Goal: Task Accomplishment & Management: Complete application form

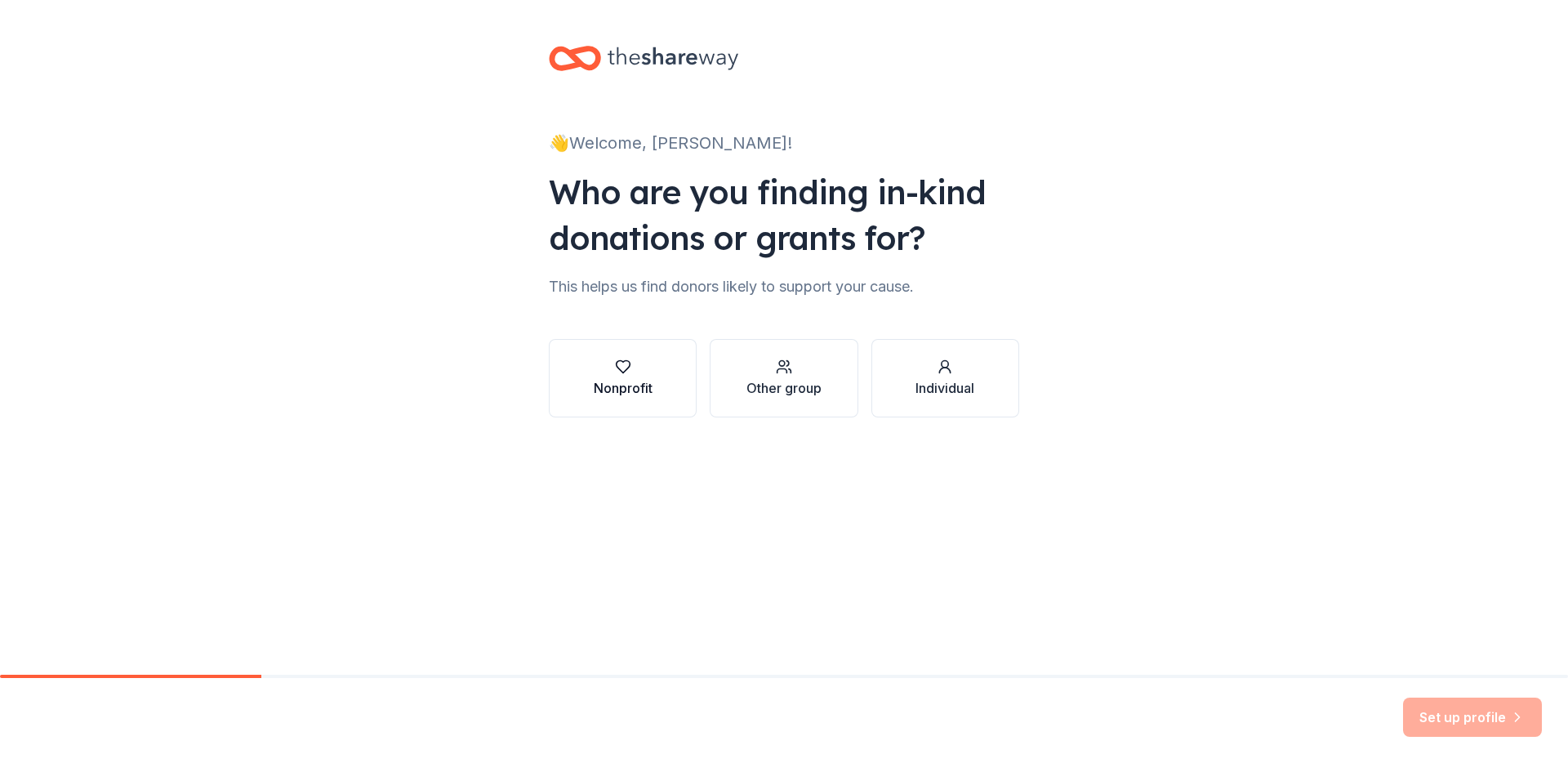
click at [622, 370] on icon "button" at bounding box center [623, 367] width 16 height 16
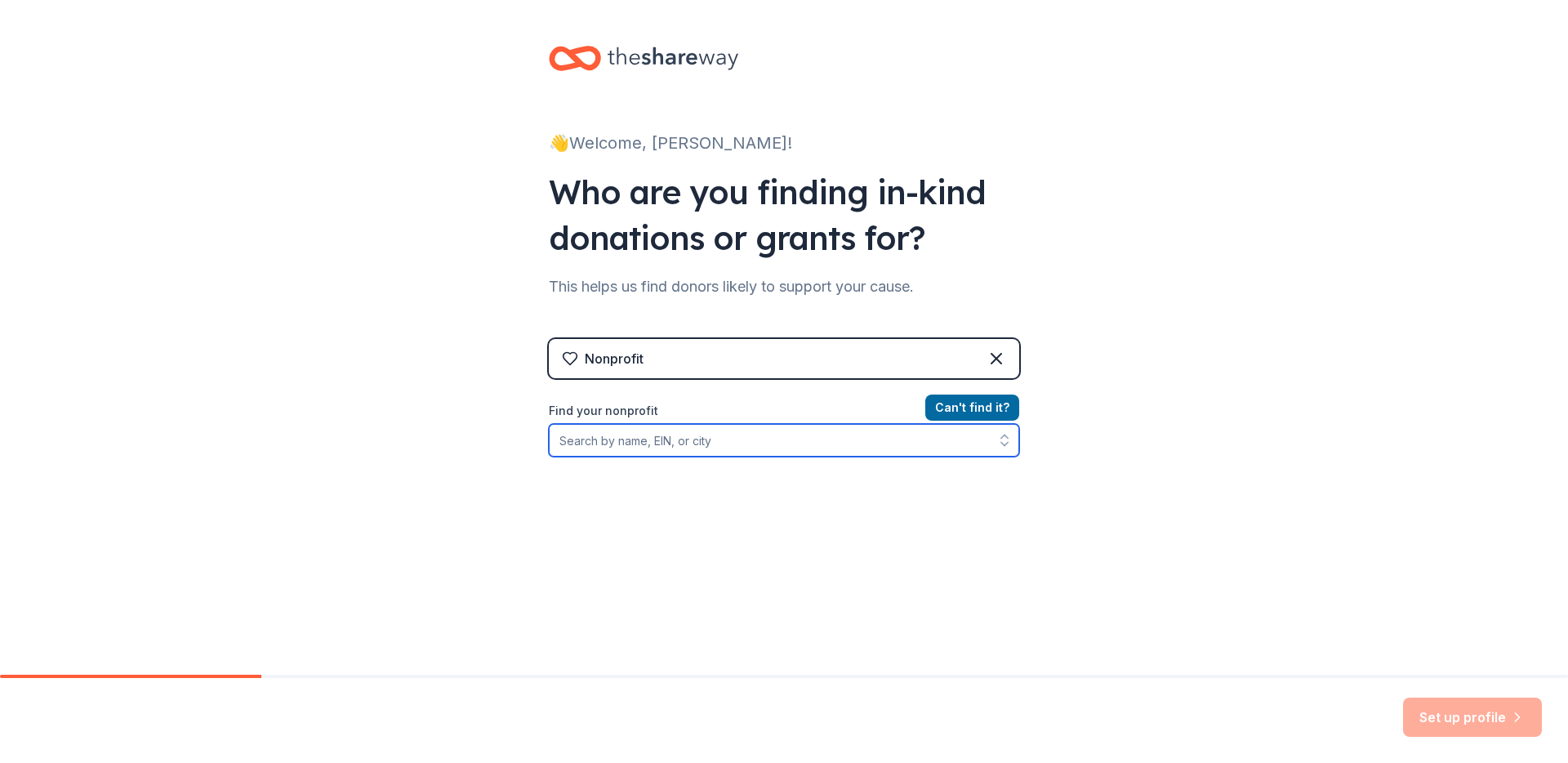
click at [649, 448] on input "Find your nonprofit" at bounding box center [783, 440] width 470 height 33
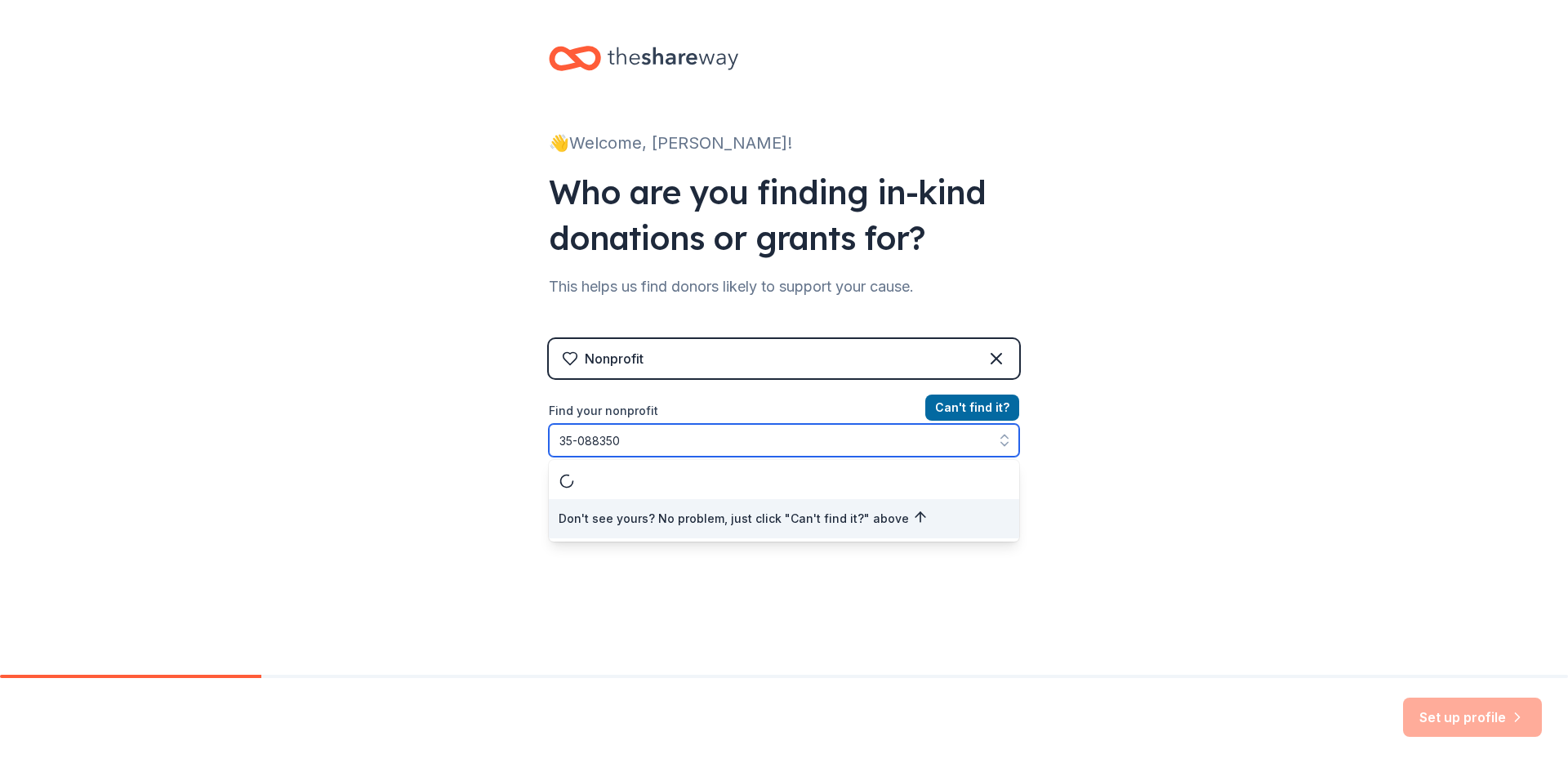
type input "[US_EMPLOYER_IDENTIFICATION_NUMBER]"
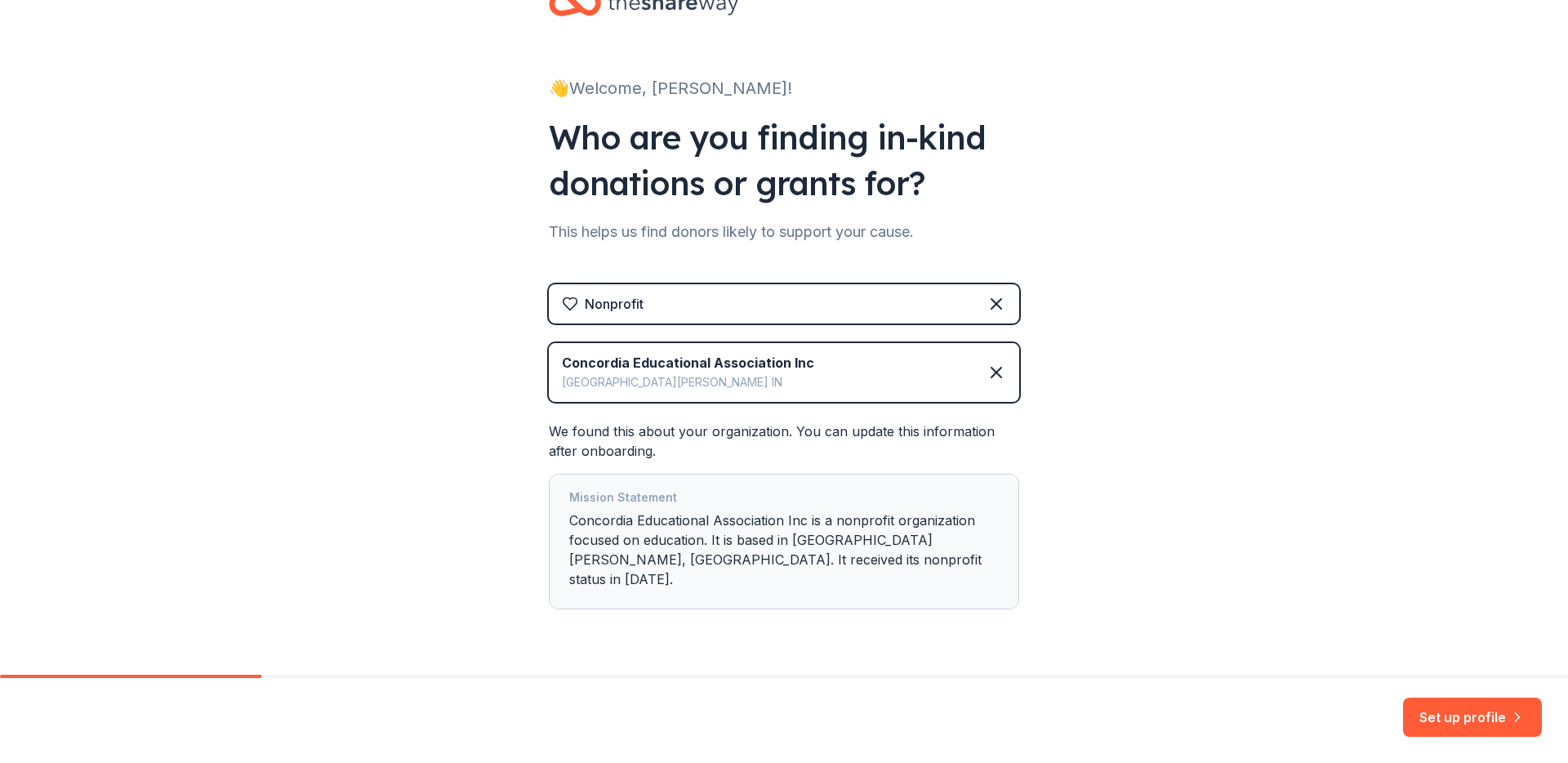
scroll to position [80, 0]
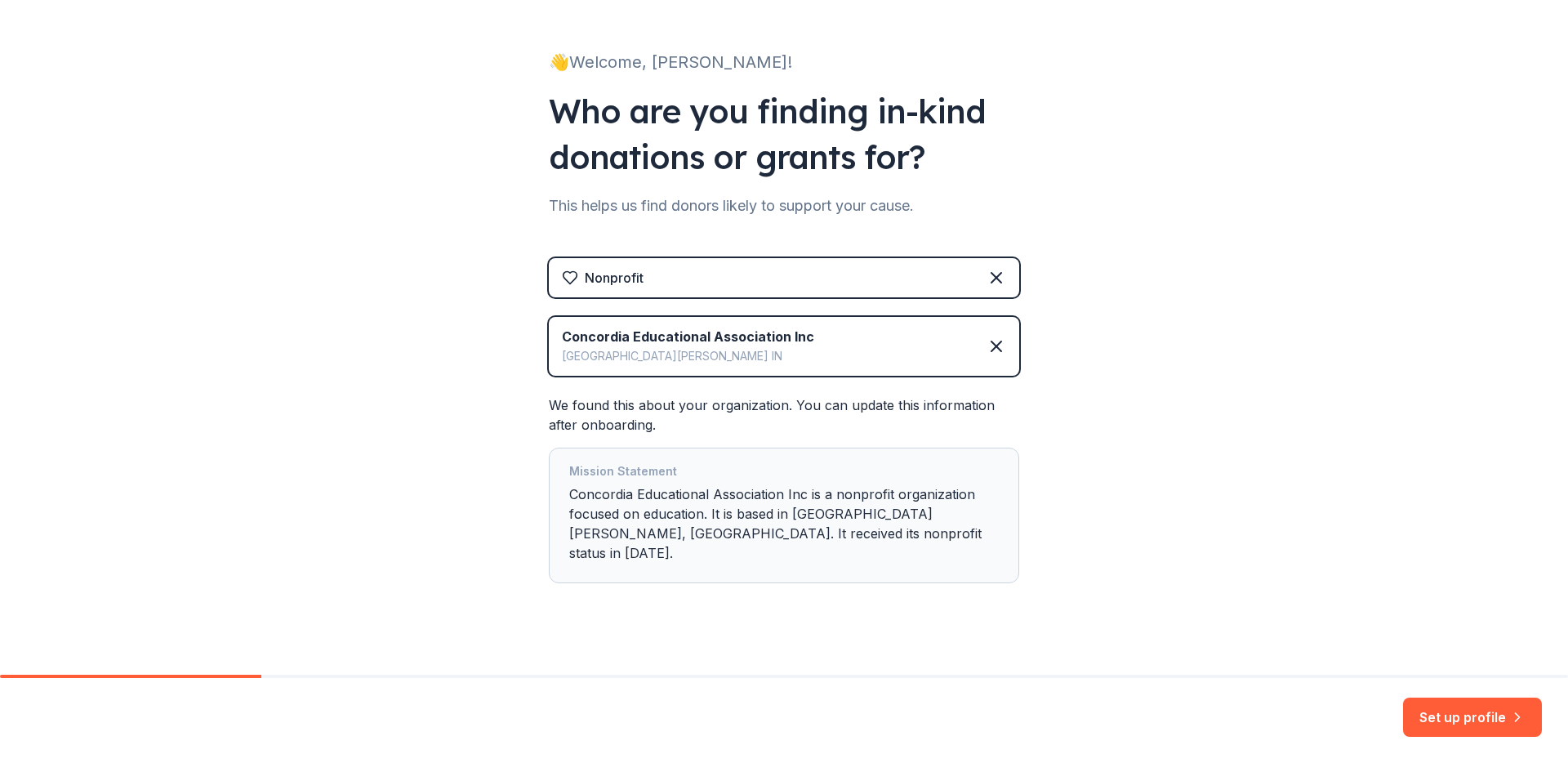
click at [786, 504] on div "Mission Statement Concordia Educational Association Inc is a nonprofit organiza…" at bounding box center [783, 515] width 429 height 108
click at [1445, 719] on button "Set up profile" at bounding box center [1472, 717] width 139 height 39
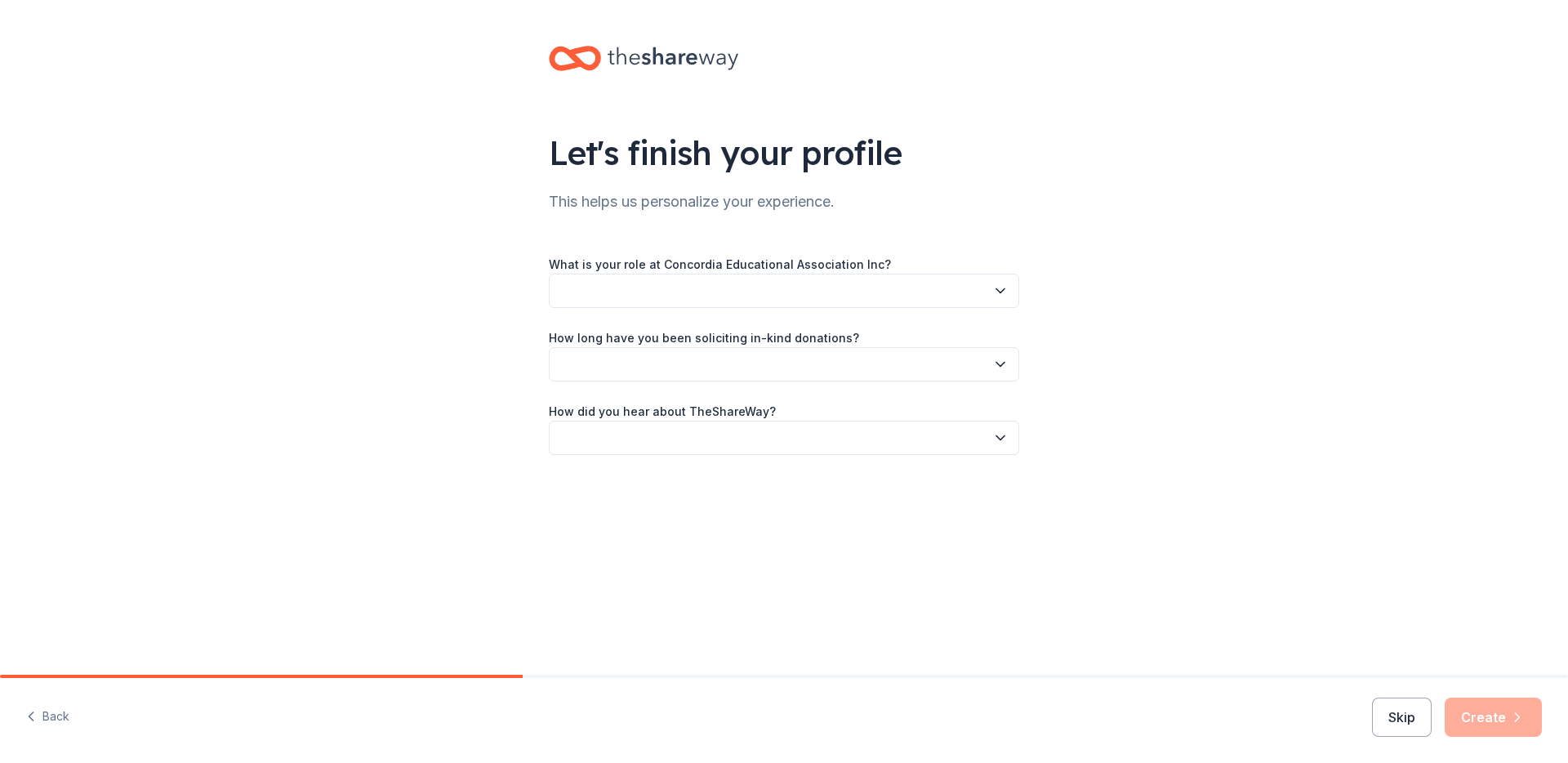
click at [704, 280] on button "button" at bounding box center [783, 291] width 470 height 34
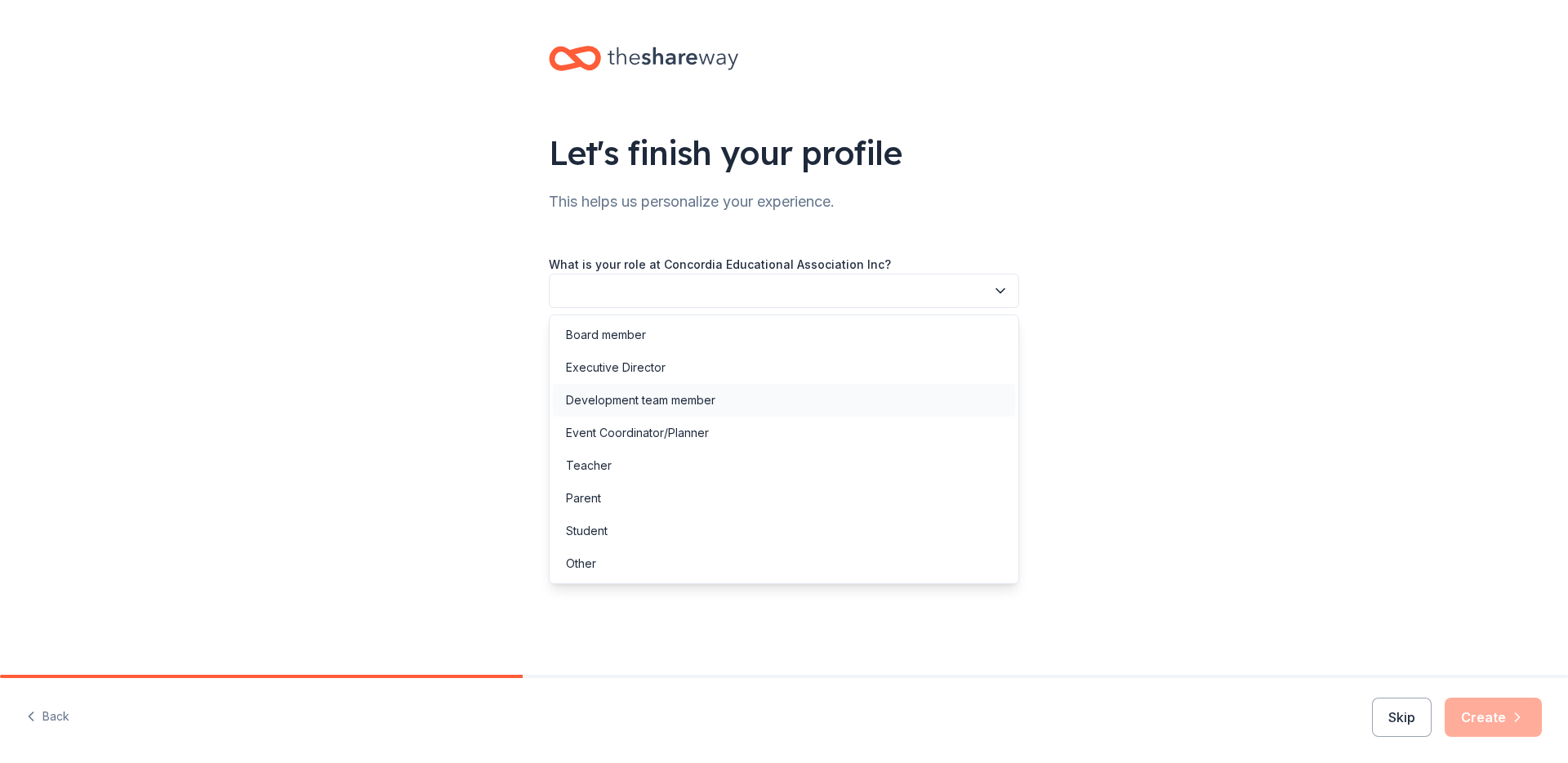
click at [686, 403] on div "Development team member" at bounding box center [640, 400] width 149 height 20
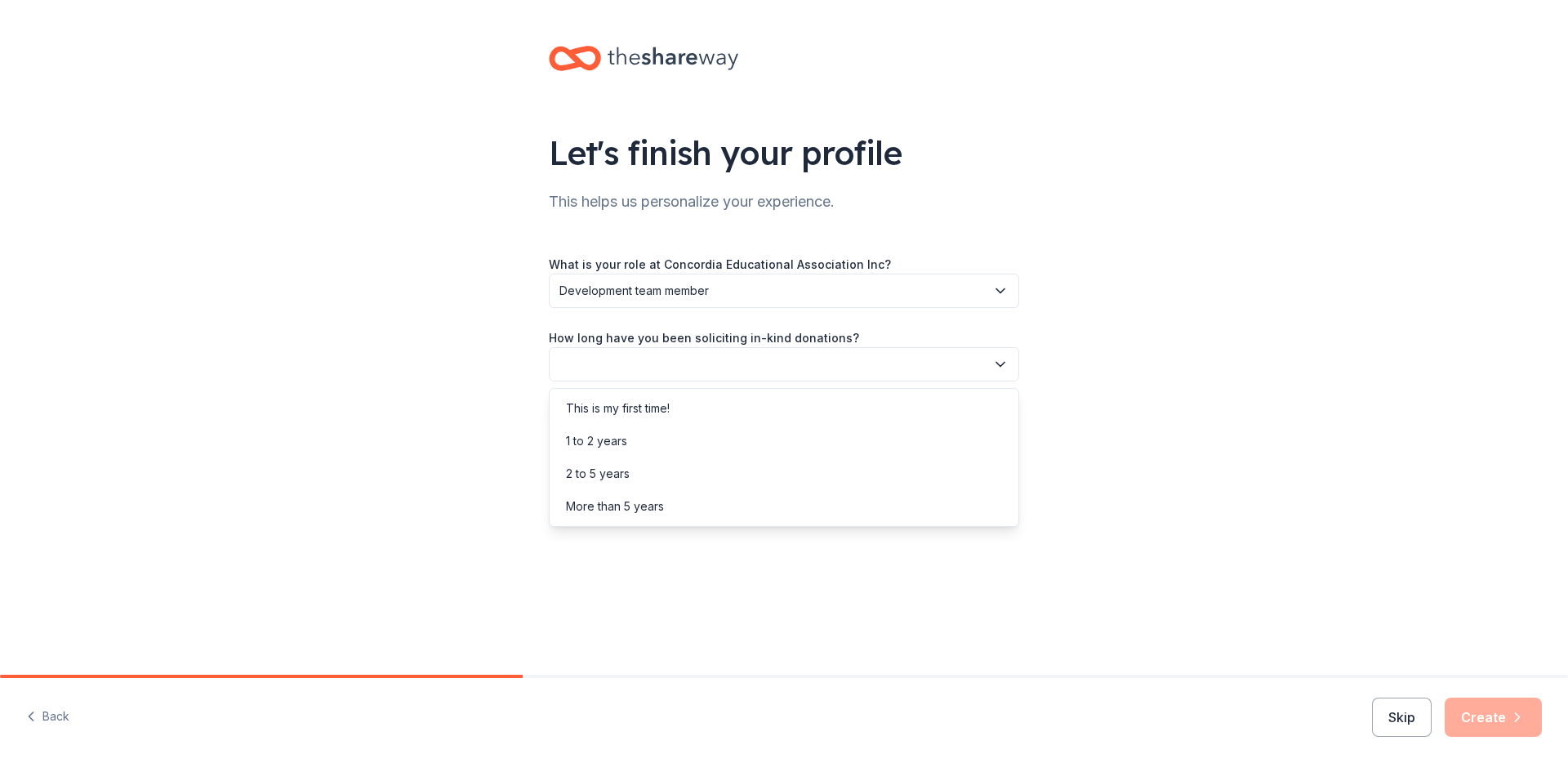
click at [627, 358] on button "button" at bounding box center [783, 365] width 470 height 34
click at [617, 498] on div "More than 5 years" at bounding box center [614, 507] width 98 height 20
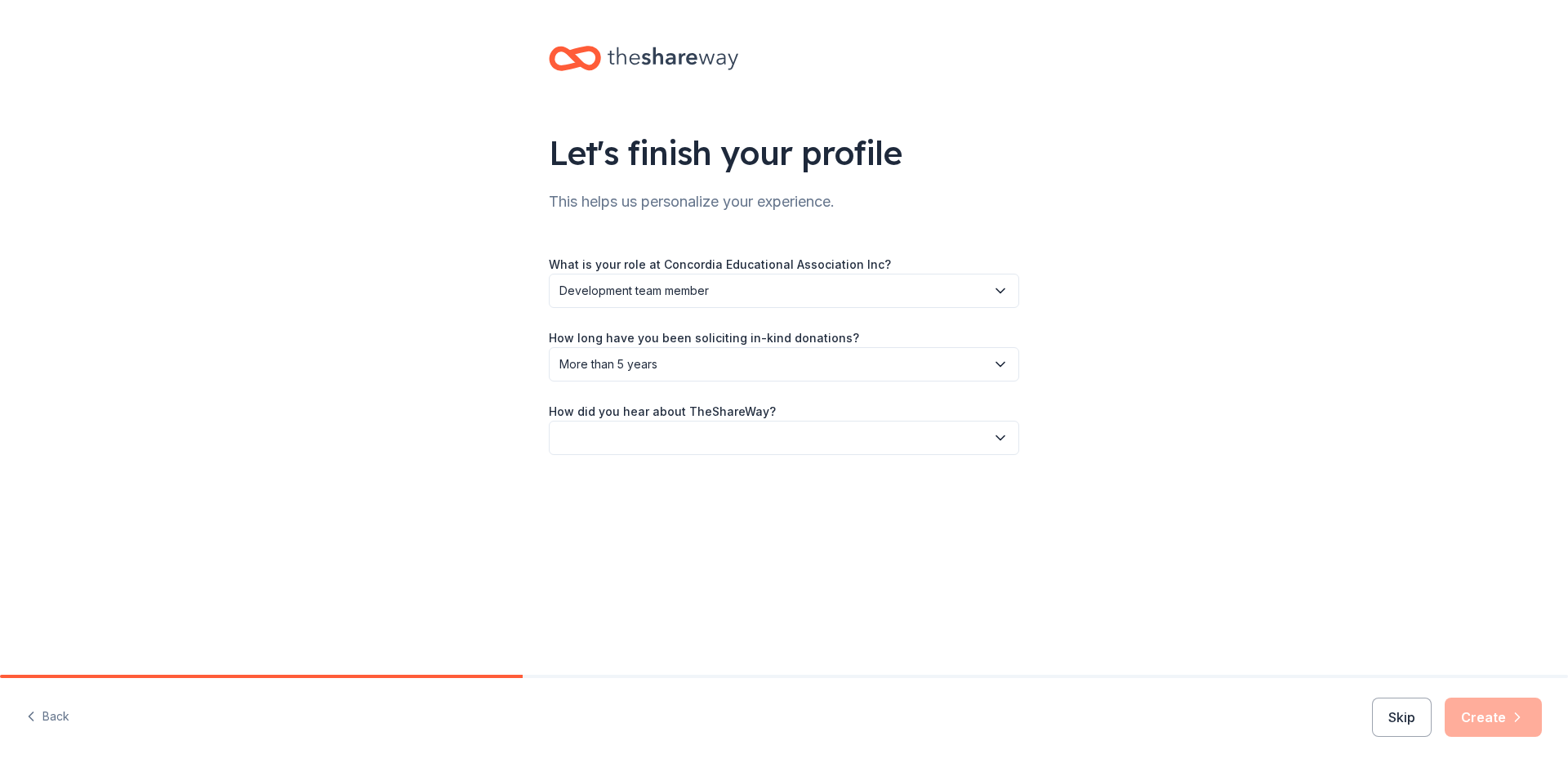
click at [607, 438] on button "button" at bounding box center [783, 438] width 470 height 34
click at [615, 486] on div "Friend or colleague" at bounding box center [618, 482] width 106 height 20
click at [1505, 715] on button "Create" at bounding box center [1492, 717] width 97 height 39
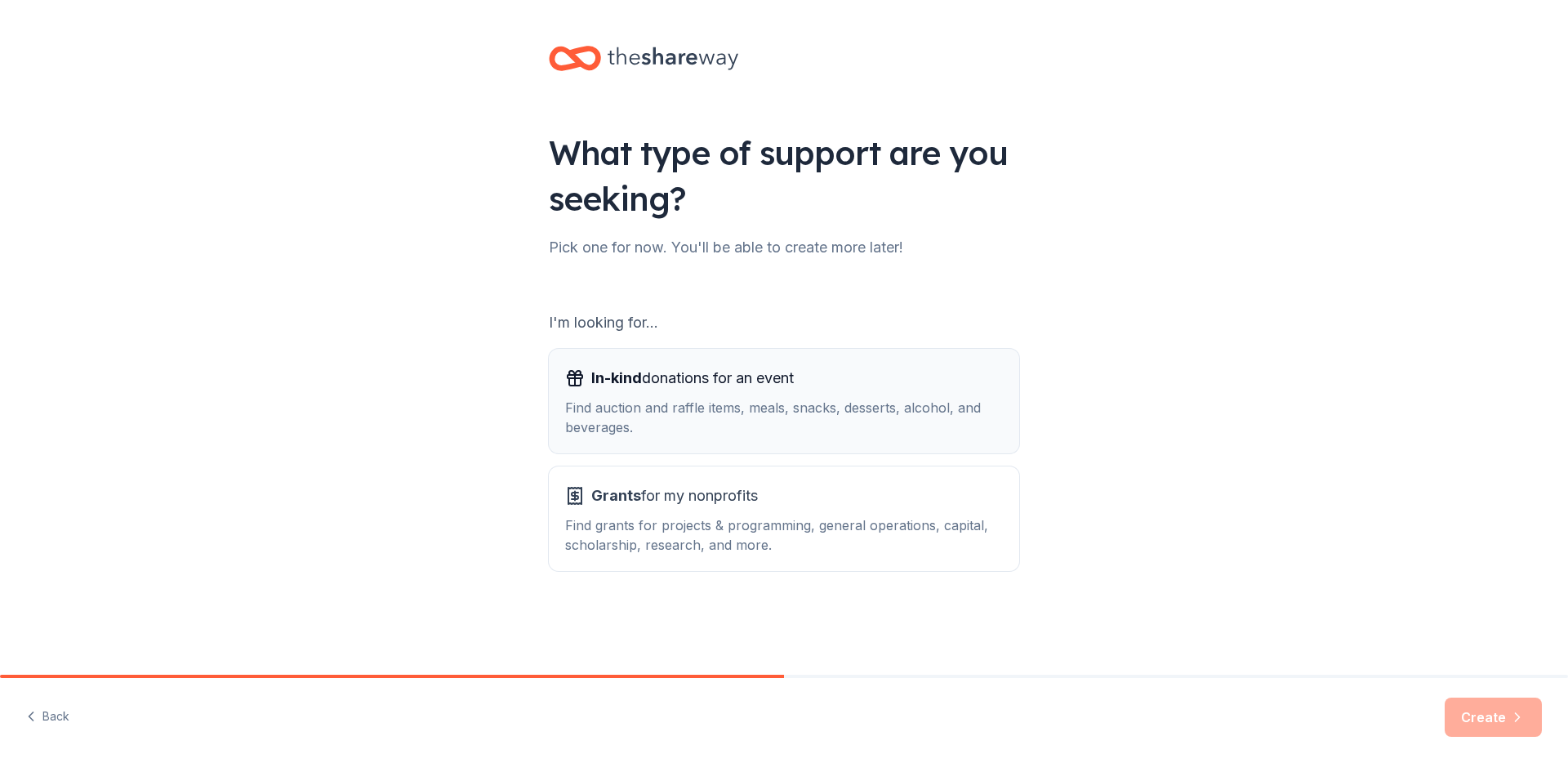
click at [695, 395] on div "In-kind donations for an event Find auction and raffle items, meals, snacks, de…" at bounding box center [783, 402] width 438 height 72
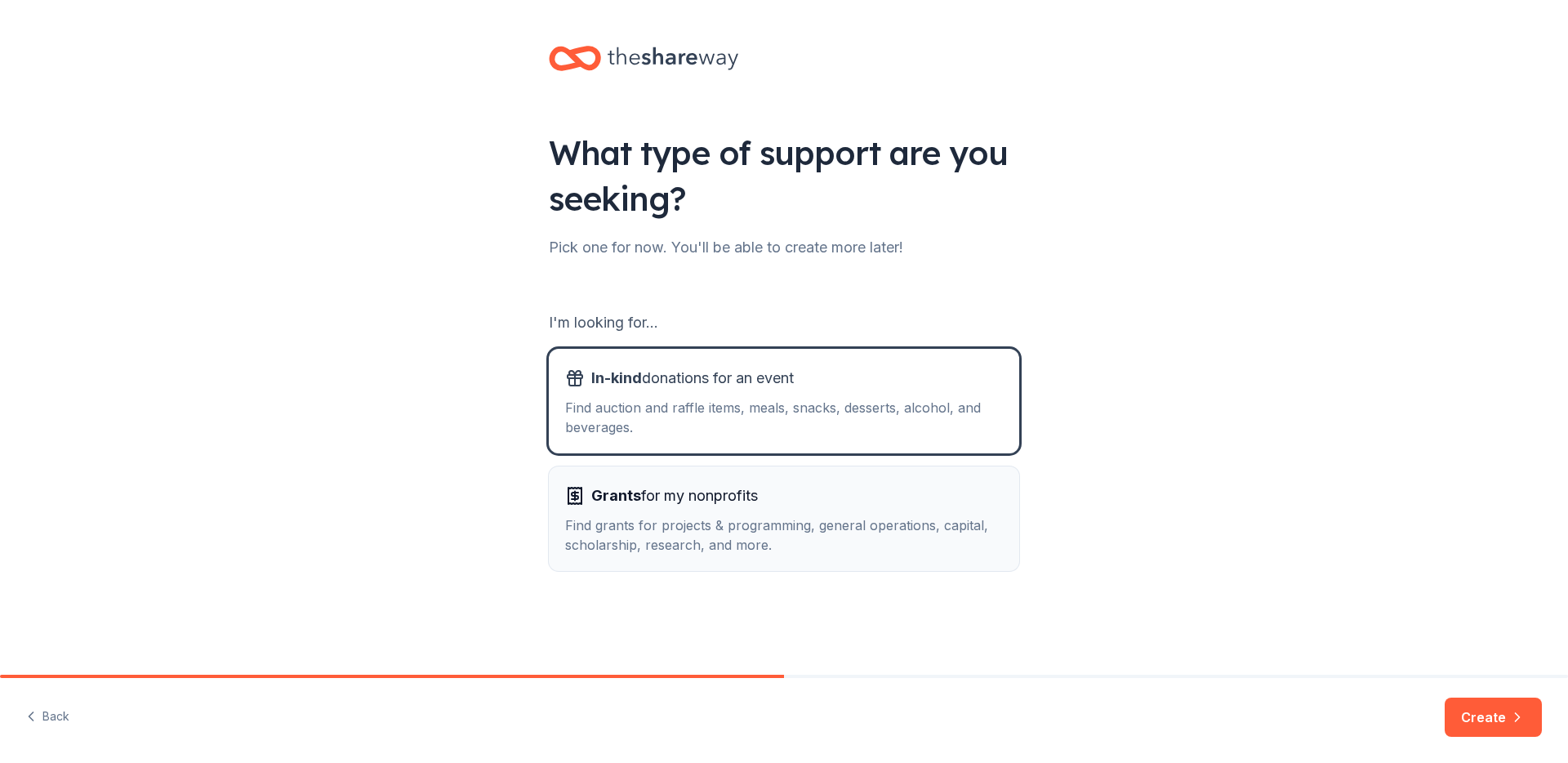
click at [822, 514] on div "Grants for my nonprofits Find grants for projects & programming, general operat…" at bounding box center [783, 519] width 438 height 72
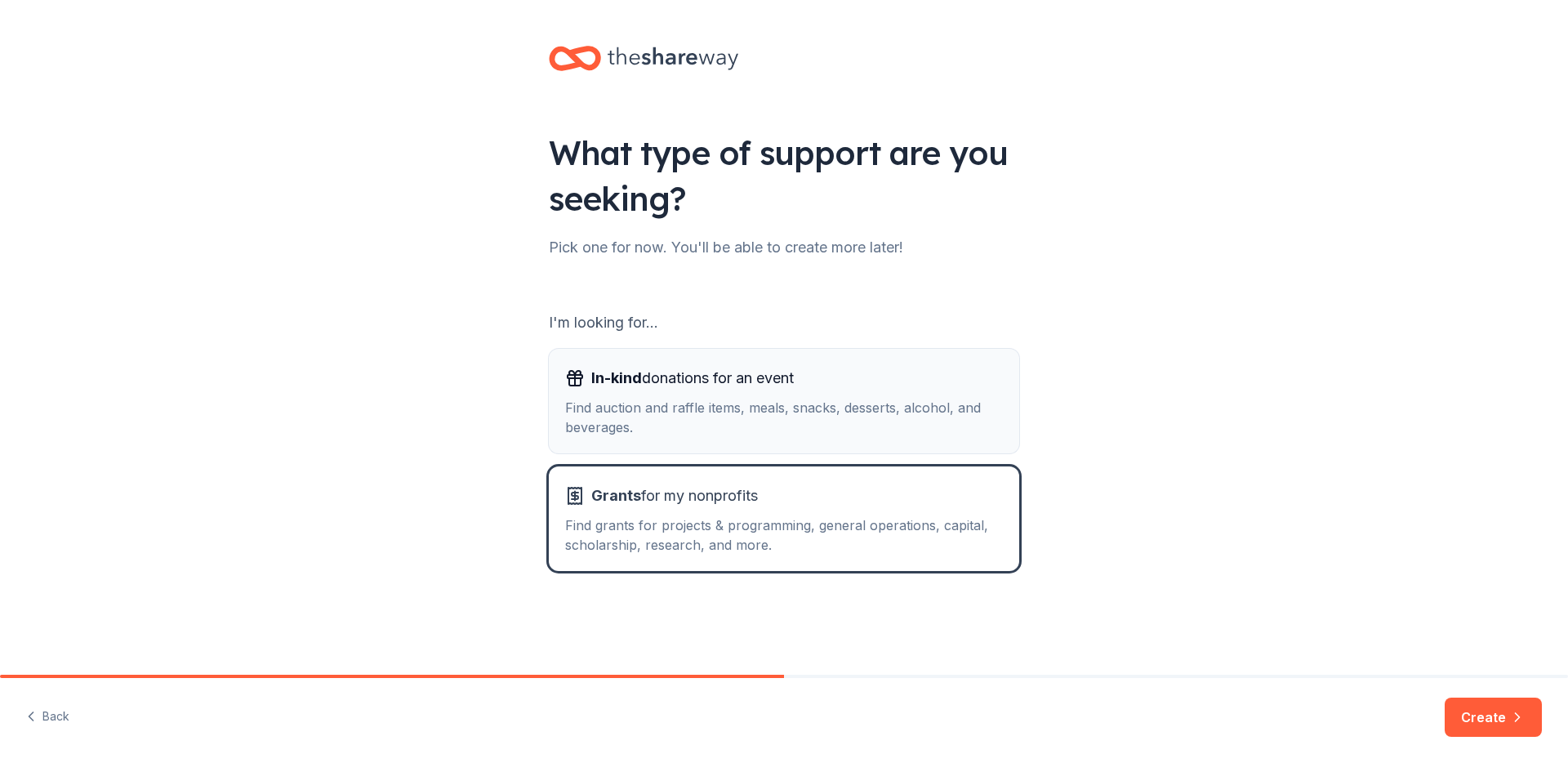
click at [772, 412] on div "Find auction and raffle items, meals, snacks, desserts, alcohol, and beverages." at bounding box center [783, 417] width 438 height 39
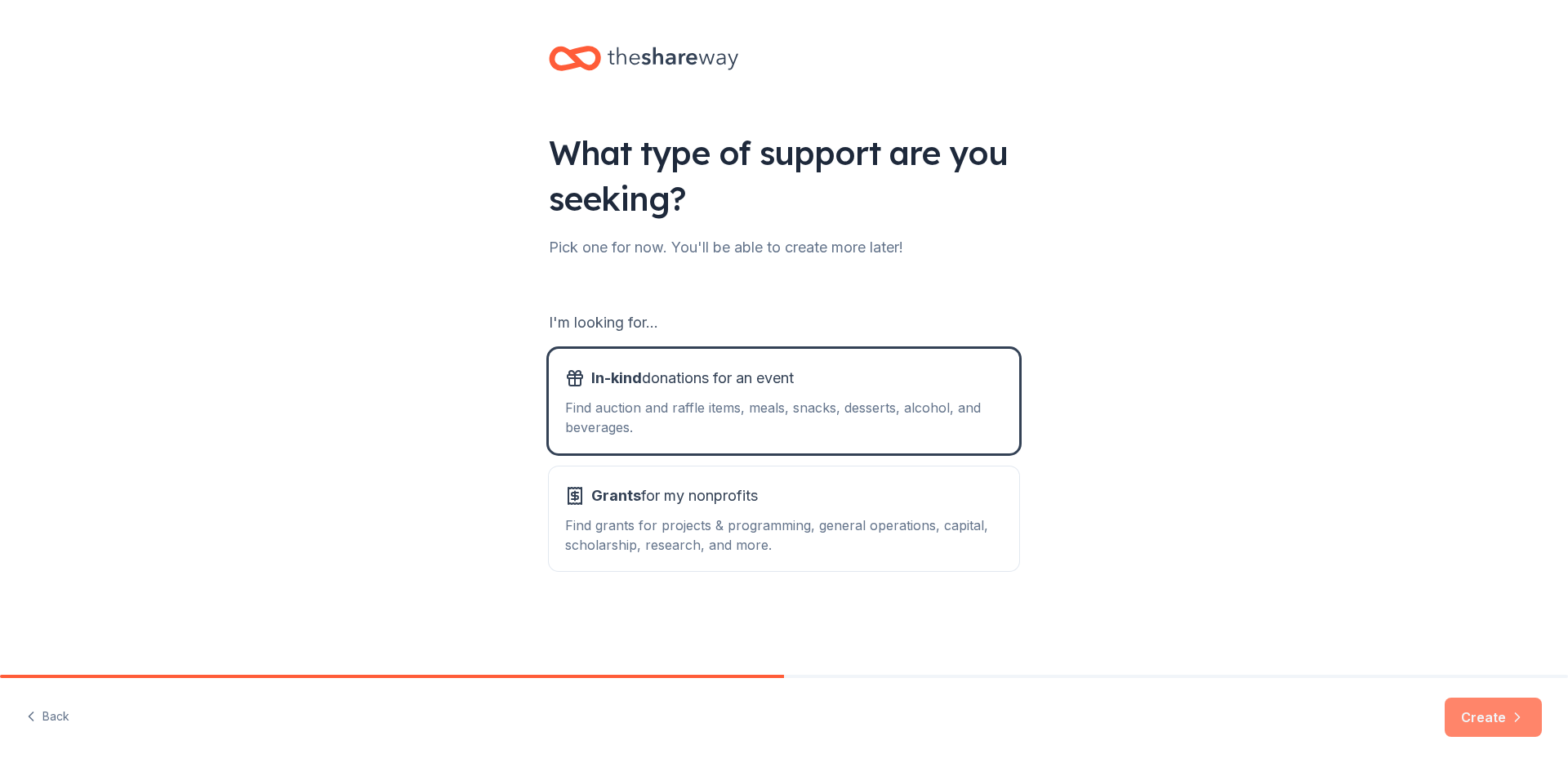
click at [1500, 706] on button "Create" at bounding box center [1492, 717] width 97 height 39
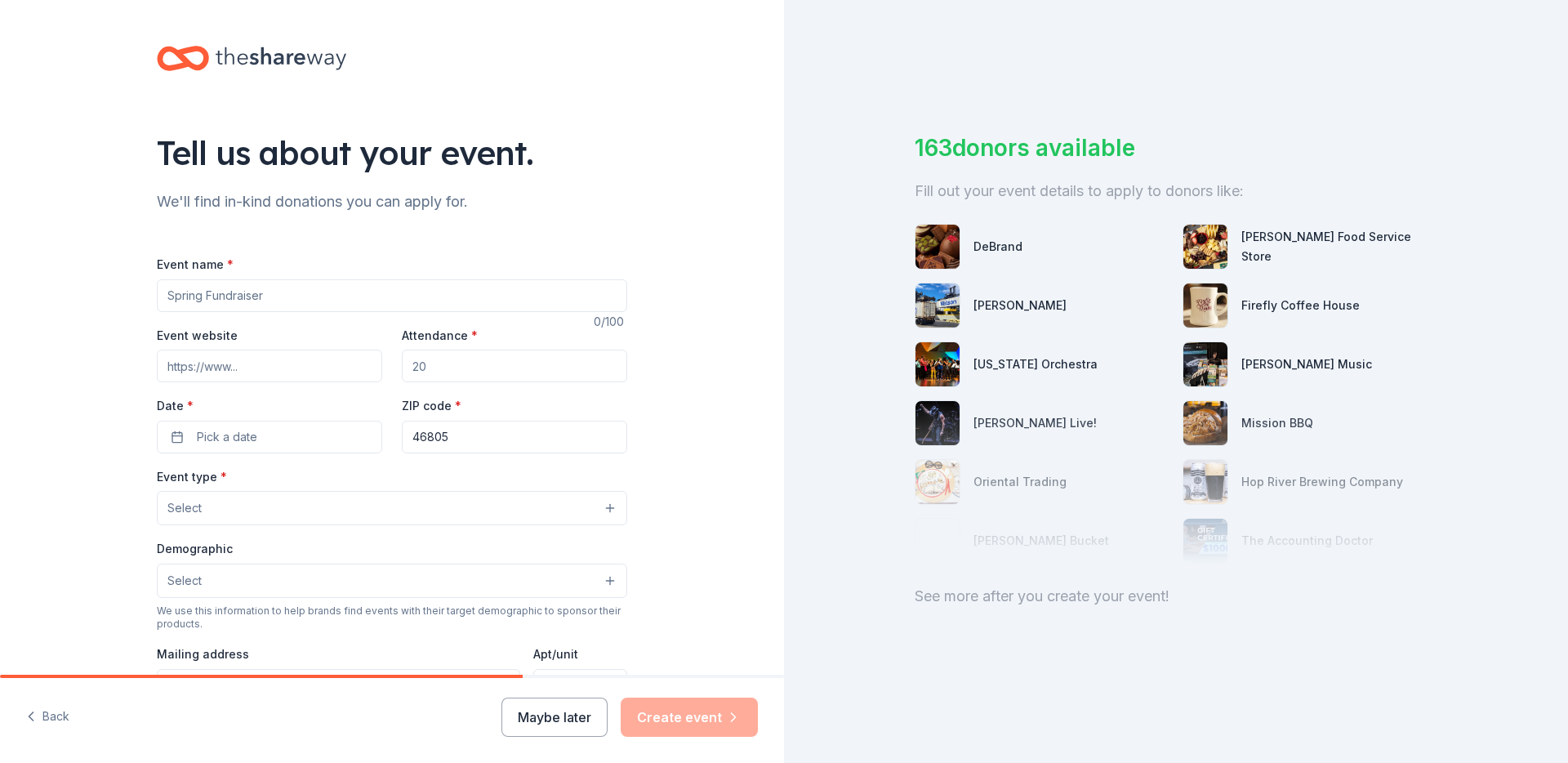
click at [285, 295] on input "Event name *" at bounding box center [392, 296] width 470 height 33
type input "Cadets in Cadence"
type input "https://cadetsincadence.com"
click at [434, 367] on input "Attendance *" at bounding box center [514, 366] width 226 height 33
type input "500"
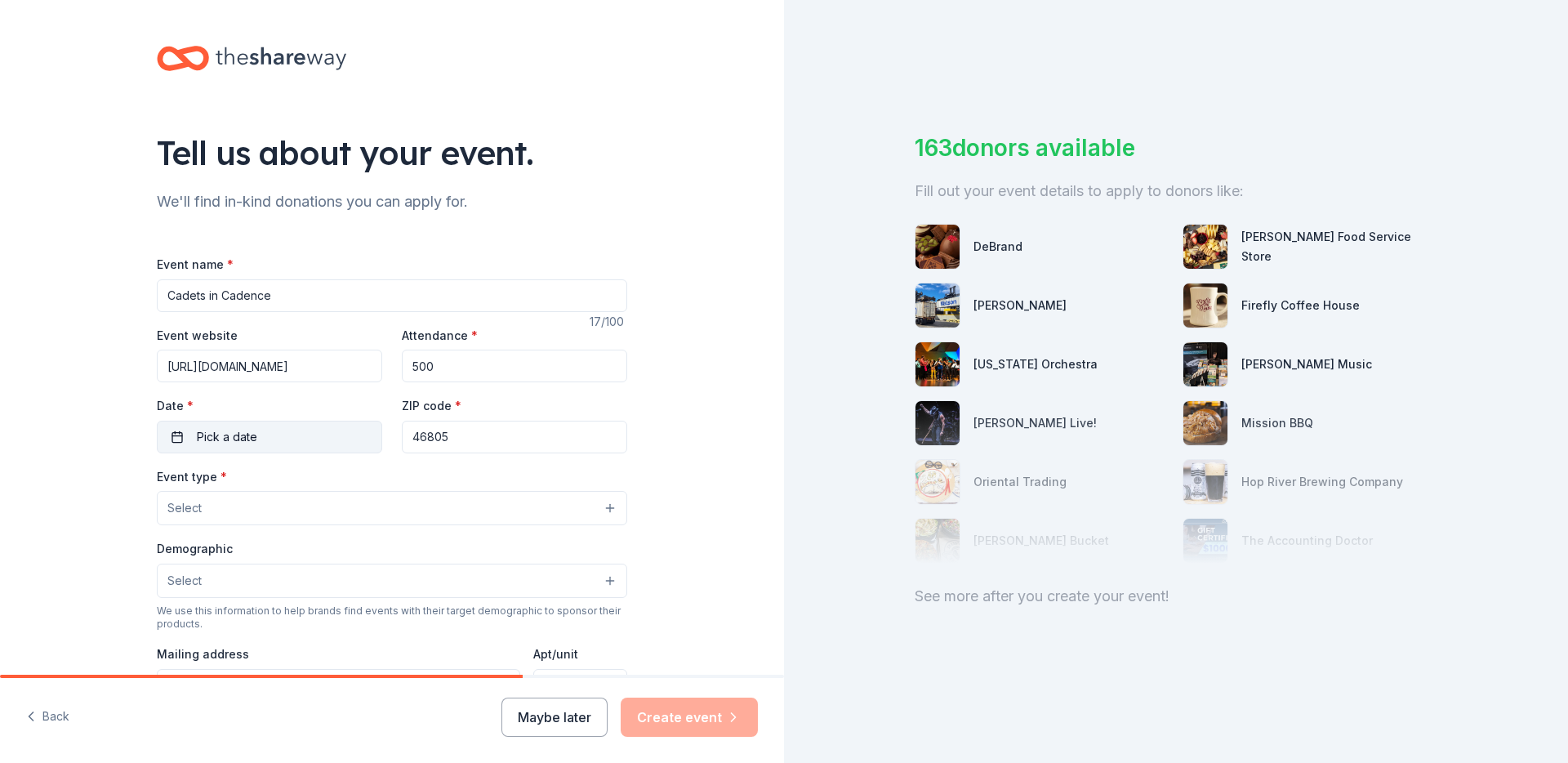
click at [257, 433] on button "Pick a date" at bounding box center [269, 437] width 226 height 33
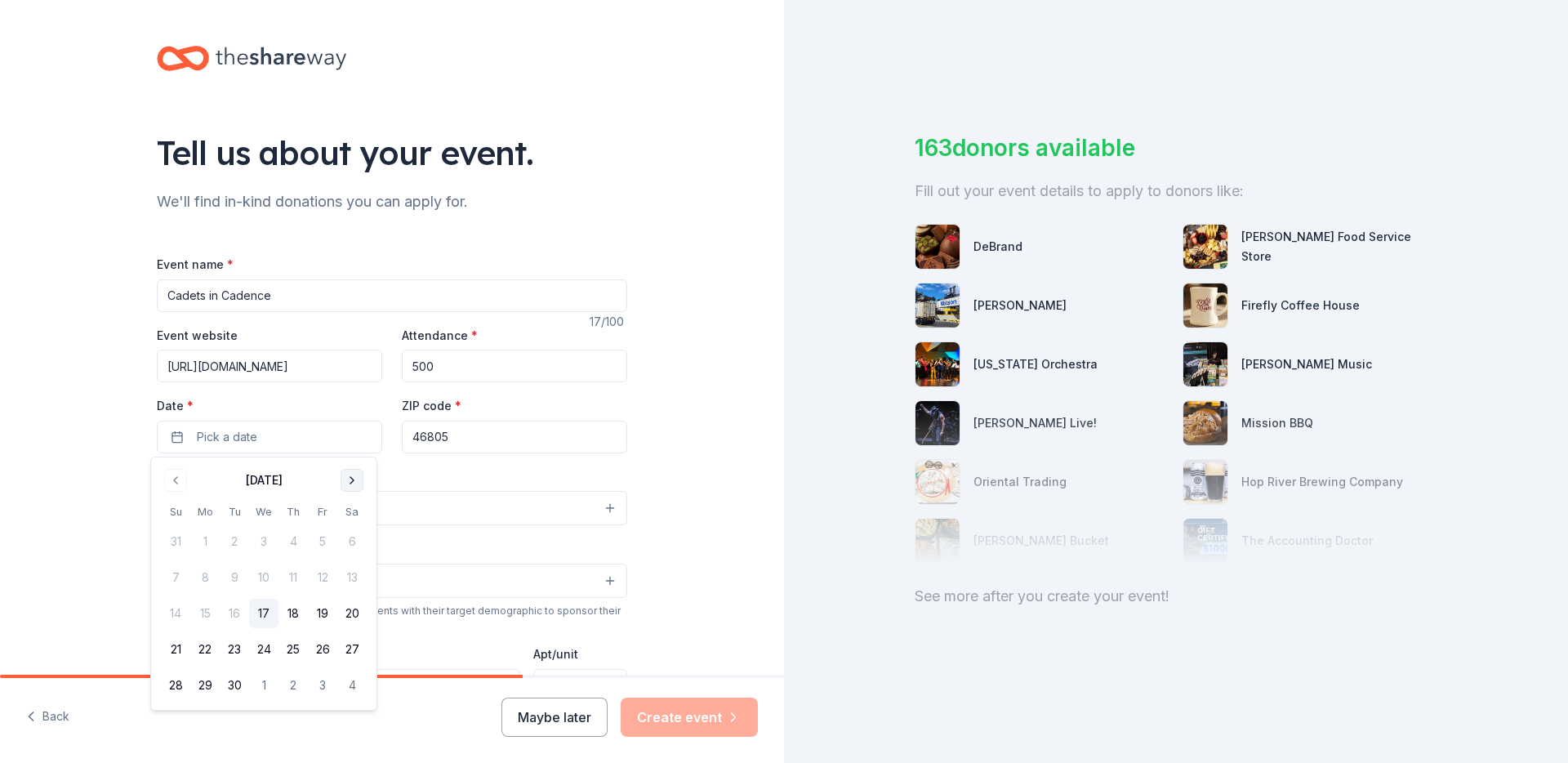
click at [357, 476] on button "Go to next month" at bounding box center [352, 480] width 23 height 23
click at [356, 476] on button "Go to next month" at bounding box center [352, 480] width 23 height 23
click at [356, 476] on button "Go to next month" at bounding box center [352, 480] width 23 height 23
click at [350, 535] on button "6" at bounding box center [352, 542] width 30 height 30
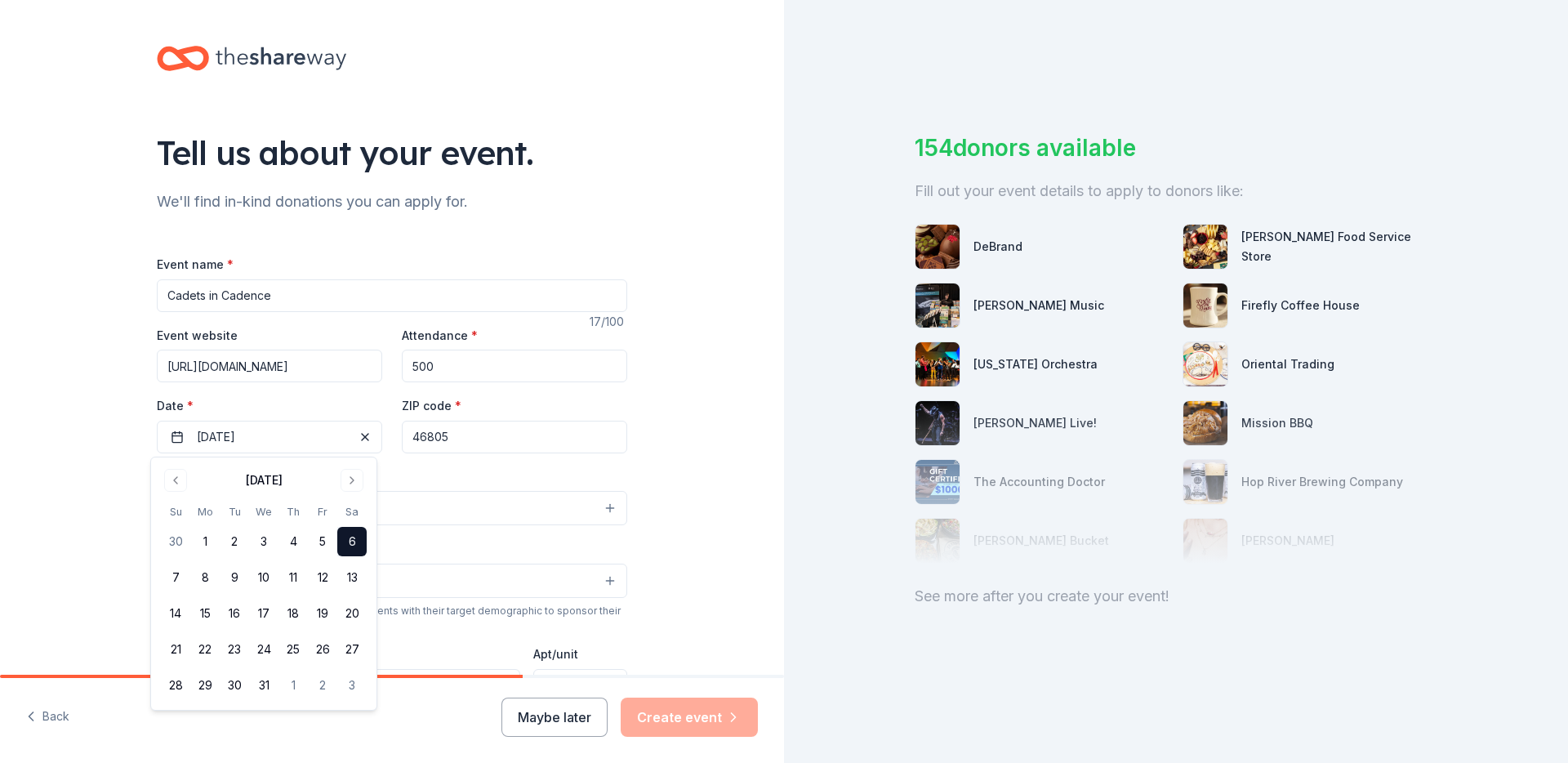
click at [433, 480] on div "Event type * Select" at bounding box center [392, 496] width 470 height 60
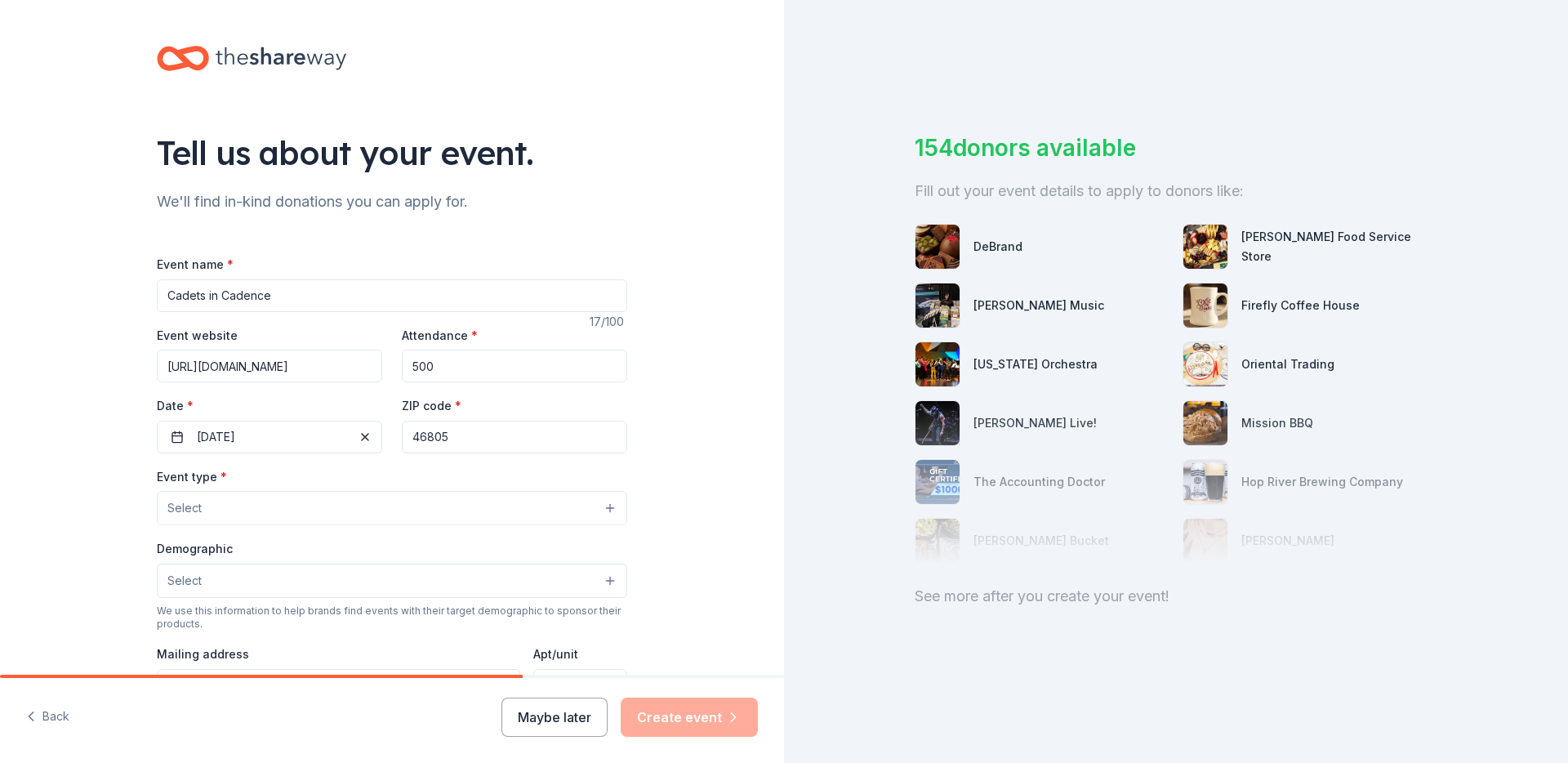
click at [263, 514] on button "Select" at bounding box center [392, 508] width 470 height 34
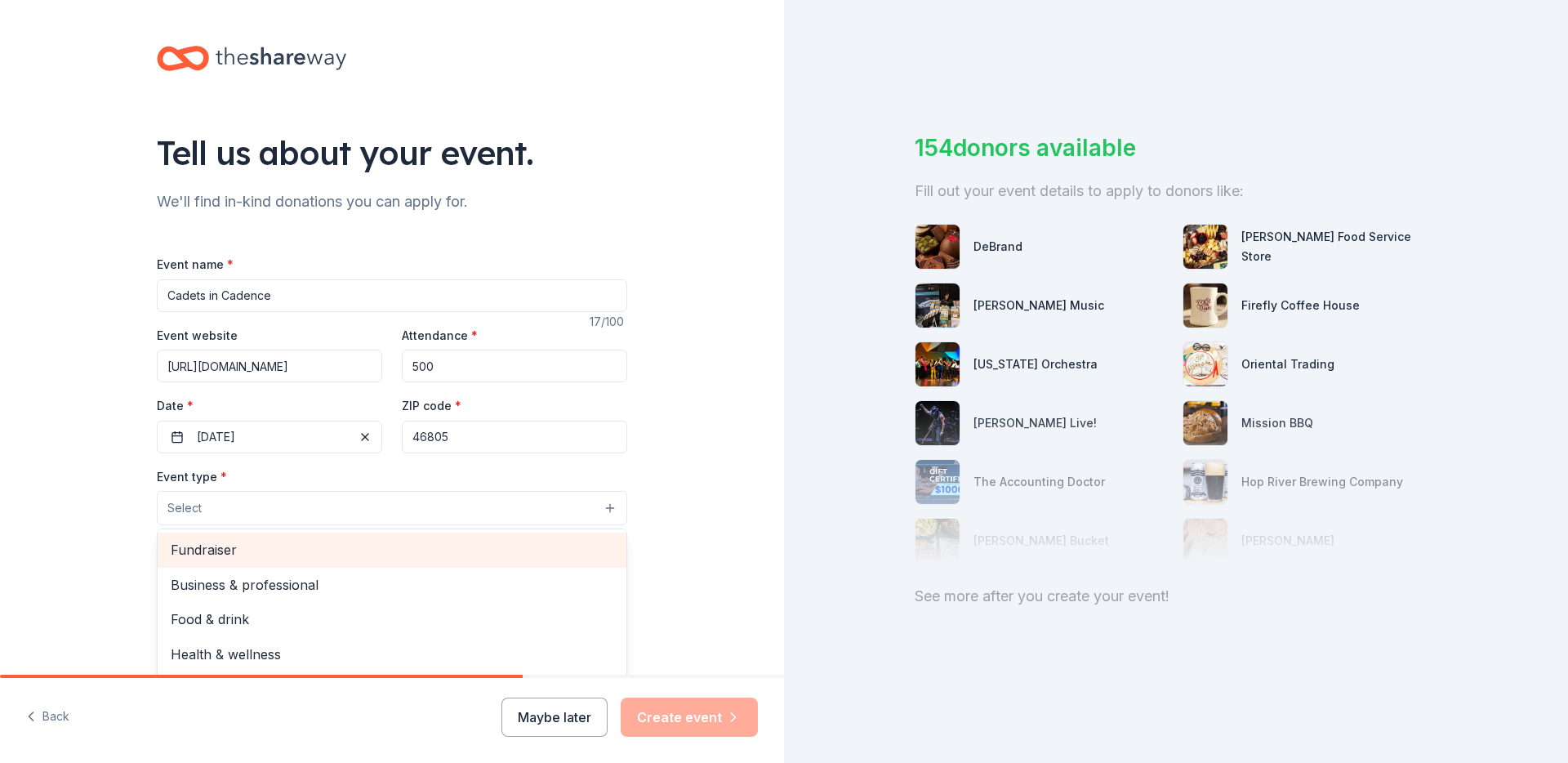
click at [254, 546] on span "Fundraiser" at bounding box center [392, 549] width 442 height 21
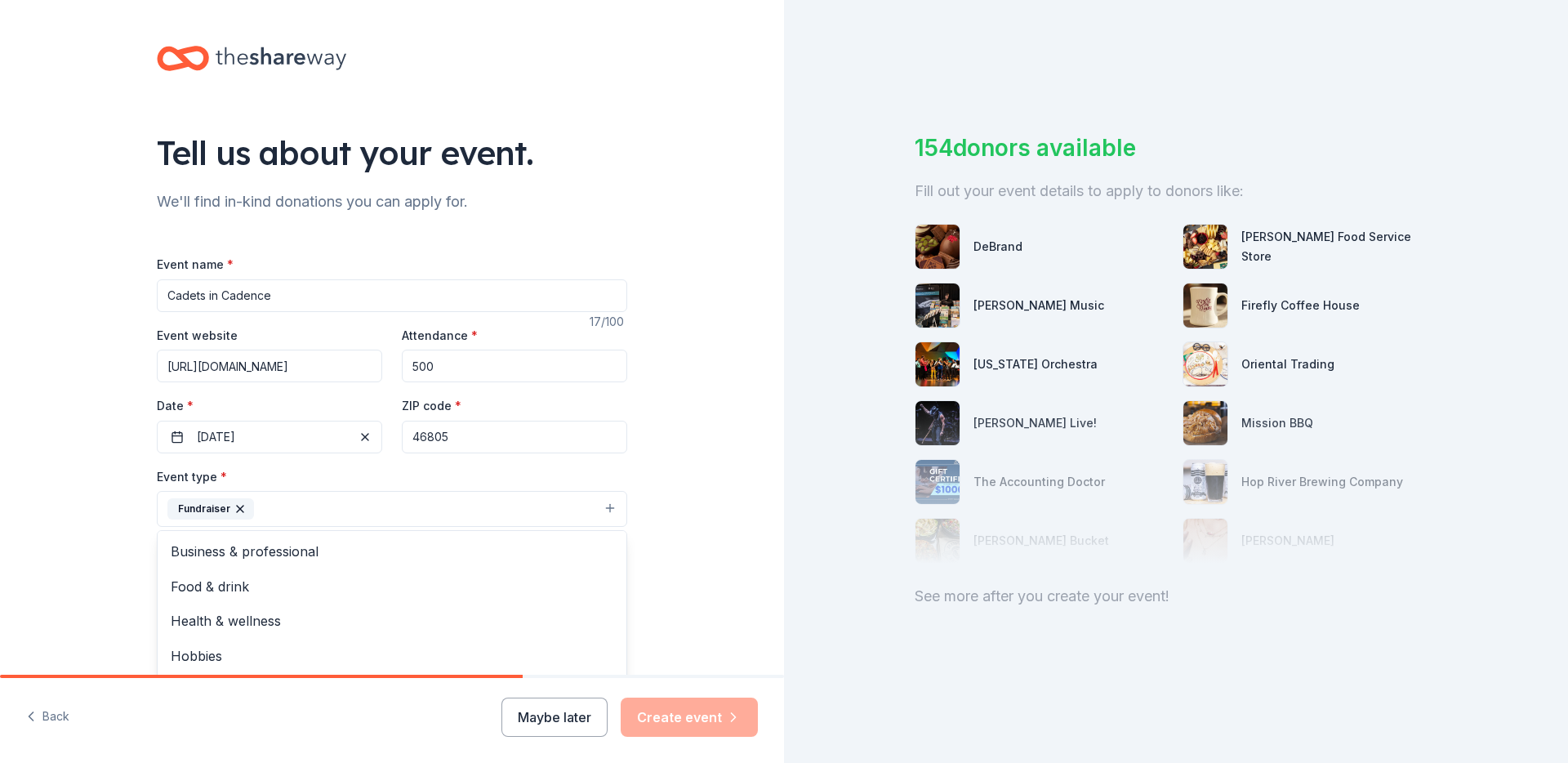
click at [83, 506] on div "Tell us about your event. We'll find in-kind donations you can apply for. Event…" at bounding box center [392, 545] width 784 height 1089
click at [314, 522] on button "Fundraiser" at bounding box center [392, 509] width 470 height 36
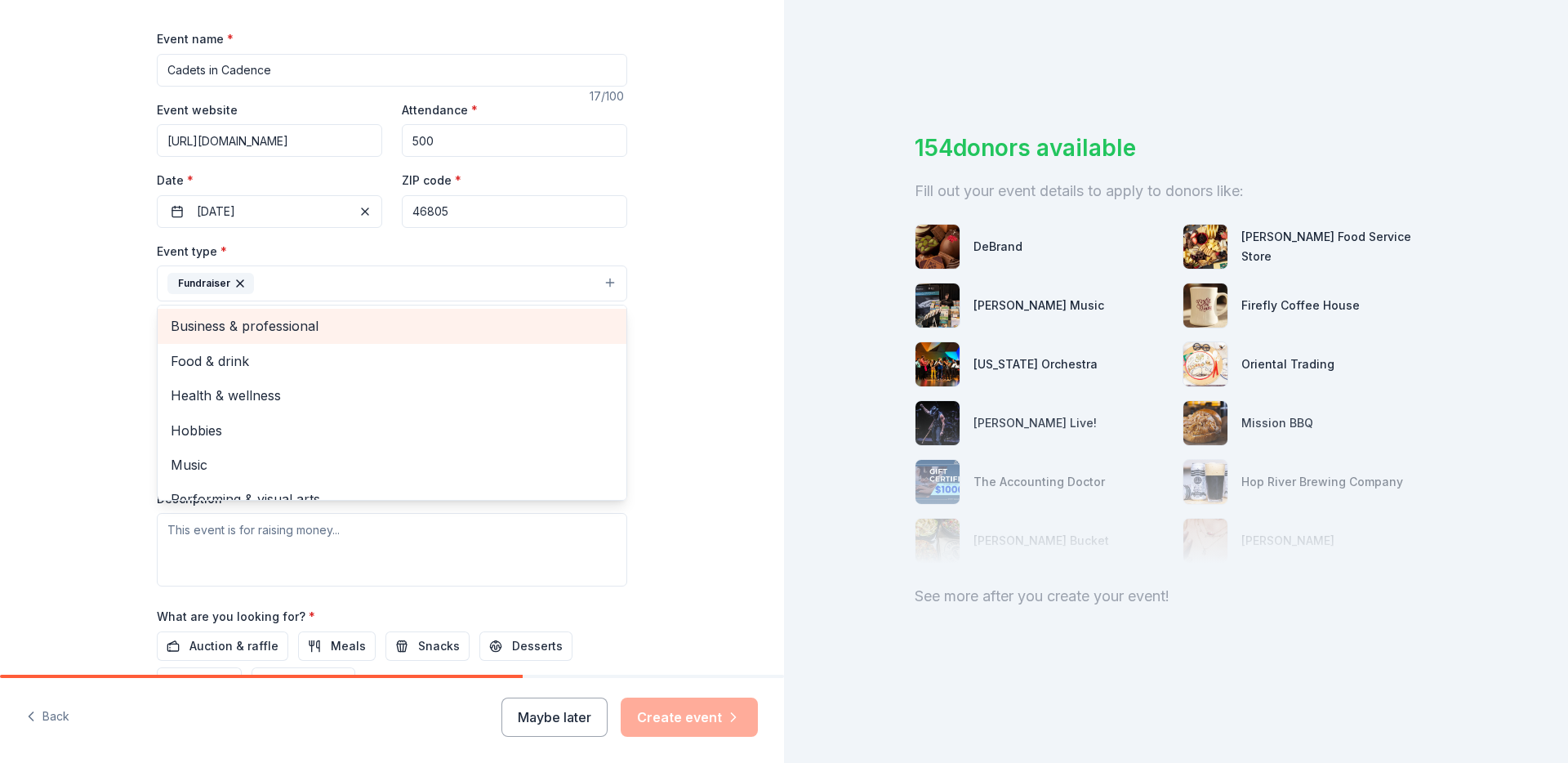
click at [218, 329] on span "Business & professional" at bounding box center [392, 326] width 442 height 21
click at [210, 336] on span "Food & drink" at bounding box center [392, 326] width 442 height 21
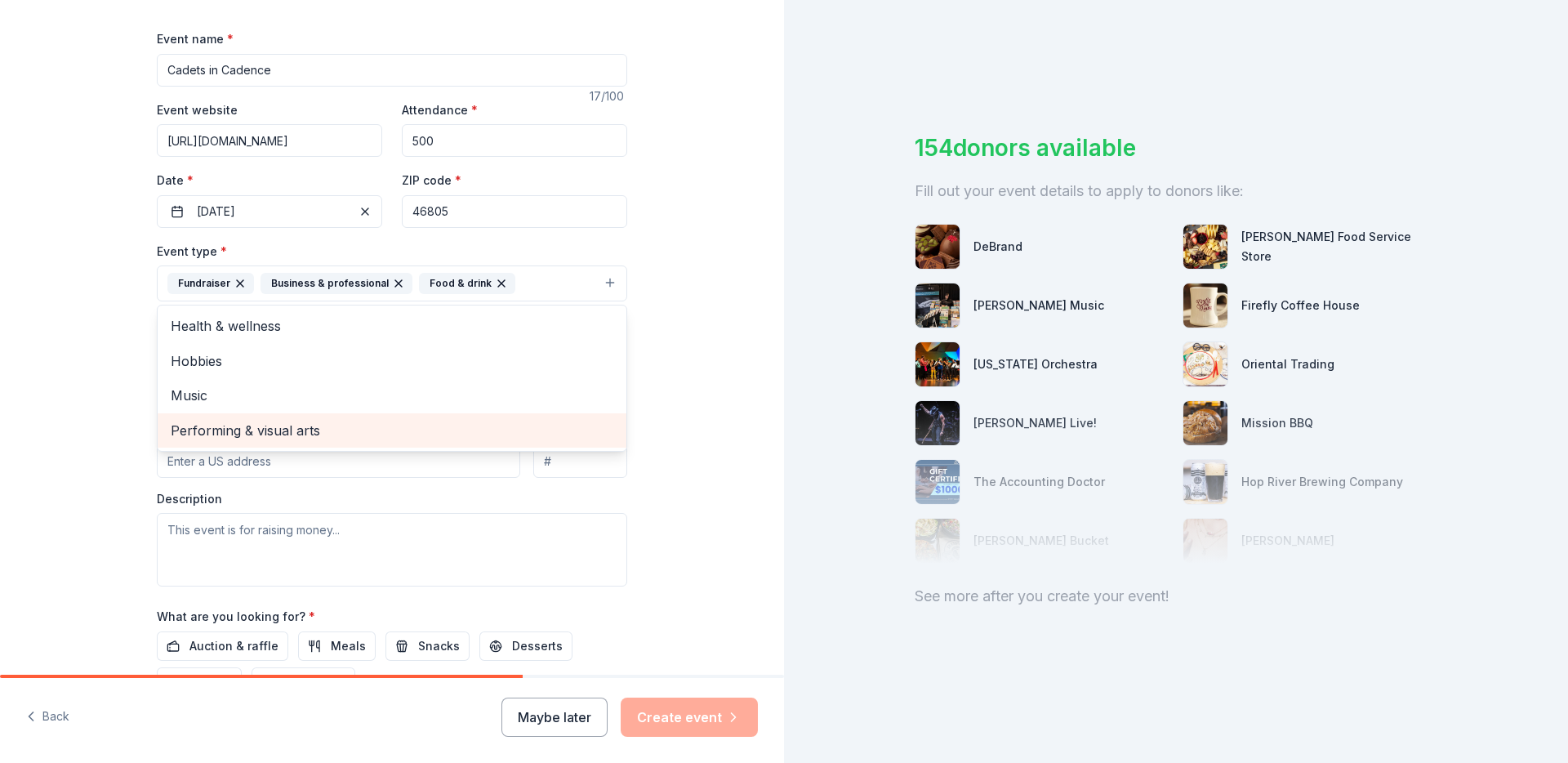
scroll to position [274, 0]
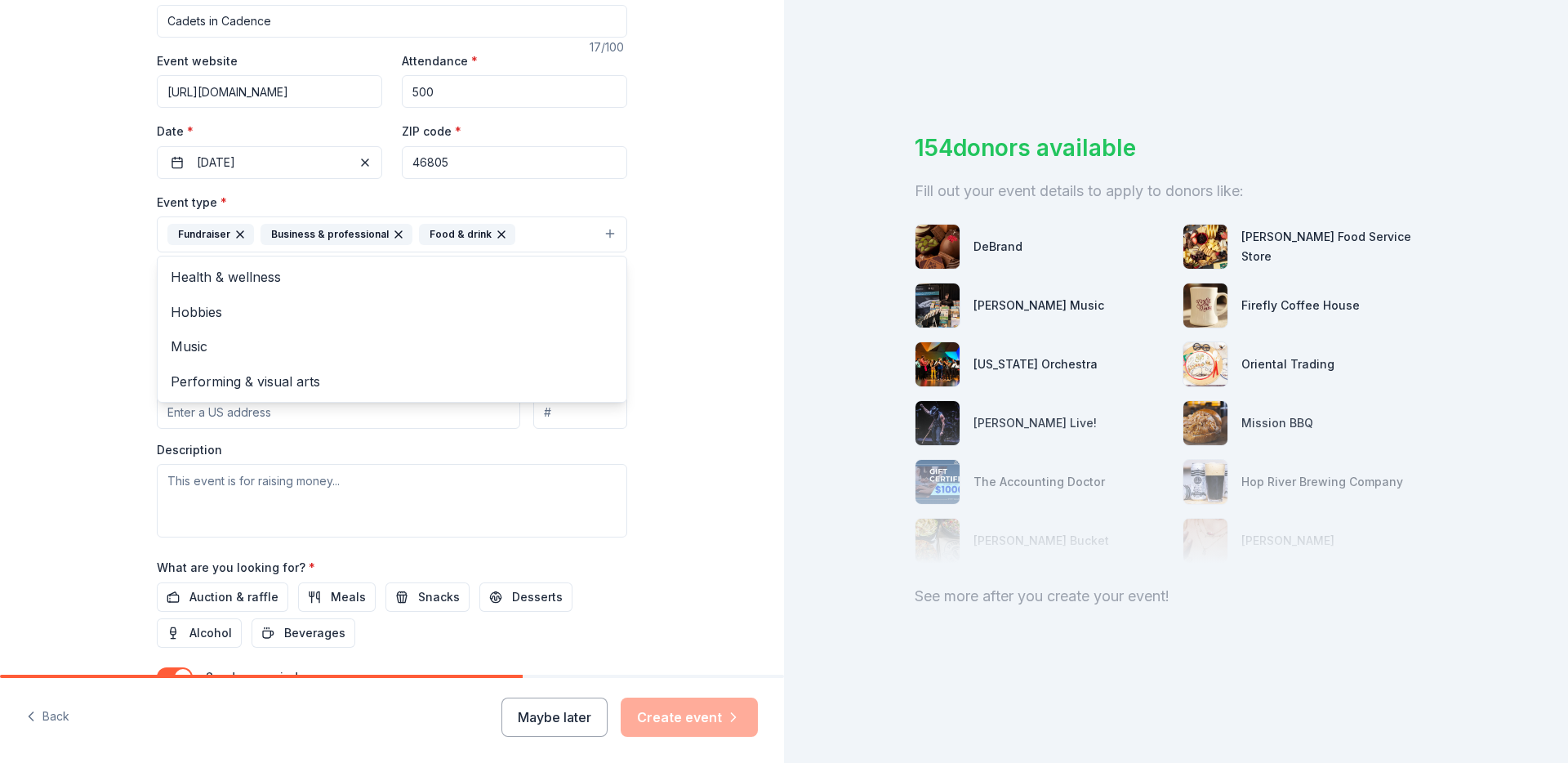
click at [120, 410] on div "Tell us about your event. We'll find in-kind donations you can apply for. Event…" at bounding box center [392, 270] width 784 height 1089
click at [231, 411] on input "Mailing address" at bounding box center [338, 412] width 364 height 33
click at [235, 310] on button "Select" at bounding box center [392, 308] width 470 height 34
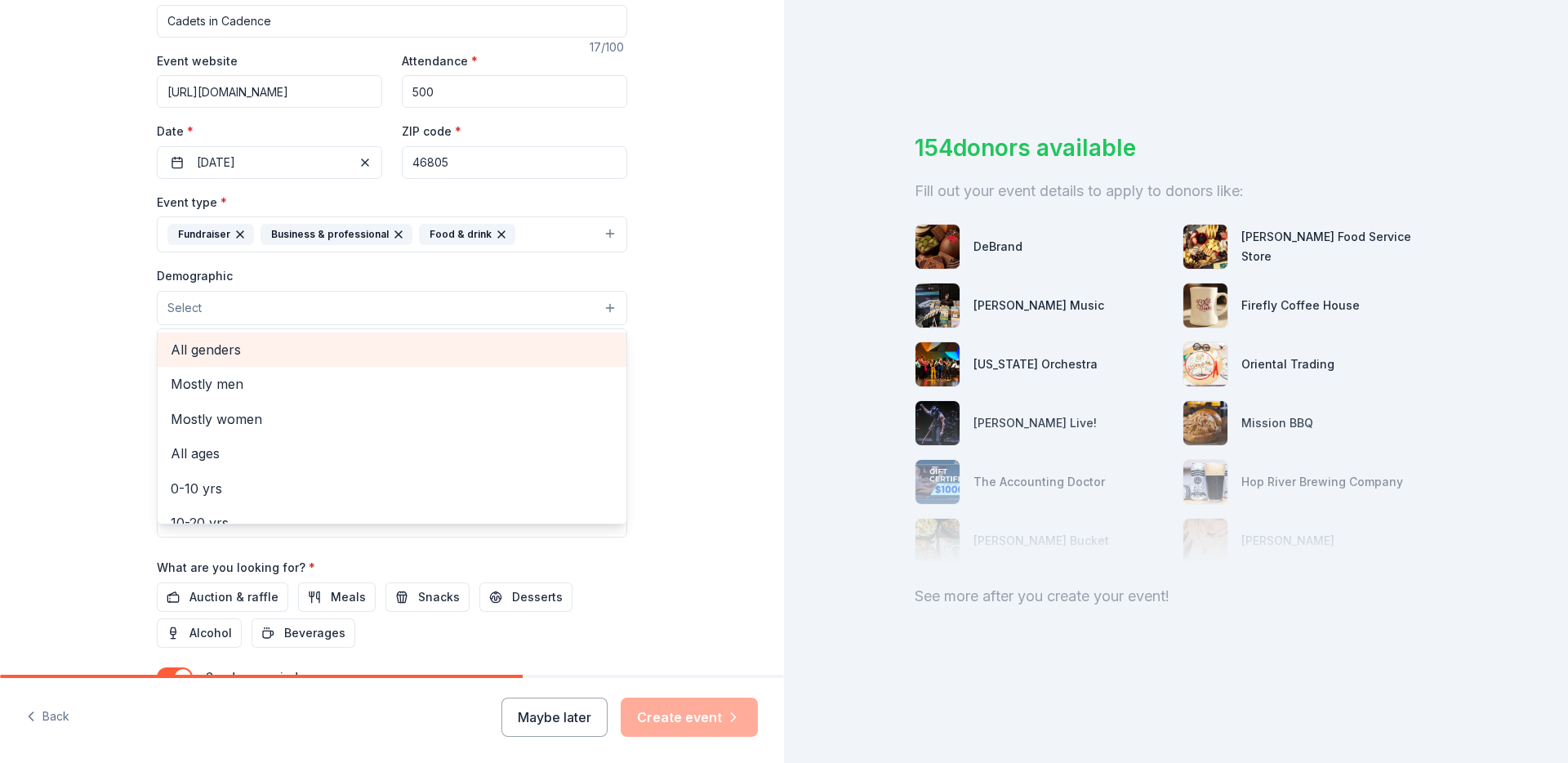
click at [213, 357] on span "All genders" at bounding box center [392, 350] width 442 height 21
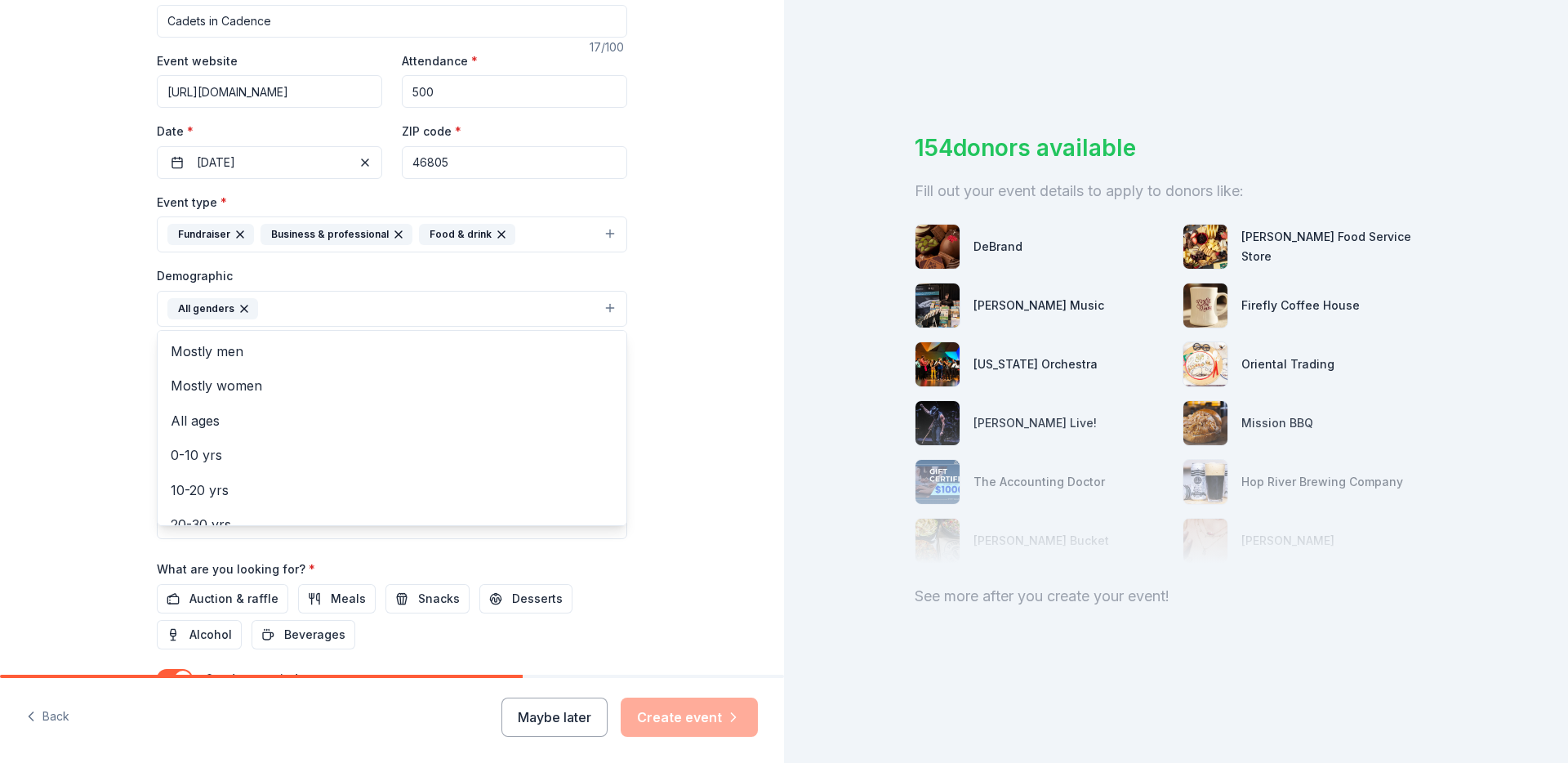
click at [297, 311] on button "All genders" at bounding box center [392, 309] width 470 height 36
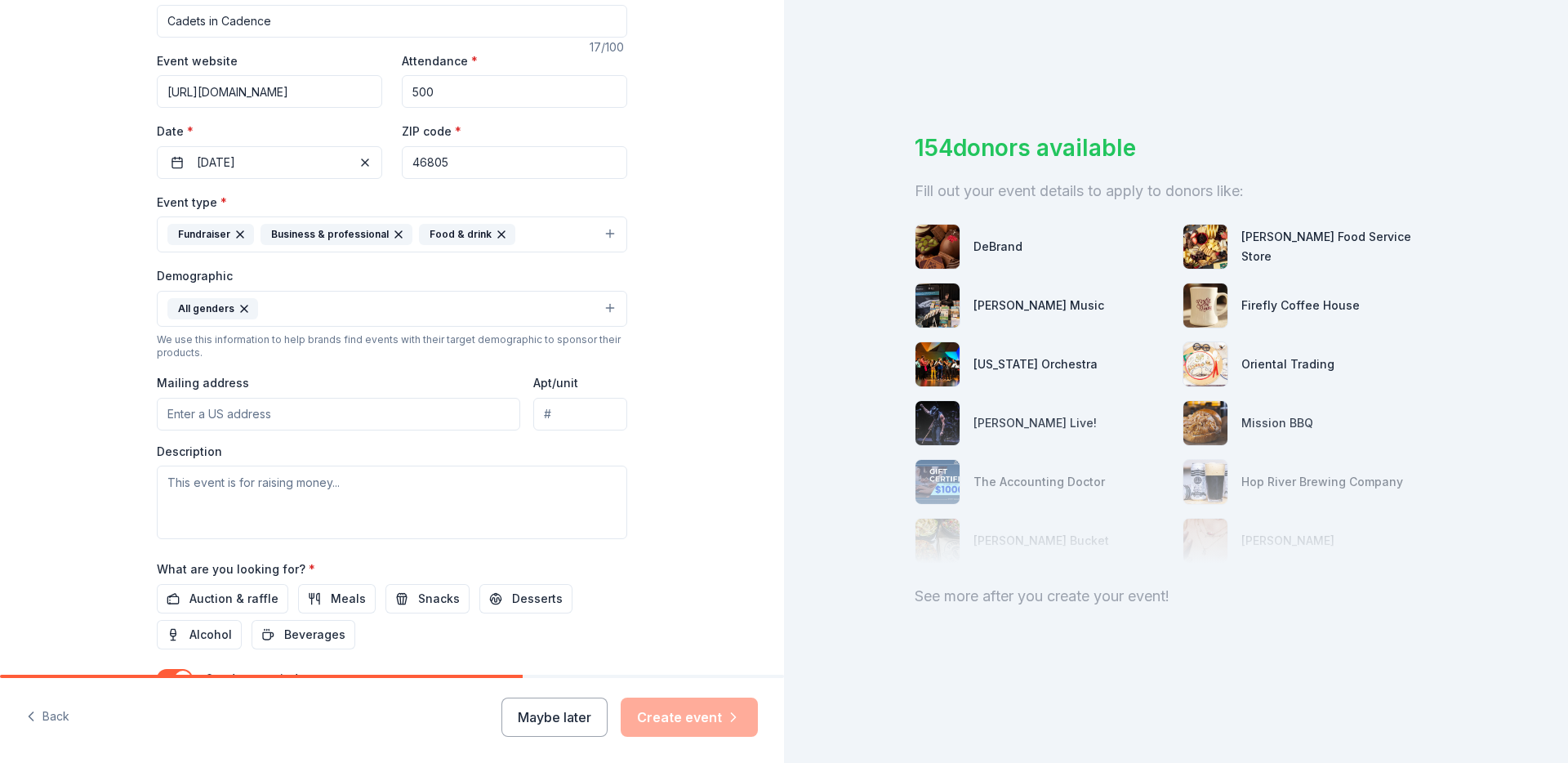
click at [292, 311] on button "All genders" at bounding box center [392, 309] width 470 height 36
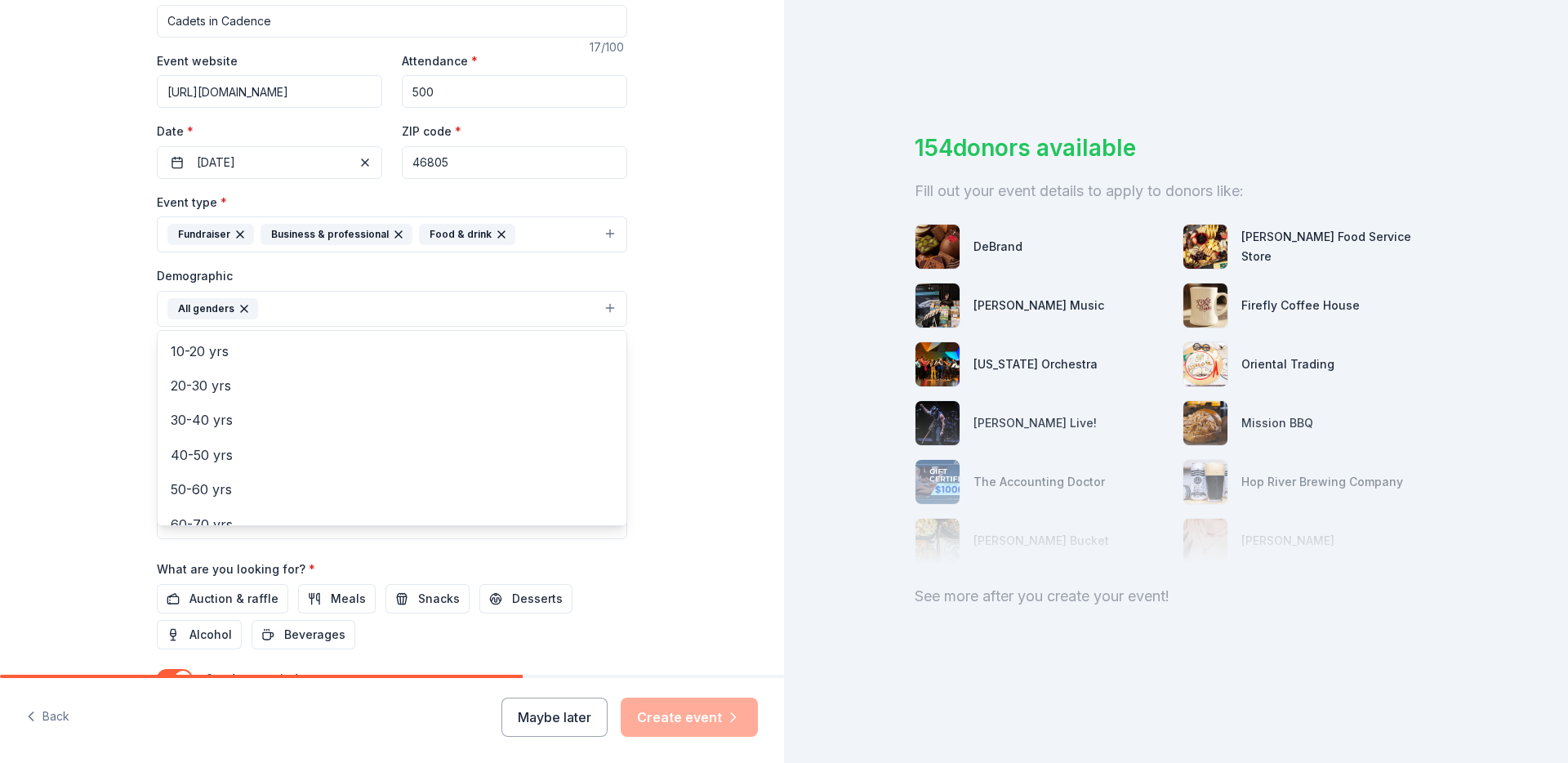
scroll to position [140, 0]
click at [199, 415] on span "30-40 yrs" at bounding box center [392, 419] width 442 height 21
click at [204, 411] on span "40-50 yrs" at bounding box center [392, 419] width 442 height 21
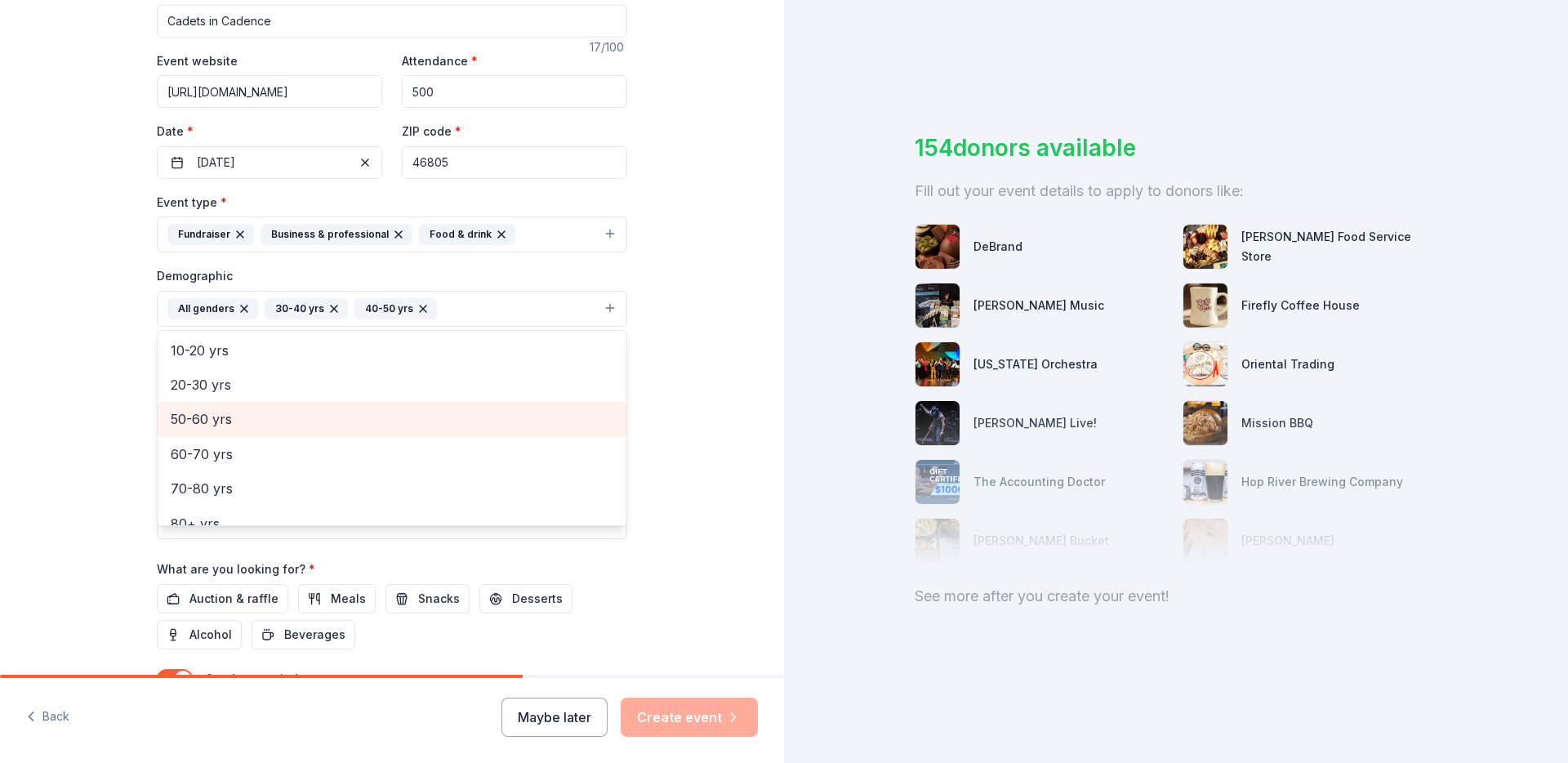
click at [199, 411] on span "50-60 yrs" at bounding box center [392, 419] width 442 height 21
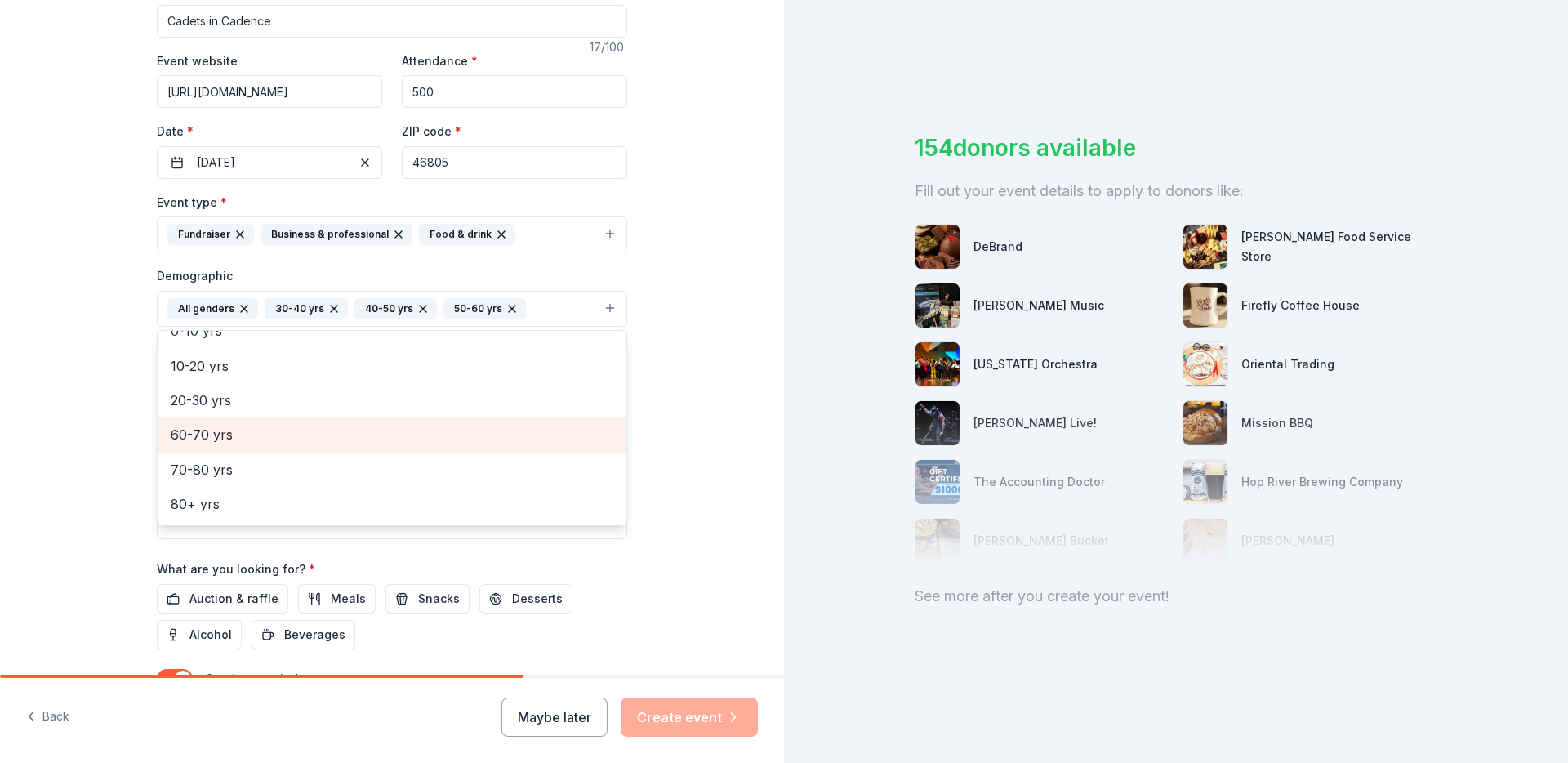
click at [198, 438] on span "60-70 yrs" at bounding box center [392, 434] width 442 height 21
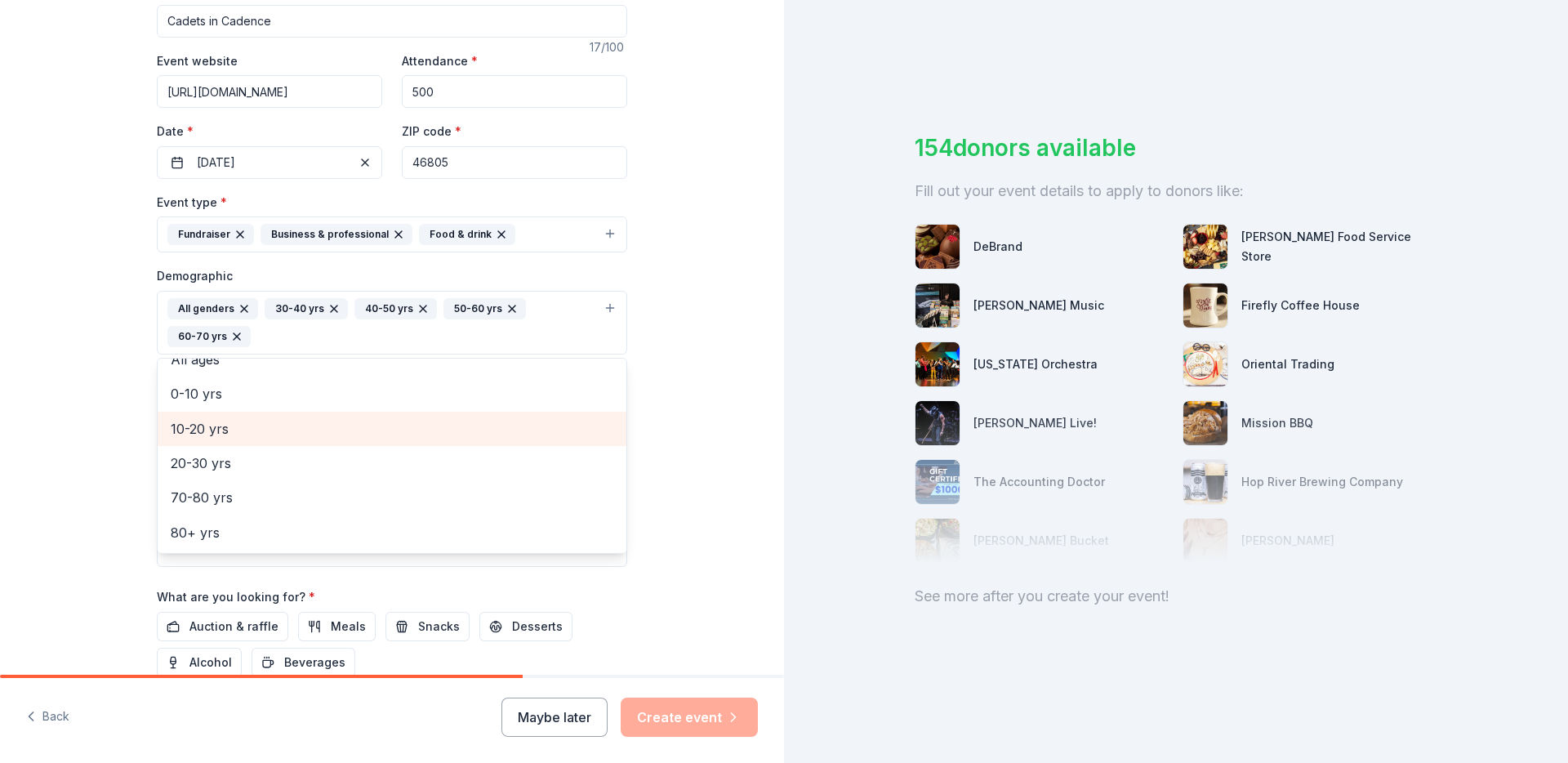
scroll to position [89, 0]
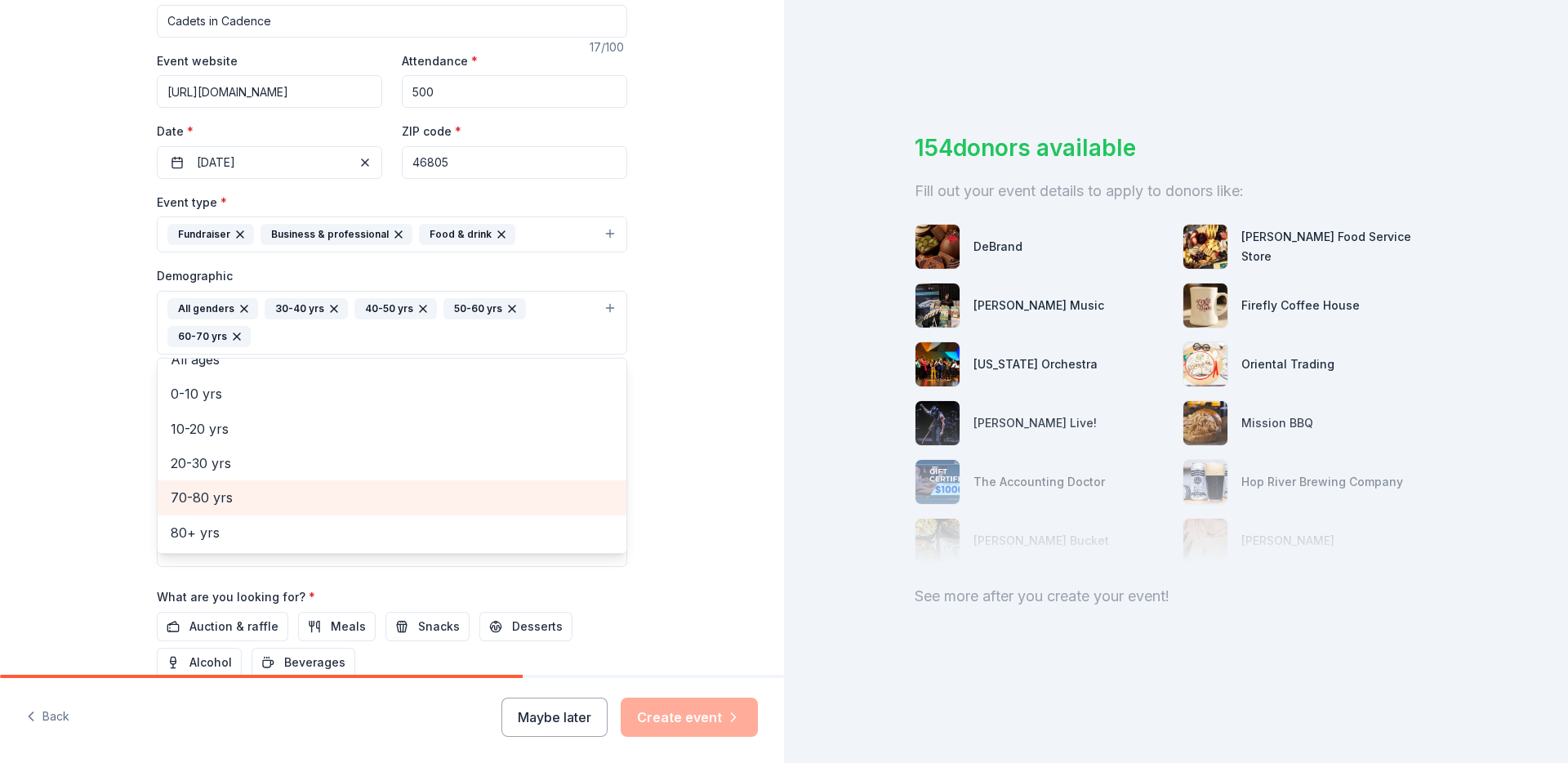
click at [211, 502] on span "70-80 yrs" at bounding box center [392, 498] width 442 height 21
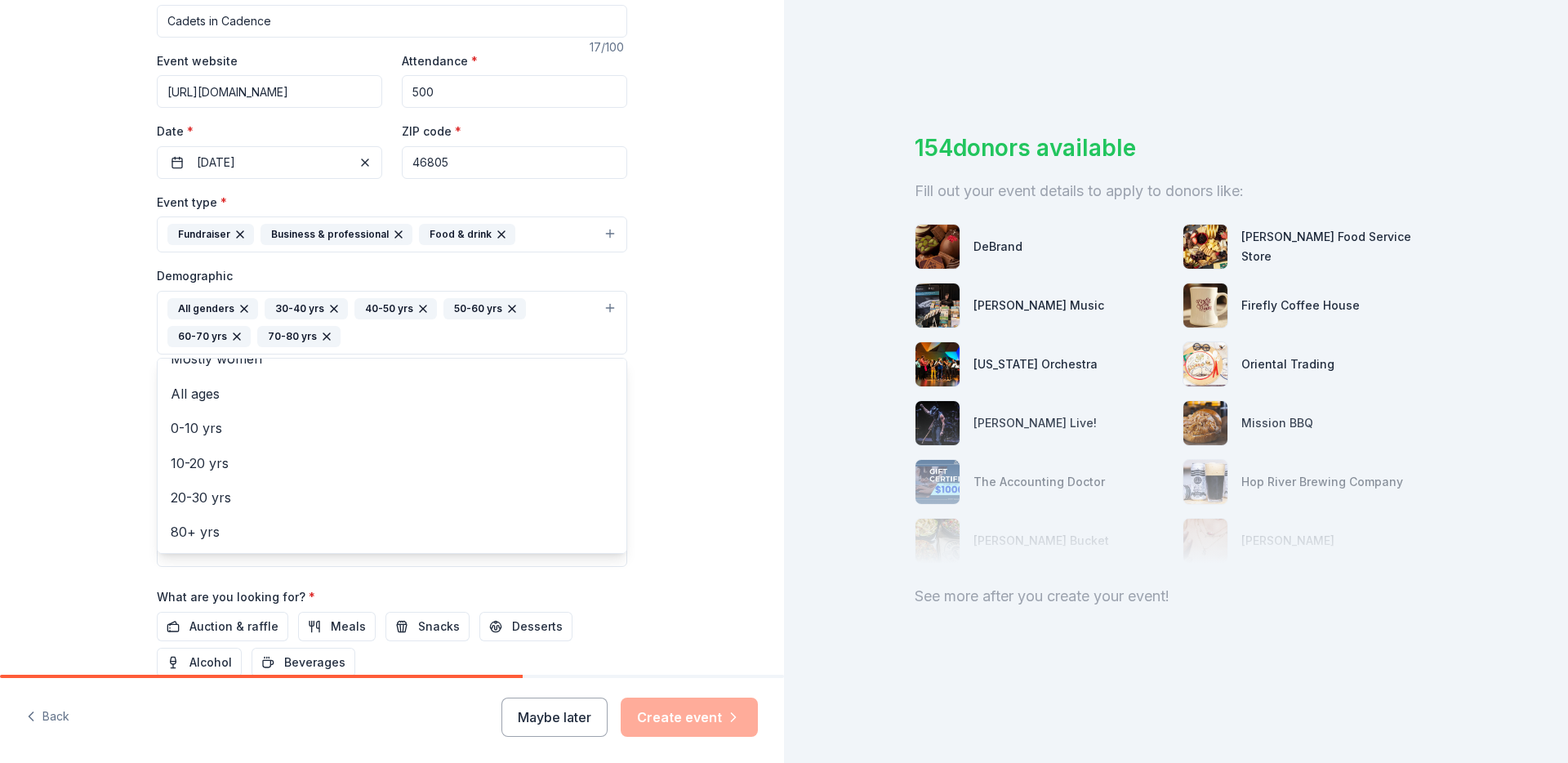
click at [120, 500] on div "Tell us about your event. We'll find in-kind donations you can apply for. Event…" at bounding box center [392, 285] width 784 height 1119
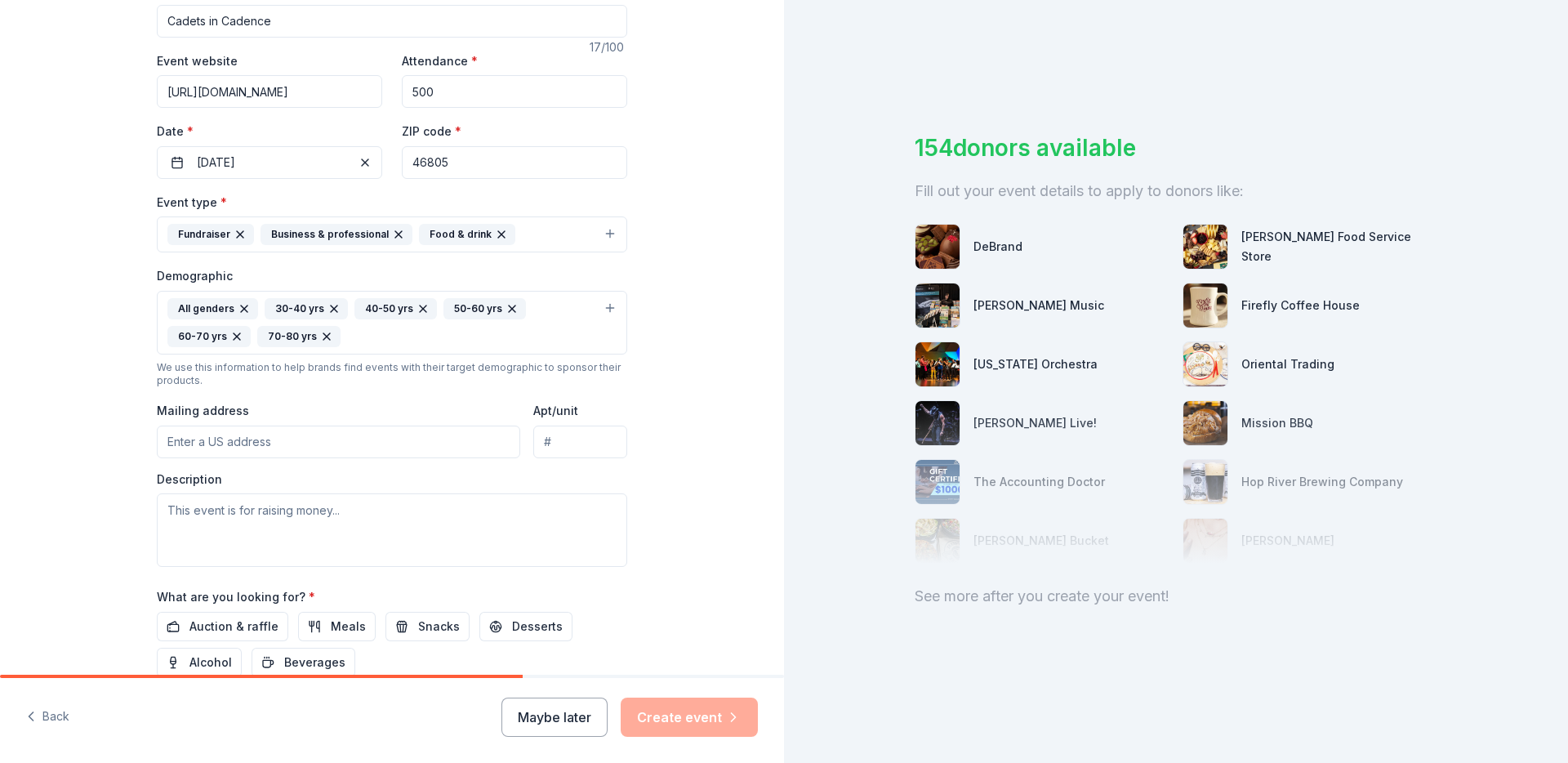
click at [217, 443] on input "Mailing address" at bounding box center [338, 442] width 364 height 33
type input "1601 St Joe River Dr"
click at [550, 445] on input "Apt/unit" at bounding box center [580, 442] width 94 height 33
click at [397, 501] on textarea at bounding box center [392, 531] width 470 height 74
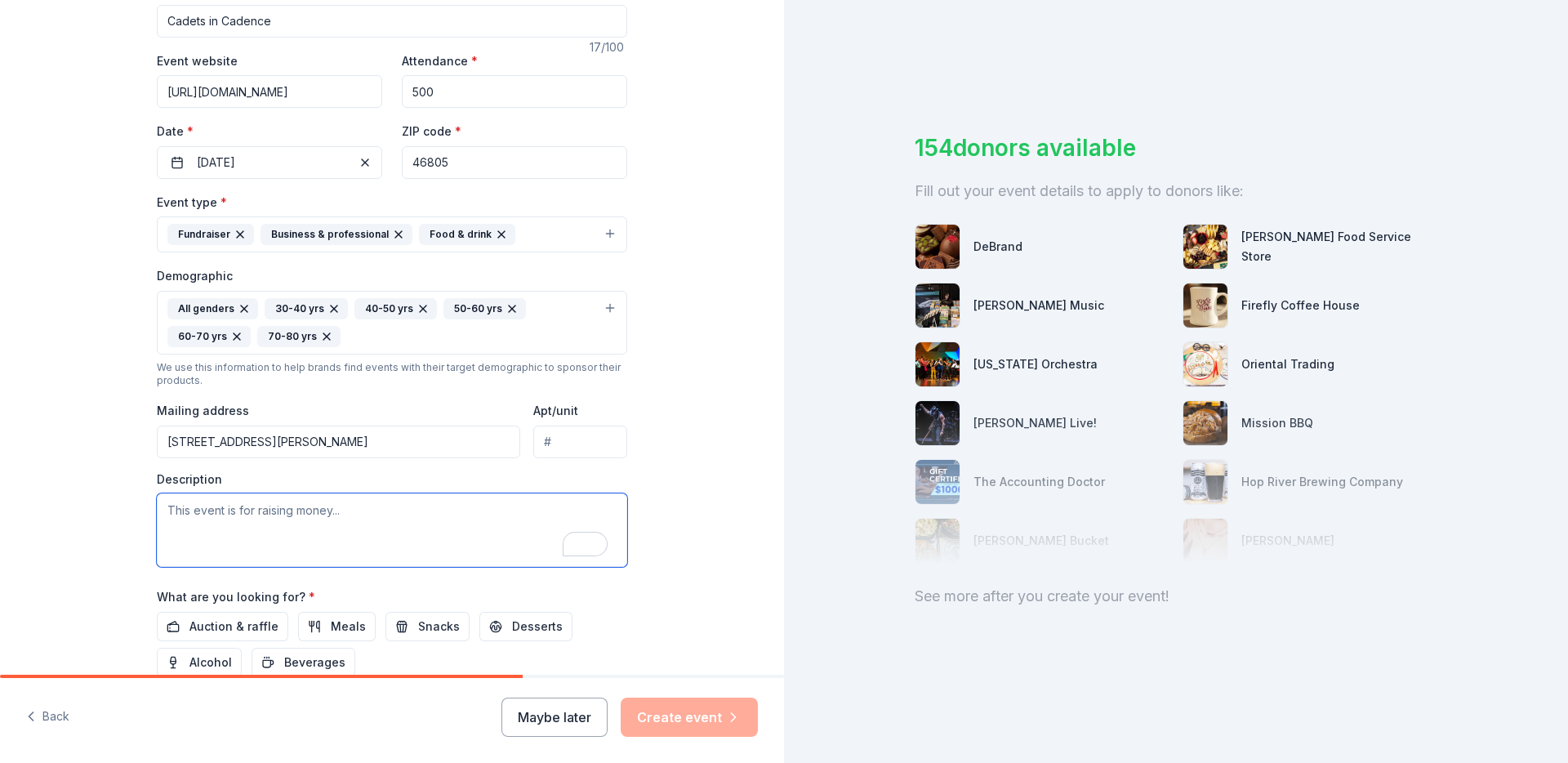
paste textarea "Cadets in Cadence is [GEOGRAPHIC_DATA]’s largest annual fundraiser, featuring a…"
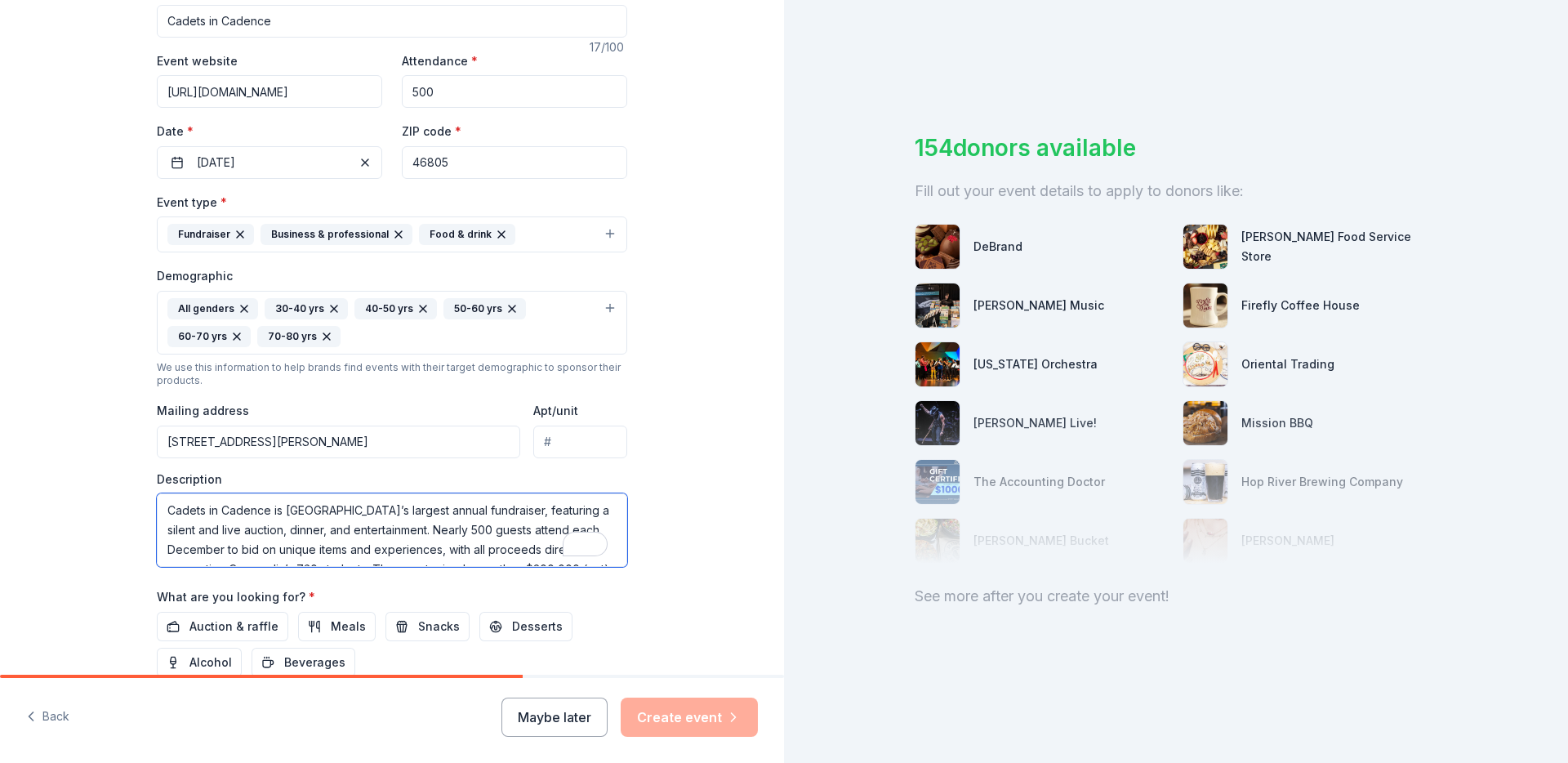
scroll to position [50, 0]
type textarea "Cadets in Cadence is [GEOGRAPHIC_DATA]’s largest annual fundraiser, featuring a…"
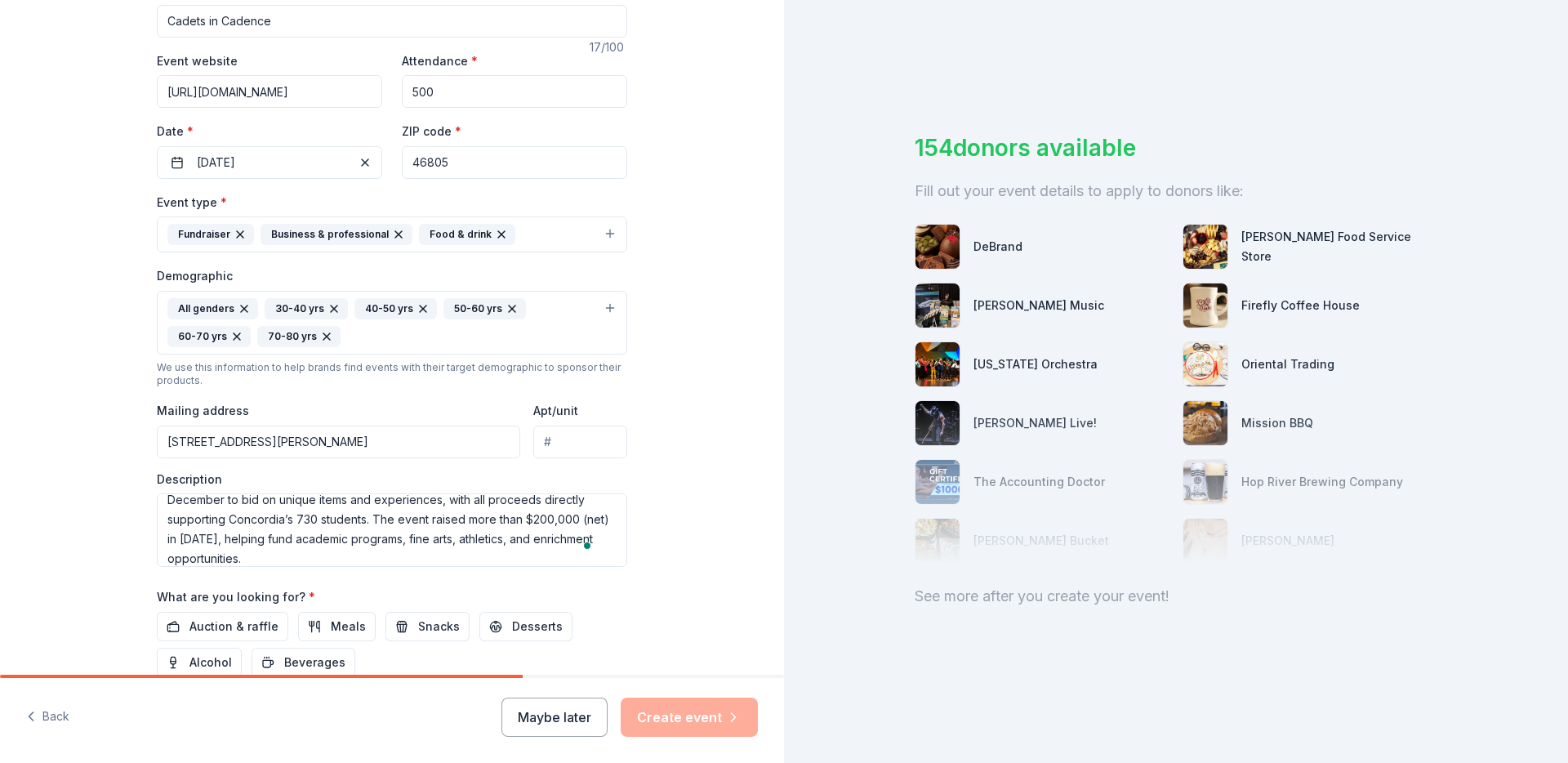
click at [112, 528] on div "Tell us about your event. We'll find in-kind donations you can apply for. Event…" at bounding box center [392, 285] width 784 height 1119
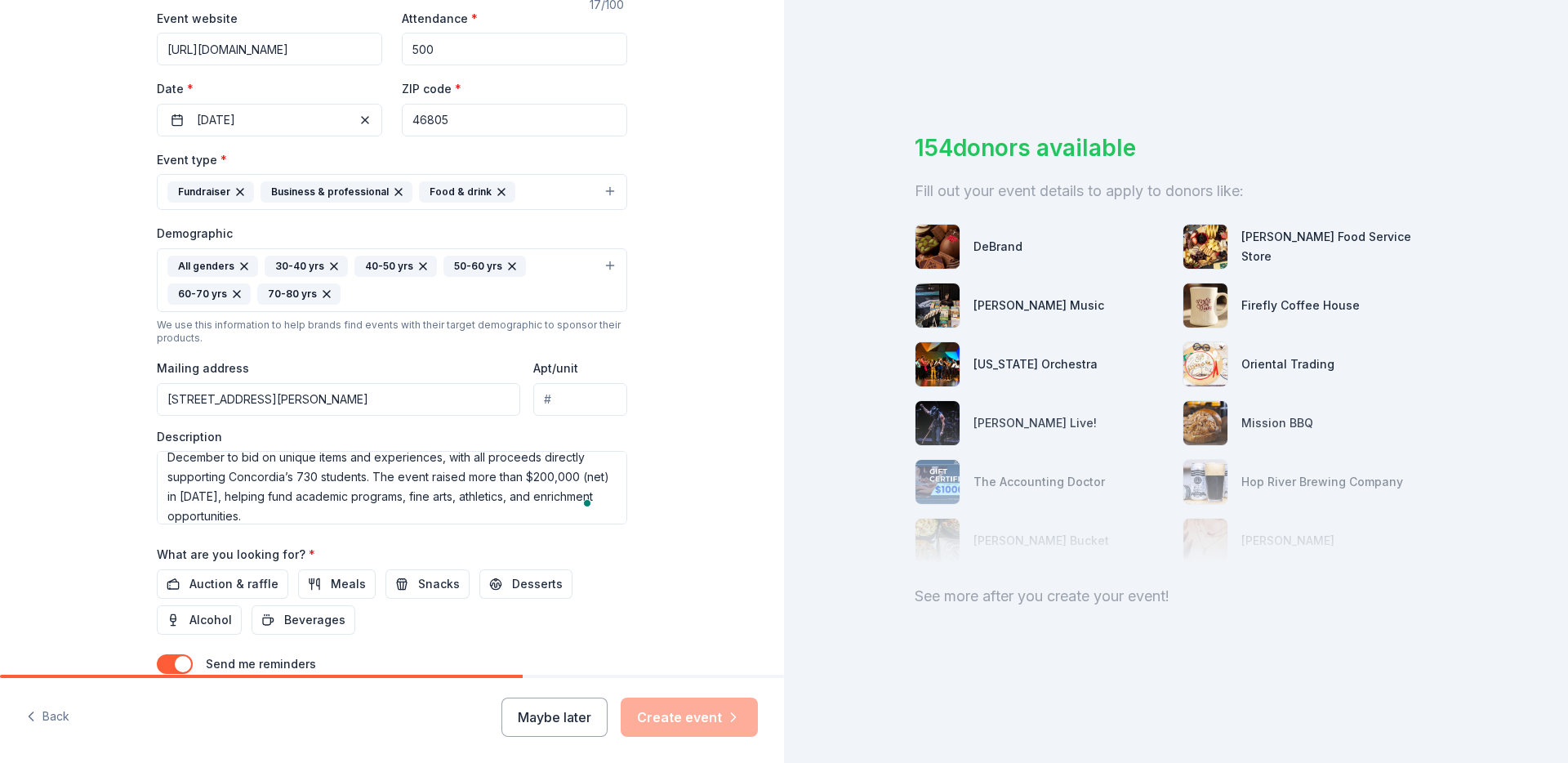
scroll to position [0, 0]
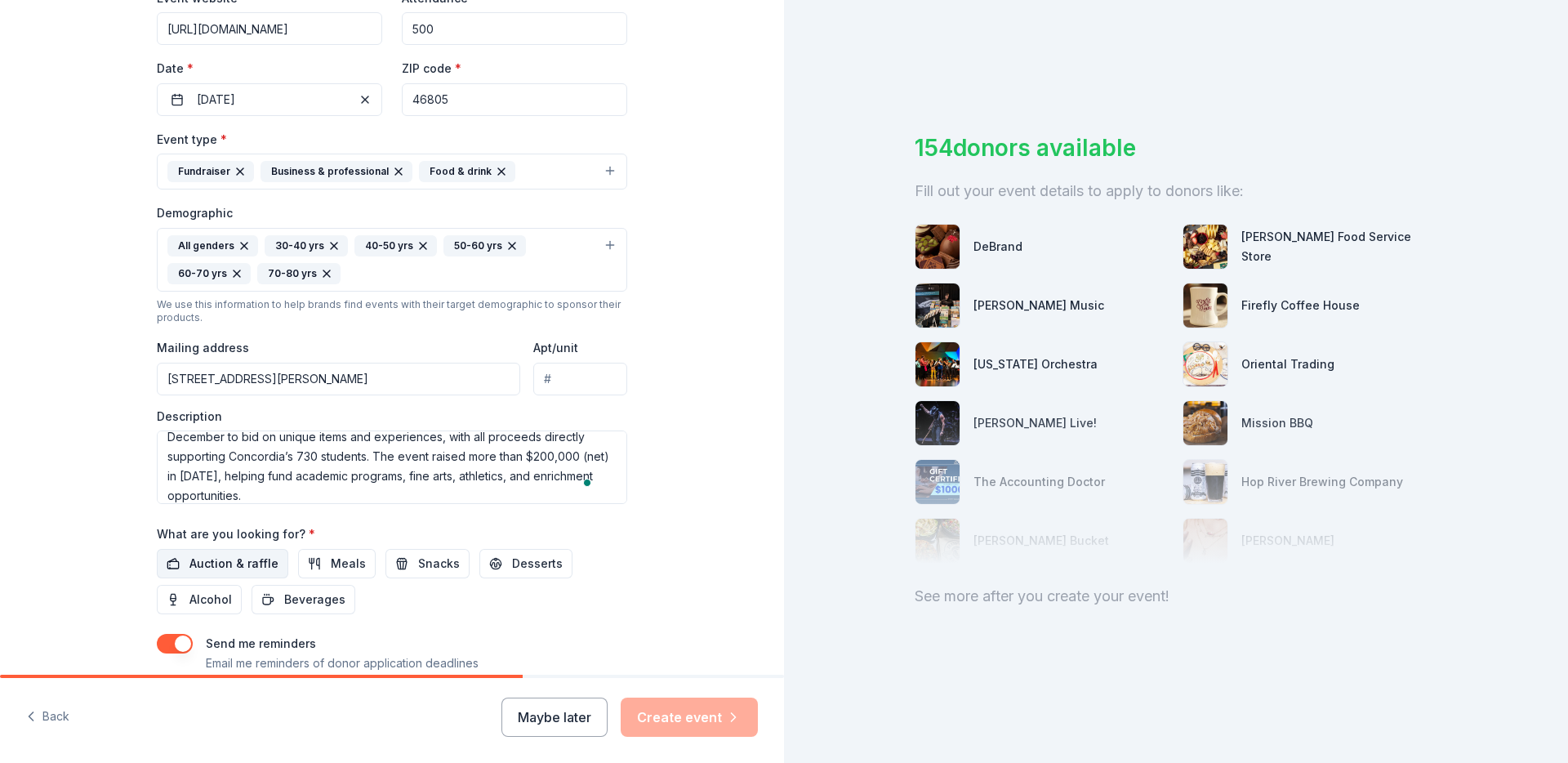
click at [254, 573] on button "Auction & raffle" at bounding box center [222, 563] width 131 height 30
click at [520, 574] on button "Desserts" at bounding box center [525, 563] width 93 height 30
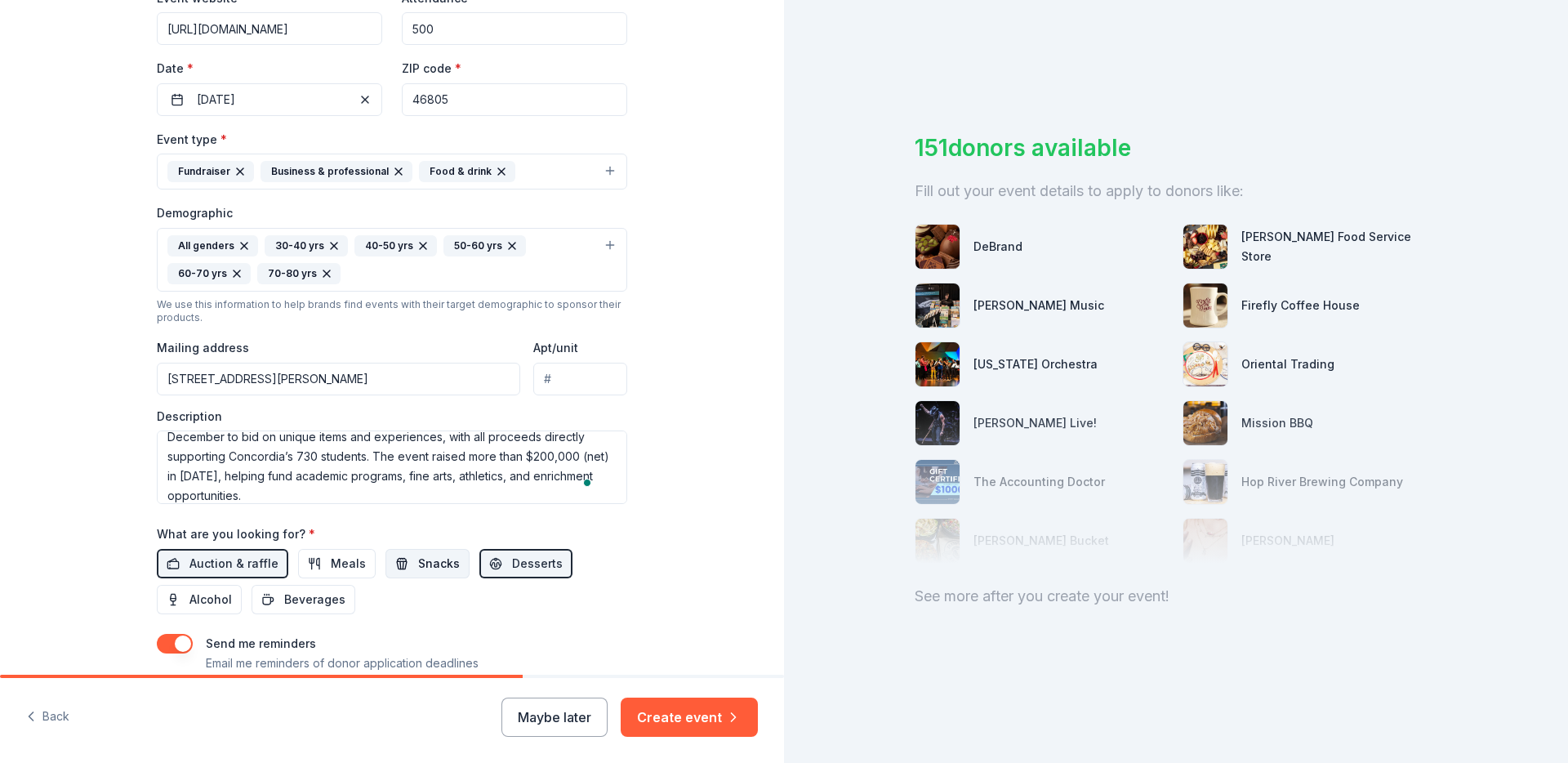
click at [440, 559] on span "Snacks" at bounding box center [438, 563] width 42 height 20
click at [213, 600] on span "Alcohol" at bounding box center [211, 600] width 43 height 20
click at [271, 605] on button "Beverages" at bounding box center [303, 600] width 103 height 30
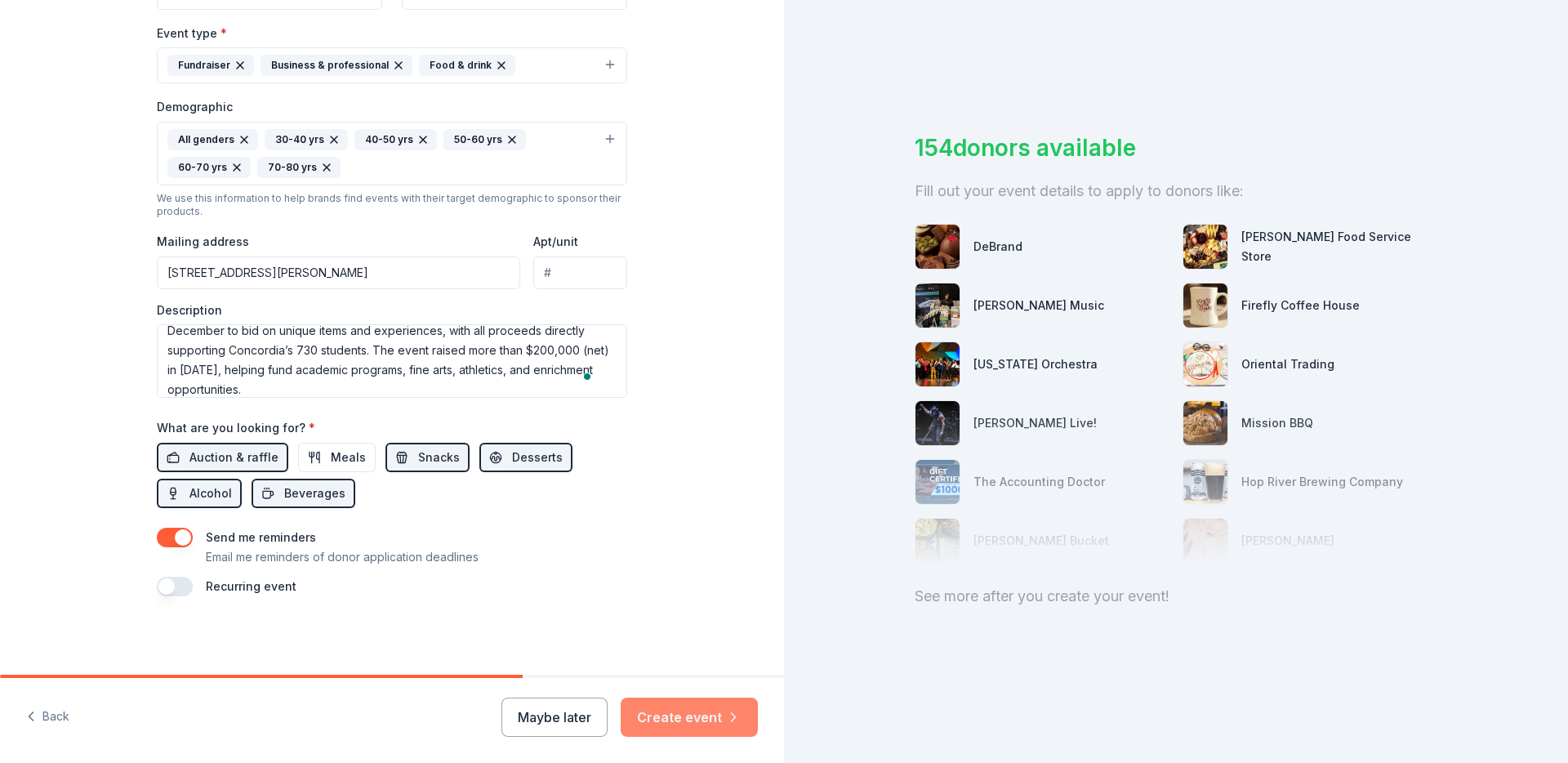
click at [651, 712] on button "Create event" at bounding box center [689, 717] width 137 height 39
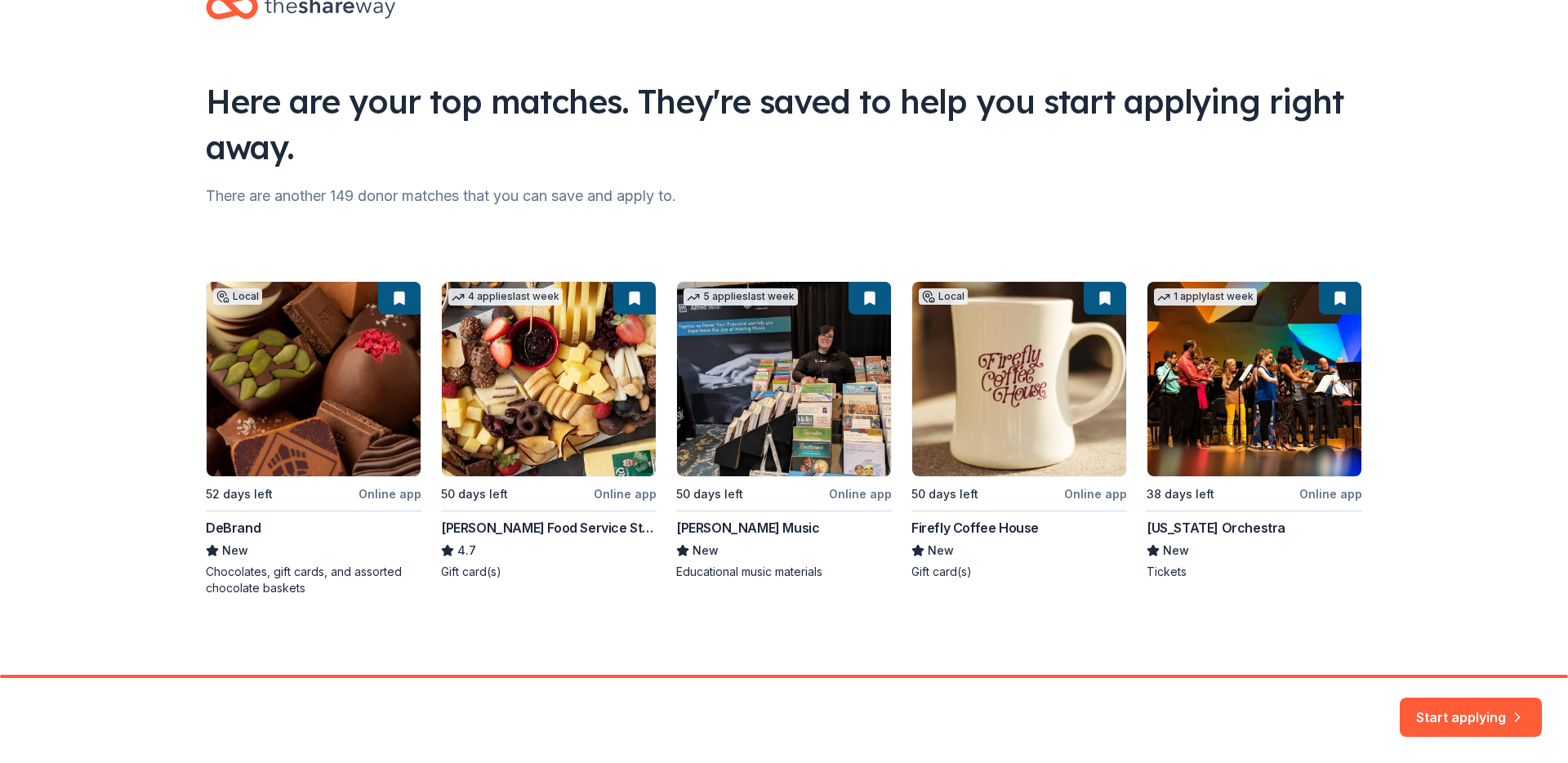
click at [960, 524] on div "Local 52 days left Online app DeBrand New Chocolates, gift cards, and assorted …" at bounding box center [784, 439] width 1156 height 315
click at [985, 434] on div "Local 52 days left Online app DeBrand New Chocolates, gift cards, and assorted …" at bounding box center [784, 439] width 1156 height 315
click at [1085, 498] on div "Local 52 days left Online app DeBrand New Chocolates, gift cards, and assorted …" at bounding box center [784, 439] width 1156 height 315
click at [1433, 718] on button "Start applying" at bounding box center [1470, 707] width 142 height 39
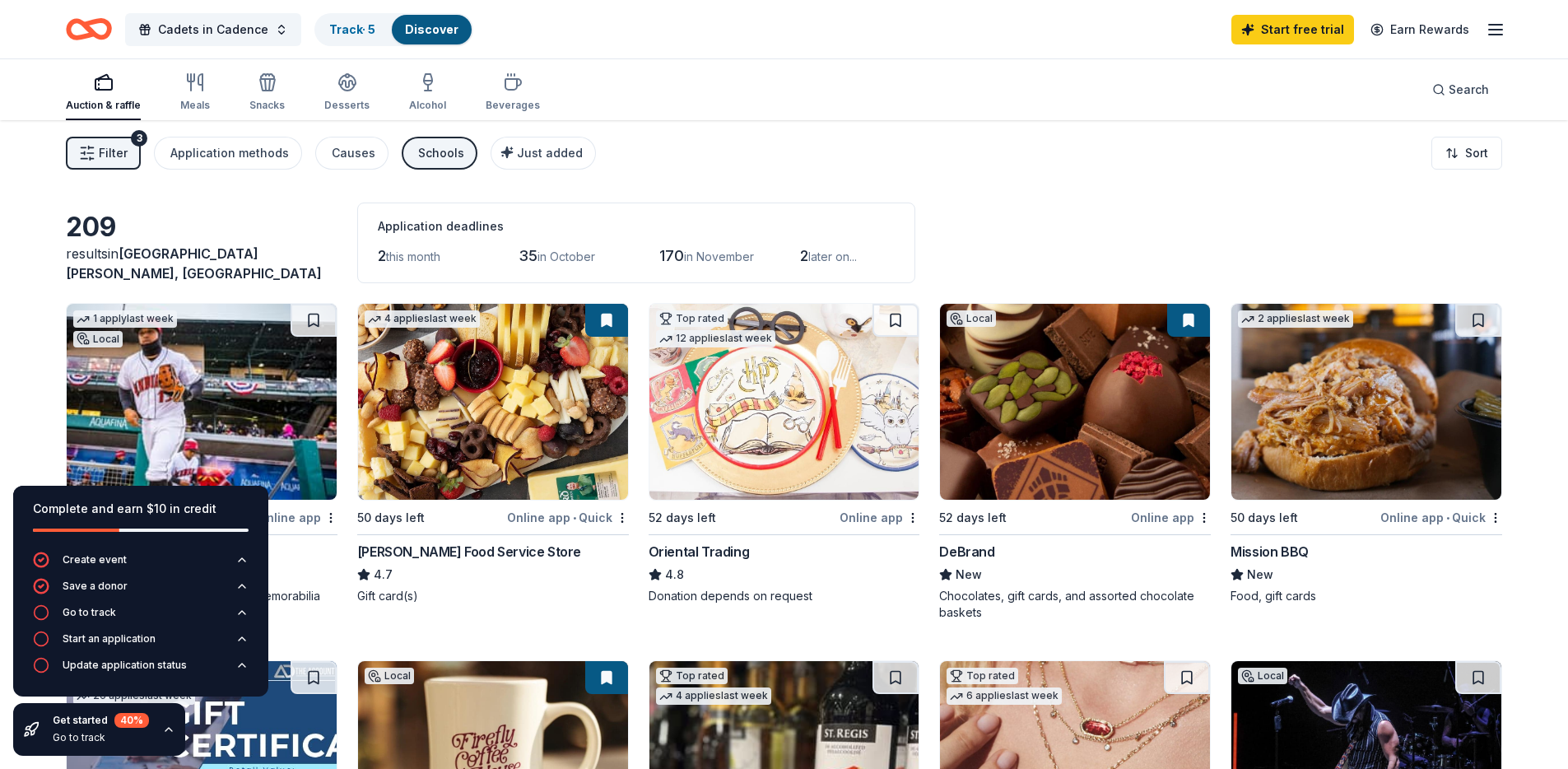
click at [166, 728] on icon "button" at bounding box center [169, 729] width 13 height 13
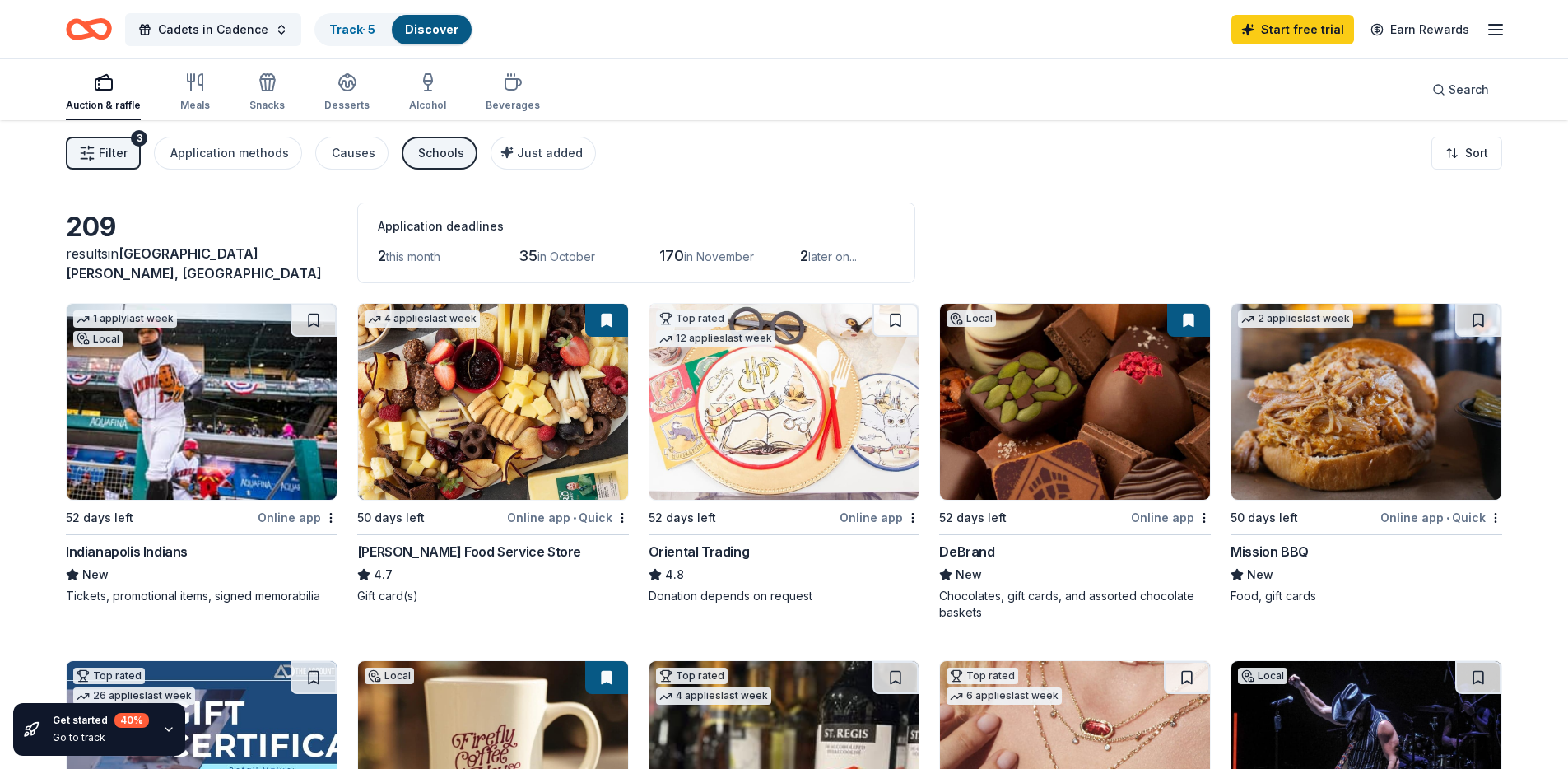
click at [159, 478] on img at bounding box center [202, 401] width 270 height 196
click at [493, 455] on img at bounding box center [493, 401] width 270 height 196
click at [344, 29] on link "Track · 6" at bounding box center [352, 29] width 47 height 14
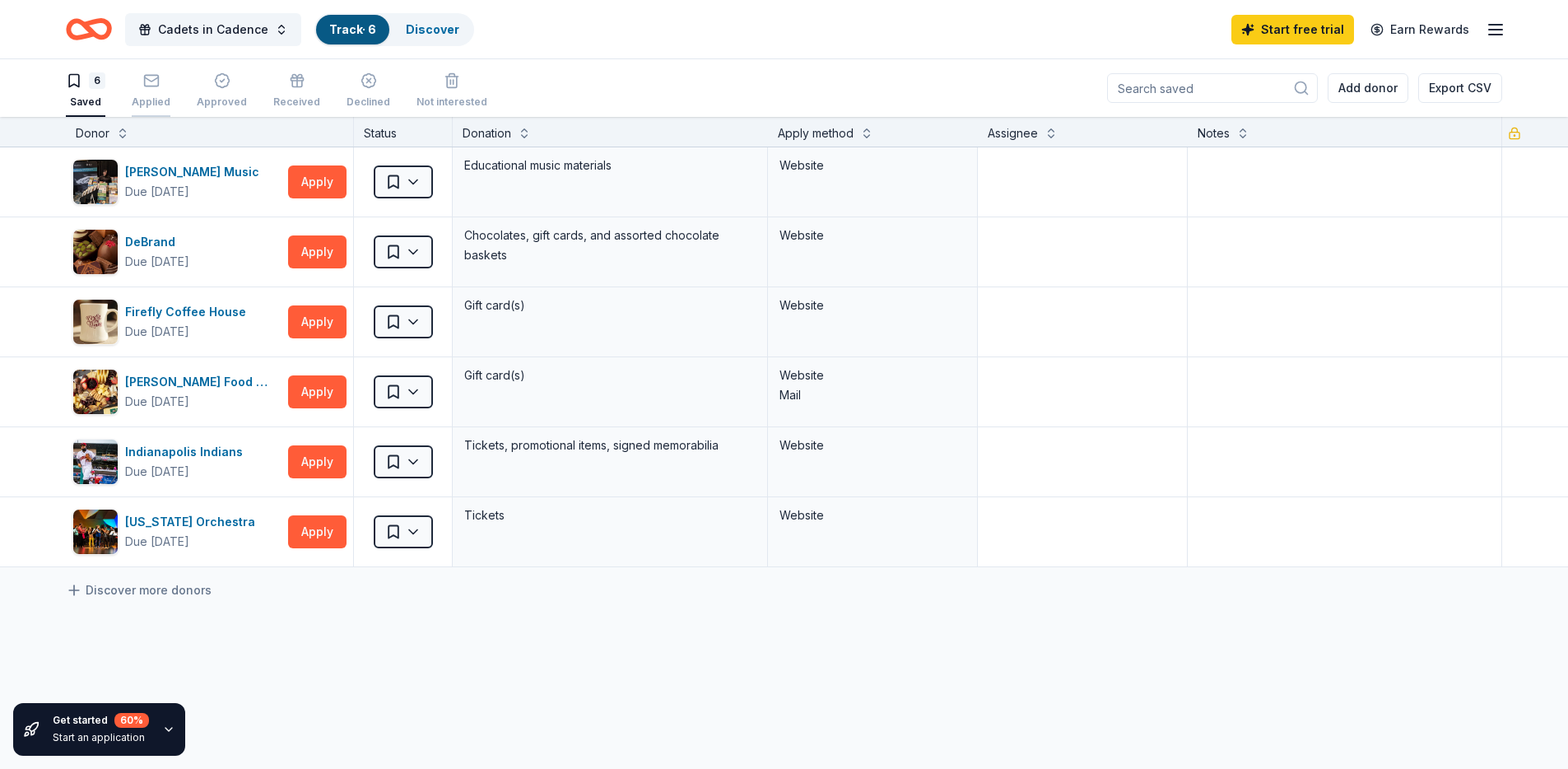
click at [143, 78] on icon "button" at bounding box center [151, 81] width 17 height 17
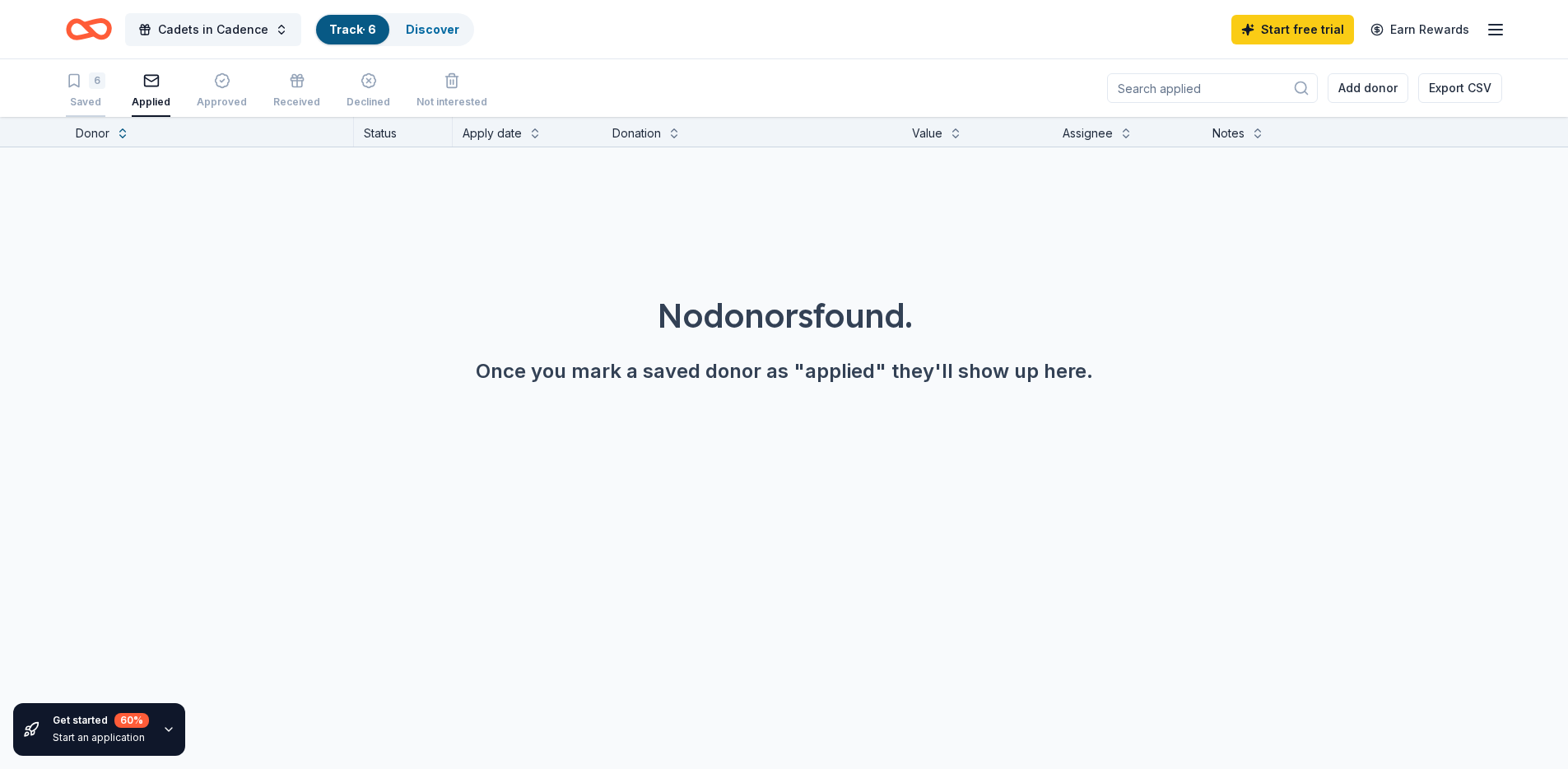
click at [98, 83] on div "6" at bounding box center [97, 81] width 17 height 17
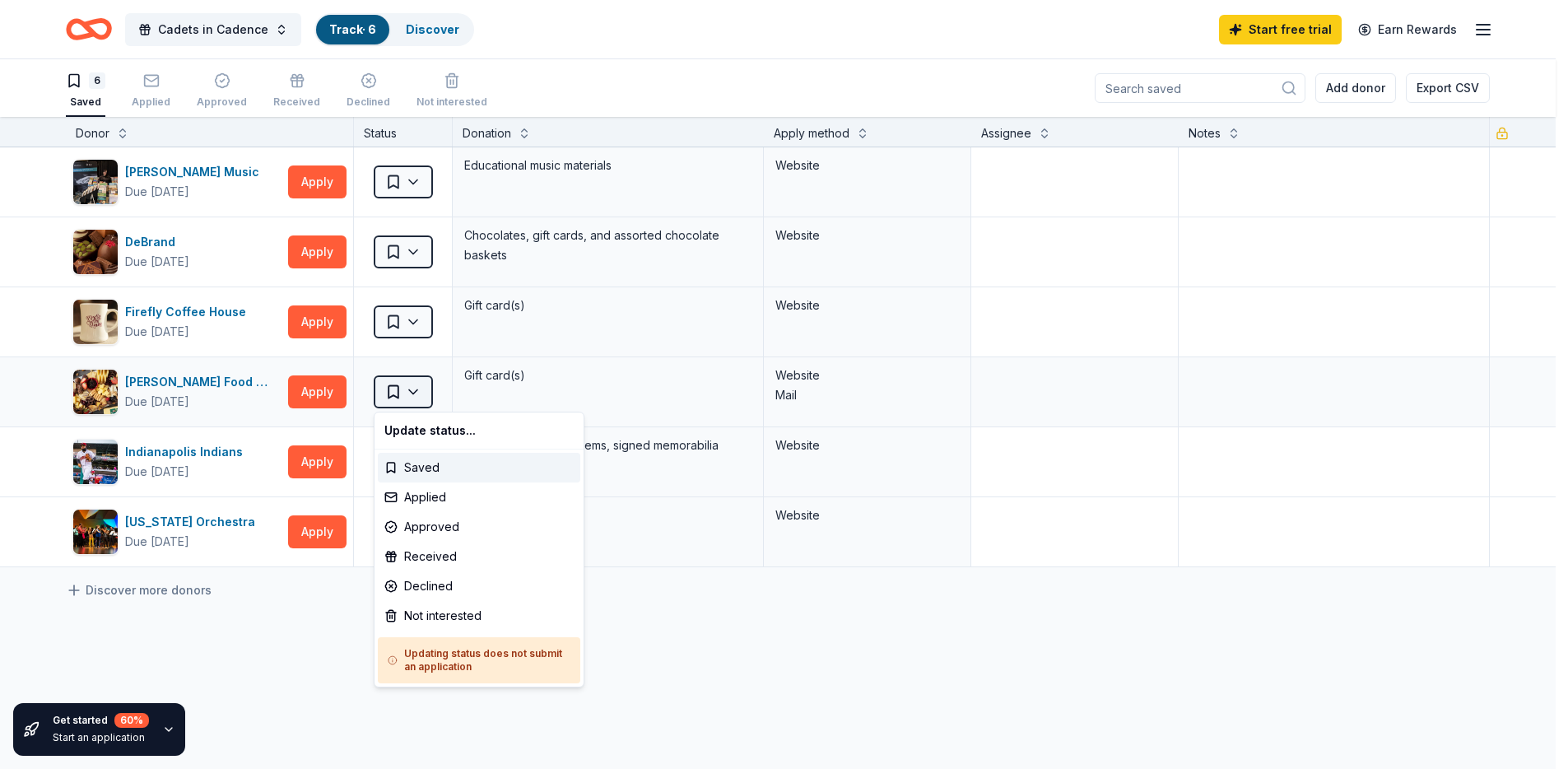
click at [412, 391] on html "Cadets in Cadence Track · 6 Discover Start free trial Earn Rewards 6 Saved Appl…" at bounding box center [784, 384] width 1568 height 769
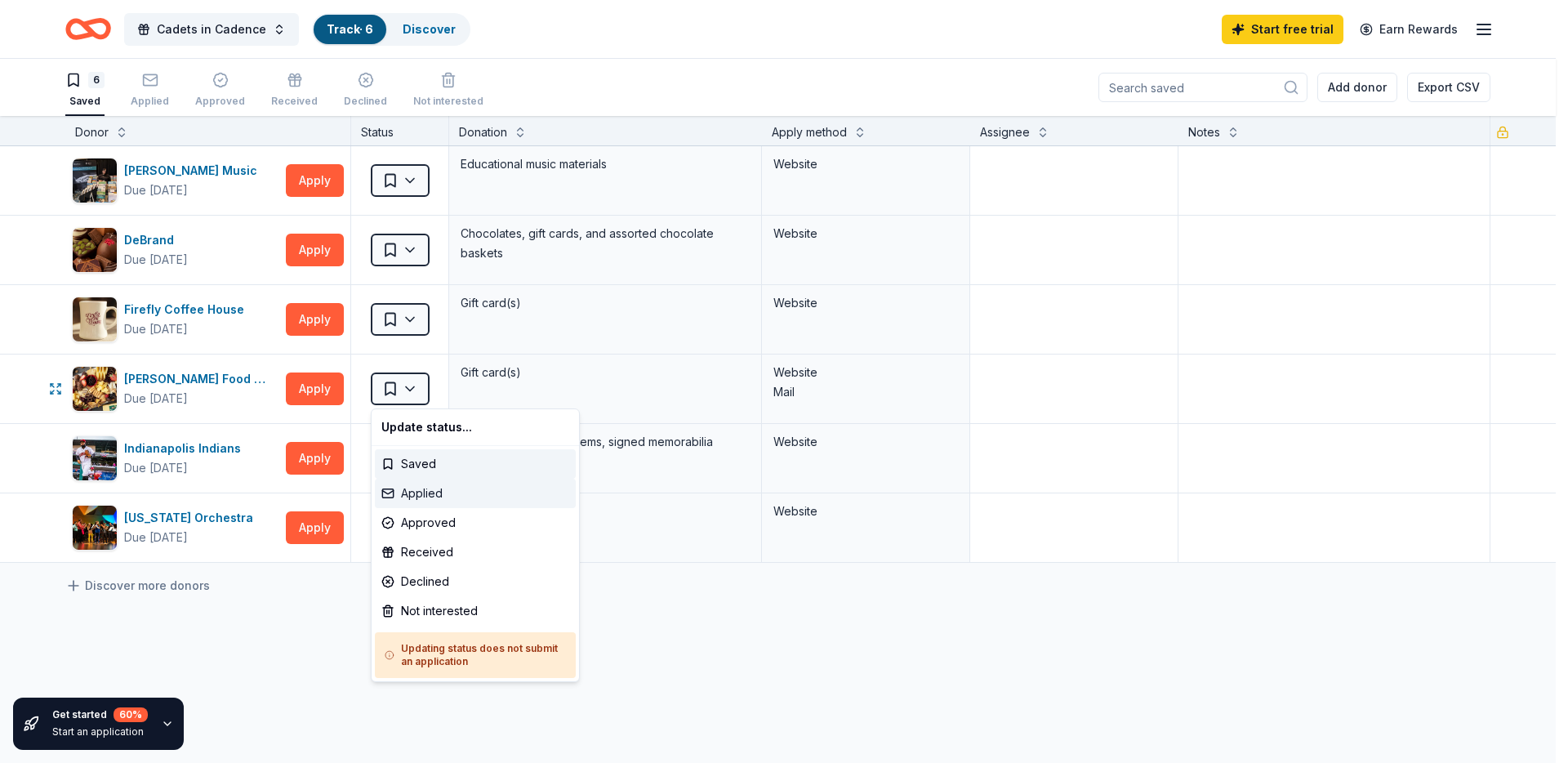
click at [429, 497] on div "Applied" at bounding box center [475, 494] width 201 height 30
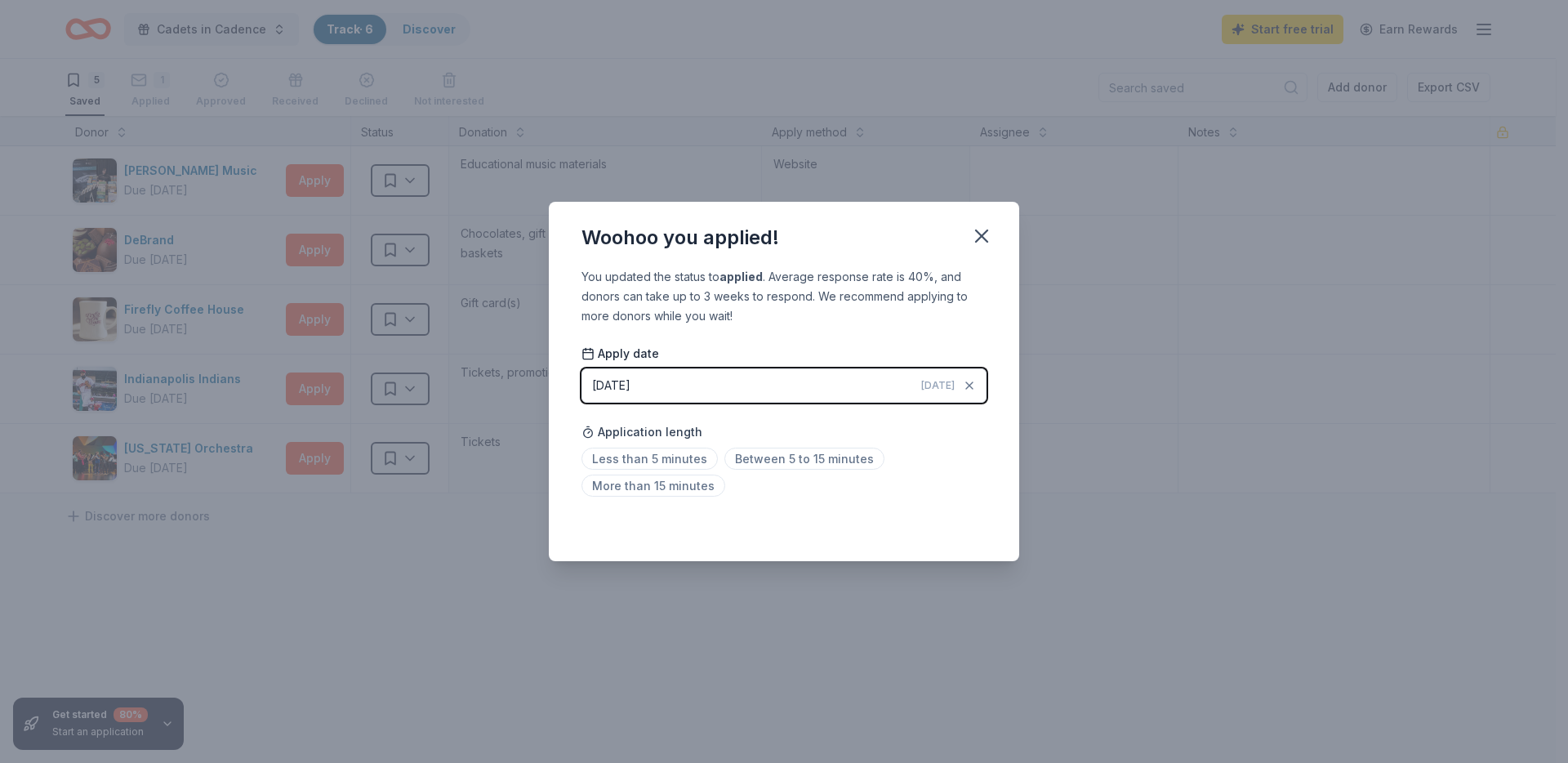
click at [924, 391] on button "09/17/2025 Today" at bounding box center [783, 386] width 405 height 34
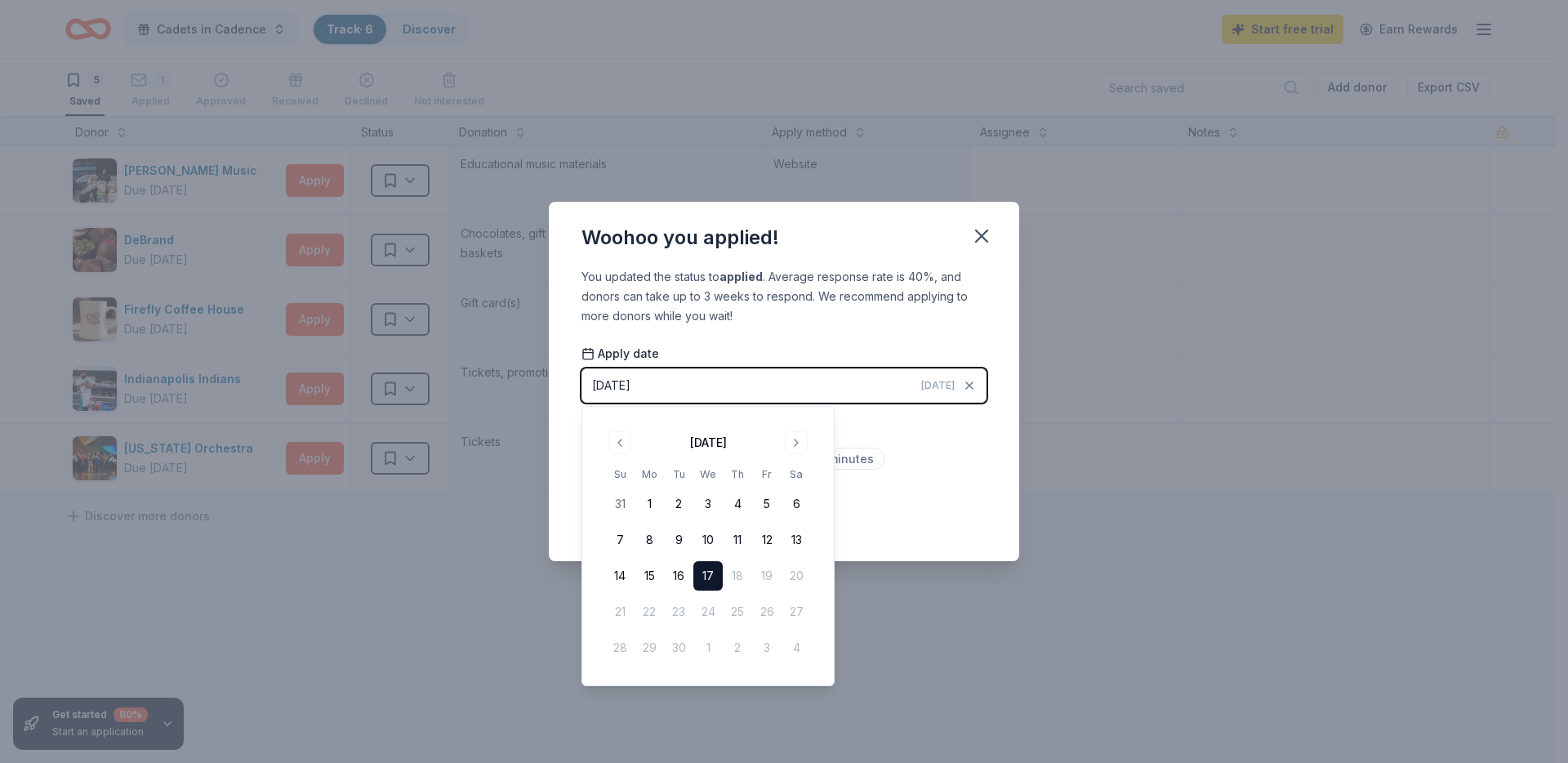
click at [717, 572] on button "17" at bounding box center [708, 576] width 30 height 30
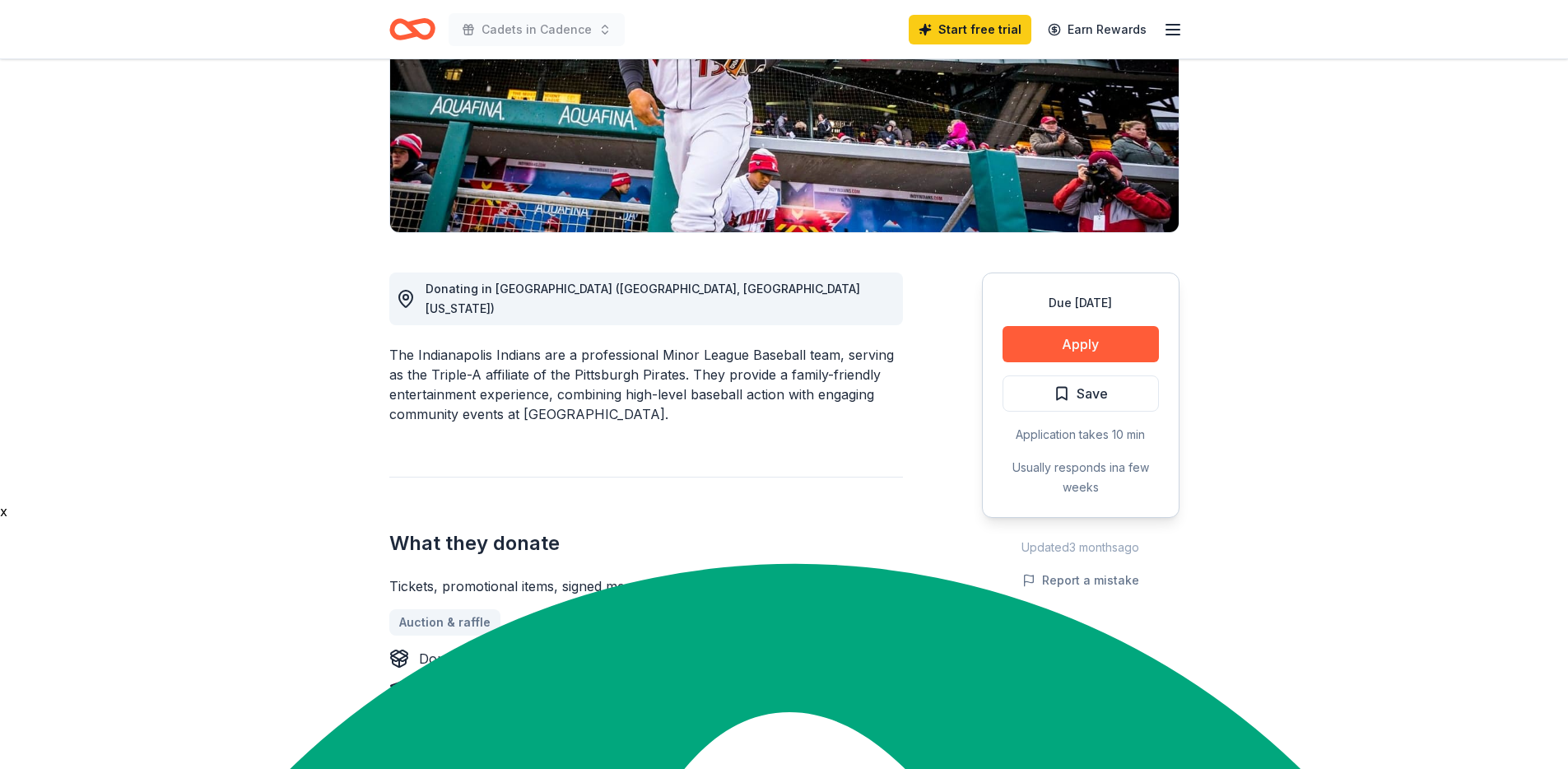
scroll to position [274, 0]
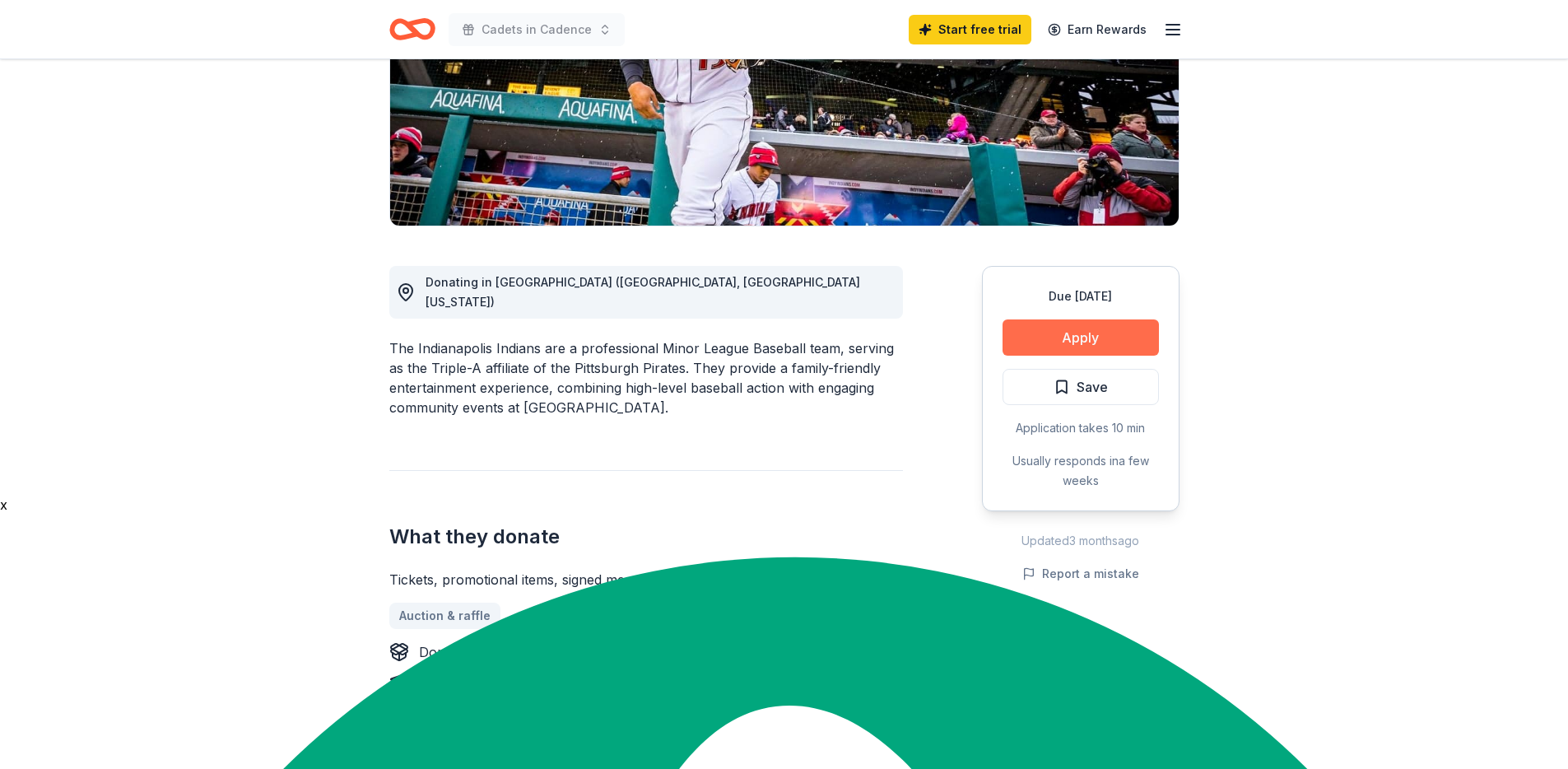
click at [1054, 340] on button "Apply" at bounding box center [1080, 338] width 156 height 36
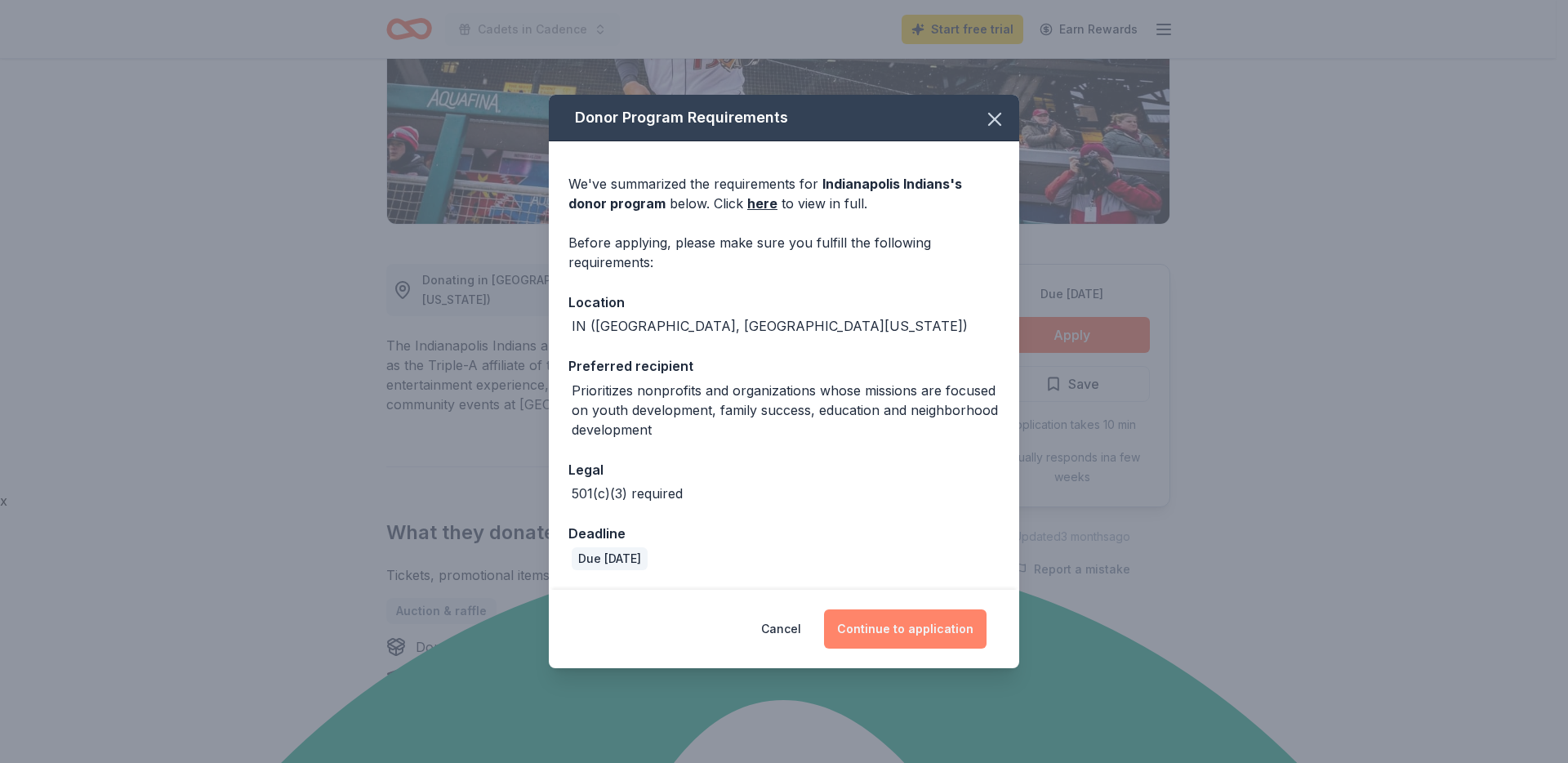
click at [885, 629] on button "Continue to application" at bounding box center [905, 629] width 163 height 39
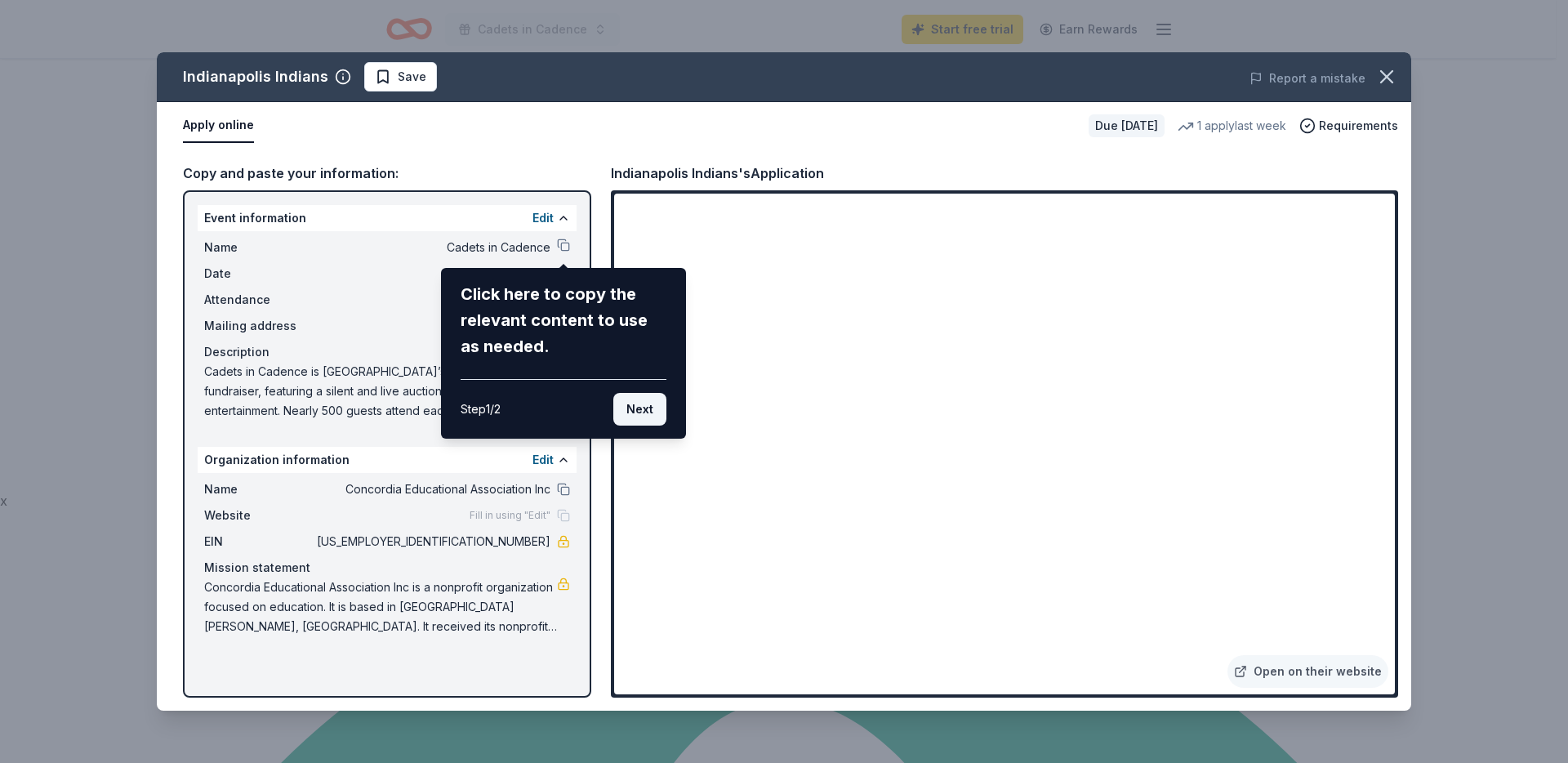
click at [653, 408] on button "Next" at bounding box center [640, 409] width 53 height 33
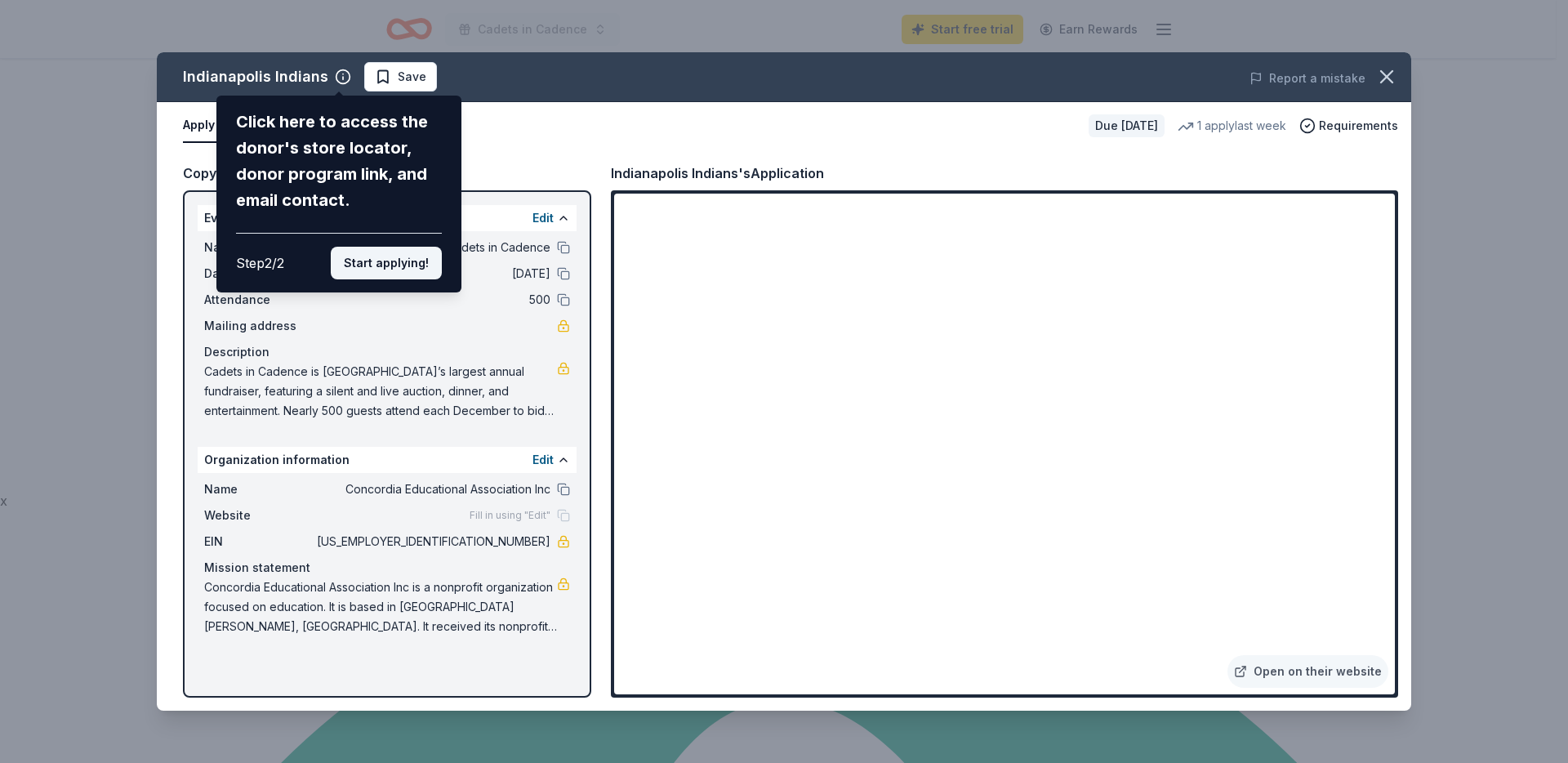
click at [367, 261] on button "Start applying!" at bounding box center [386, 263] width 111 height 33
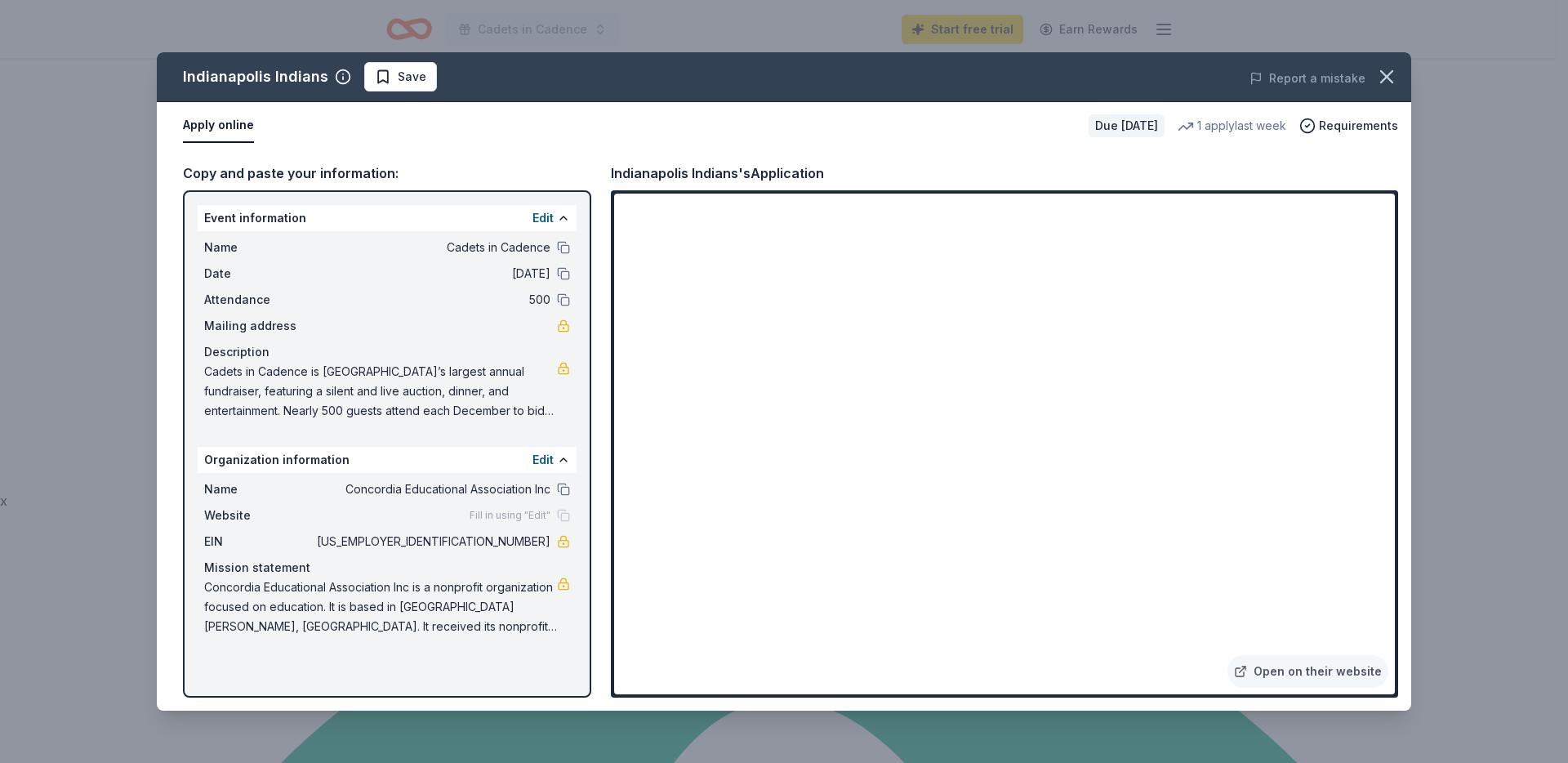
click at [598, 252] on div "Indianapolis Indians Save Report a mistake Apply online Due in 52 days 1 apply …" at bounding box center [784, 382] width 1254 height 659
click at [562, 247] on button at bounding box center [563, 247] width 13 height 13
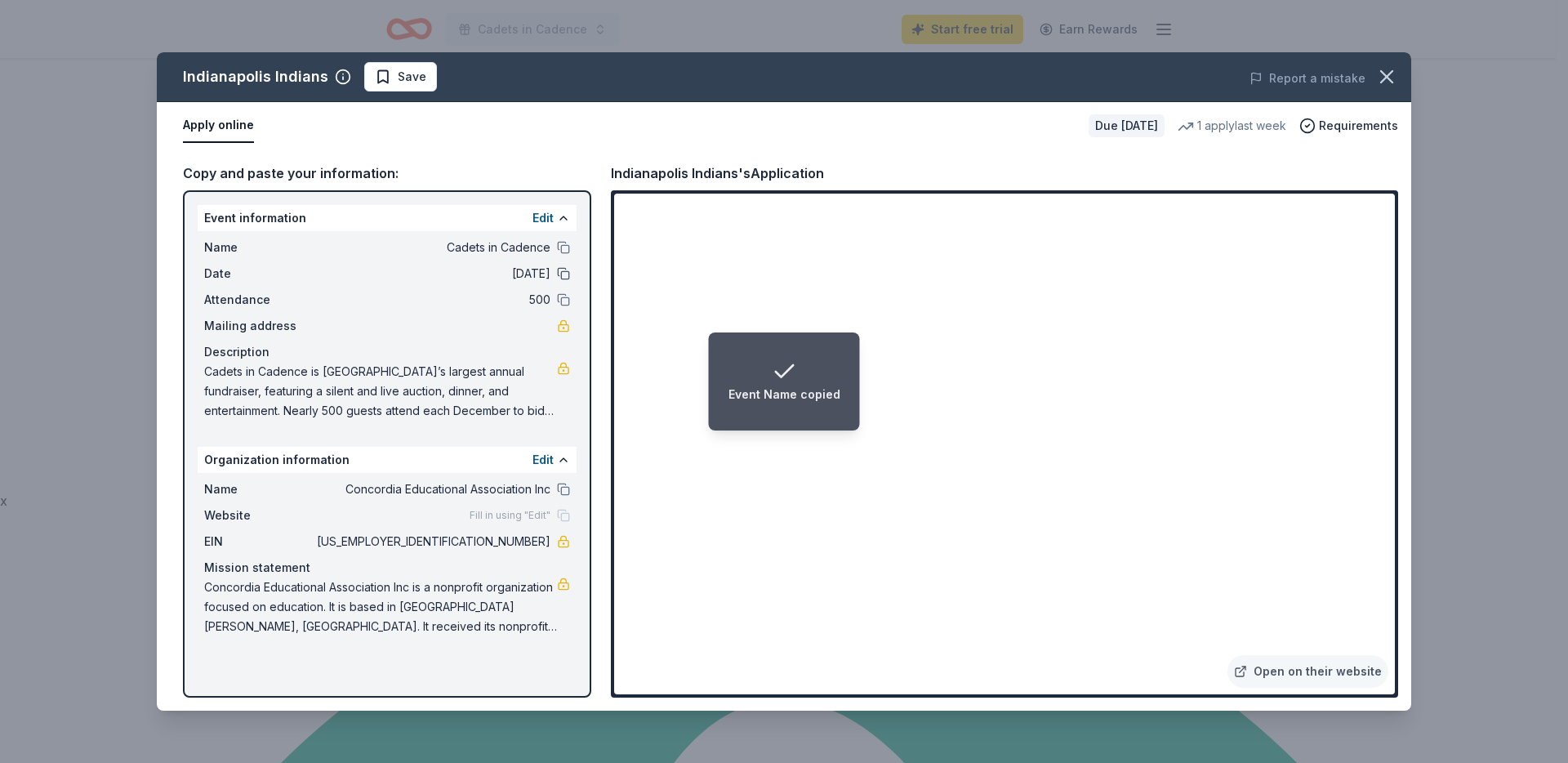
click at [563, 274] on button at bounding box center [563, 273] width 13 height 13
click at [566, 301] on button at bounding box center [563, 300] width 13 height 13
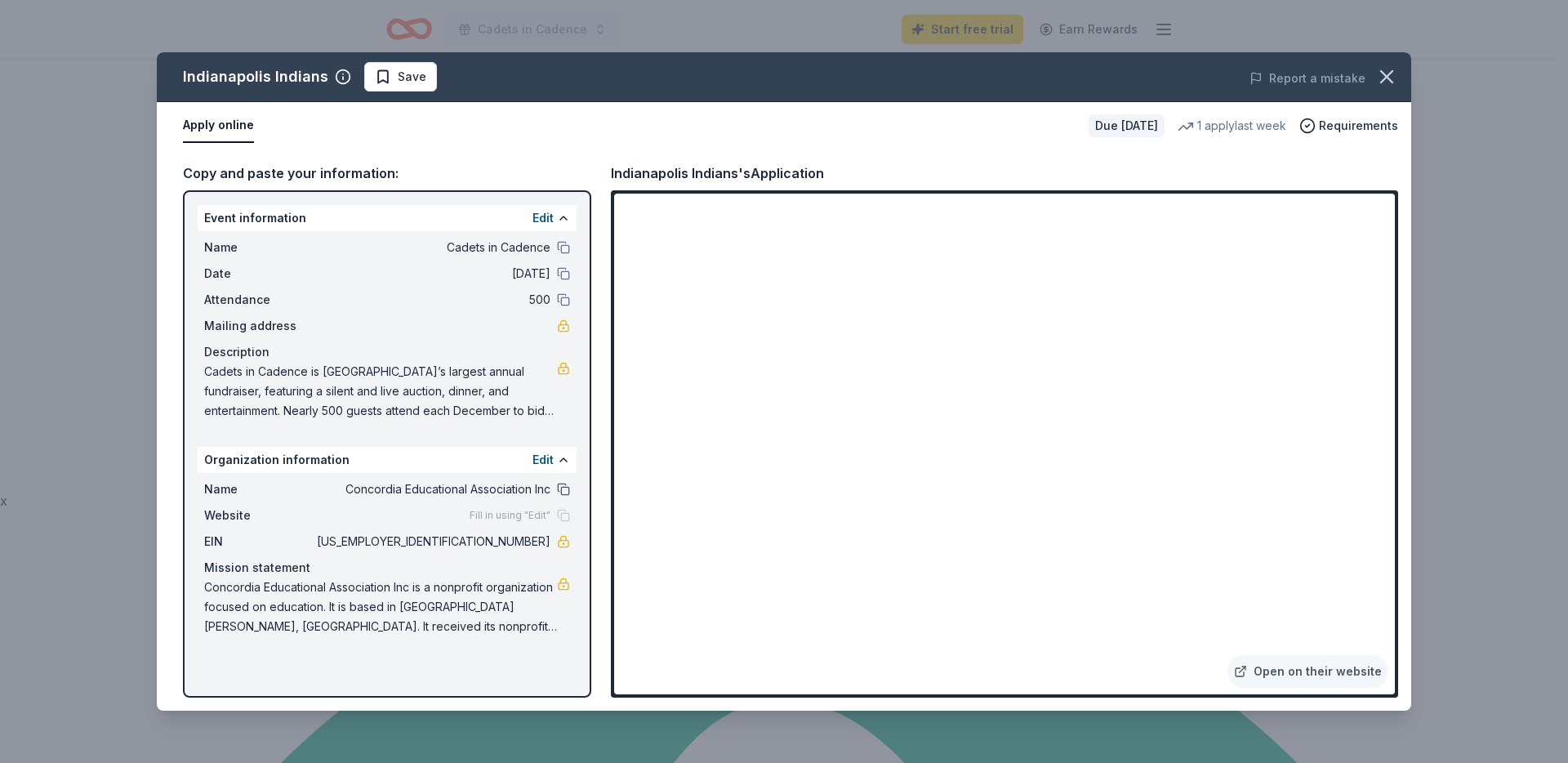
click at [563, 488] on button at bounding box center [563, 490] width 13 height 13
click at [1278, 670] on link "Open on their website" at bounding box center [1308, 672] width 161 height 33
click at [397, 76] on span "Save" at bounding box center [411, 77] width 29 height 20
click at [1386, 74] on icon "button" at bounding box center [1387, 77] width 23 height 23
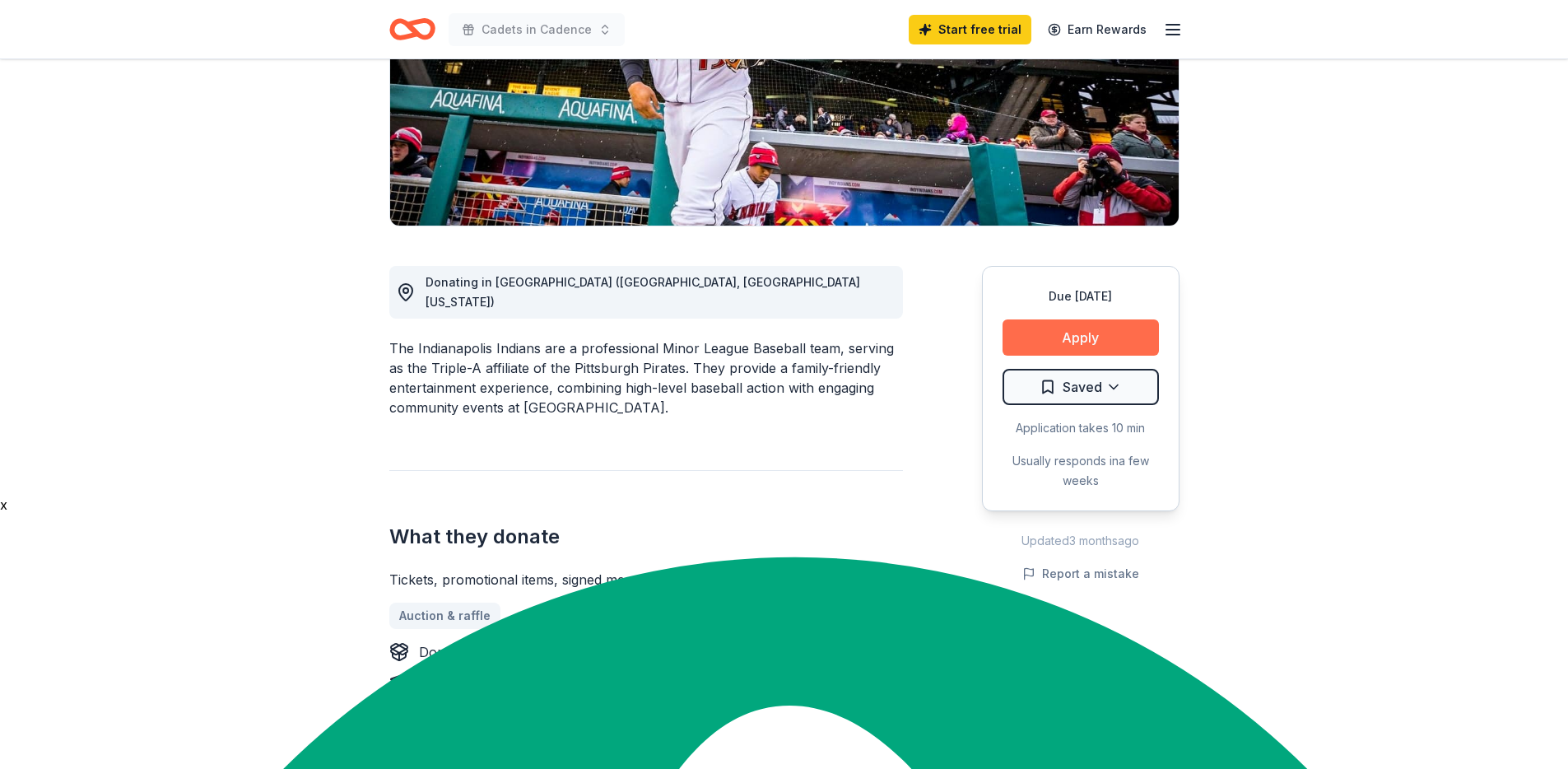
click at [1048, 326] on button "Apply" at bounding box center [1080, 338] width 156 height 36
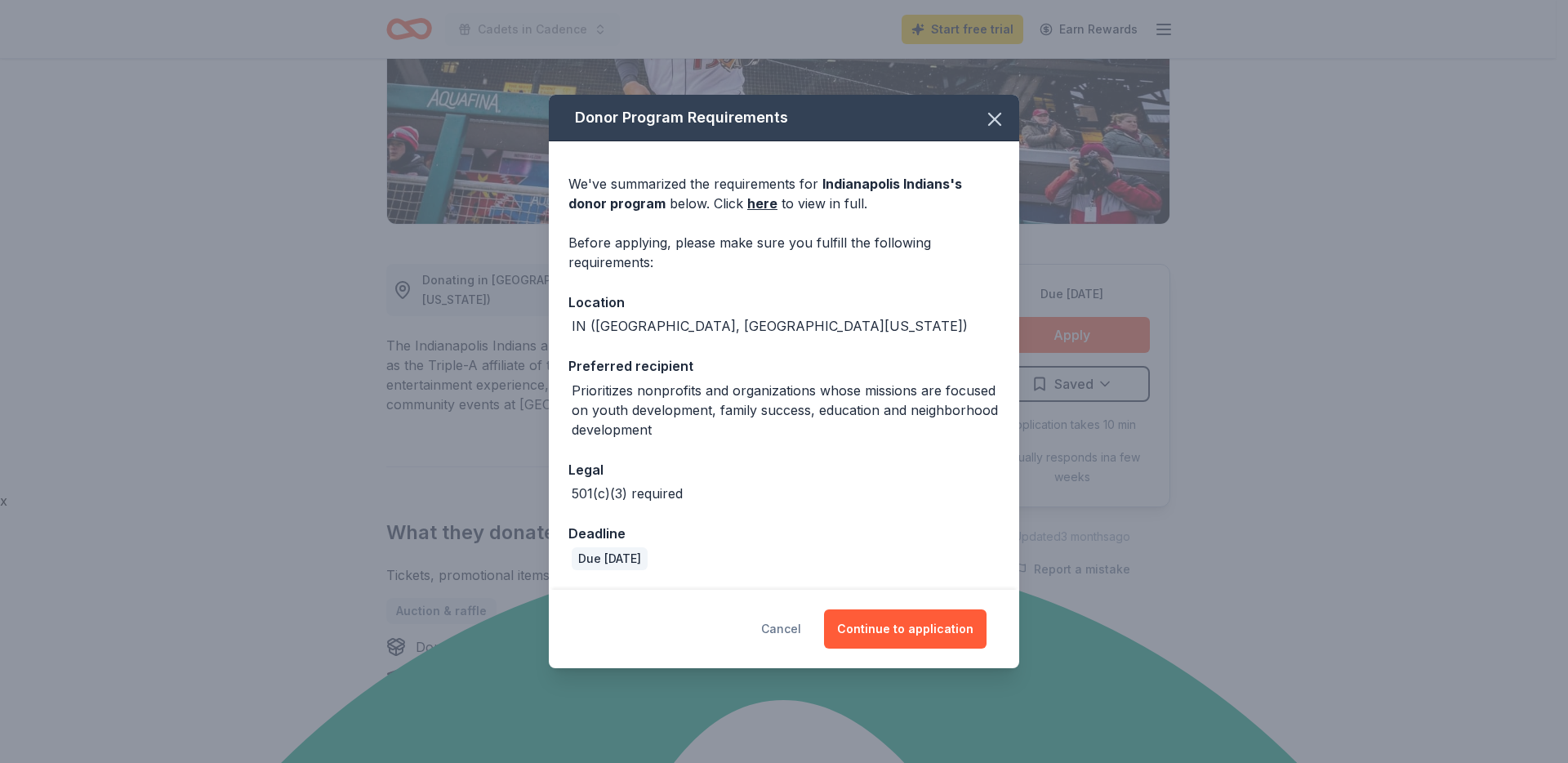
click at [777, 621] on button "Cancel" at bounding box center [781, 629] width 40 height 39
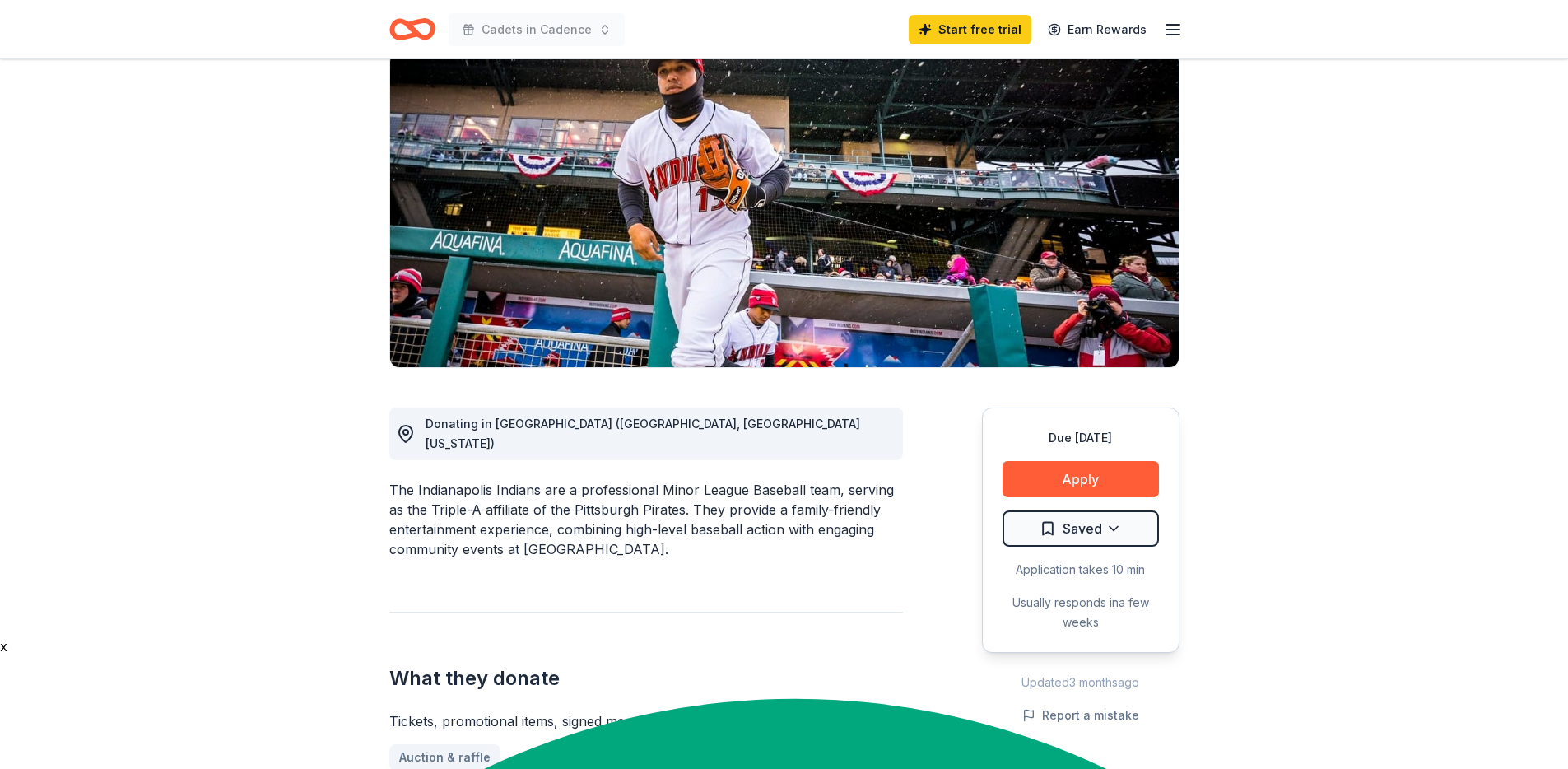
scroll to position [0, 0]
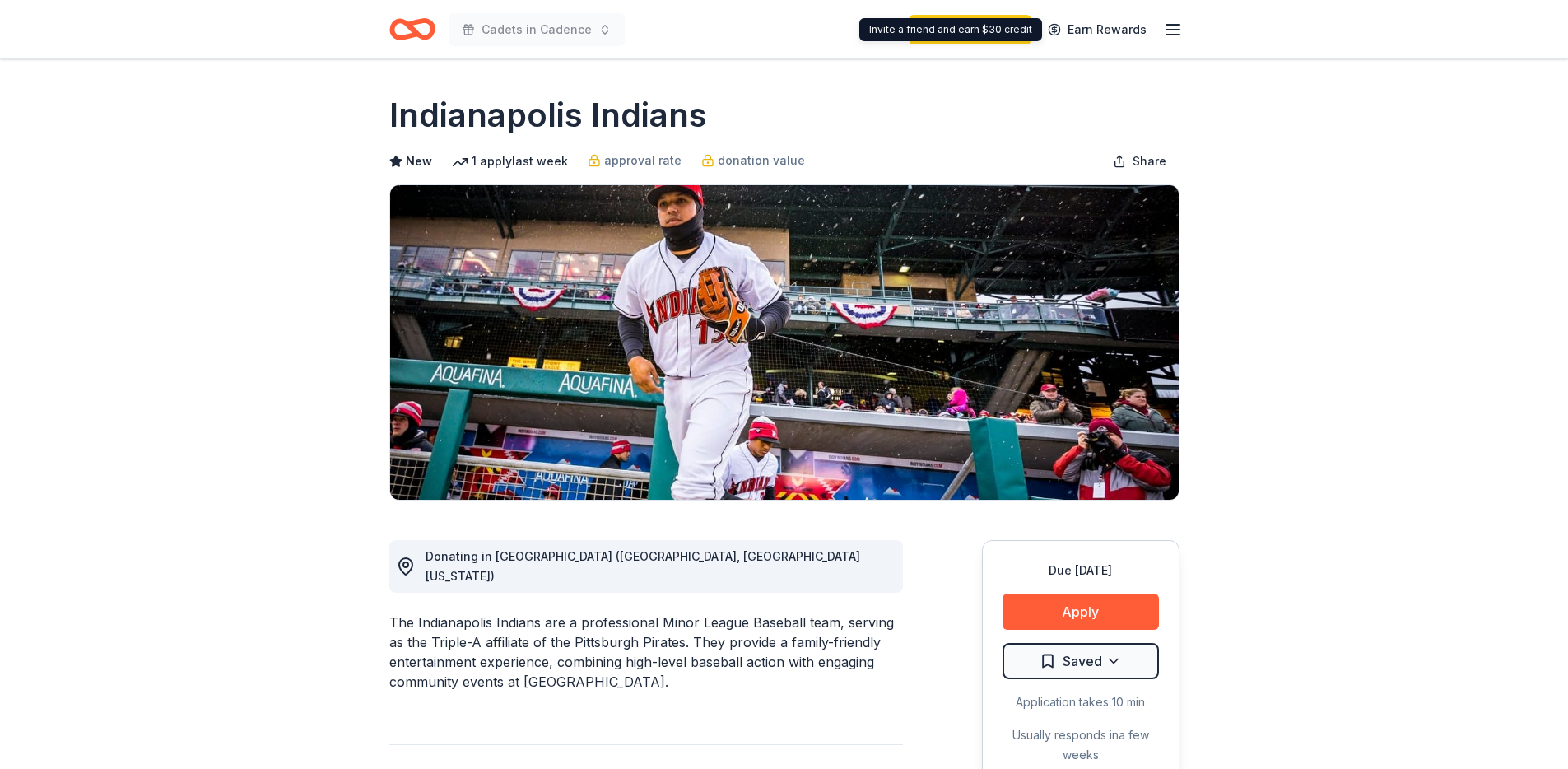
click at [1173, 35] on line "button" at bounding box center [1172, 35] width 13 height 0
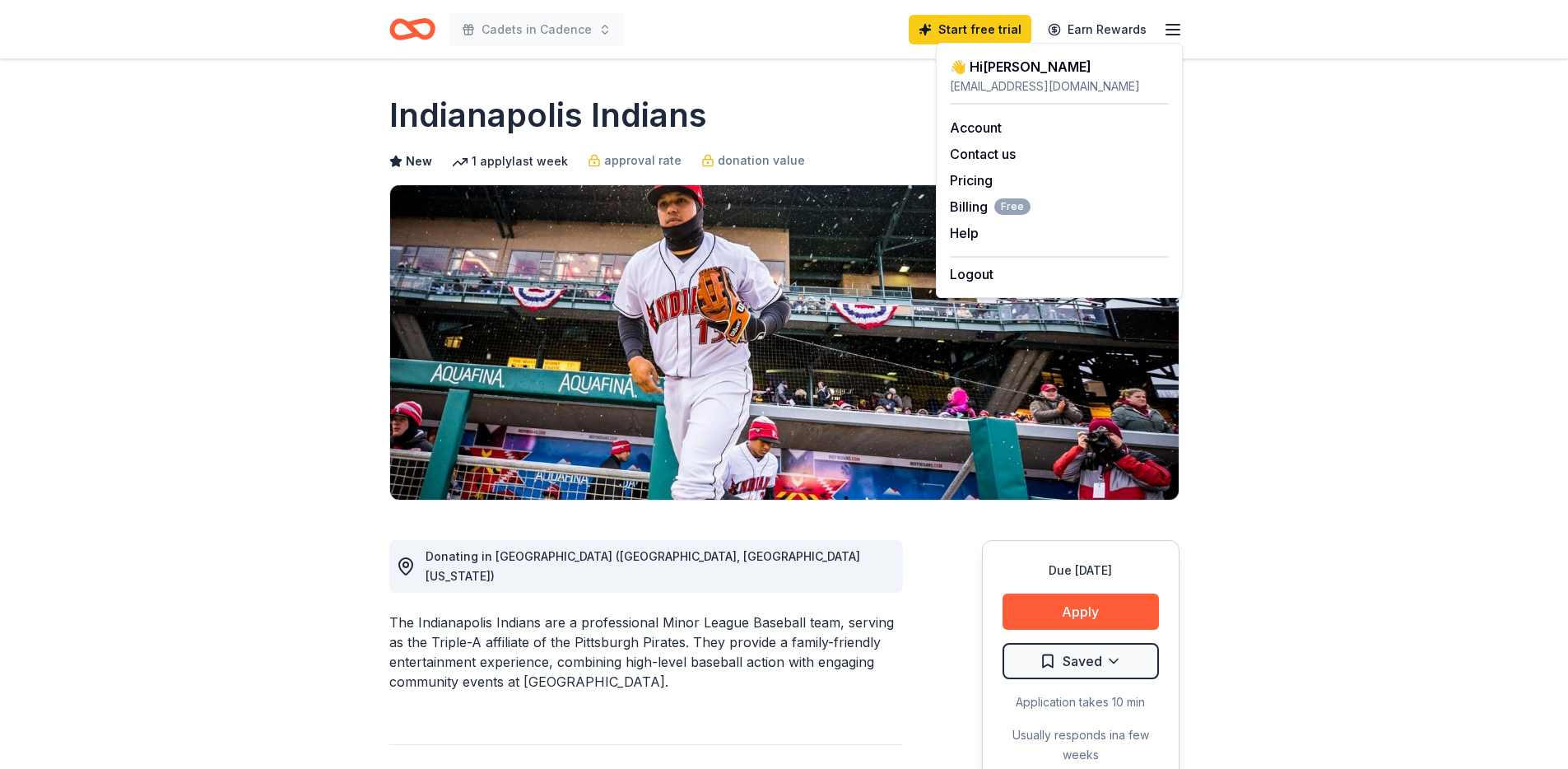
click at [1173, 35] on line "button" at bounding box center [1172, 35] width 13 height 0
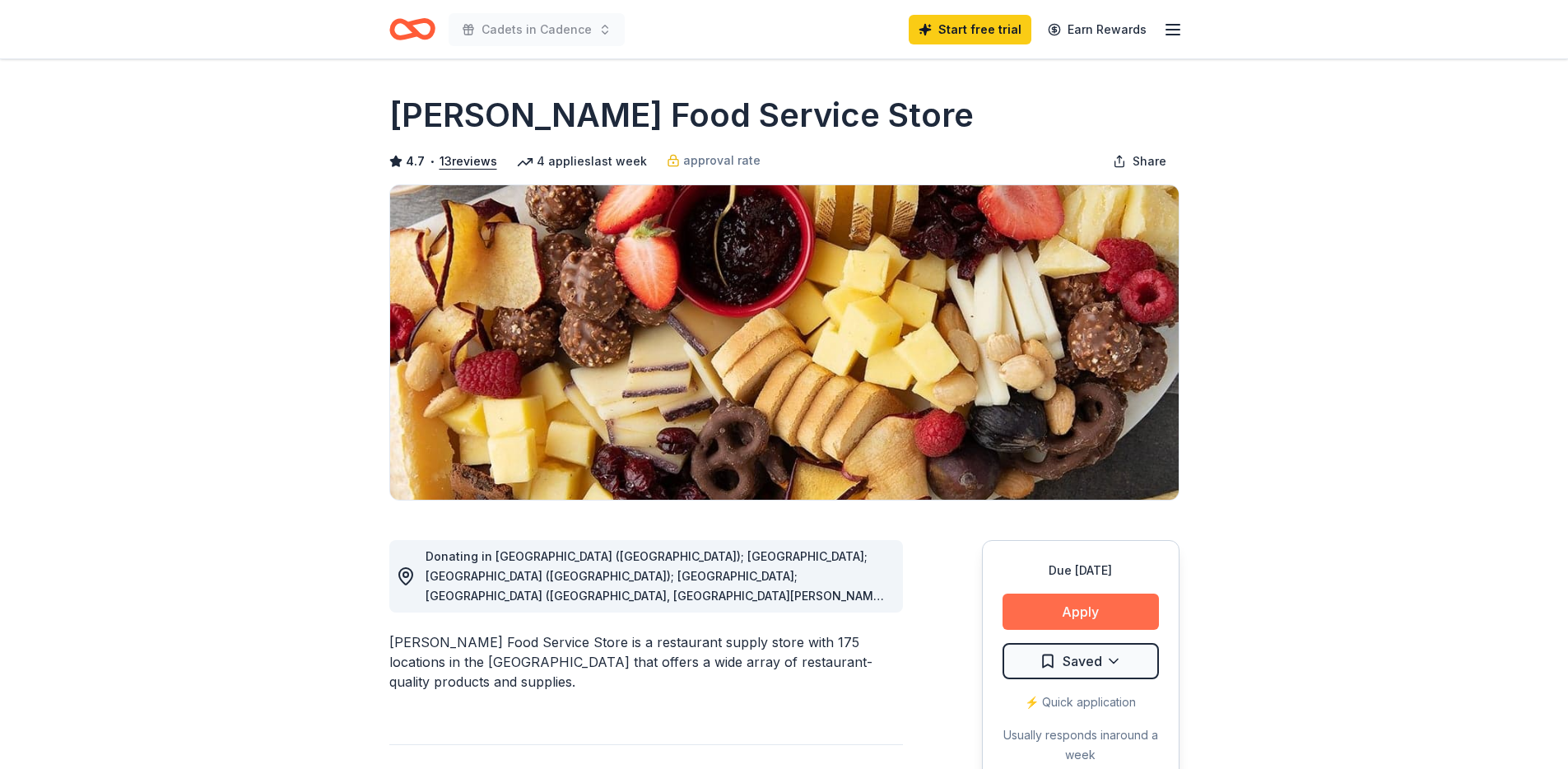
click at [1063, 607] on button "Apply" at bounding box center [1080, 612] width 156 height 36
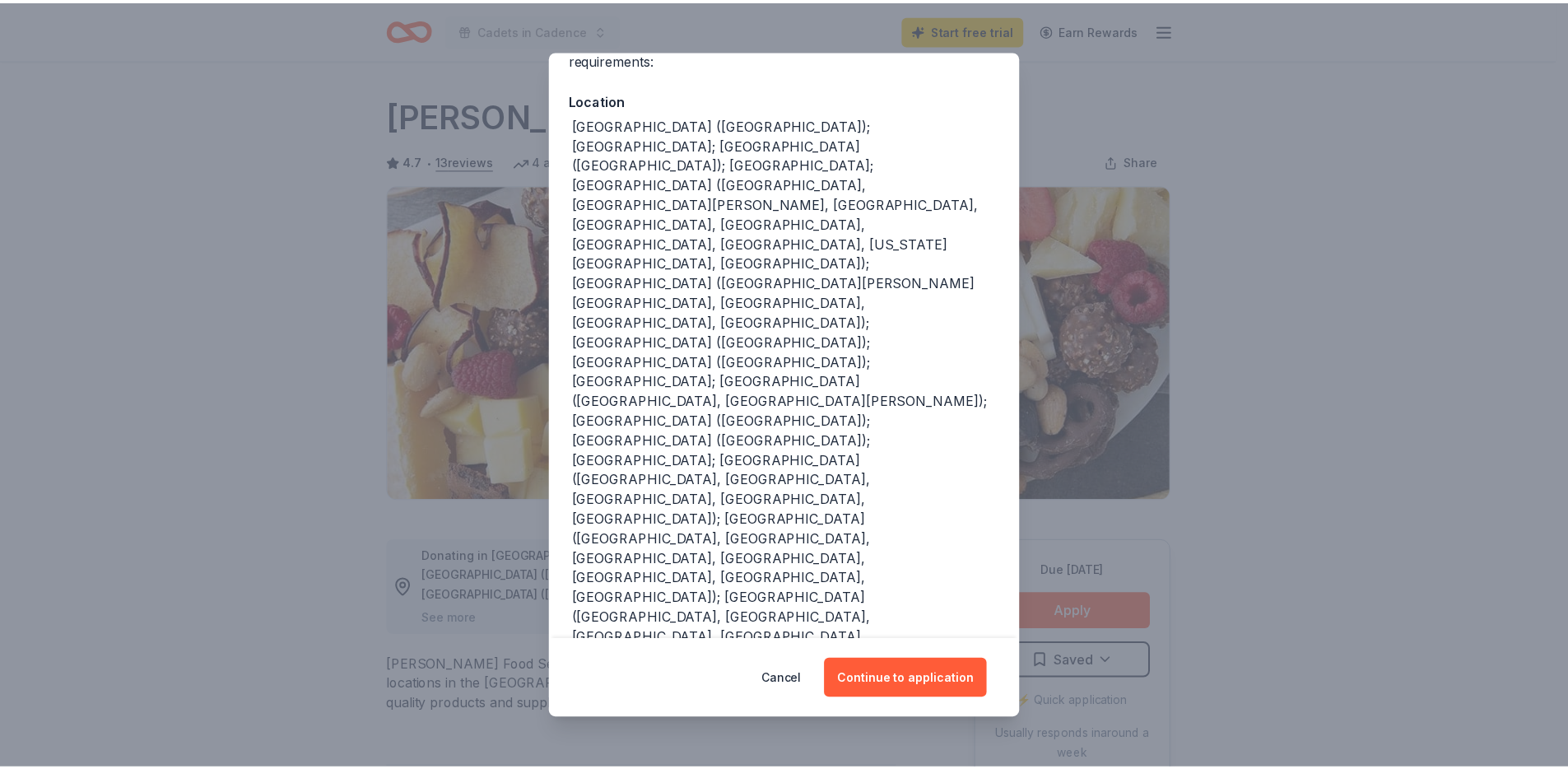
scroll to position [175, 0]
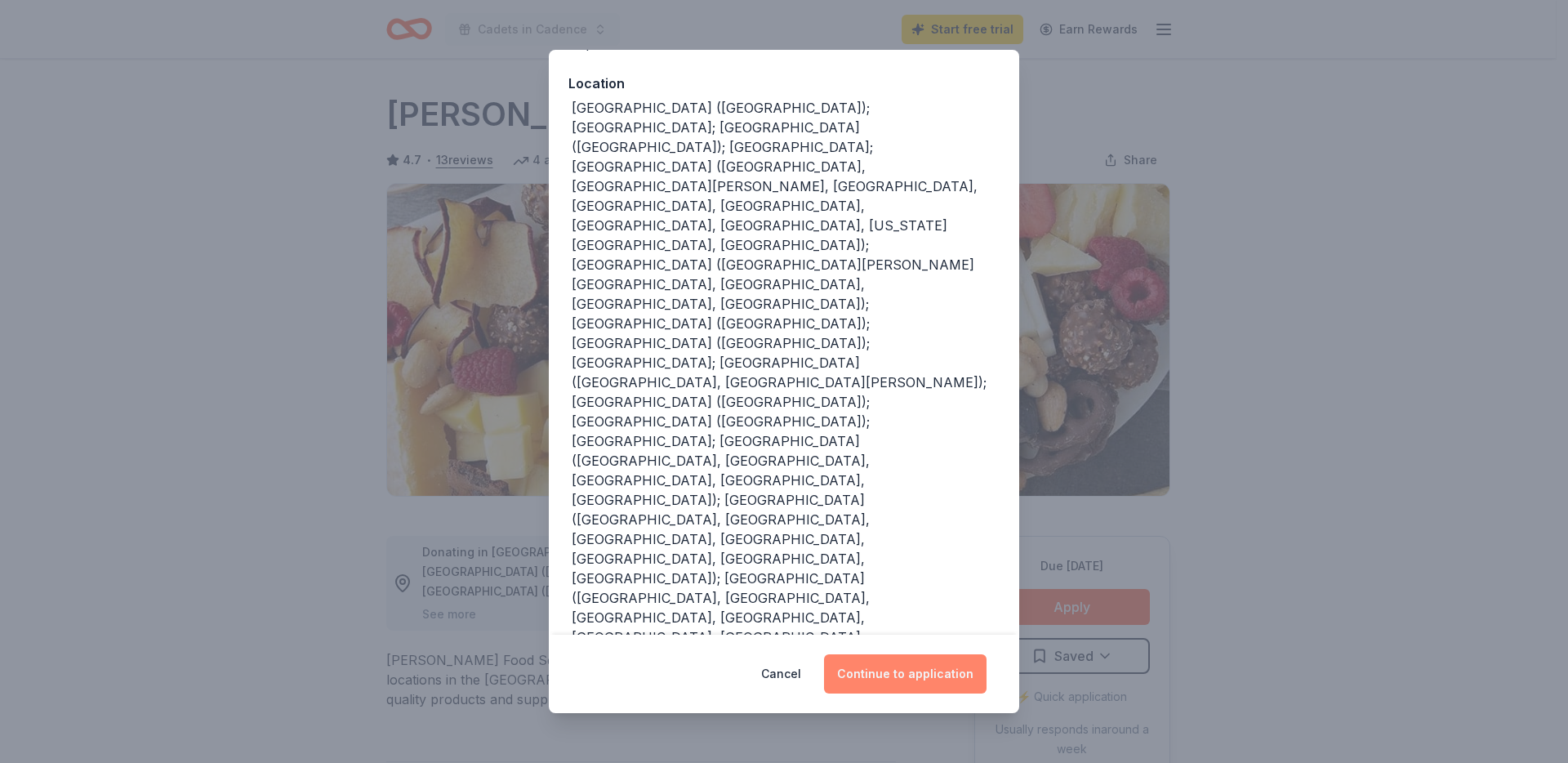
click at [887, 669] on button "Continue to application" at bounding box center [905, 674] width 163 height 39
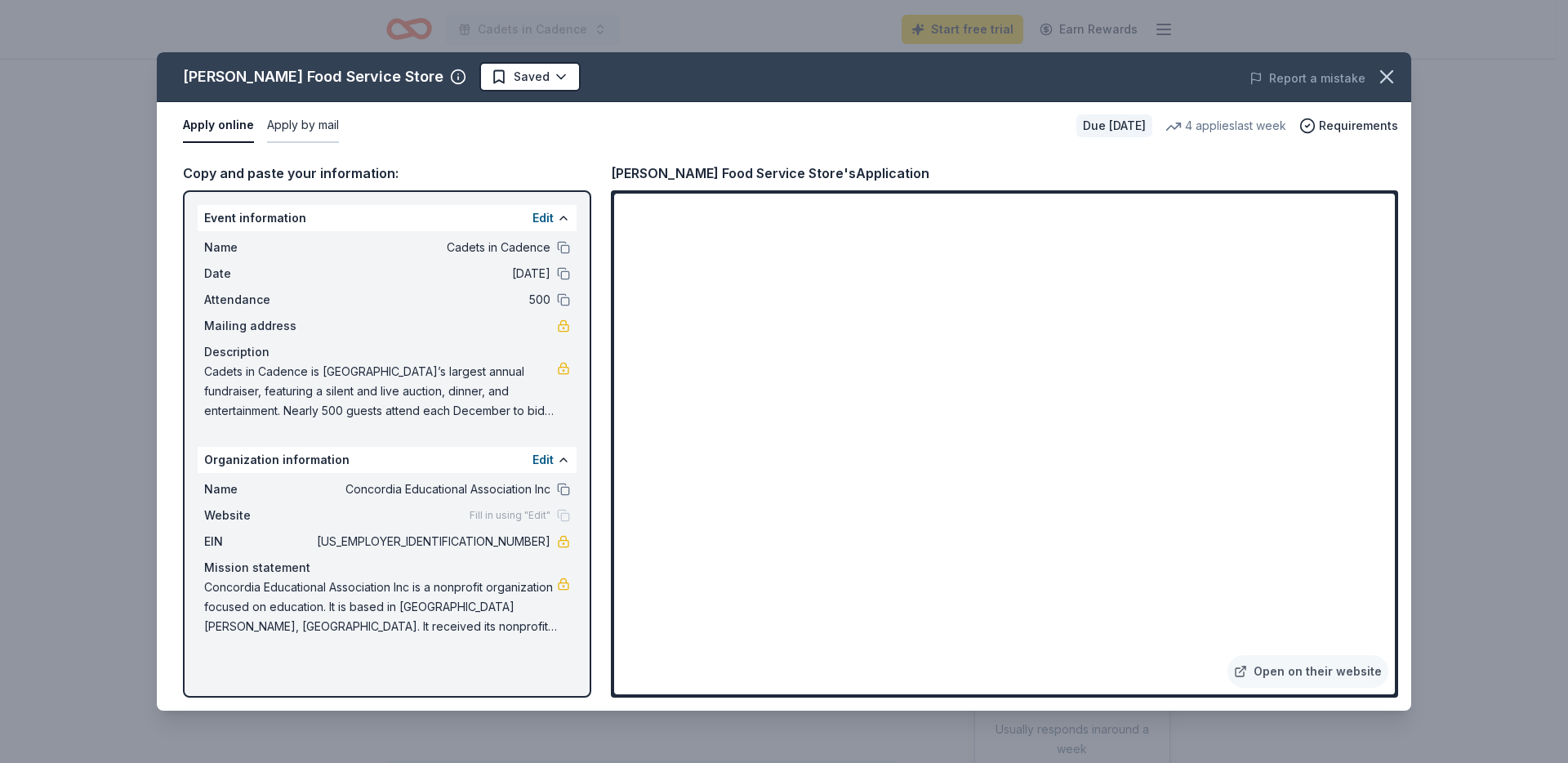
click at [287, 127] on button "Apply by mail" at bounding box center [303, 126] width 72 height 34
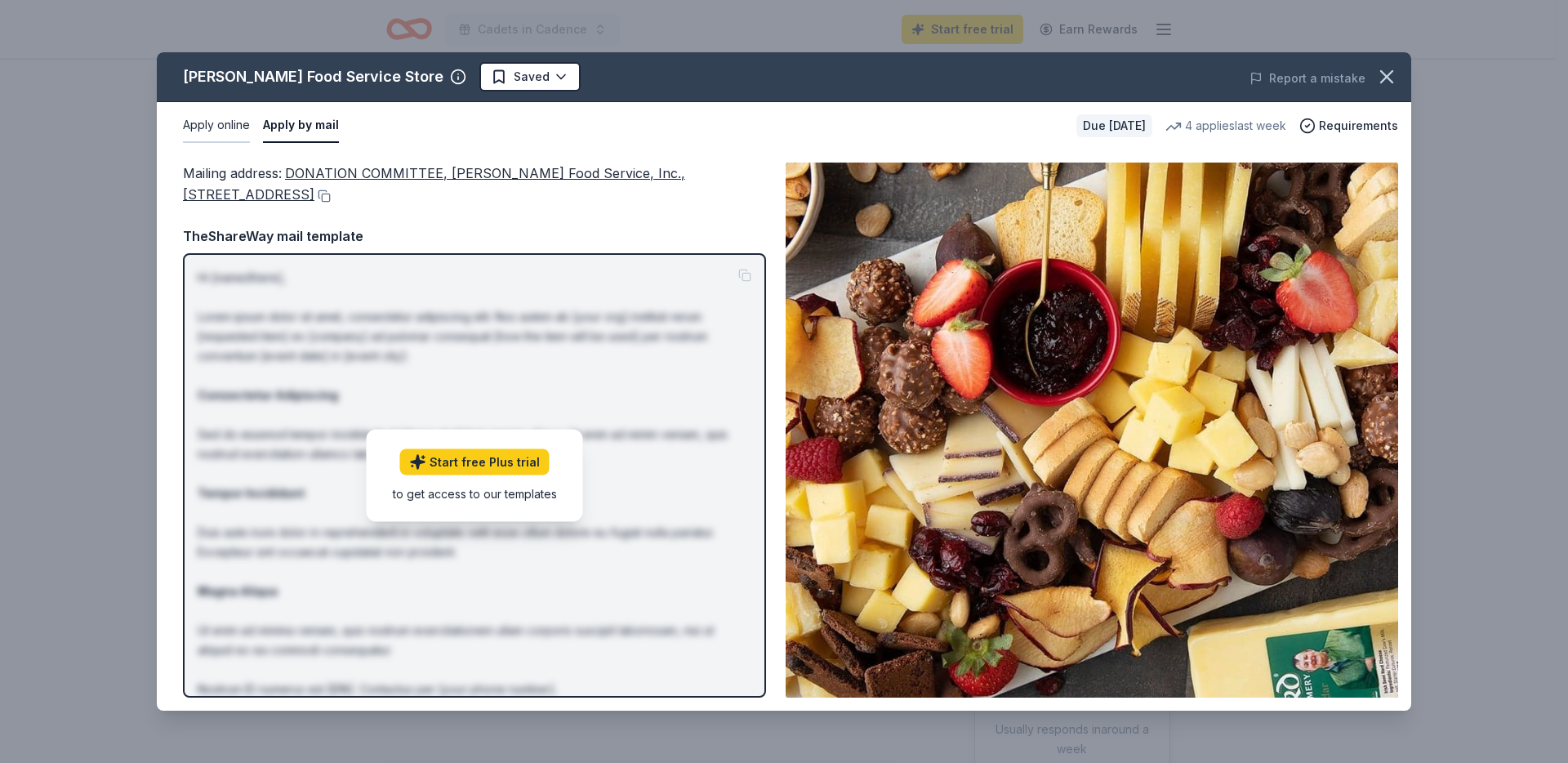
click at [206, 131] on button "Apply online" at bounding box center [217, 126] width 67 height 34
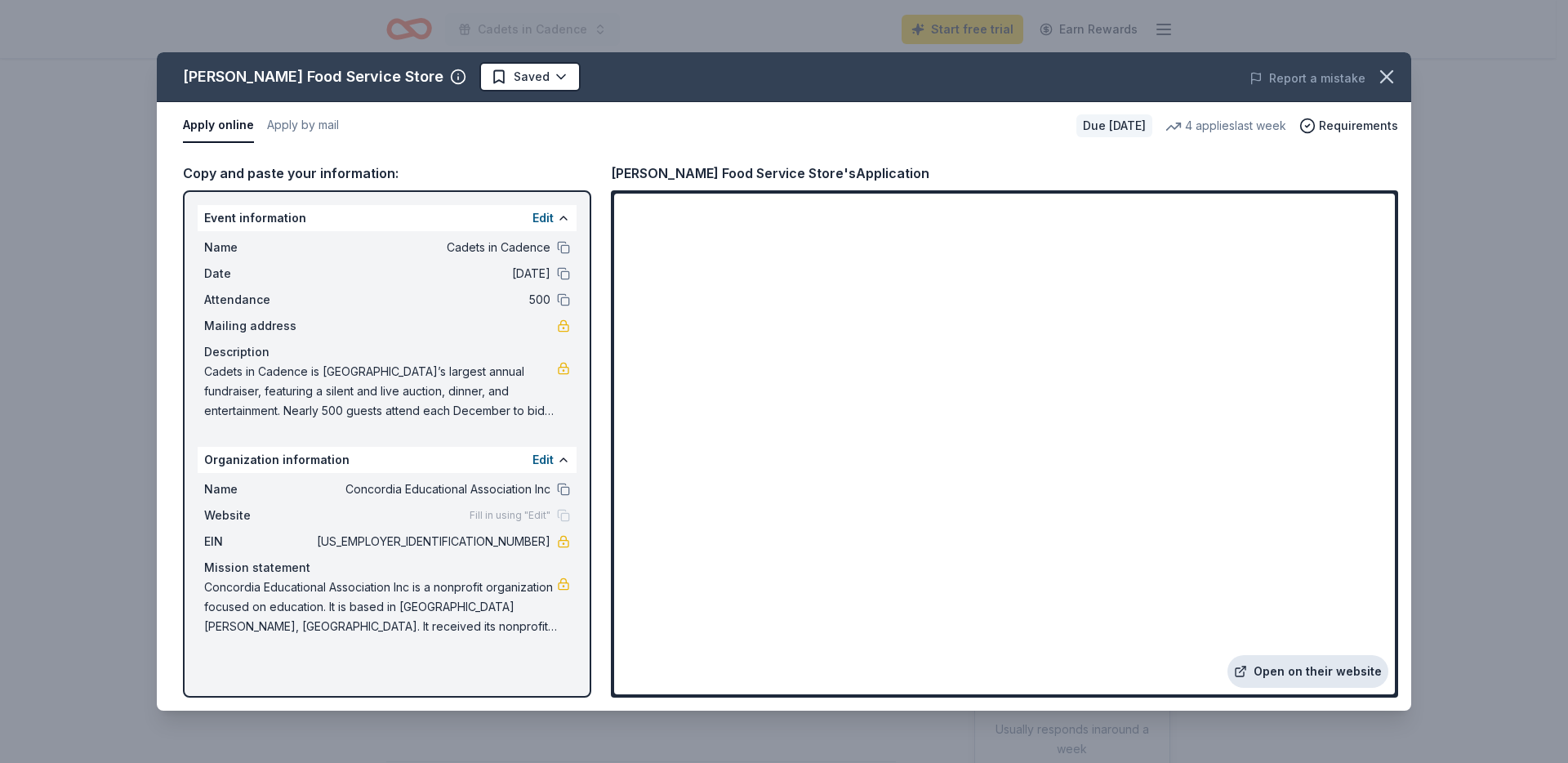
click at [1298, 667] on link "Open on their website" at bounding box center [1308, 672] width 161 height 33
click at [1378, 74] on icon "button" at bounding box center [1387, 77] width 23 height 23
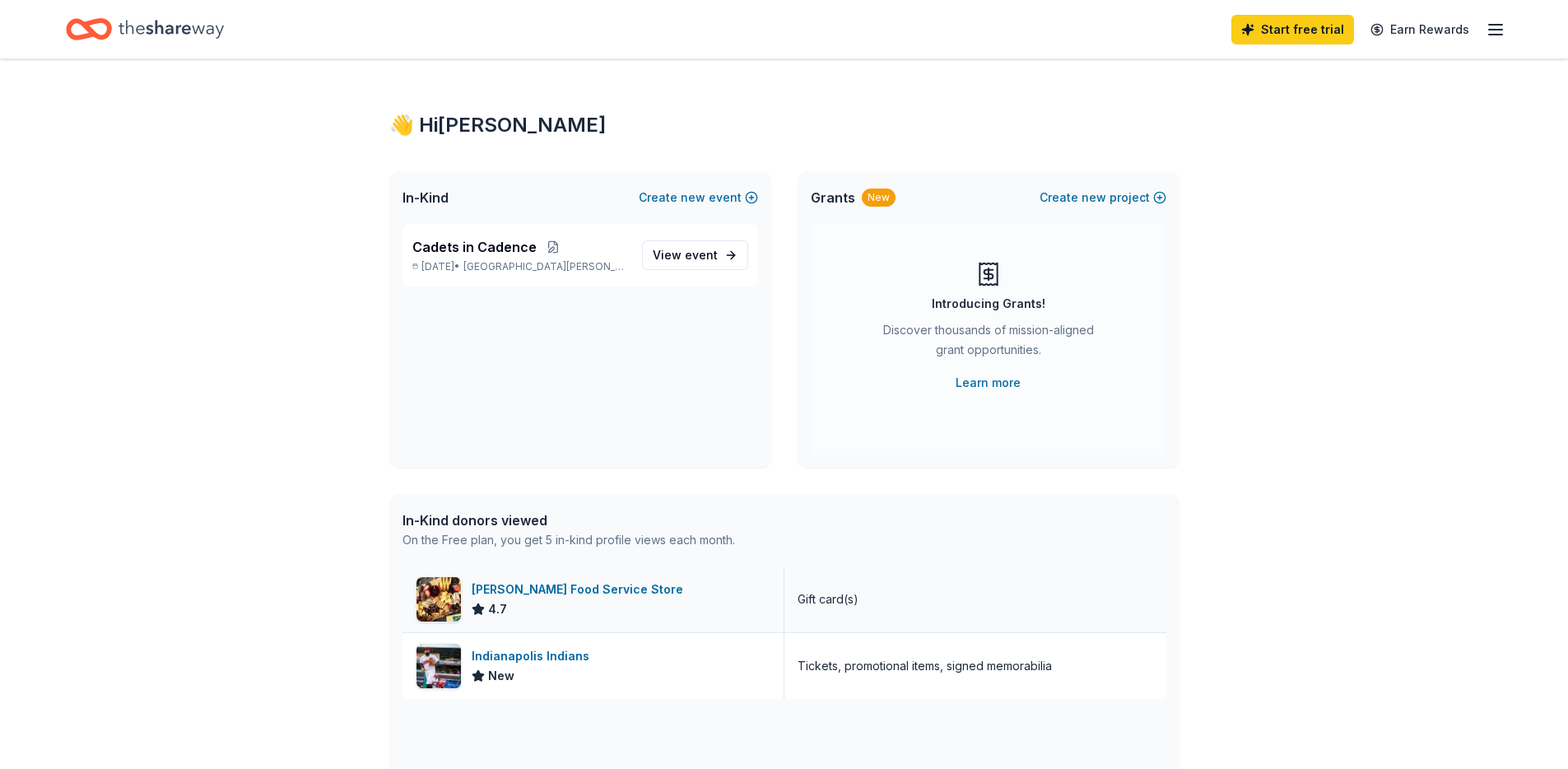
click at [562, 617] on div "4.7" at bounding box center [581, 609] width 218 height 20
click at [1499, 35] on line "button" at bounding box center [1495, 35] width 13 height 0
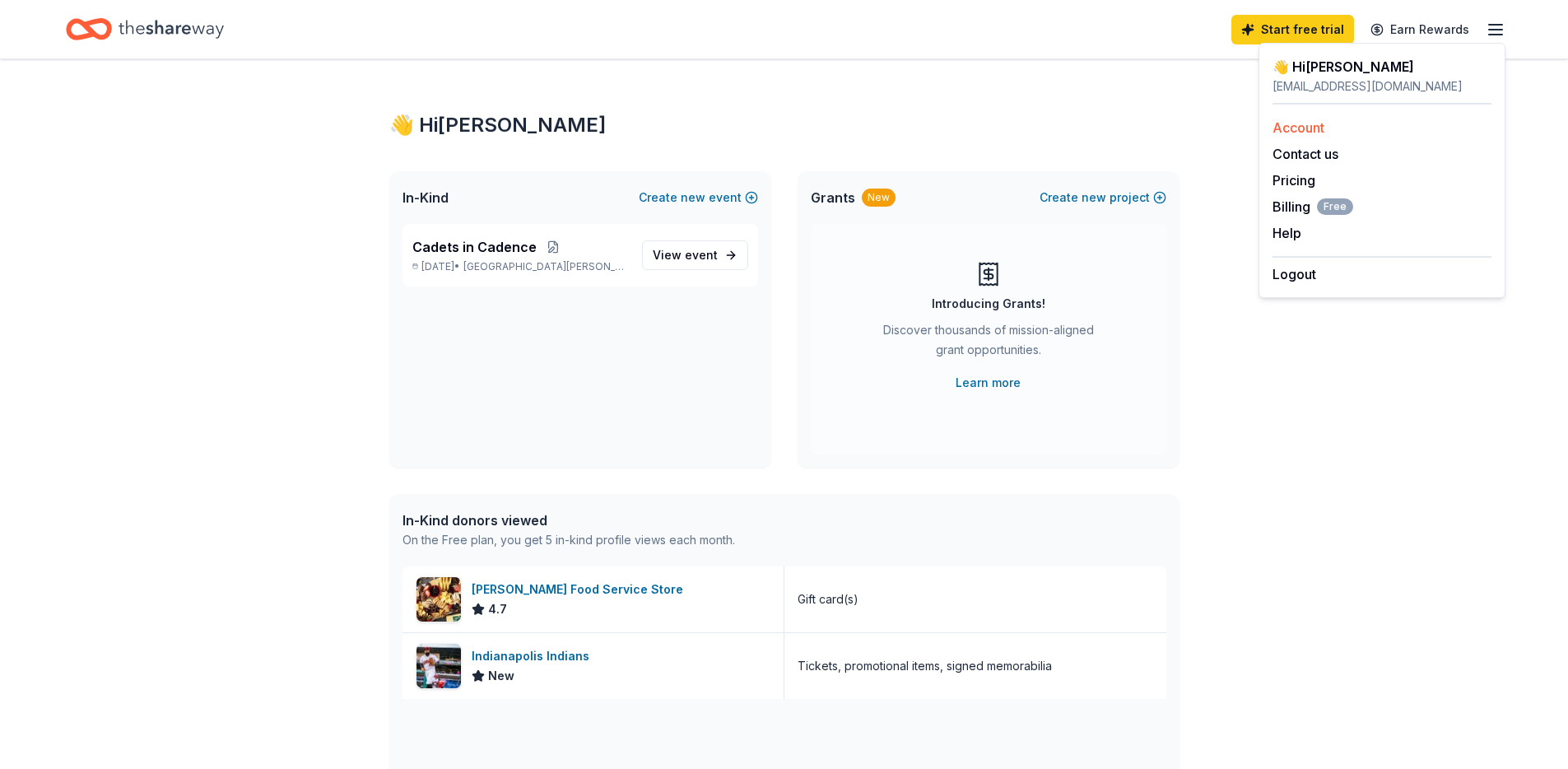
click at [1296, 124] on link "Account" at bounding box center [1298, 127] width 52 height 17
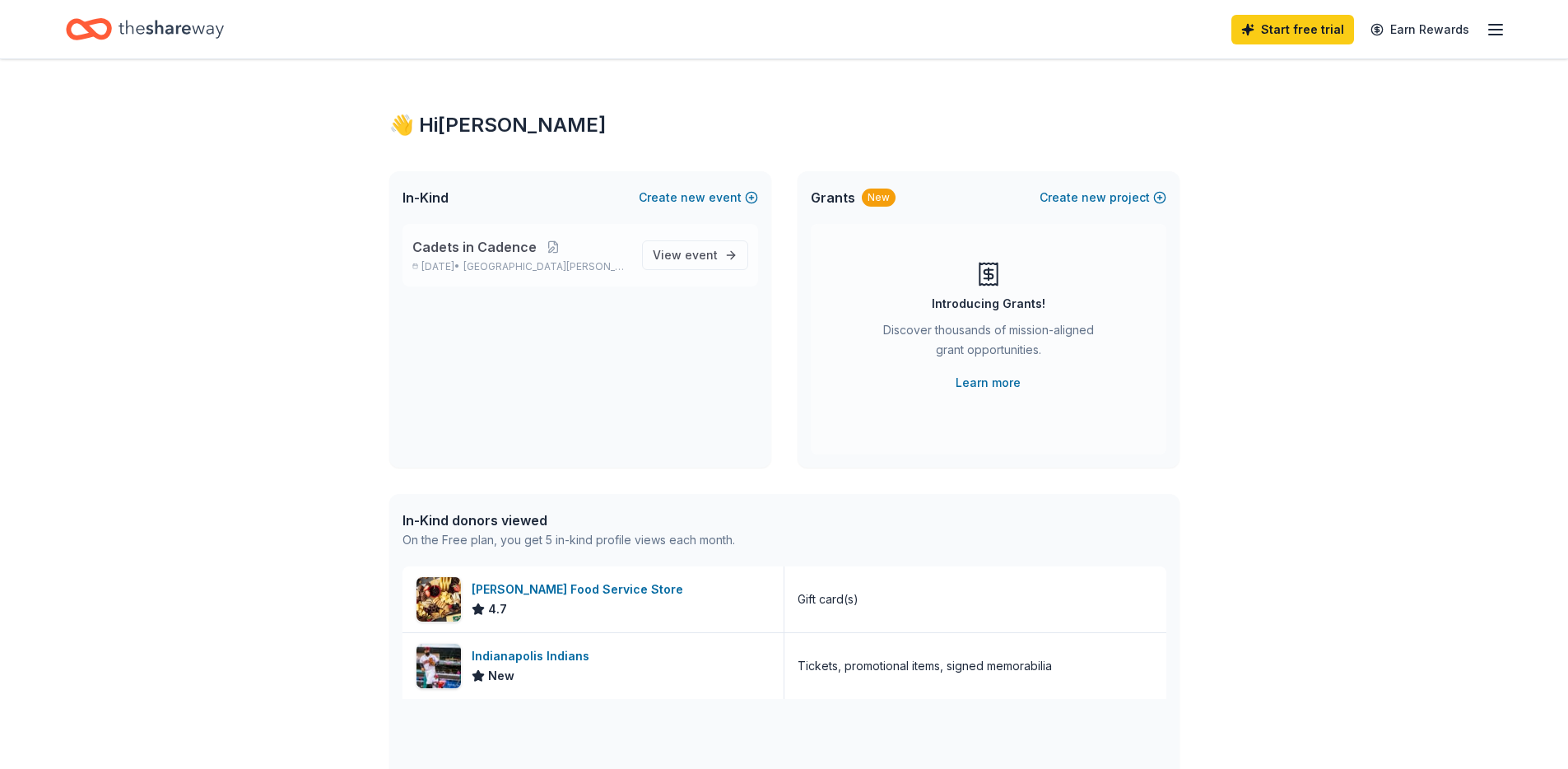
click at [578, 257] on div "Cadets in Cadence Dec 06, 2025 • Fort Wayne, IN" at bounding box center [520, 255] width 217 height 36
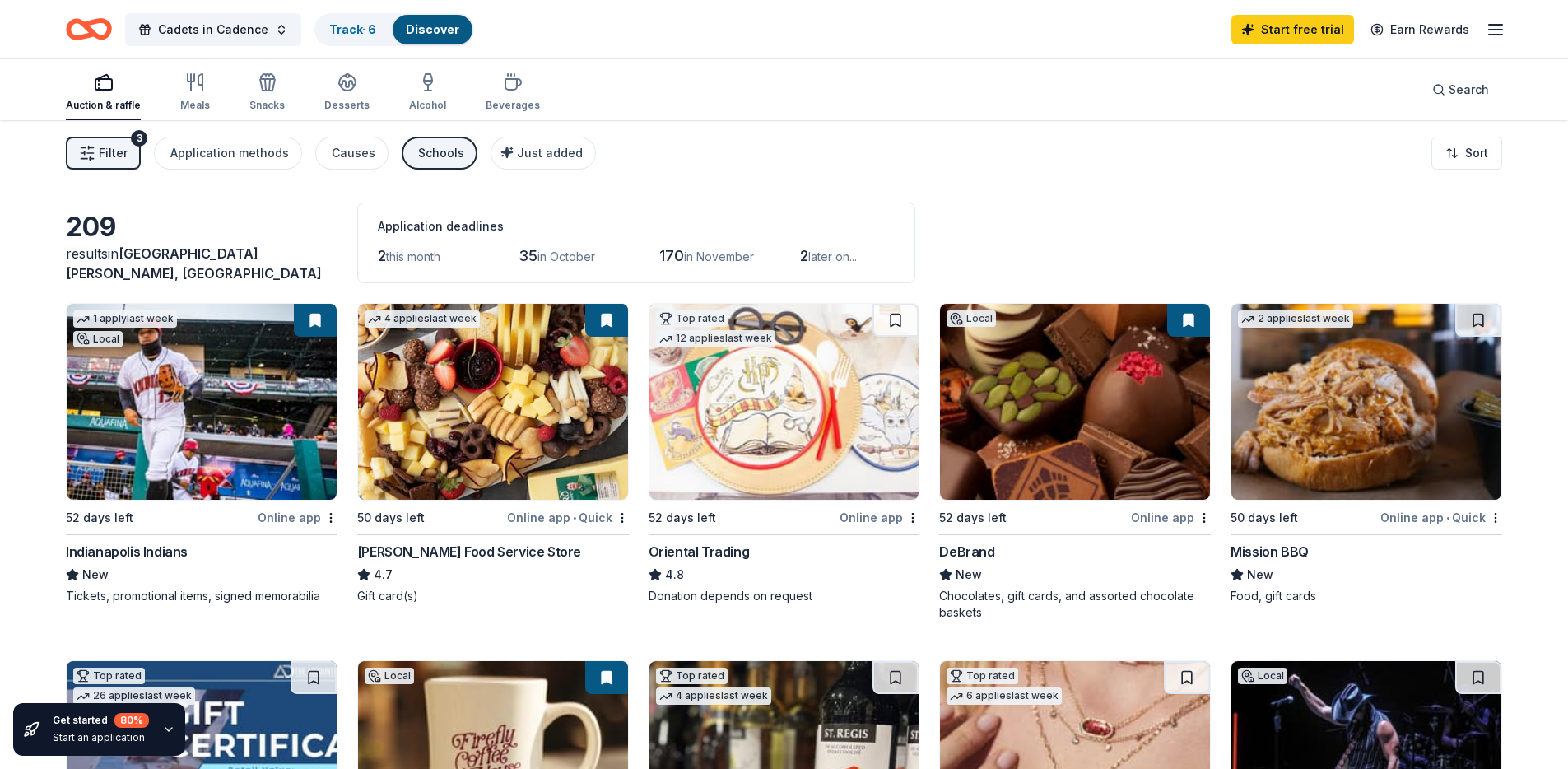
click at [402, 255] on span "this month" at bounding box center [413, 256] width 55 height 14
click at [314, 320] on button at bounding box center [315, 320] width 43 height 33
click at [326, 514] on html "Cadets in Cadence Track · 6 Discover Start free trial Earn Rewards Auction & ra…" at bounding box center [790, 384] width 1580 height 769
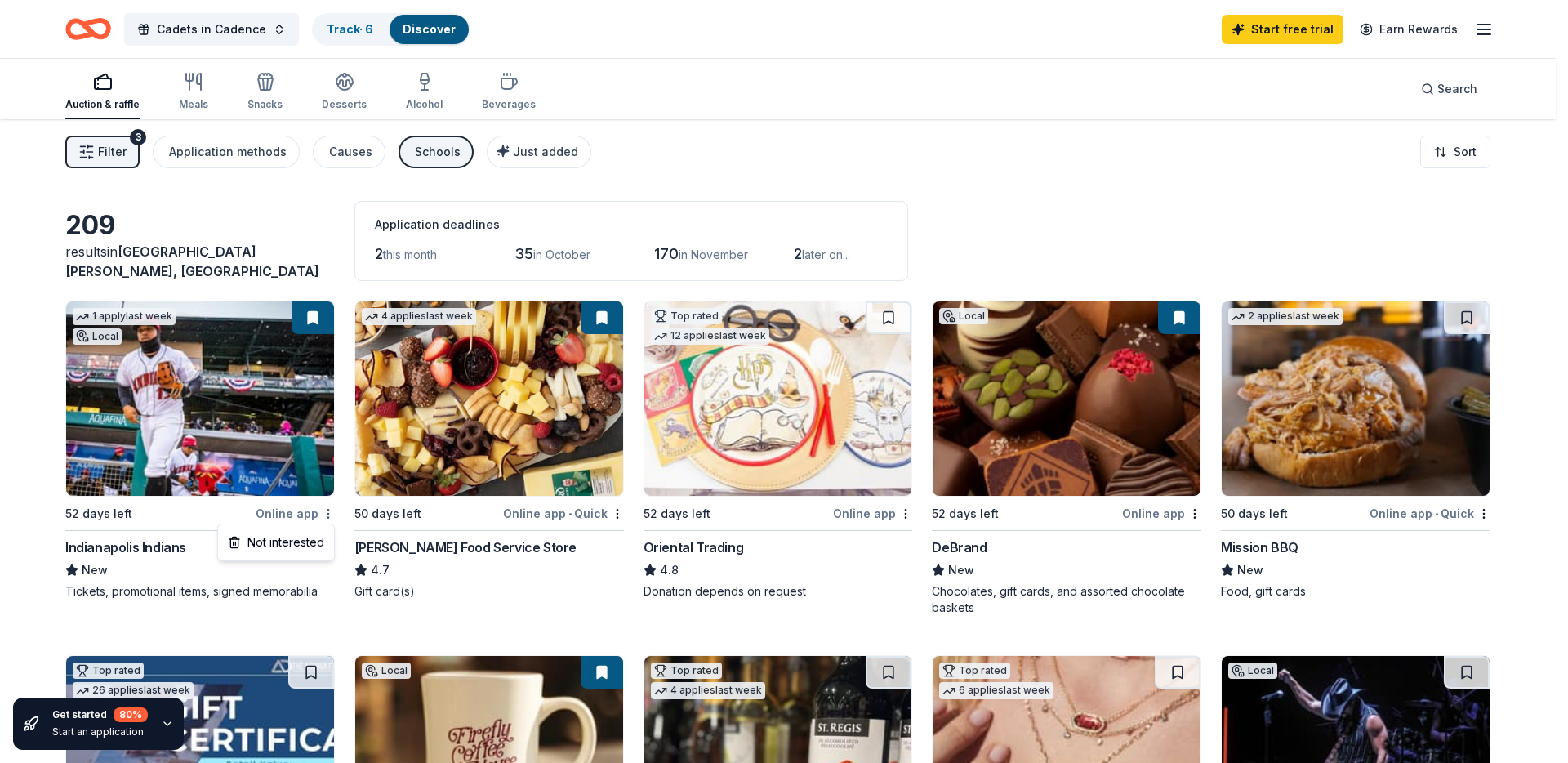
click at [323, 510] on html "Cadets in Cadence Track · 6 Discover Start free trial Earn Rewards Auction & ra…" at bounding box center [784, 381] width 1568 height 763
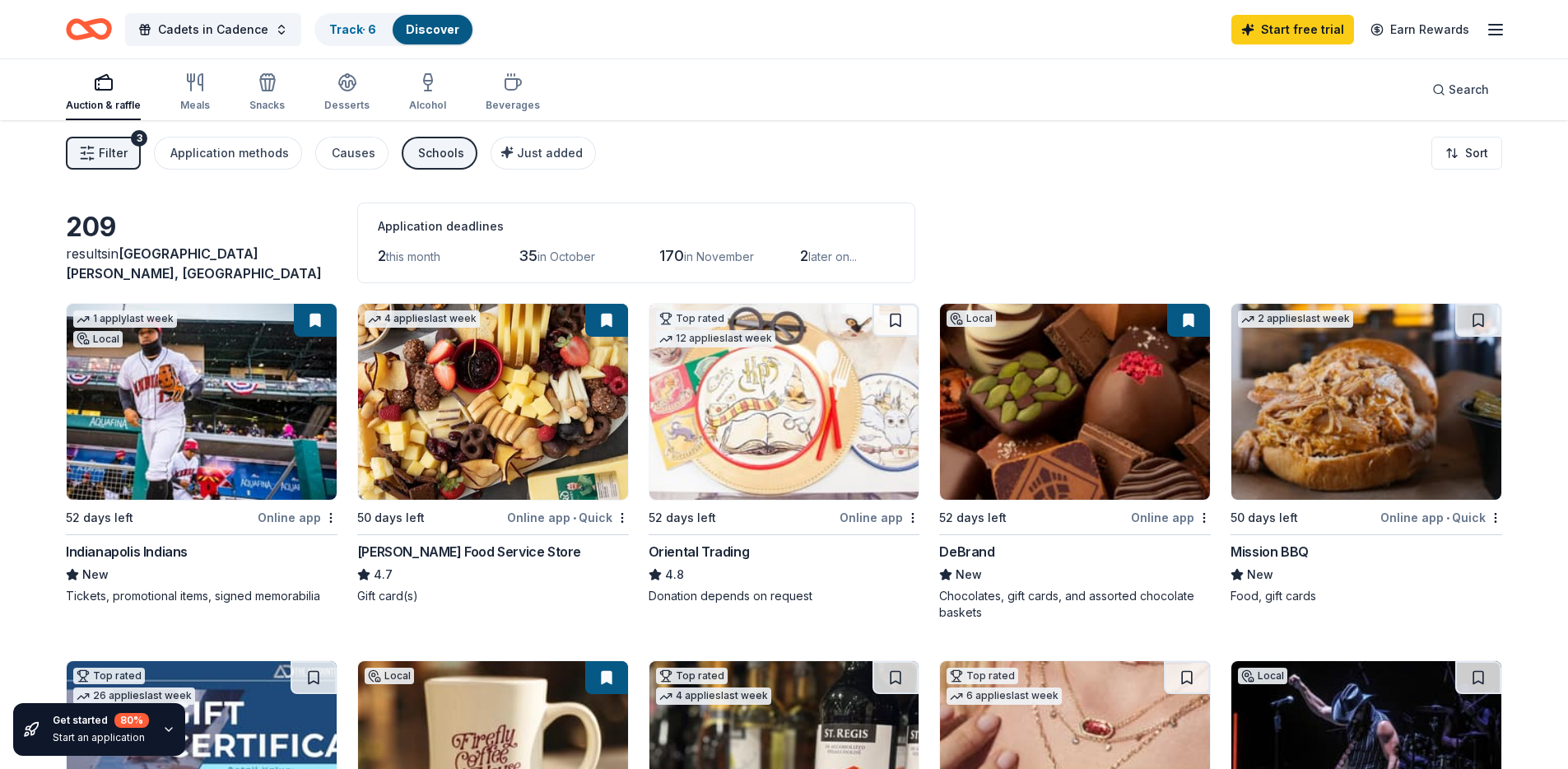
click at [729, 435] on img at bounding box center [784, 401] width 270 height 196
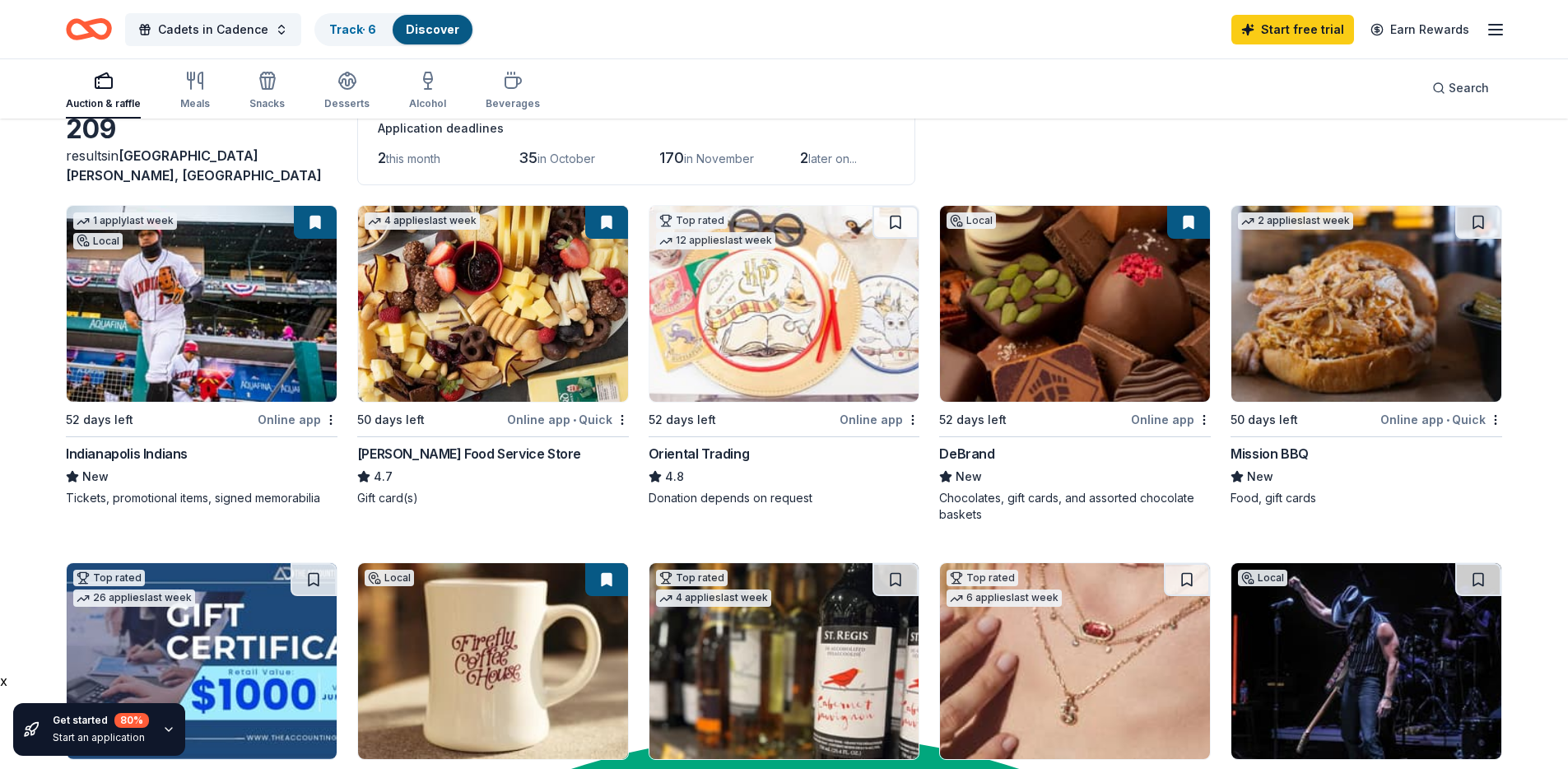
scroll to position [283, 0]
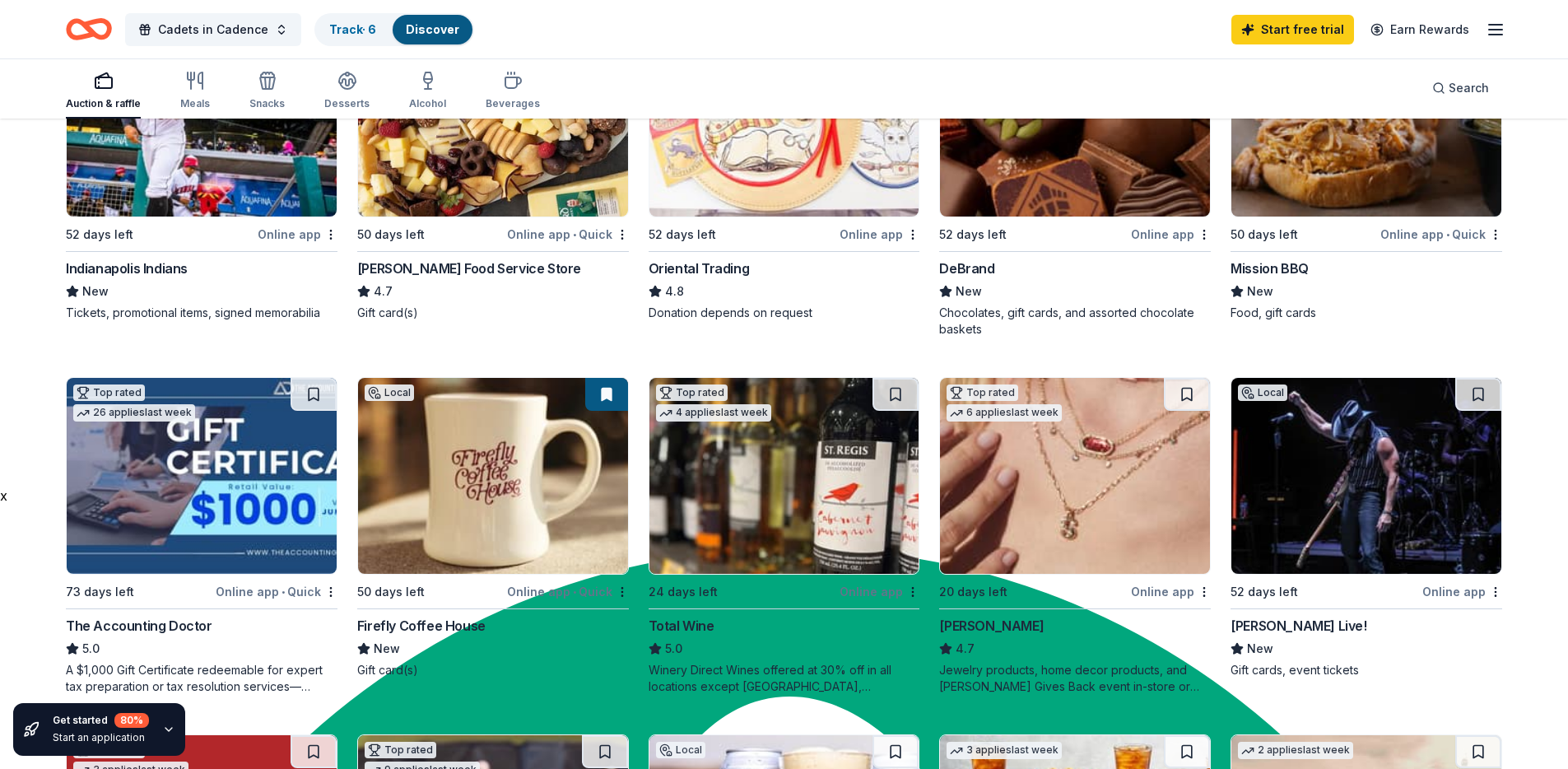
click at [1305, 183] on img at bounding box center [1366, 118] width 270 height 196
click at [180, 480] on img at bounding box center [202, 476] width 270 height 196
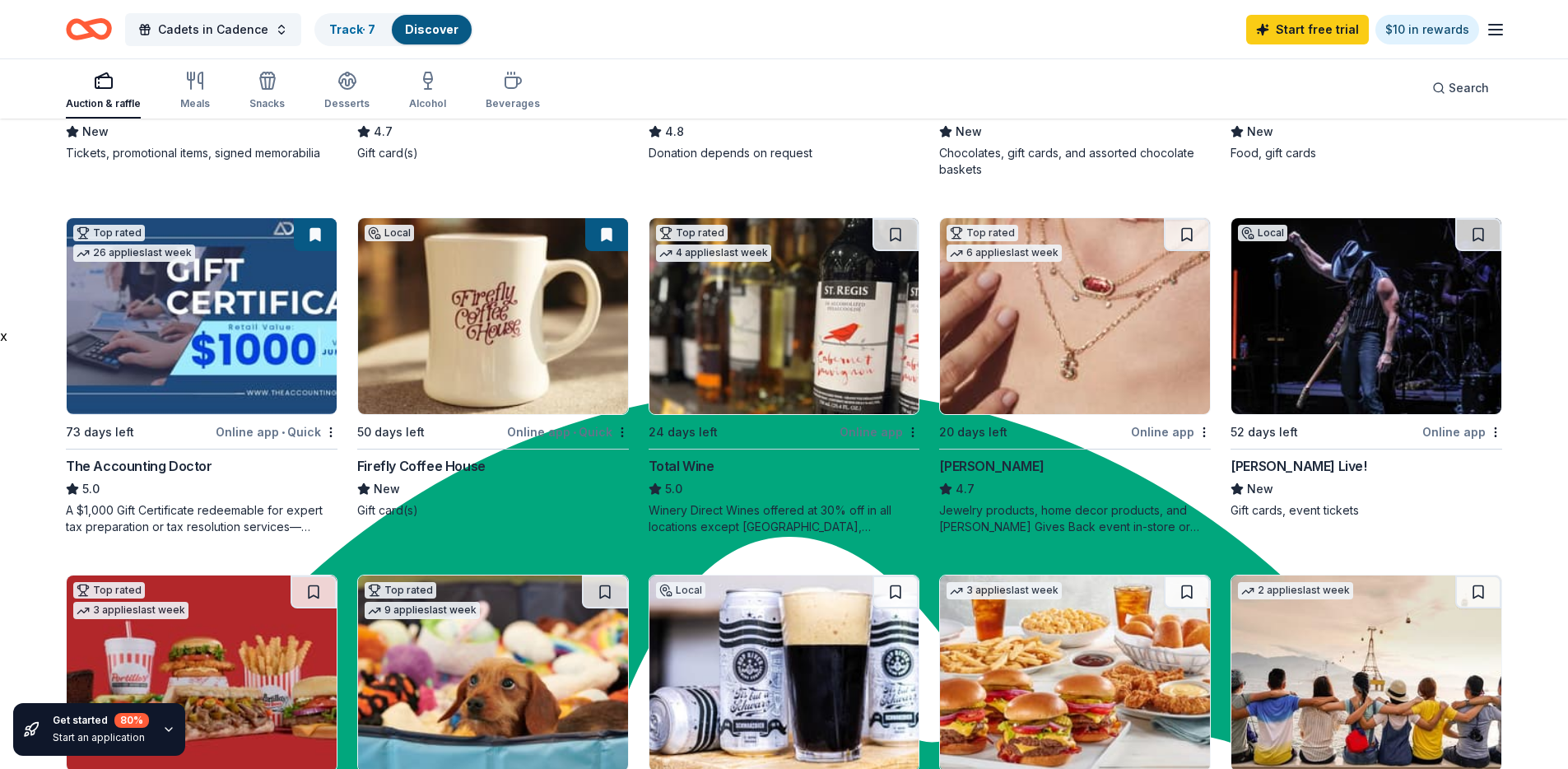
scroll to position [502, 0]
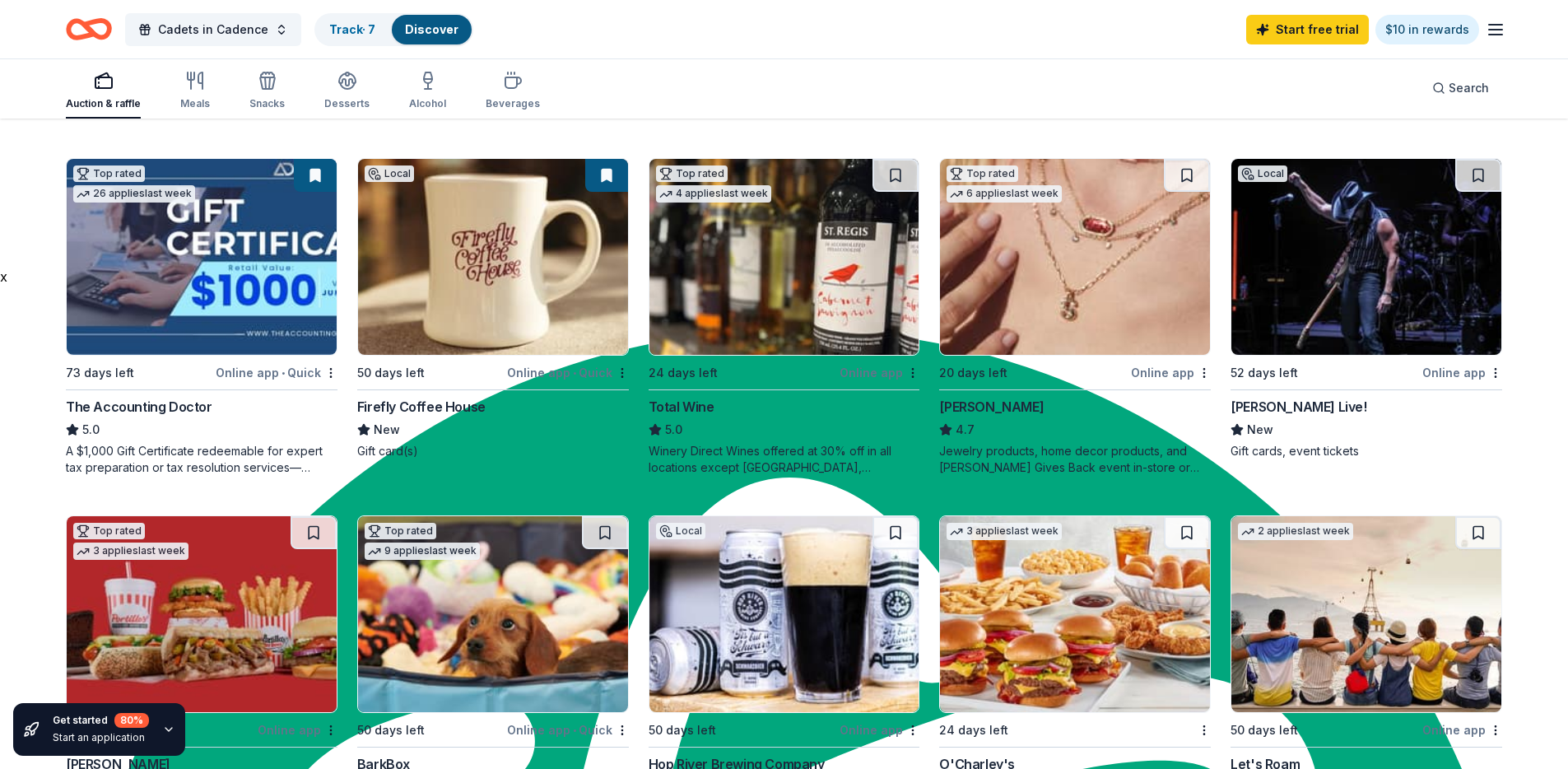
click at [678, 337] on img at bounding box center [784, 257] width 270 height 196
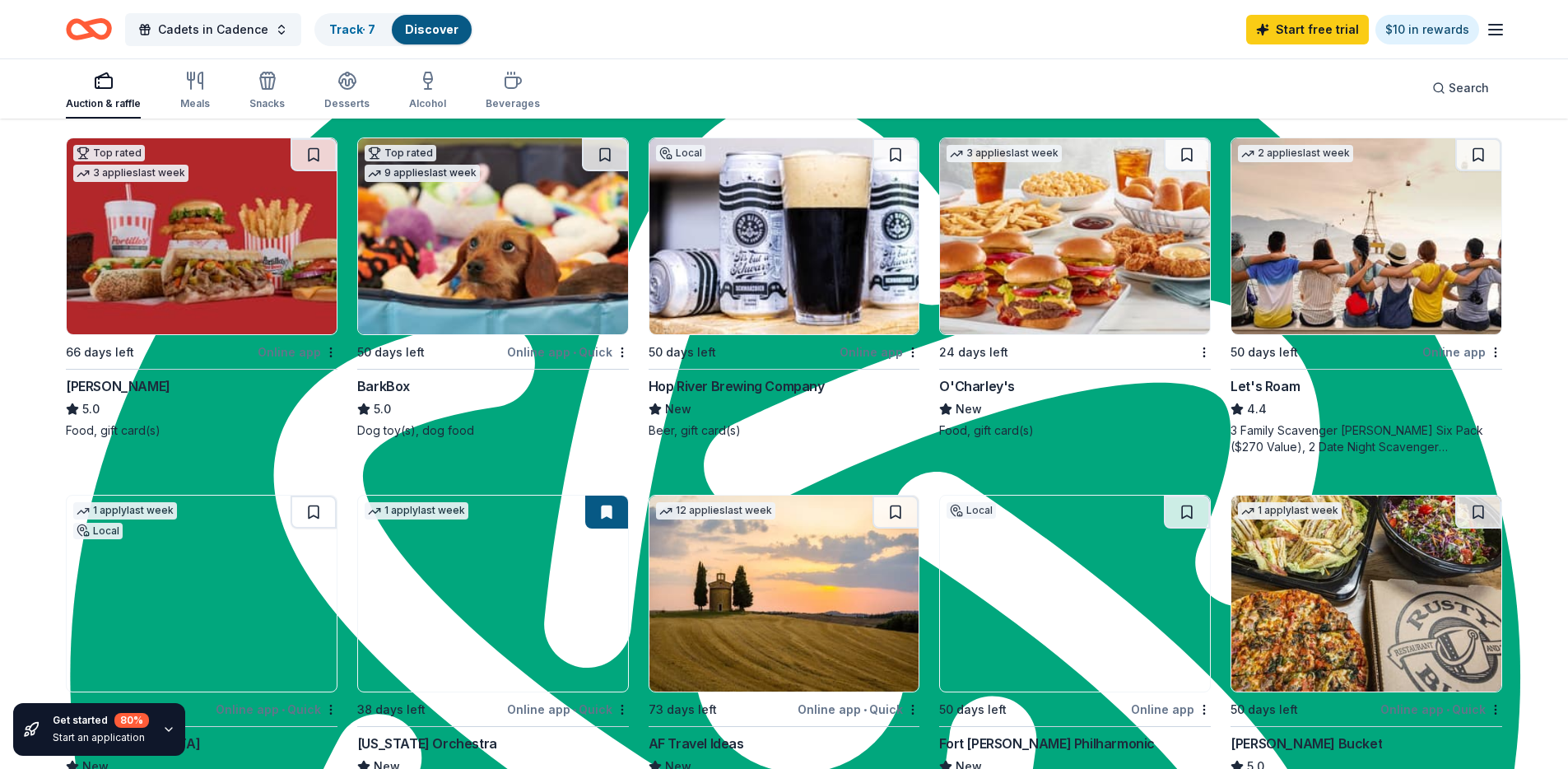
scroll to position [1129, 0]
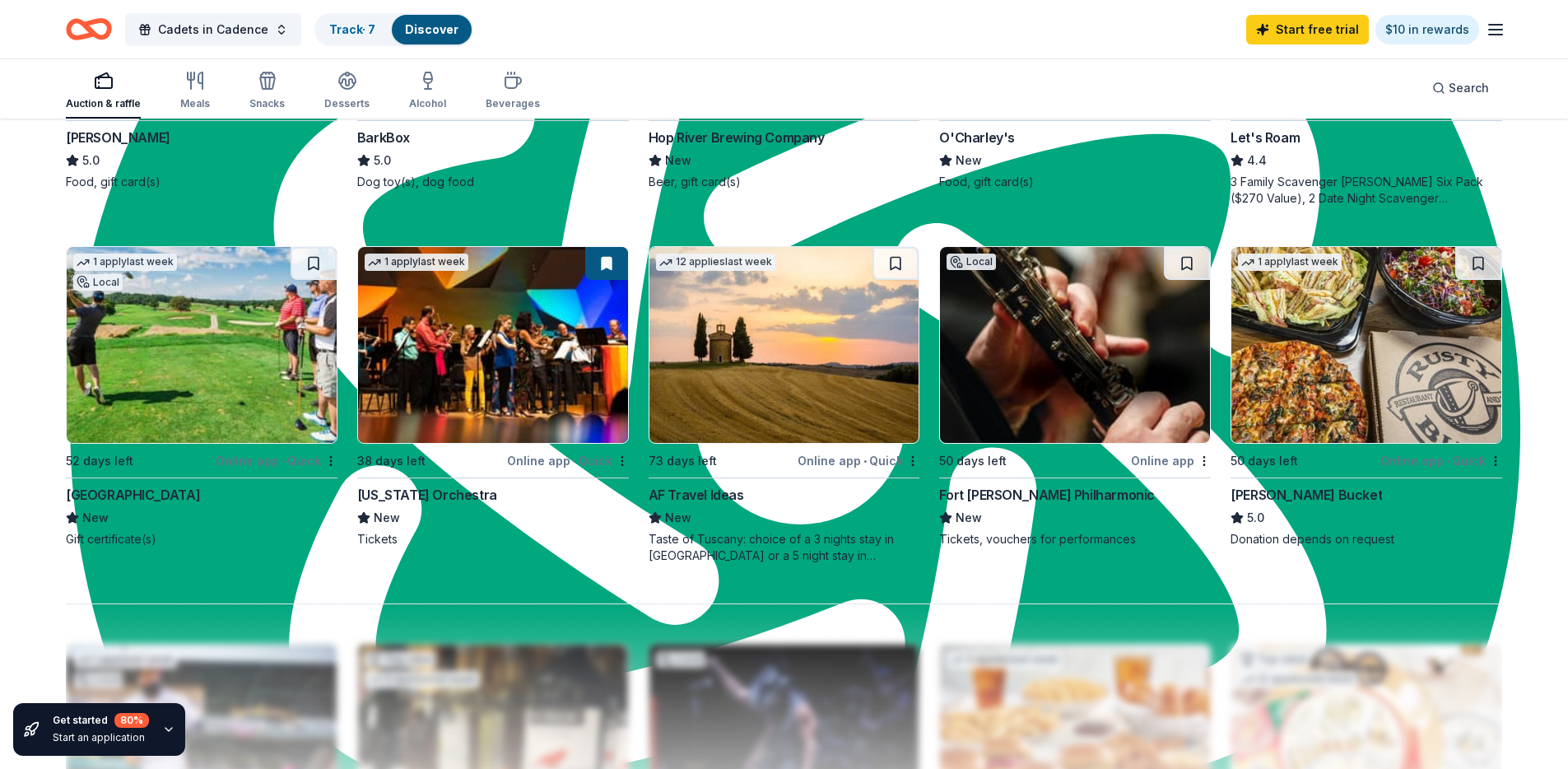
click at [227, 342] on img at bounding box center [202, 344] width 270 height 196
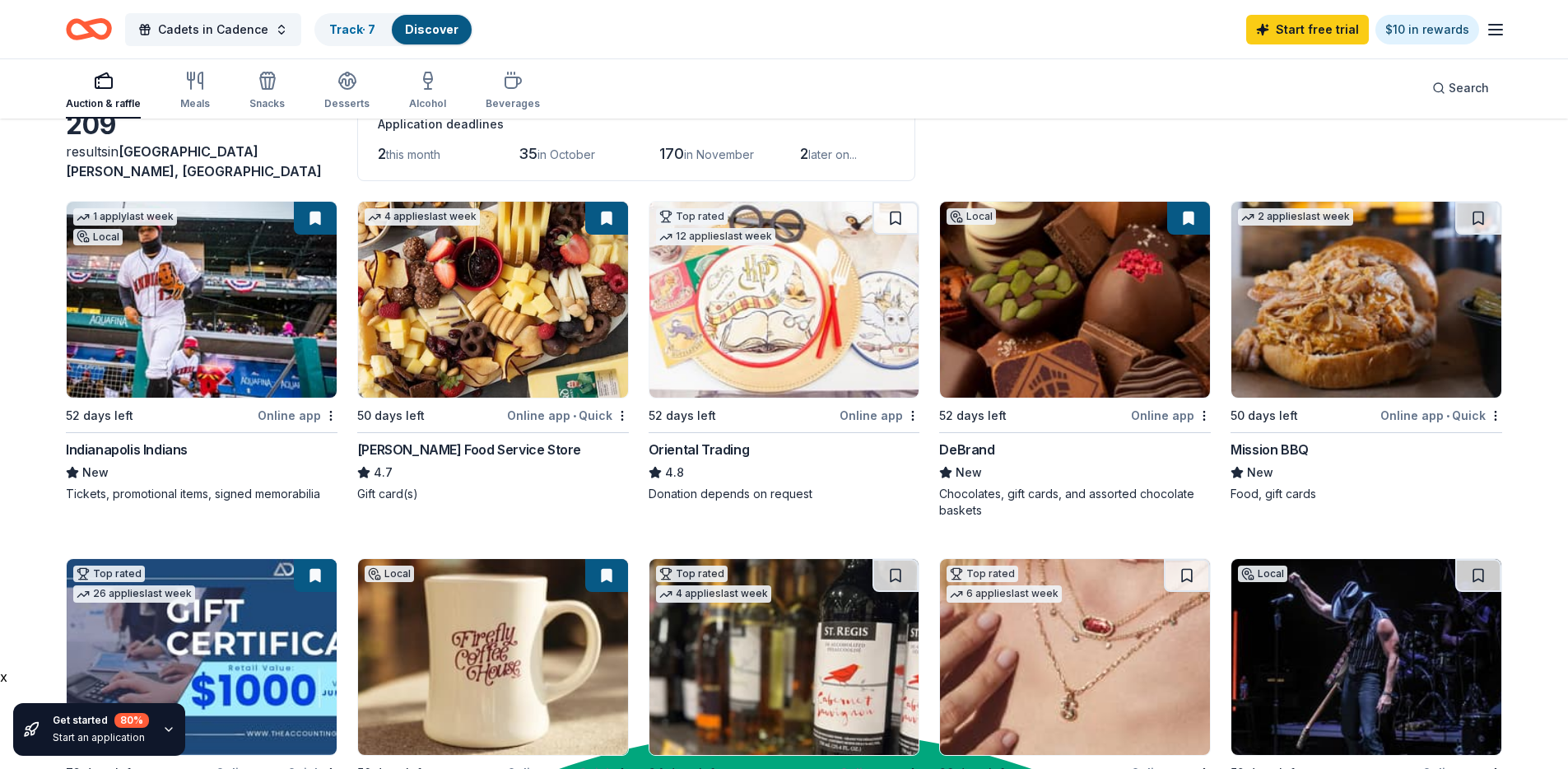
scroll to position [0, 0]
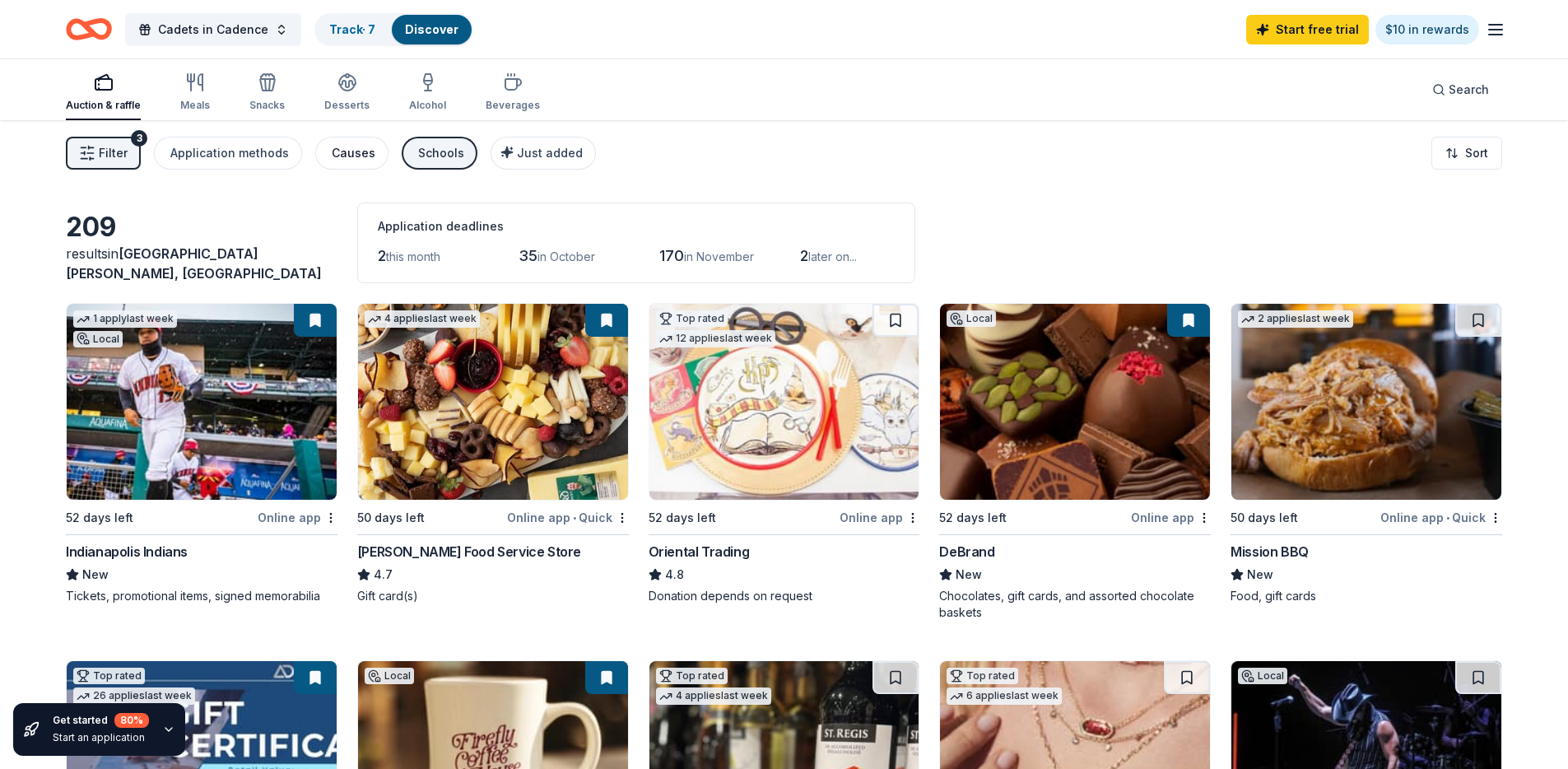
click at [342, 147] on div "Causes" at bounding box center [353, 153] width 44 height 20
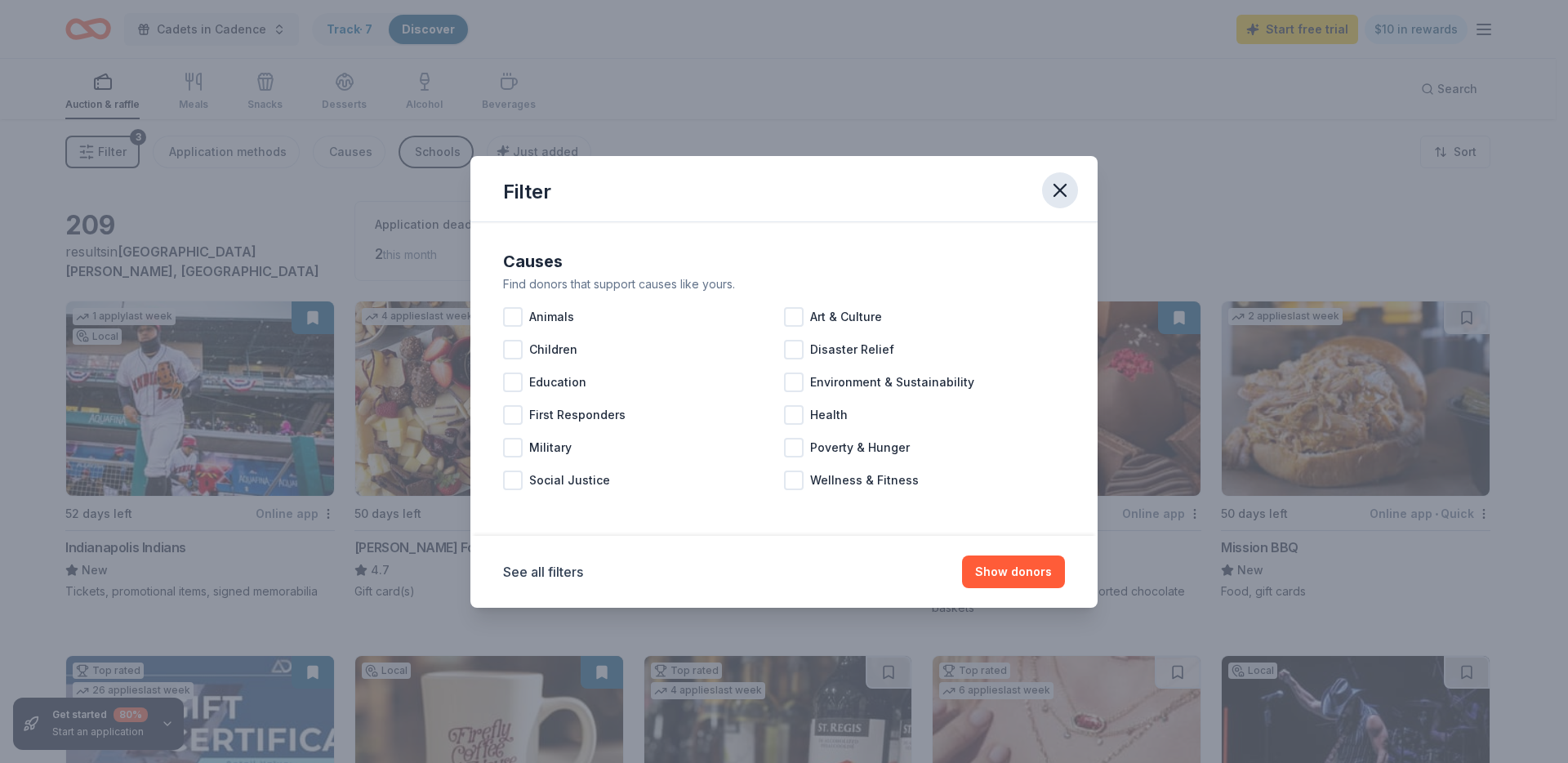
click at [1071, 188] on button "button" at bounding box center [1060, 191] width 36 height 36
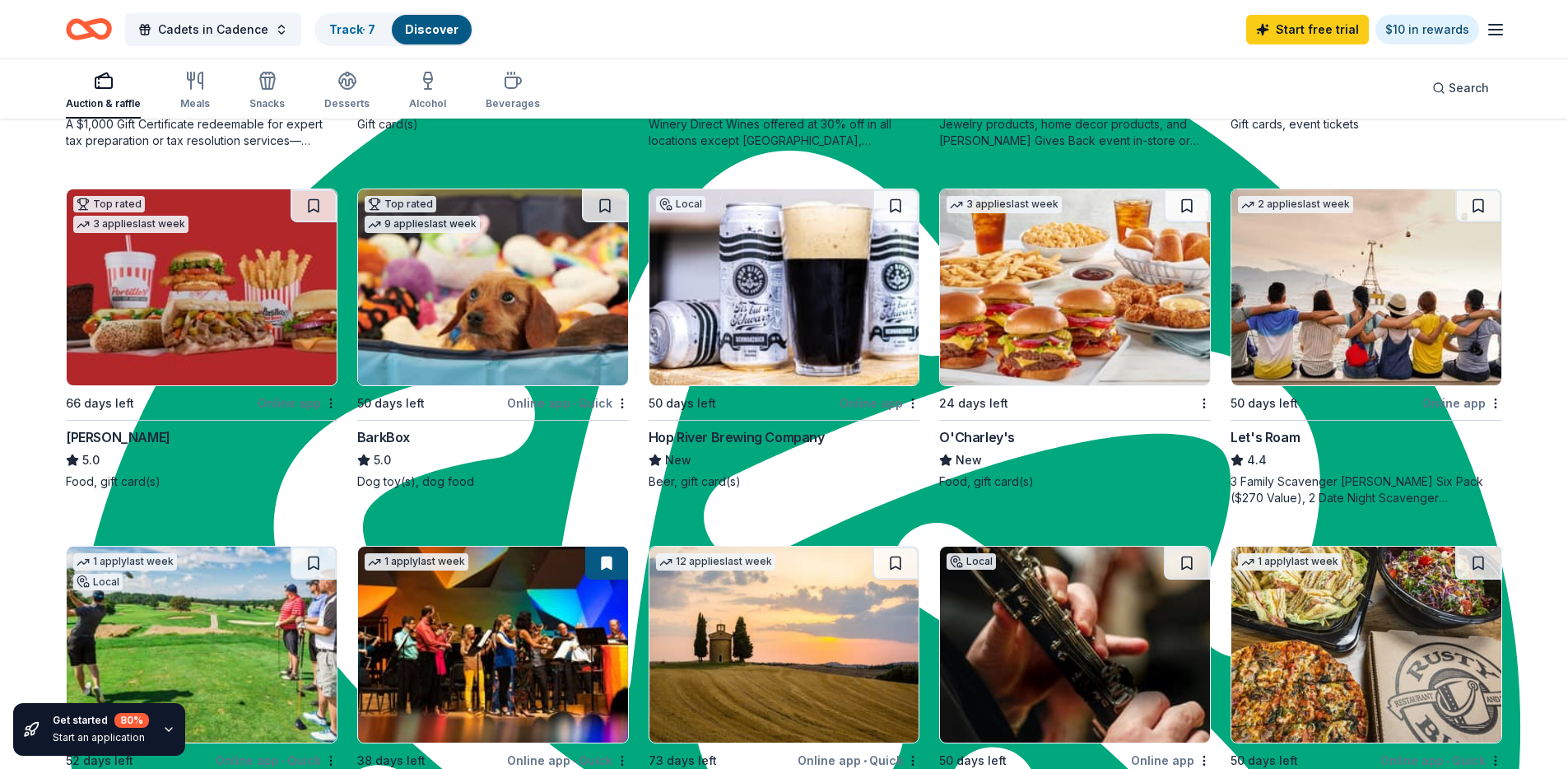
scroll to position [999, 0]
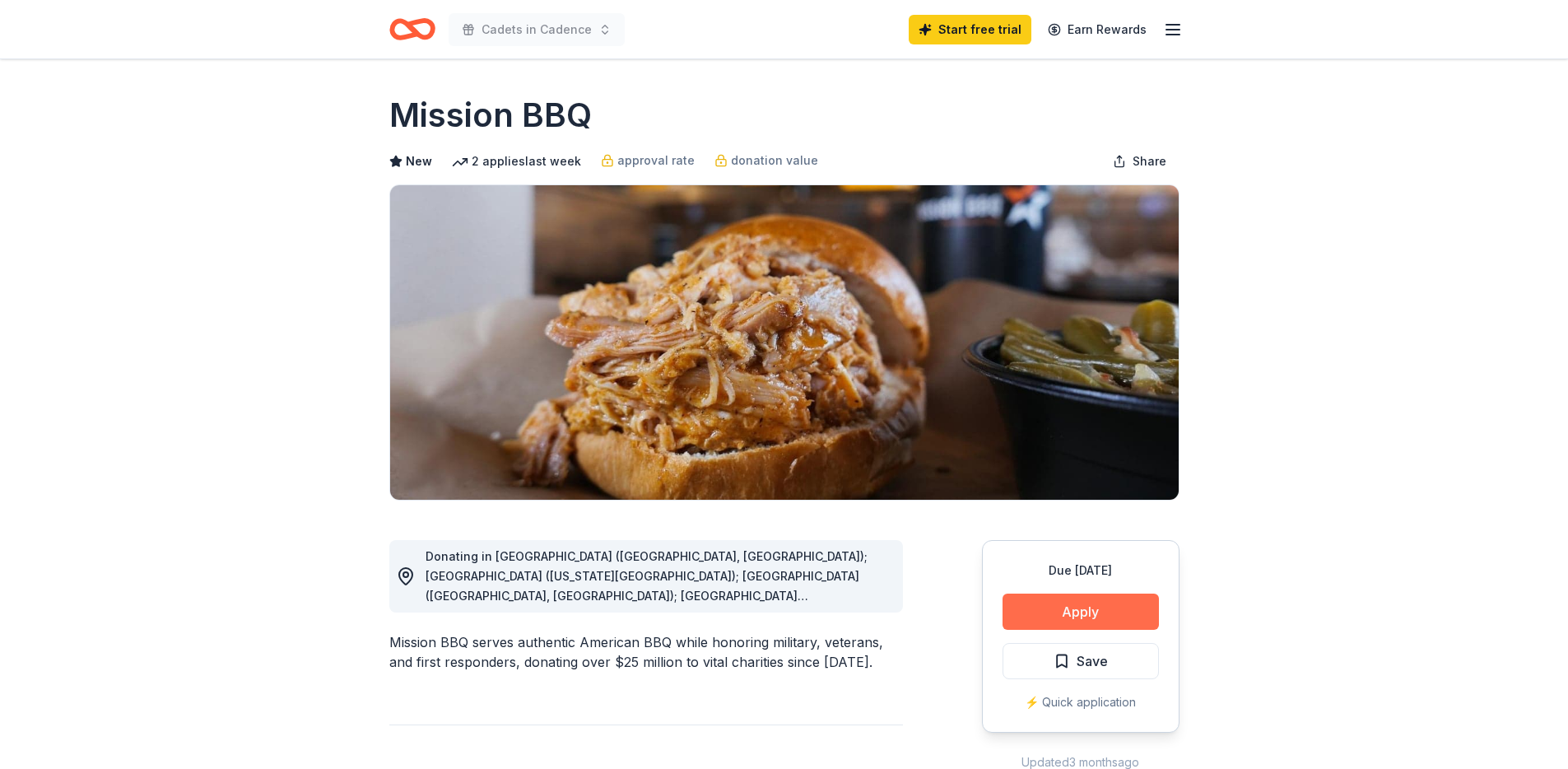
click at [1019, 598] on button "Apply" at bounding box center [1080, 612] width 156 height 36
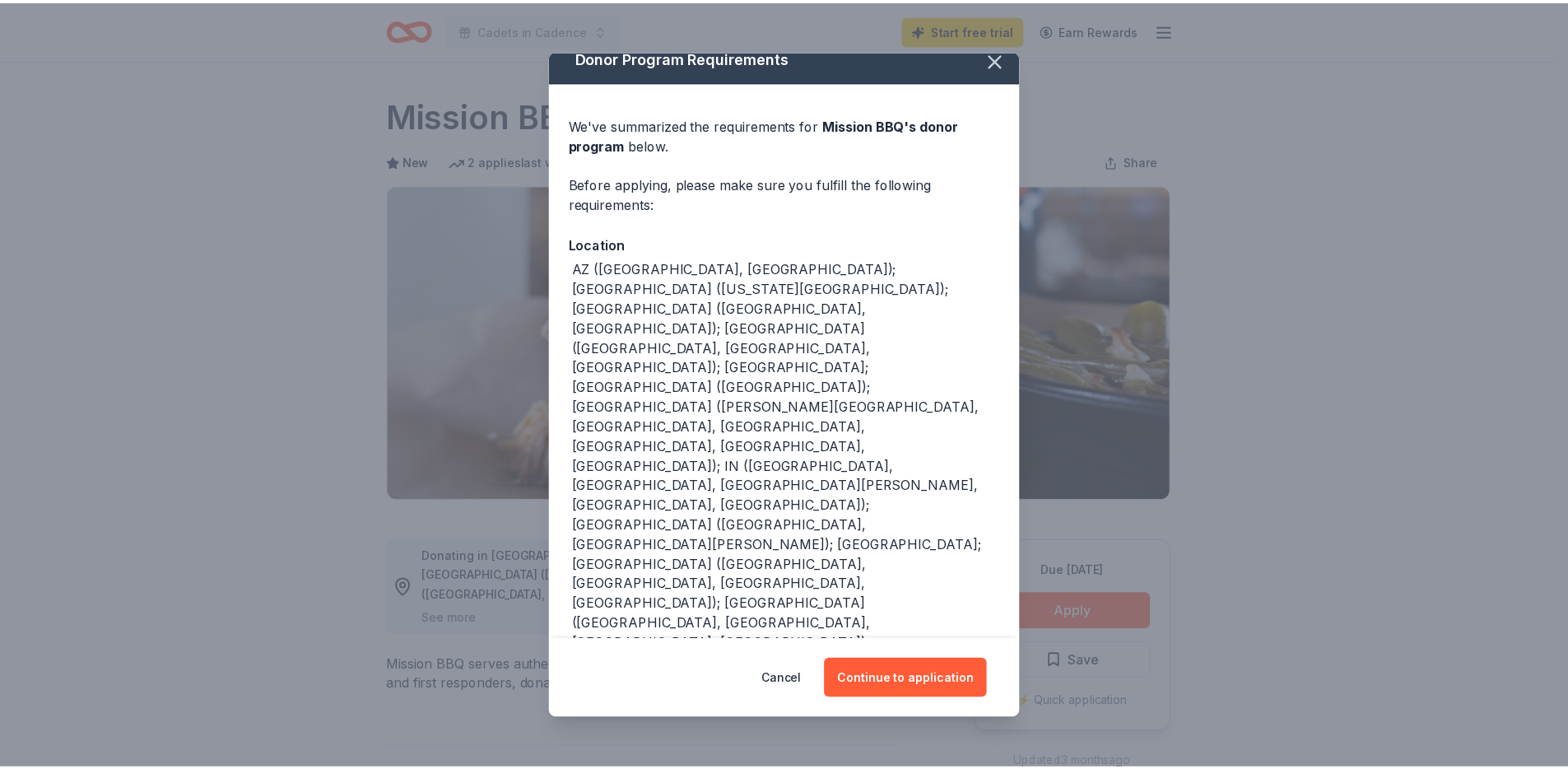
scroll to position [43, 0]
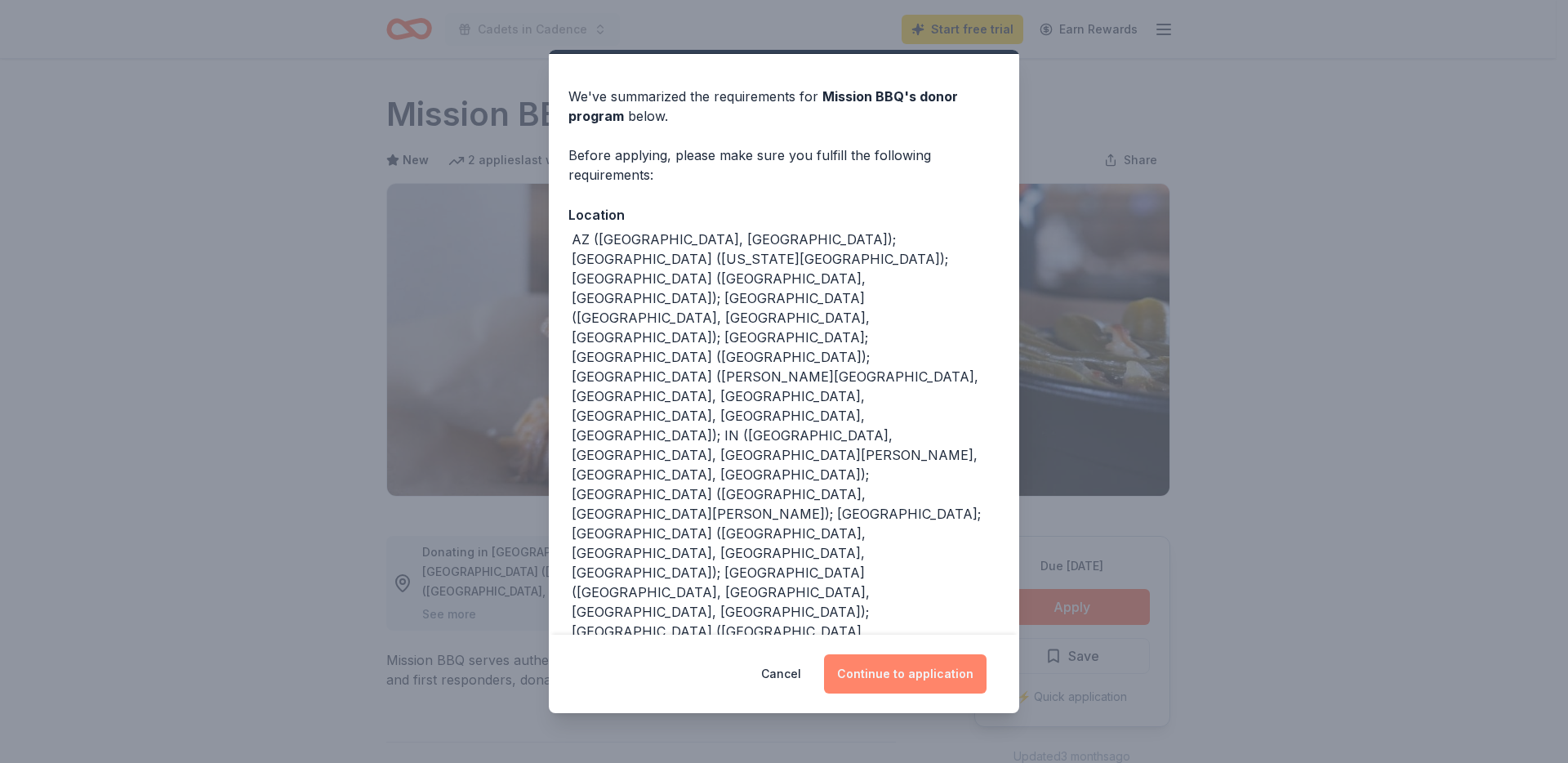
click at [886, 678] on button "Continue to application" at bounding box center [905, 674] width 163 height 39
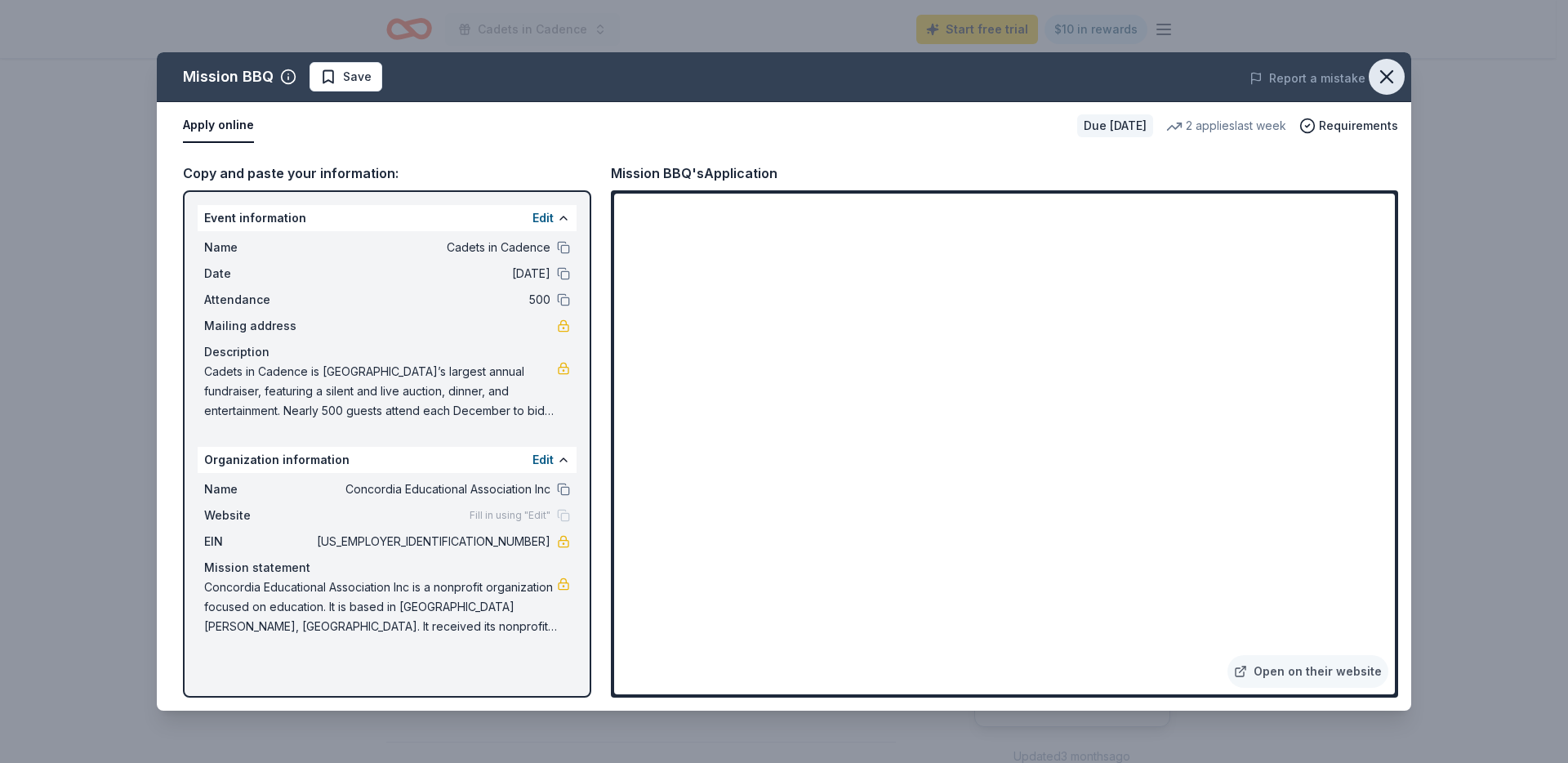
click at [1386, 76] on icon "button" at bounding box center [1387, 77] width 11 height 11
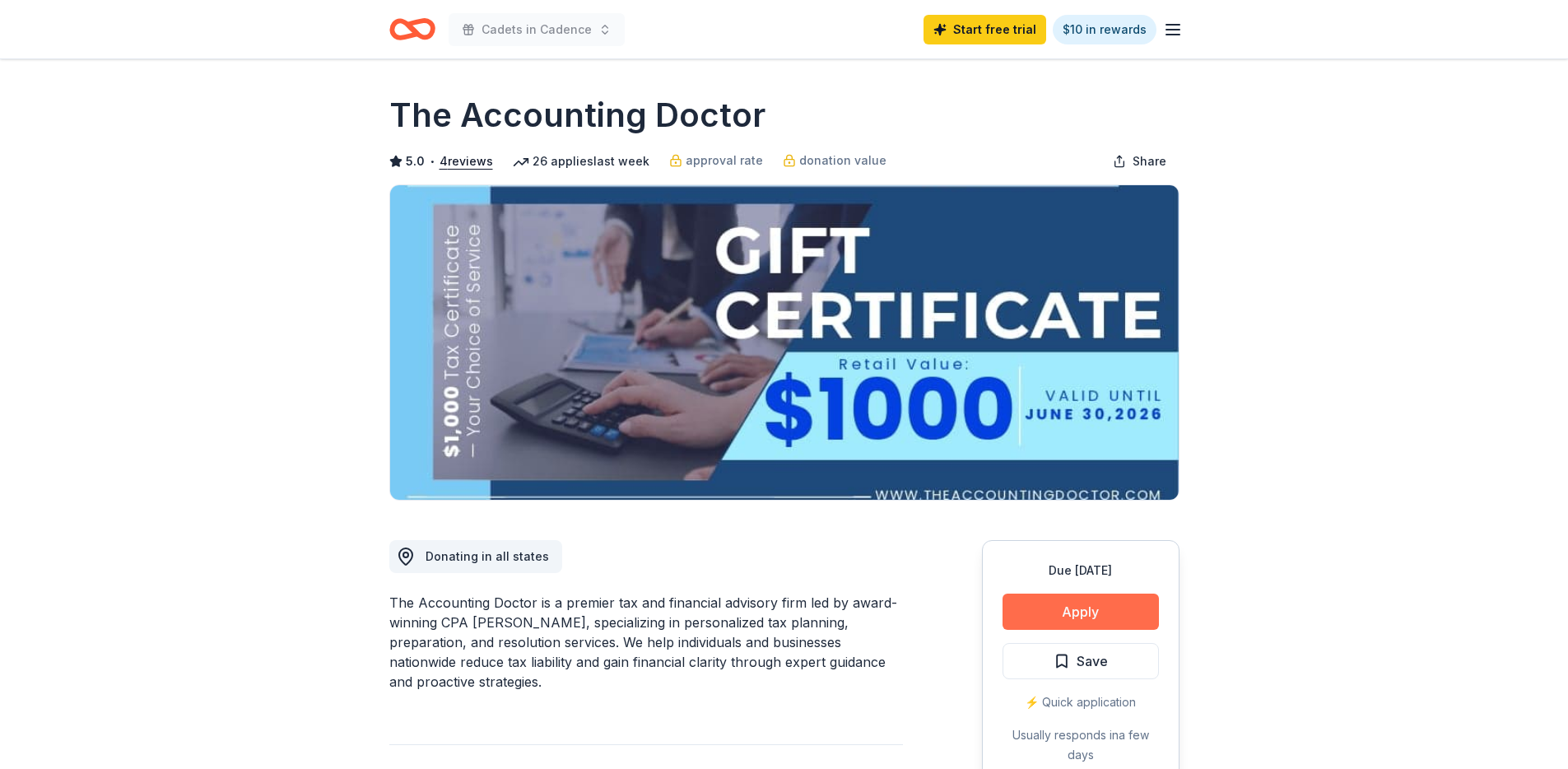
click at [1078, 608] on button "Apply" at bounding box center [1080, 612] width 156 height 36
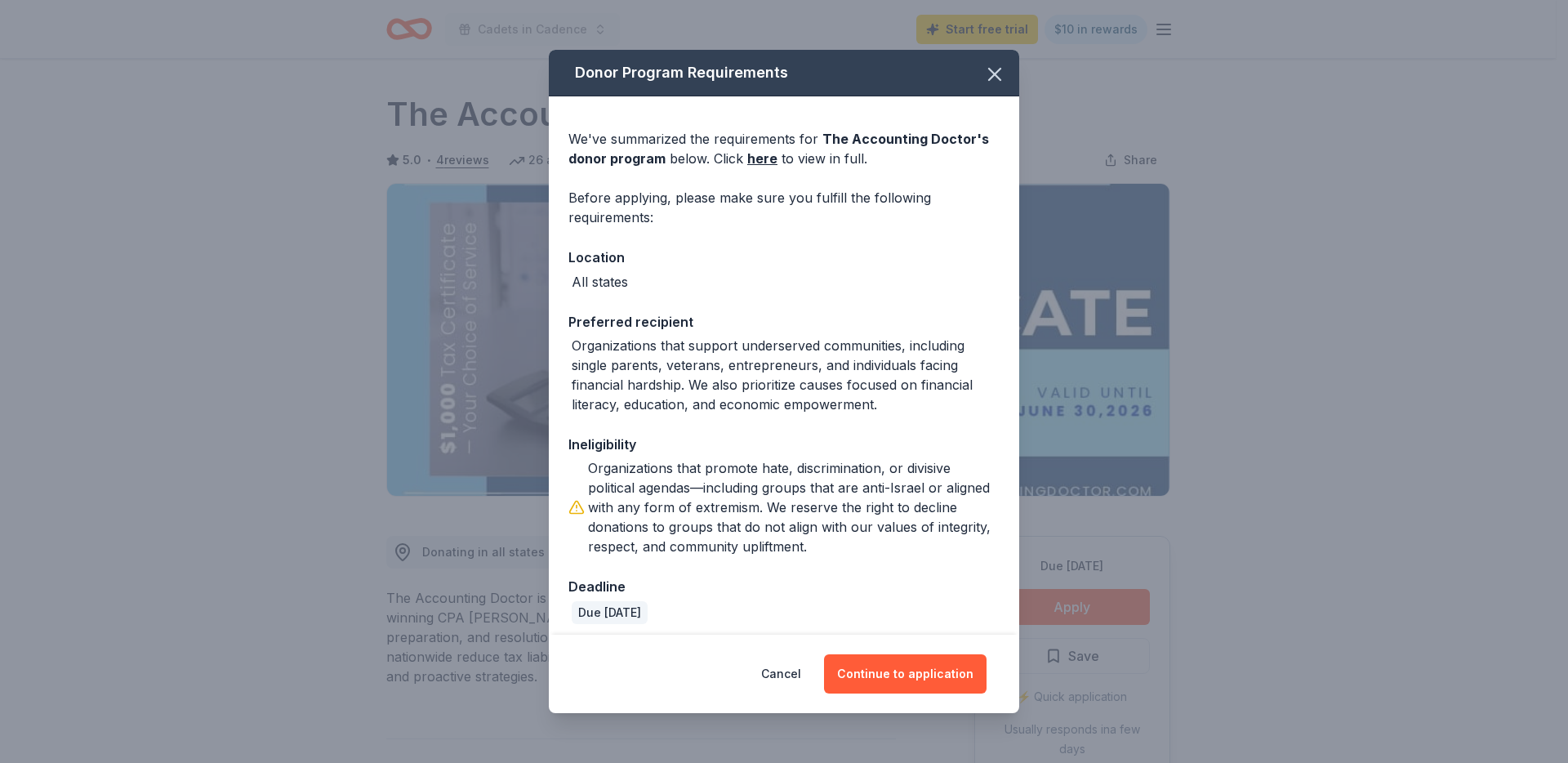
scroll to position [9, 0]
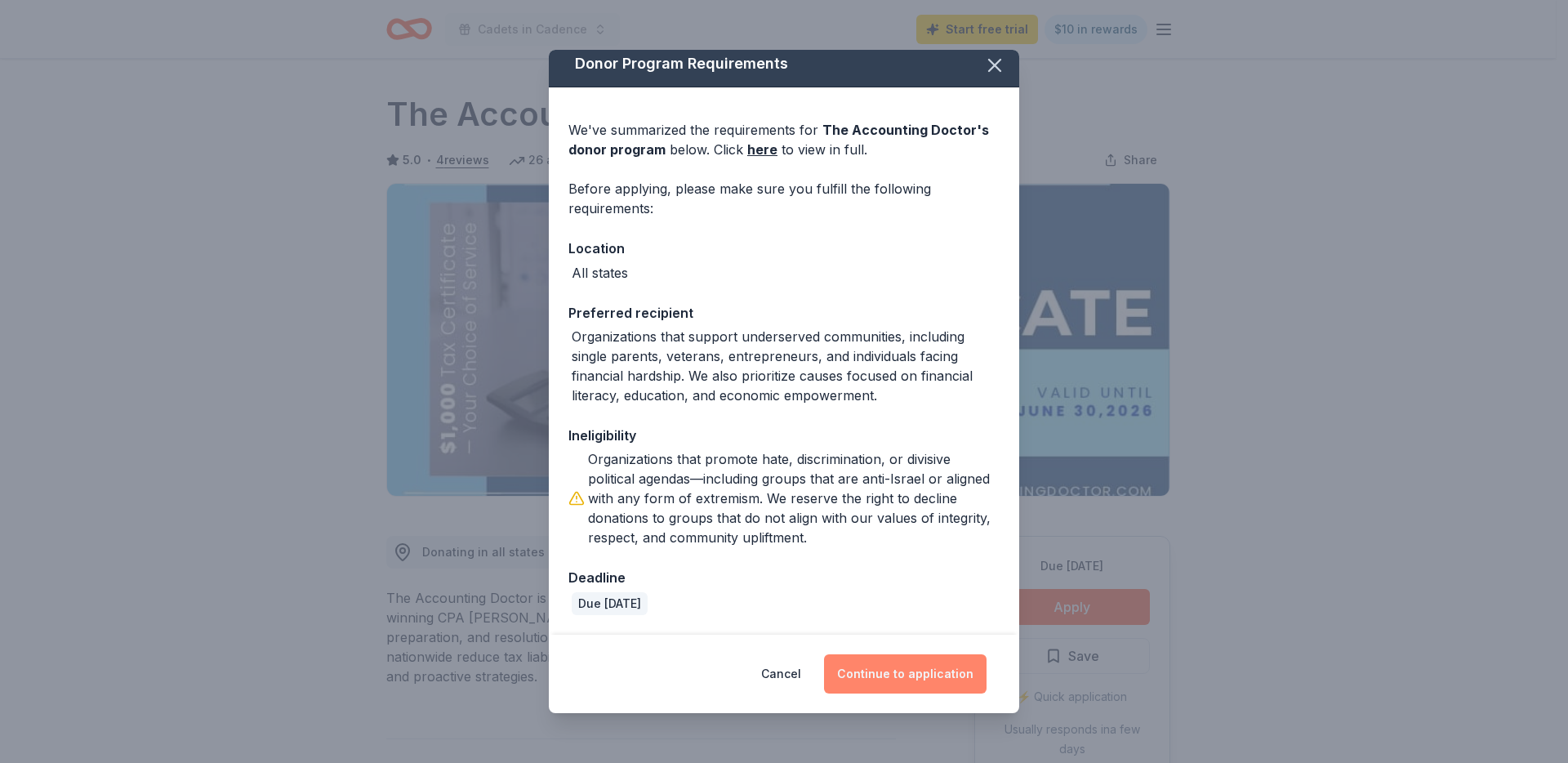
click at [869, 677] on button "Continue to application" at bounding box center [905, 674] width 163 height 39
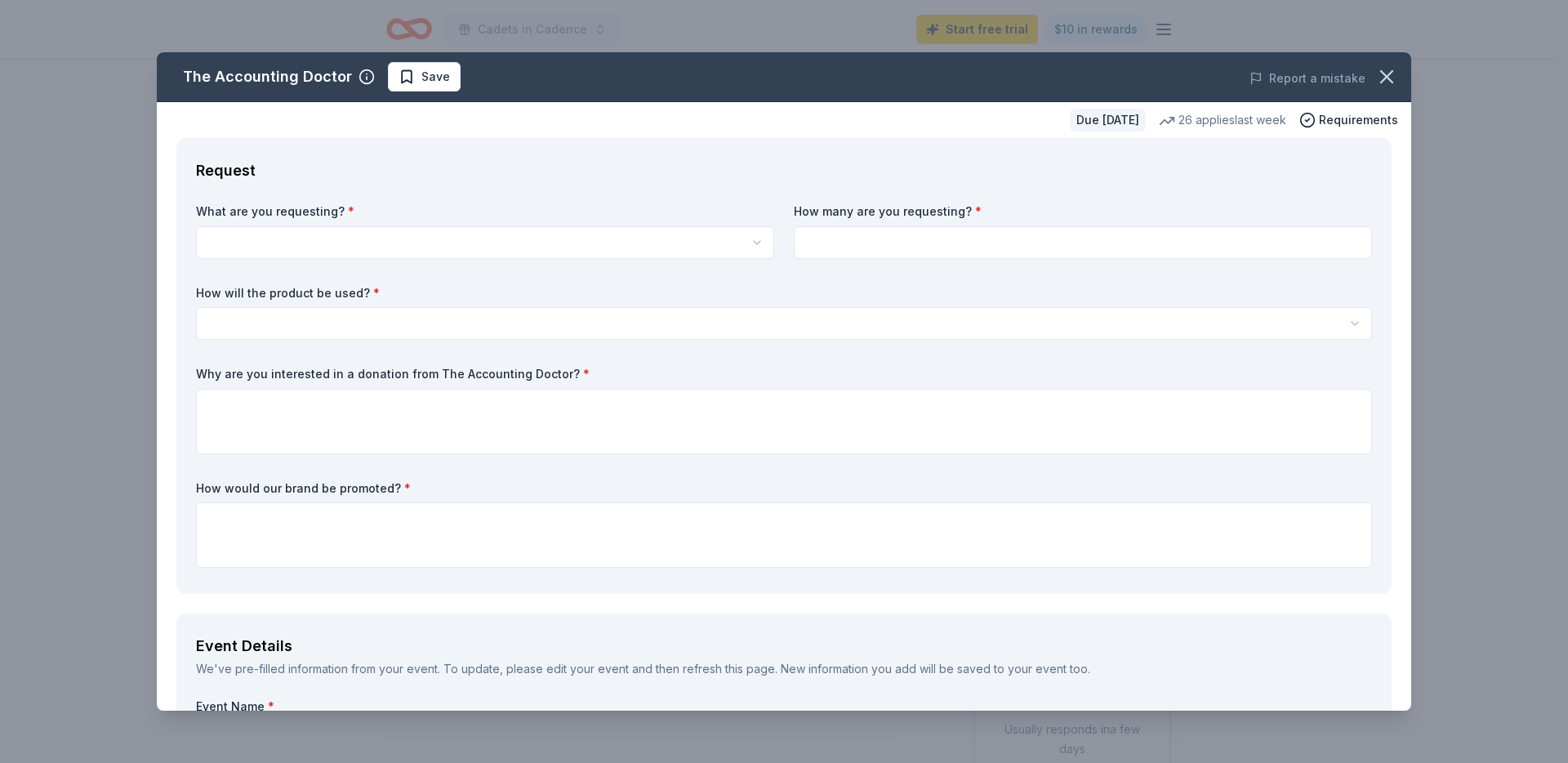
click at [337, 239] on html "Cadets in Cadence Start free trial $10 in rewards Due [DATE] Share The Accounti…" at bounding box center [784, 381] width 1568 height 763
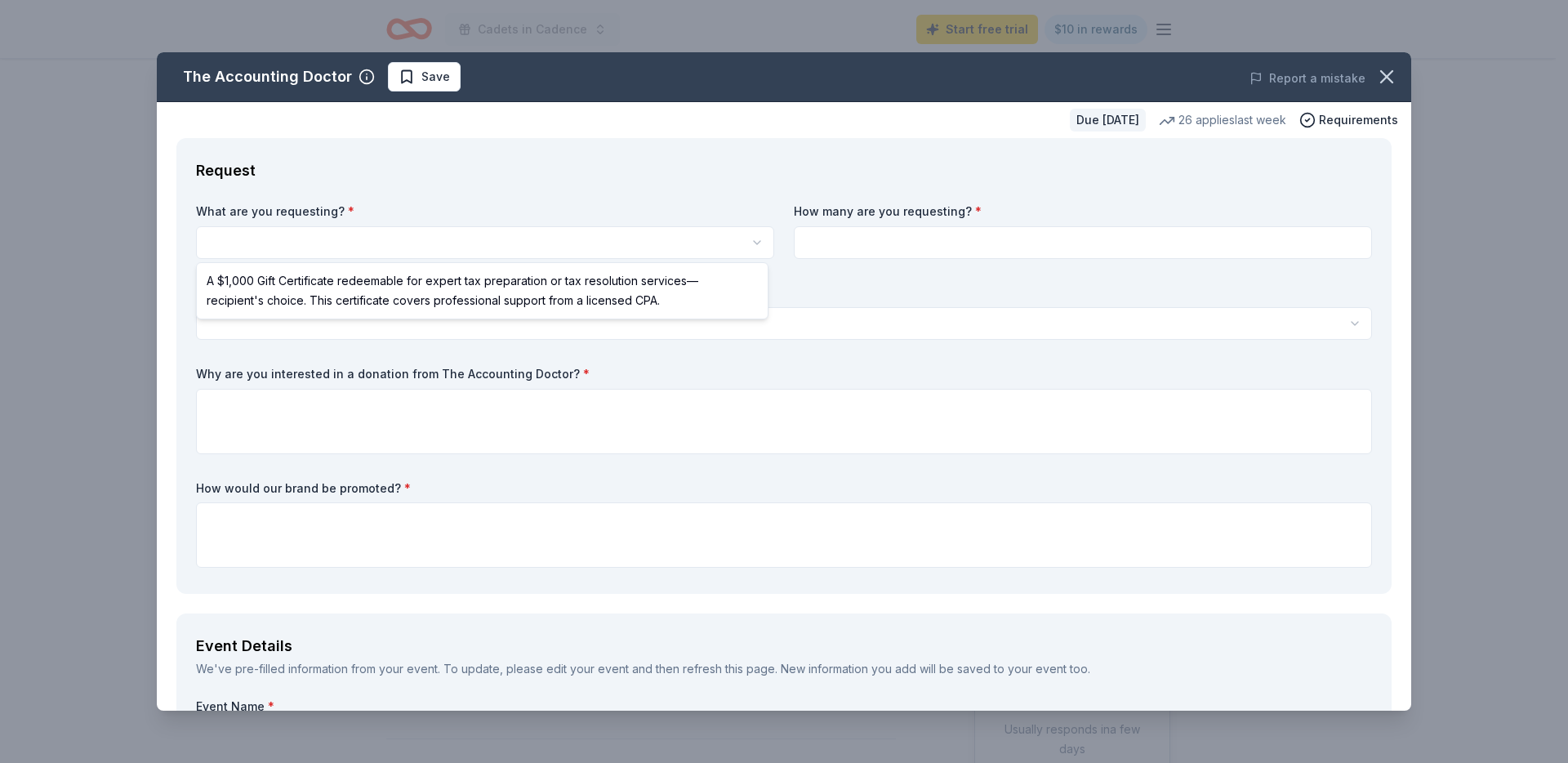
select select "A $1,000 Gift Certificate redeemable for expert tax preparation or tax resoluti…"
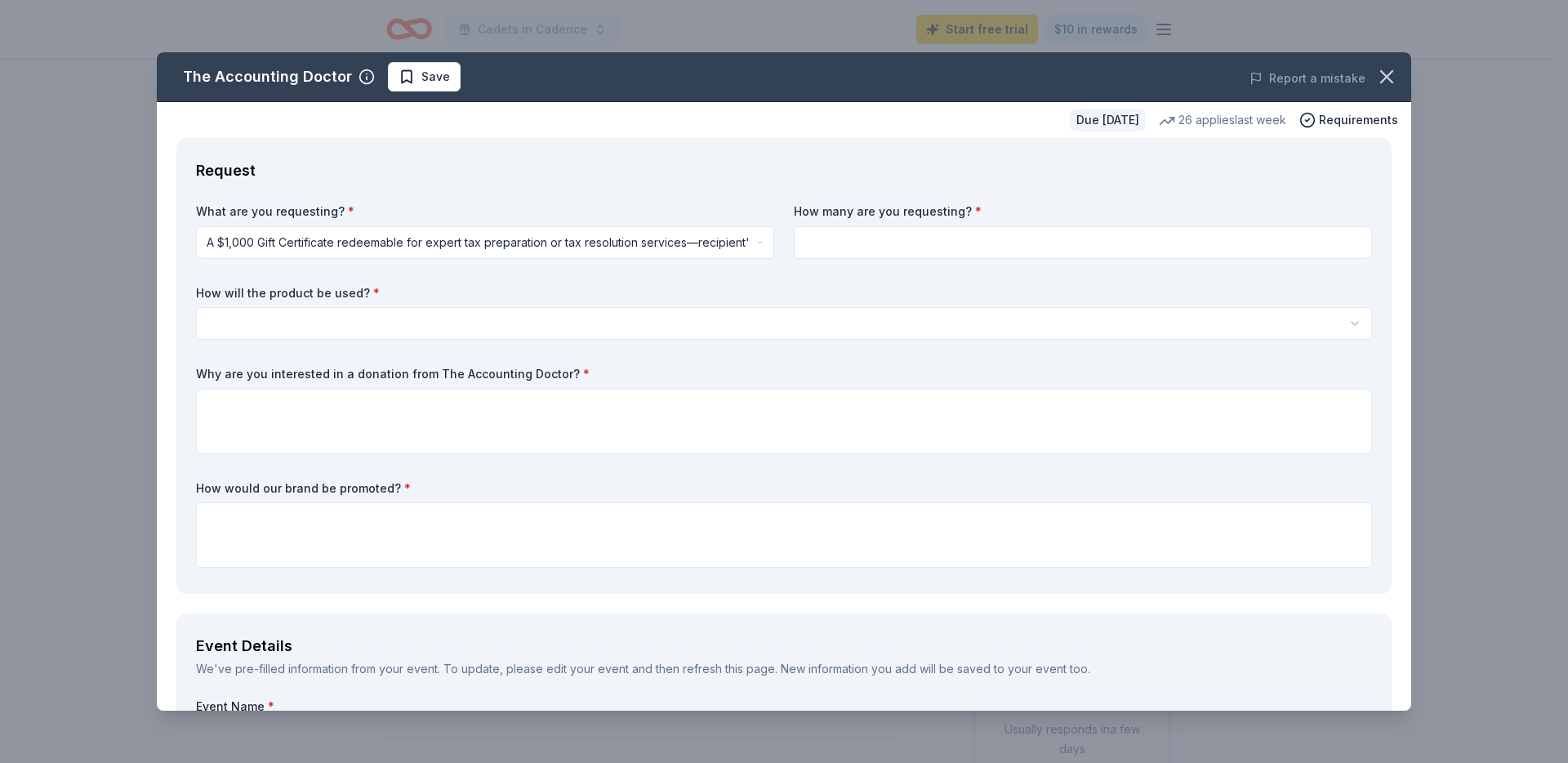
click at [841, 246] on input at bounding box center [1083, 243] width 578 height 33
type input "2"
click at [475, 325] on html "Cadets in Cadence Start free trial $10 in rewards Due [DATE] Share The Accounti…" at bounding box center [784, 381] width 1568 height 763
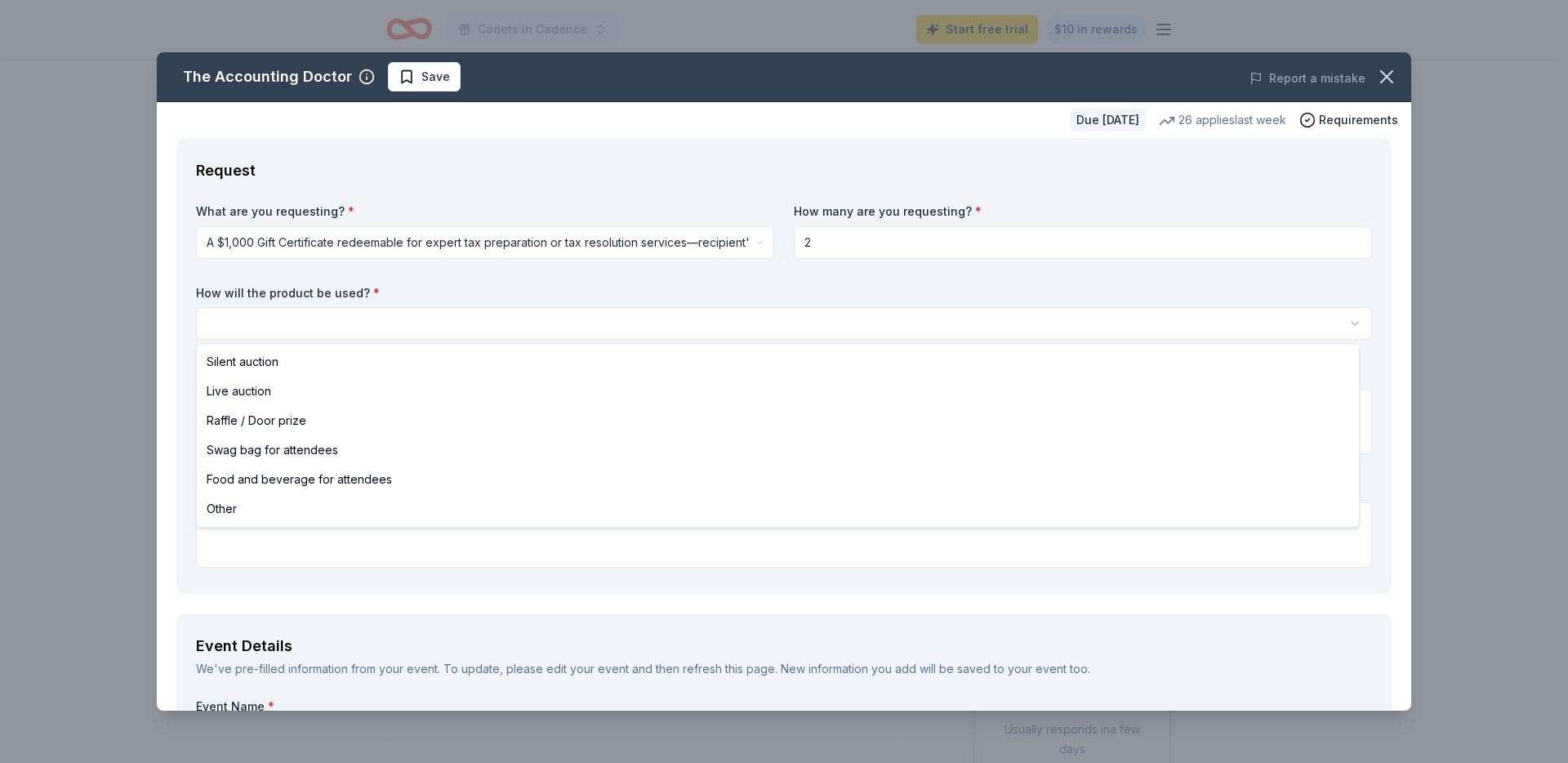
select select "silentAuction"
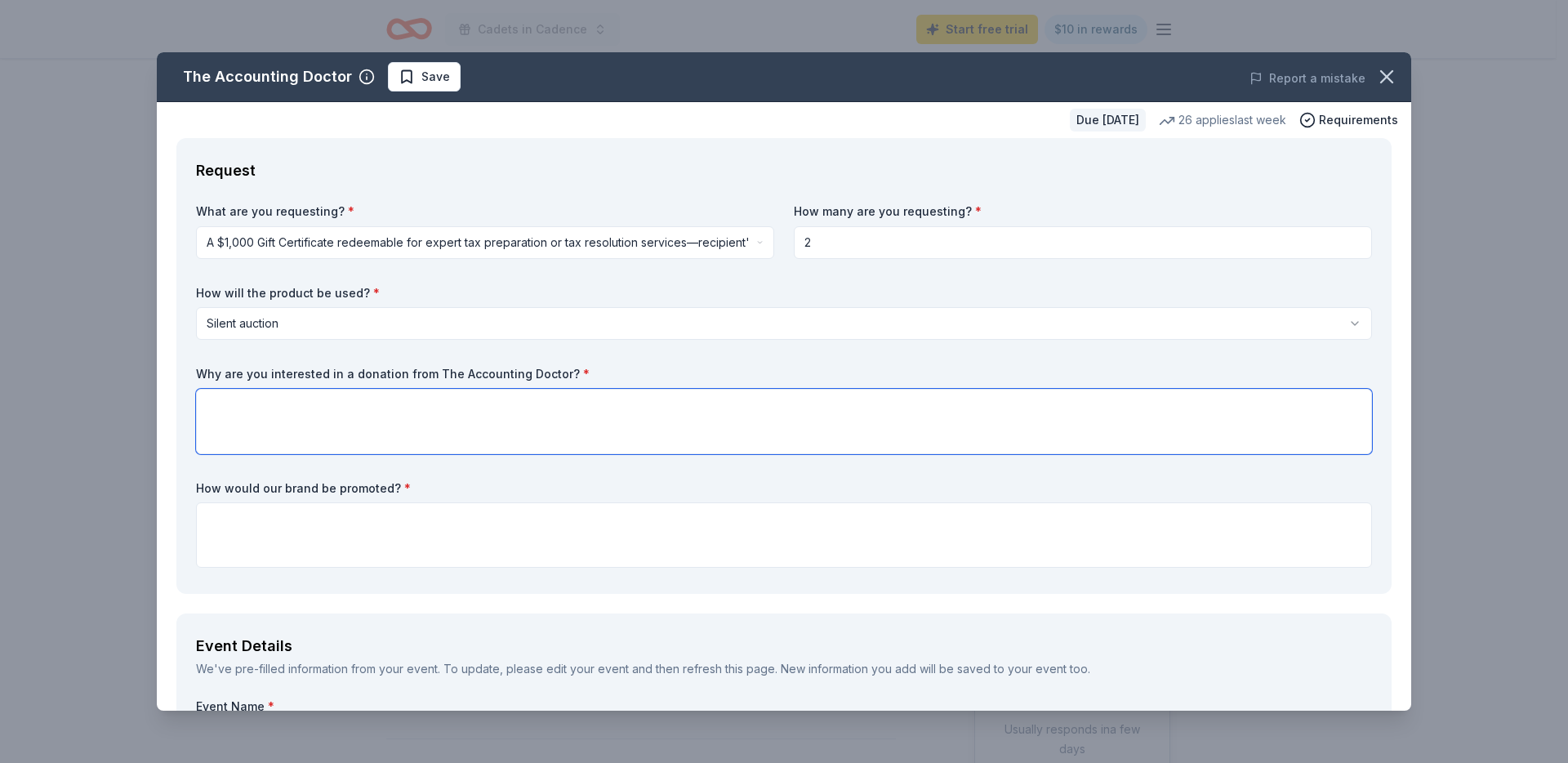
click at [293, 415] on textarea at bounding box center [784, 421] width 1176 height 66
click at [222, 488] on label "How would our brand be promoted? *" at bounding box center [784, 489] width 1176 height 16
click at [310, 370] on label "Why are you interested in a donation from The Accounting Doctor? *" at bounding box center [784, 375] width 1176 height 16
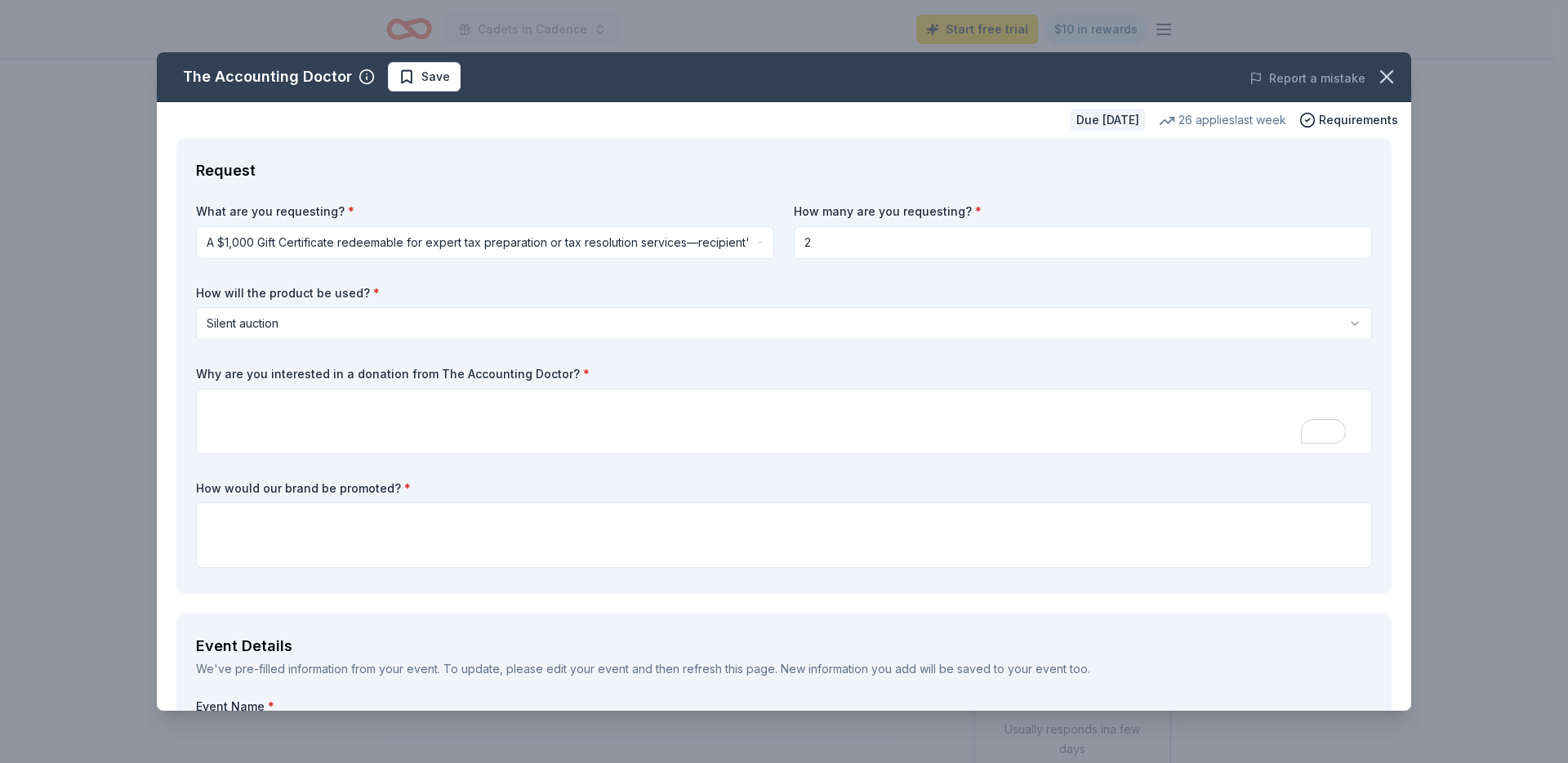
drag, startPoint x: 570, startPoint y: 370, endPoint x: 273, endPoint y: 368, distance: 297.0
click at [277, 368] on label "Why are you interested in a donation from The Accounting Doctor? *" at bounding box center [784, 375] width 1176 height 16
drag, startPoint x: 198, startPoint y: 373, endPoint x: 366, endPoint y: 374, distance: 168.0
click at [366, 374] on label "Why are you interested in a donation from The Accounting Doctor? *" at bounding box center [784, 375] width 1176 height 16
click at [315, 432] on textarea "To enrich screen reader interactions, please activate Accessibility in Grammarl…" at bounding box center [784, 421] width 1176 height 66
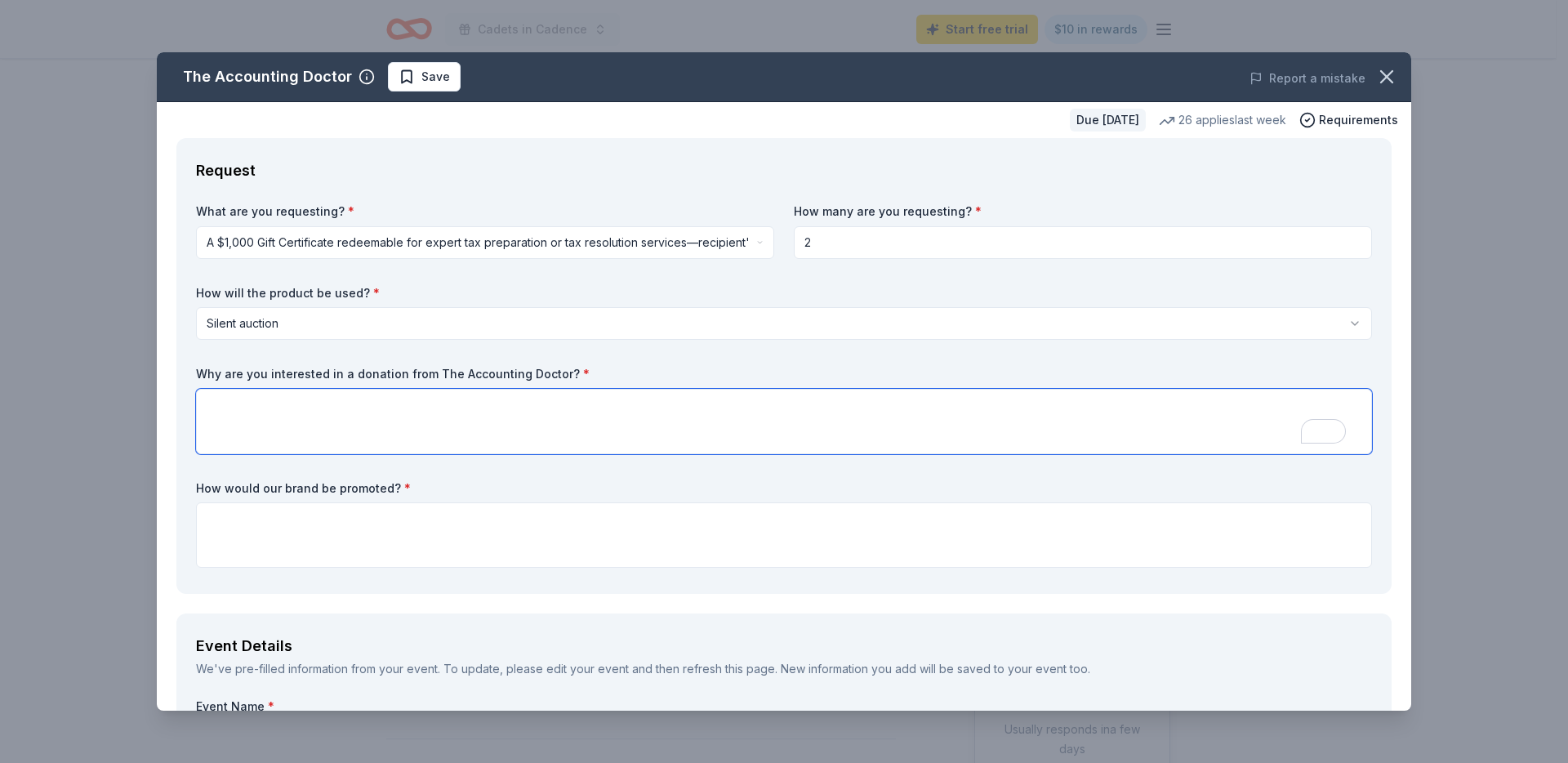
paste textarea "We would be honored to partner with The Accounting Doctor because of your reput…"
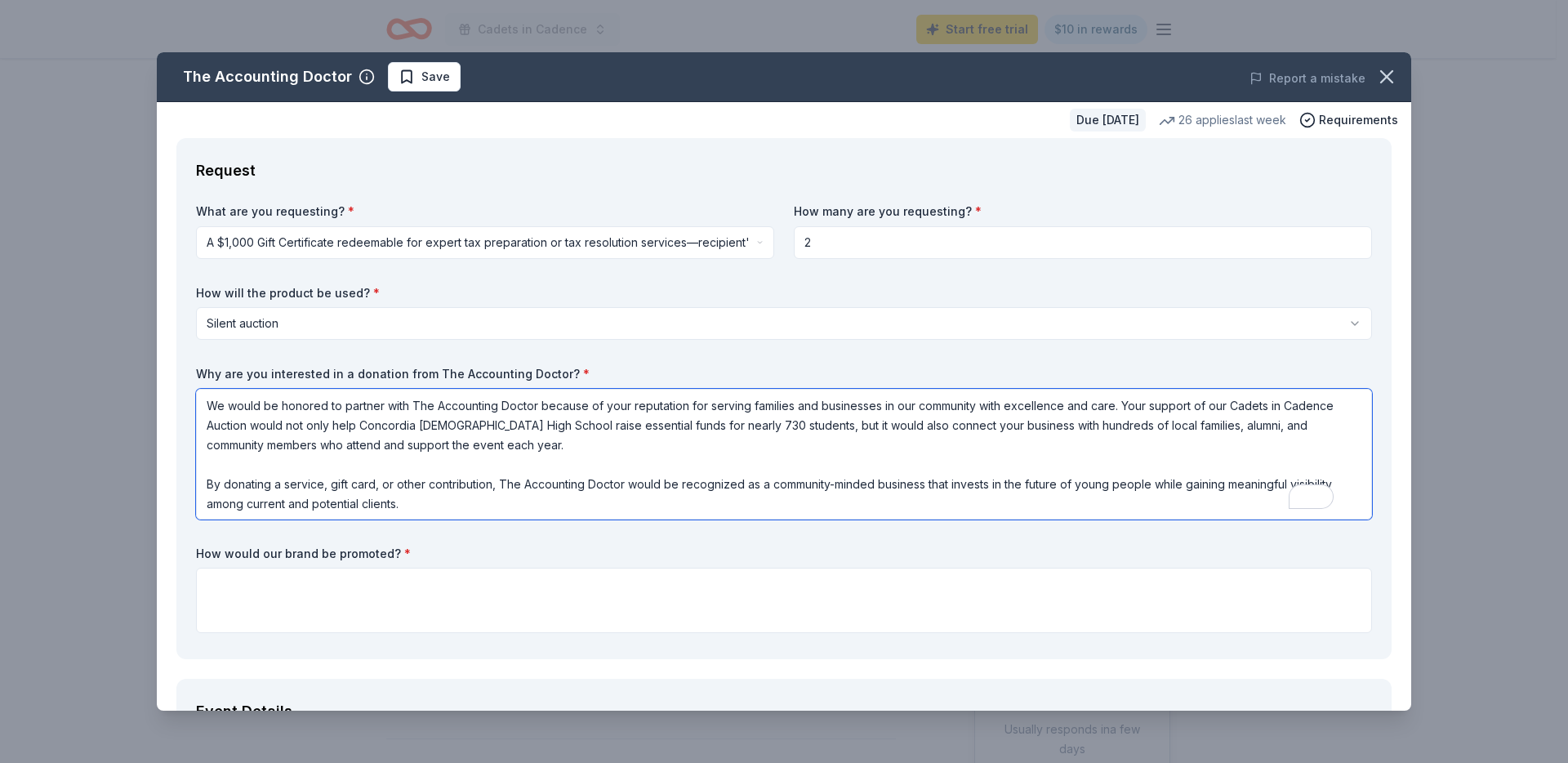
scroll to position [2, 0]
type textarea "We would be honored to partner with The Accounting Doctor because of your reput…"
click at [268, 604] on textarea at bounding box center [784, 600] width 1176 height 66
paste textarea "Your brand will be highlighted in several ways throughout the Cadets in Cadence…"
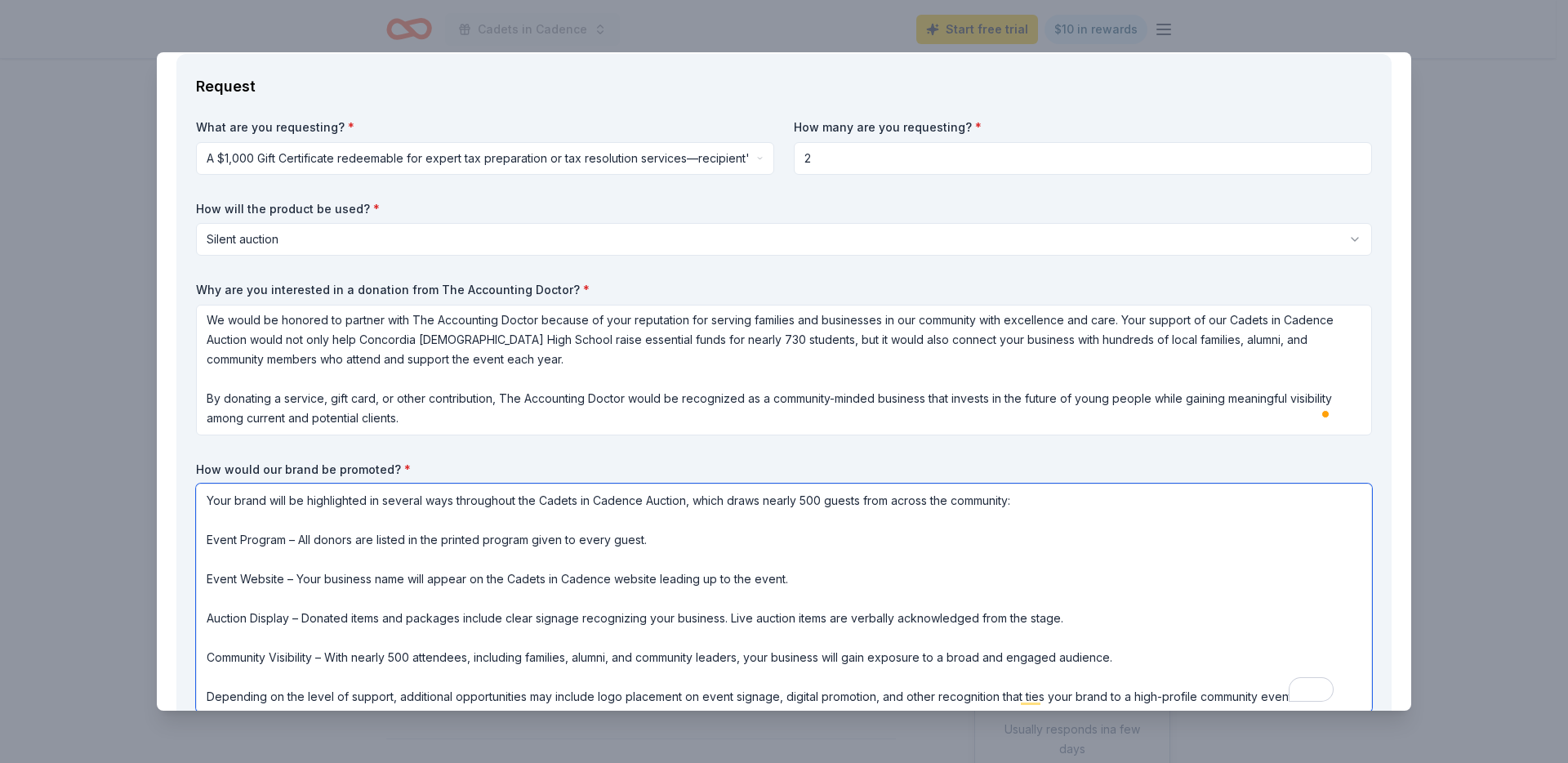
scroll to position [219, 0]
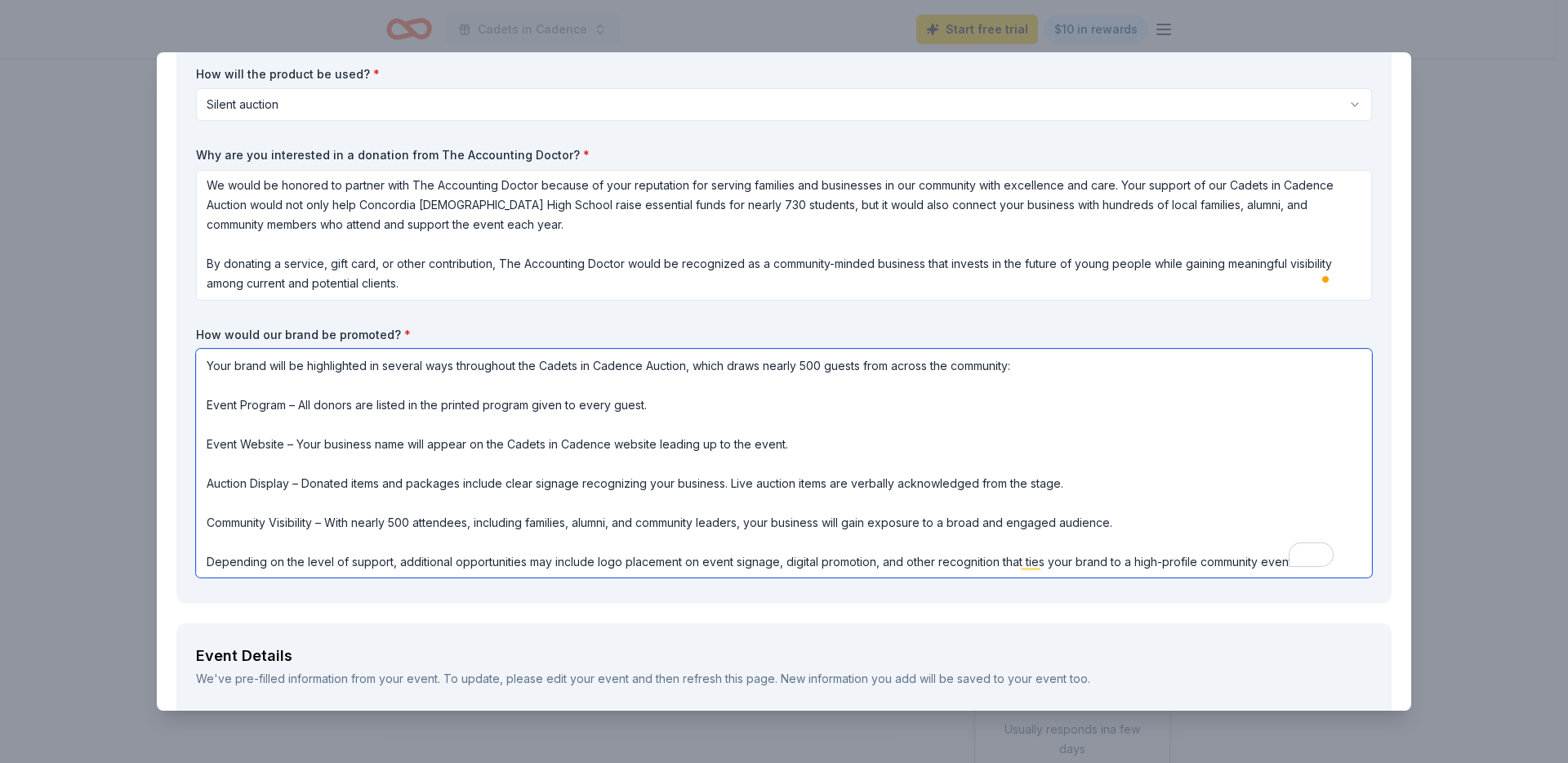
click at [207, 402] on textarea "Your brand will be highlighted in several ways throughout the Cadets in Cadence…" at bounding box center [784, 463] width 1176 height 228
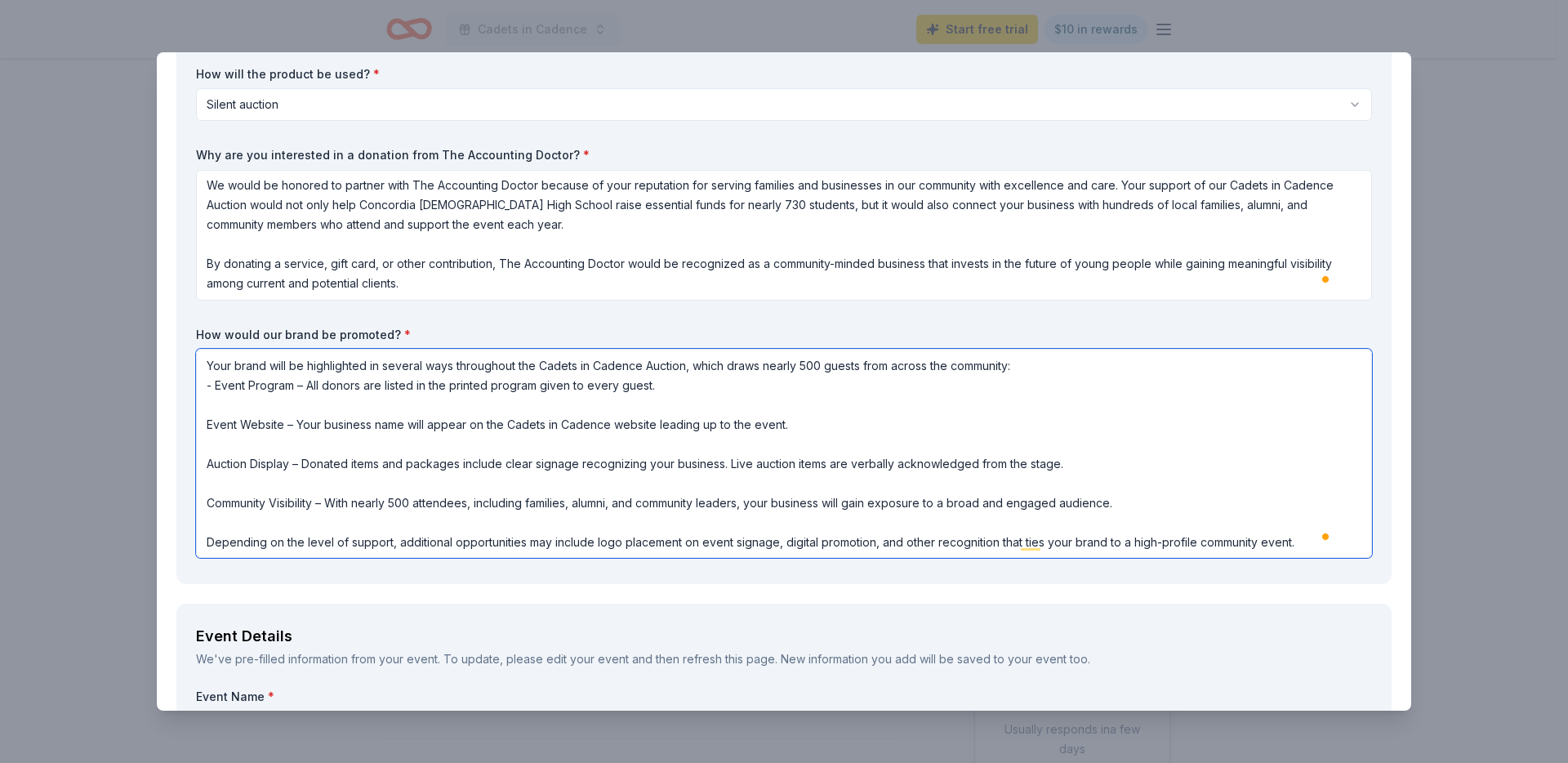
click at [244, 430] on textarea "Your brand will be highlighted in several ways throughout the Cadets in Cadence…" at bounding box center [784, 453] width 1176 height 209
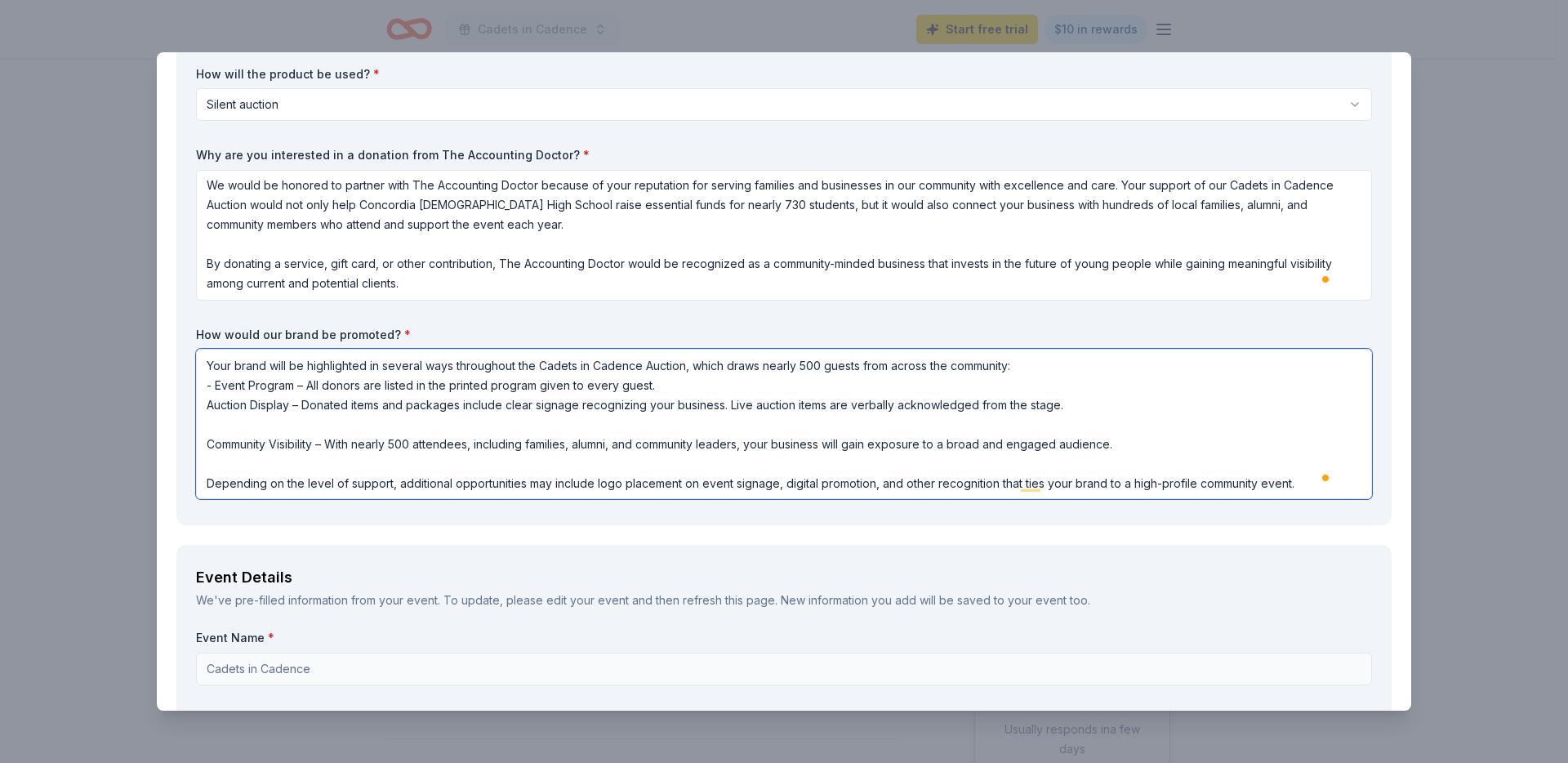
click at [202, 402] on textarea "Your brand will be highlighted in several ways throughout the Cadets in Cadence…" at bounding box center [784, 424] width 1176 height 150
drag, startPoint x: 208, startPoint y: 448, endPoint x: 236, endPoint y: 400, distance: 55.6
click at [208, 447] on textarea "Your brand will be highlighted in several ways throughout the Cadets in Cadence…" at bounding box center [784, 424] width 1176 height 150
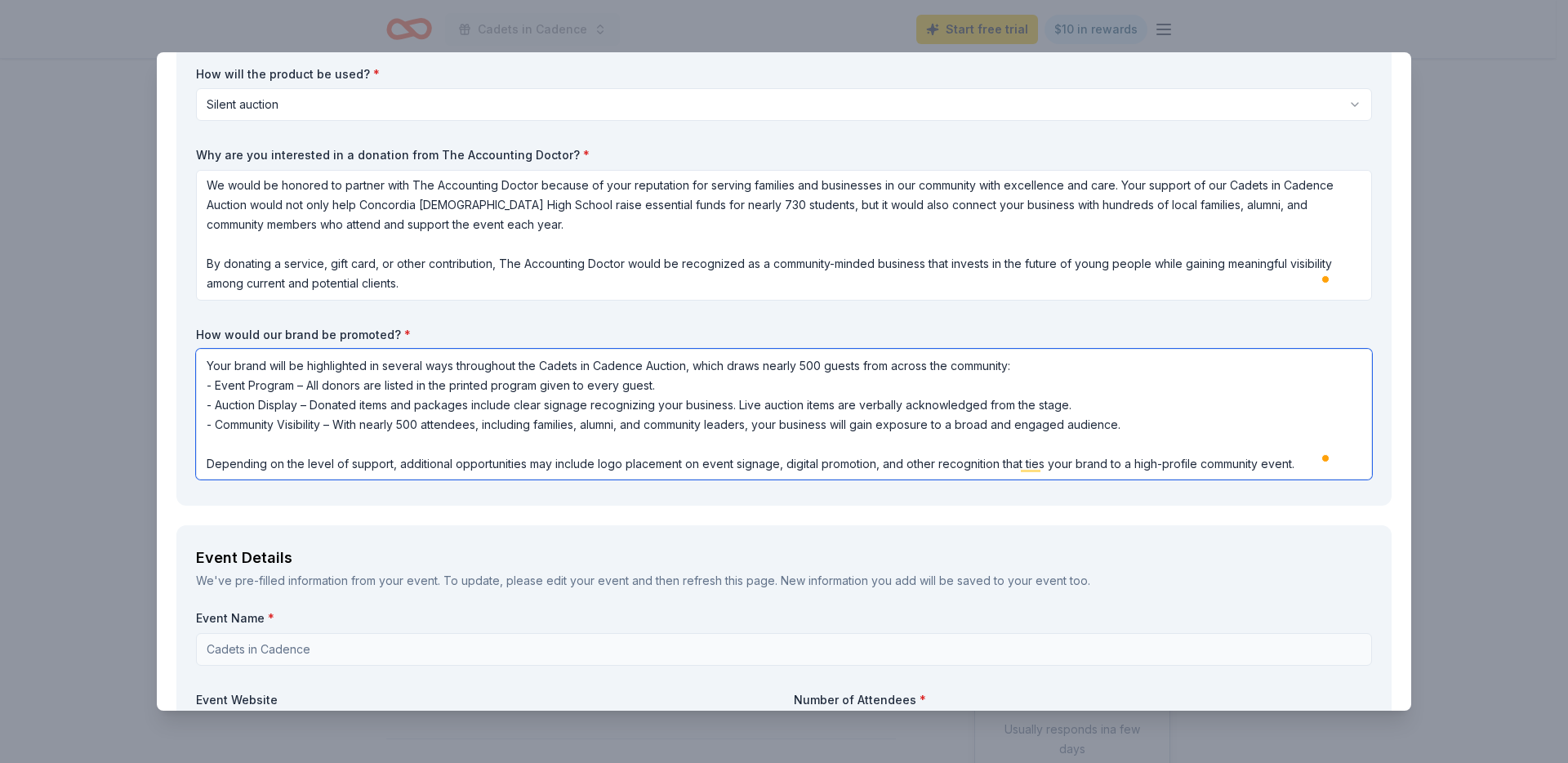
scroll to position [2, 0]
click at [288, 440] on textarea "Your brand will be highlighted in several ways throughout the Cadets in Cadence…" at bounding box center [784, 414] width 1176 height 131
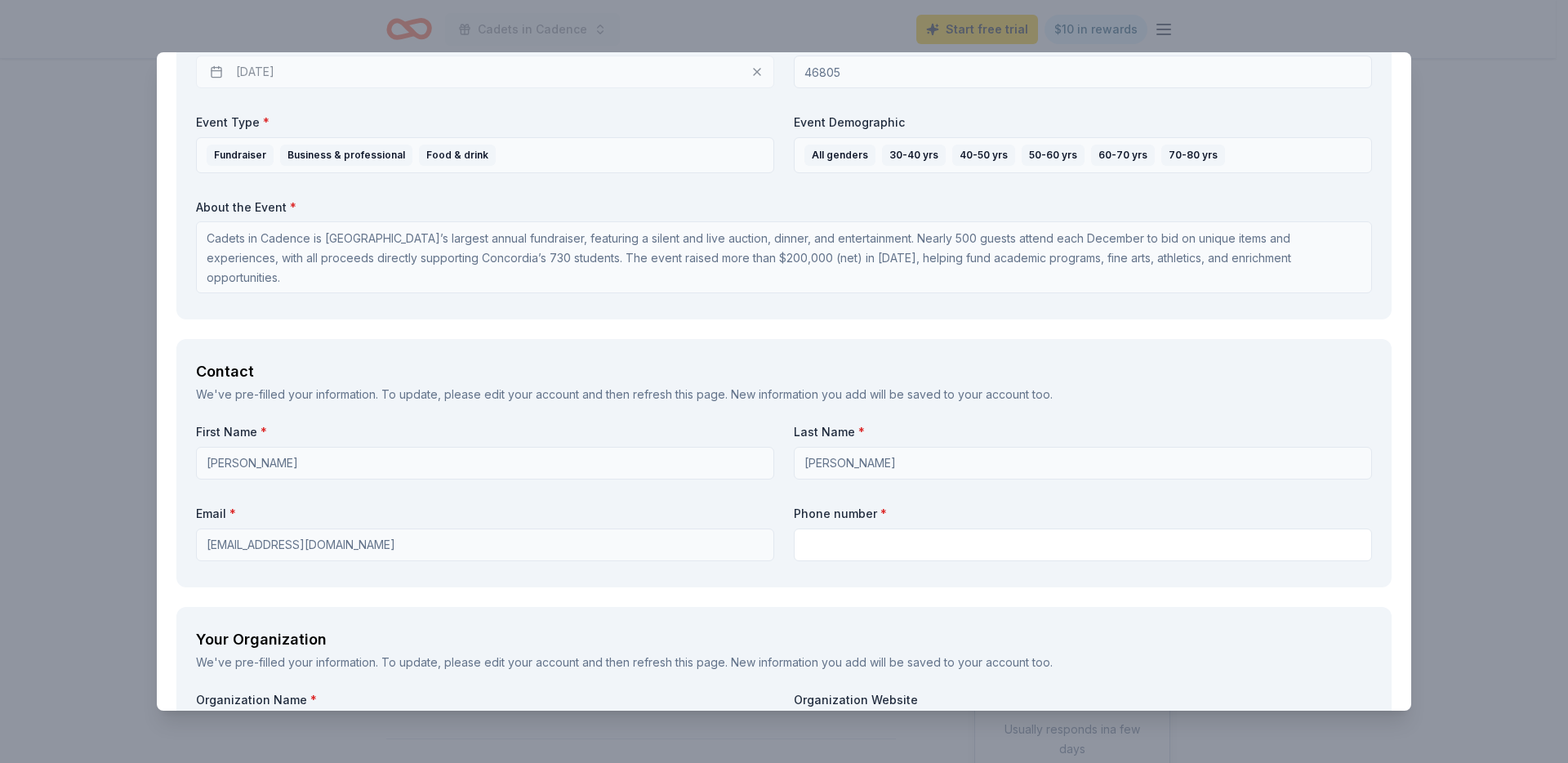
scroll to position [970, 0]
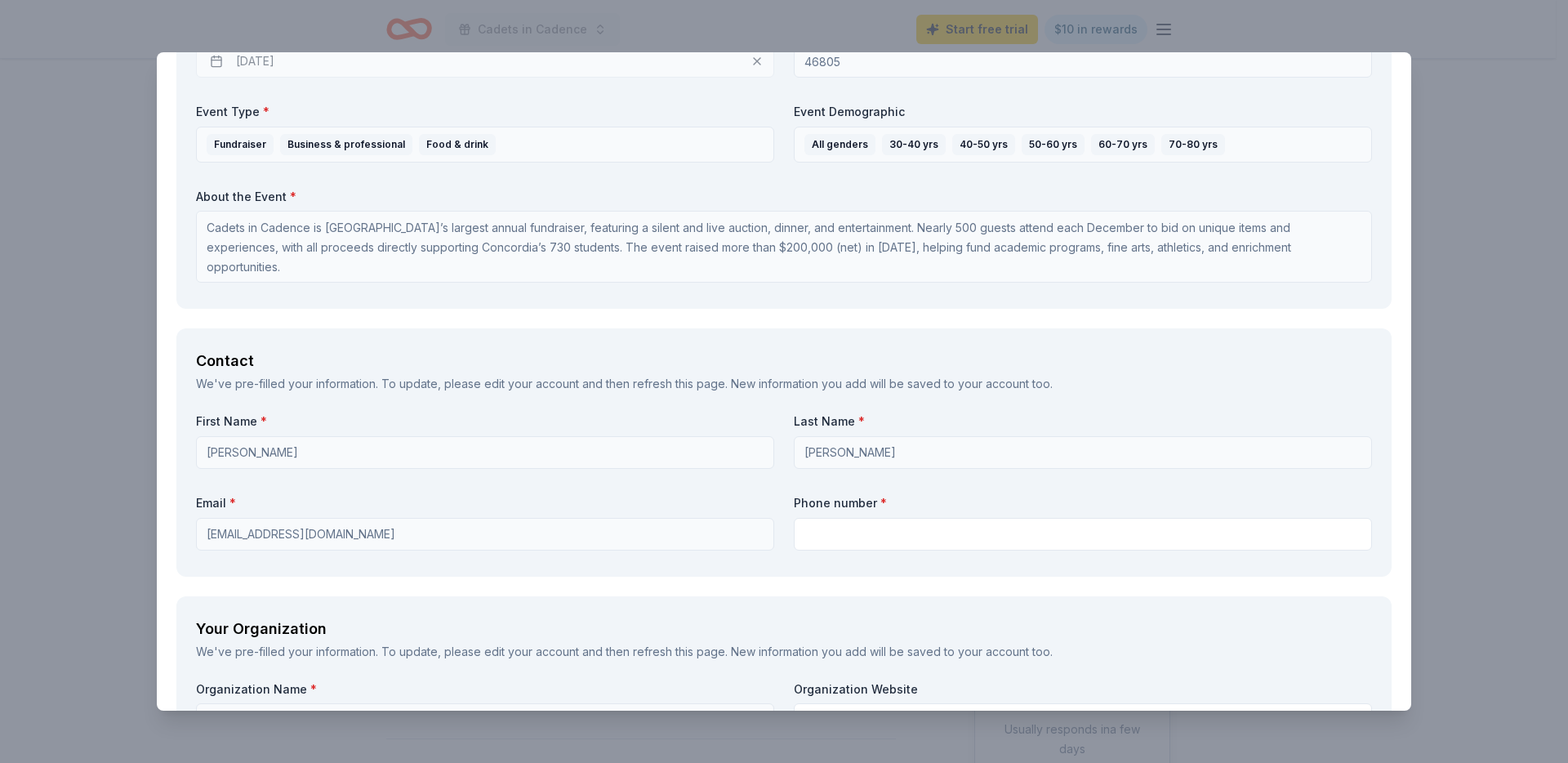
type textarea "Your brand will be highlighted in several ways throughout the Cadets in Cadence…"
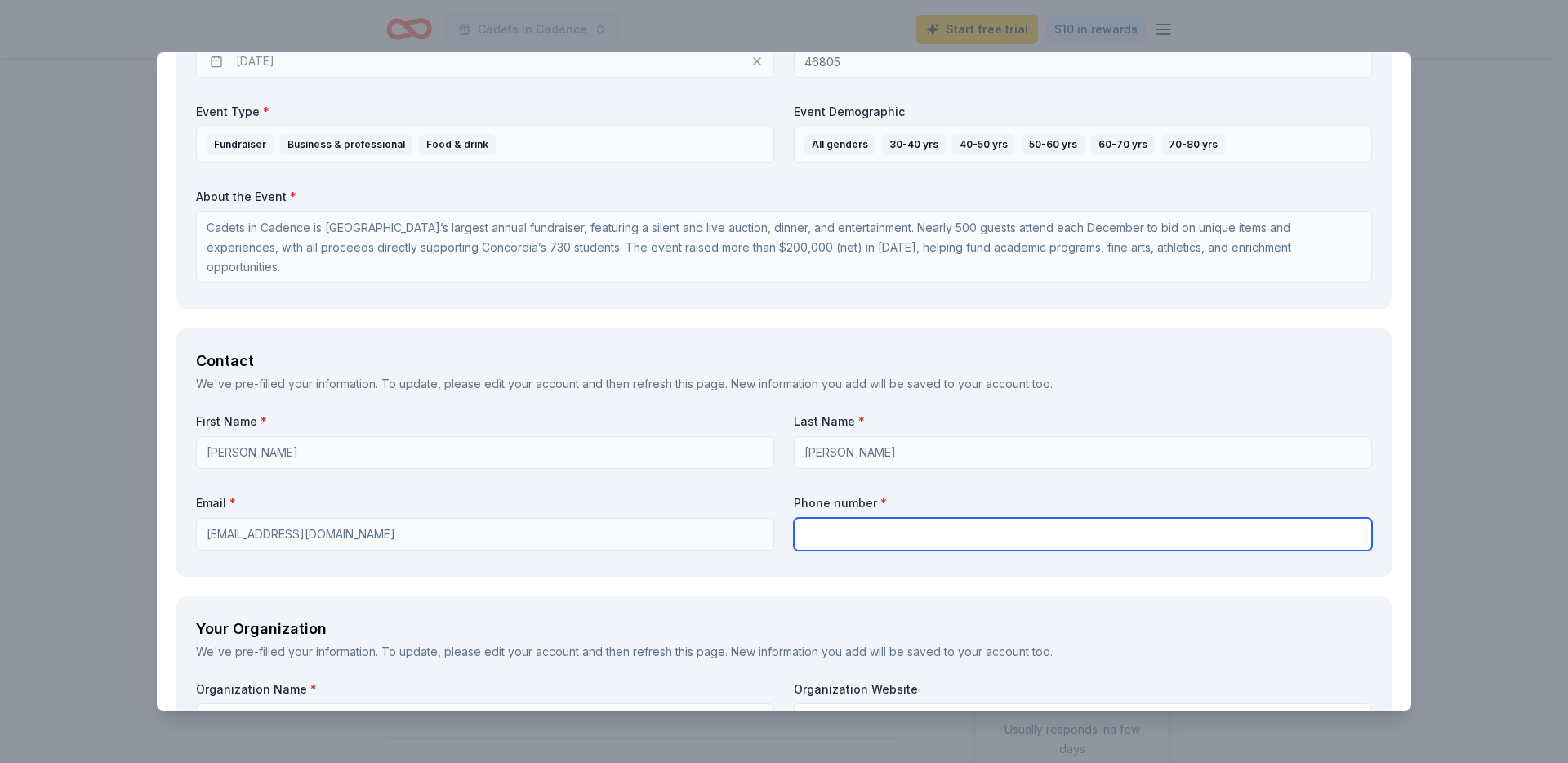
click at [838, 528] on input "text" at bounding box center [1083, 535] width 578 height 33
type input "2604831102"
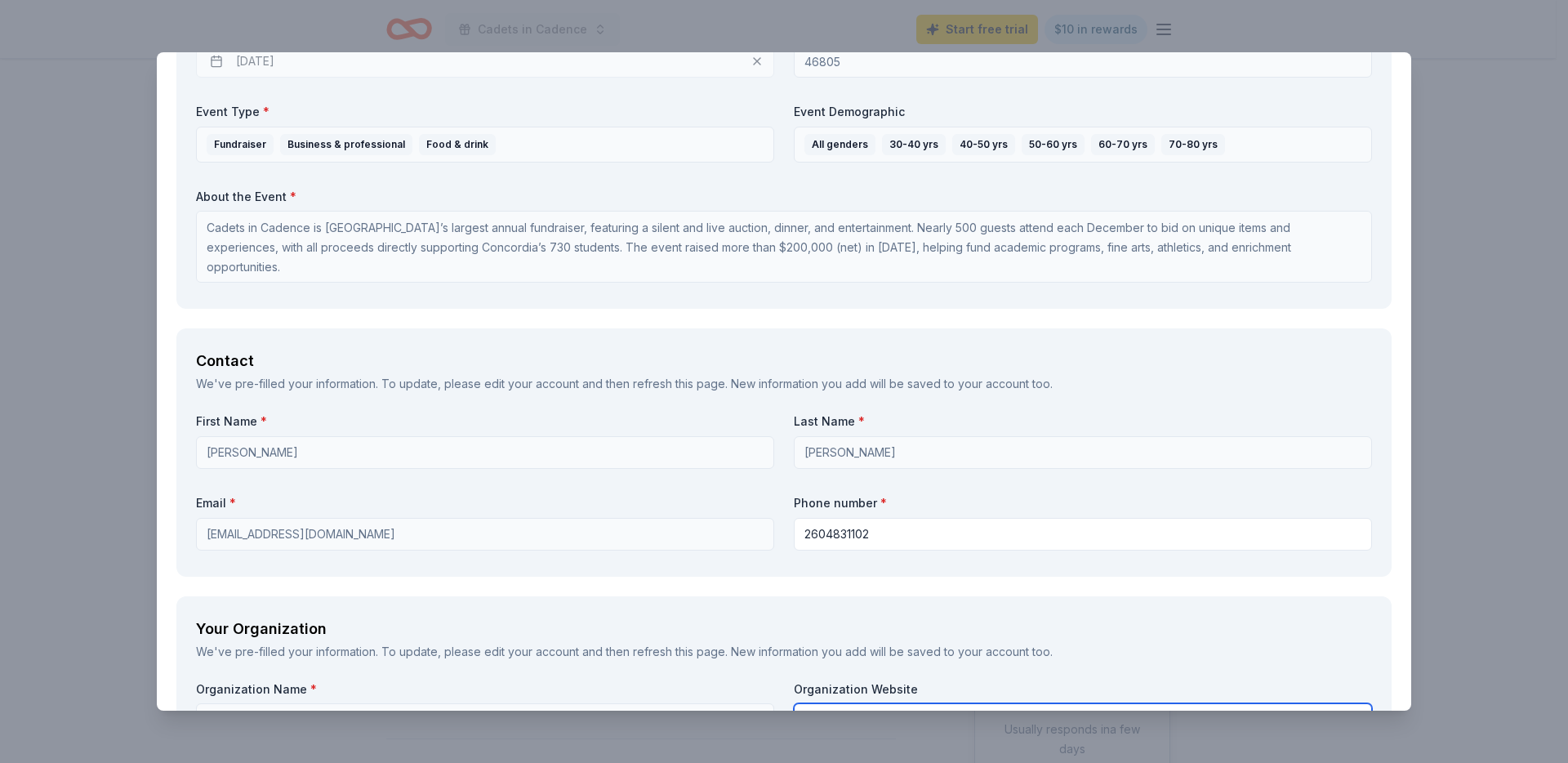
type input "35-0883501"
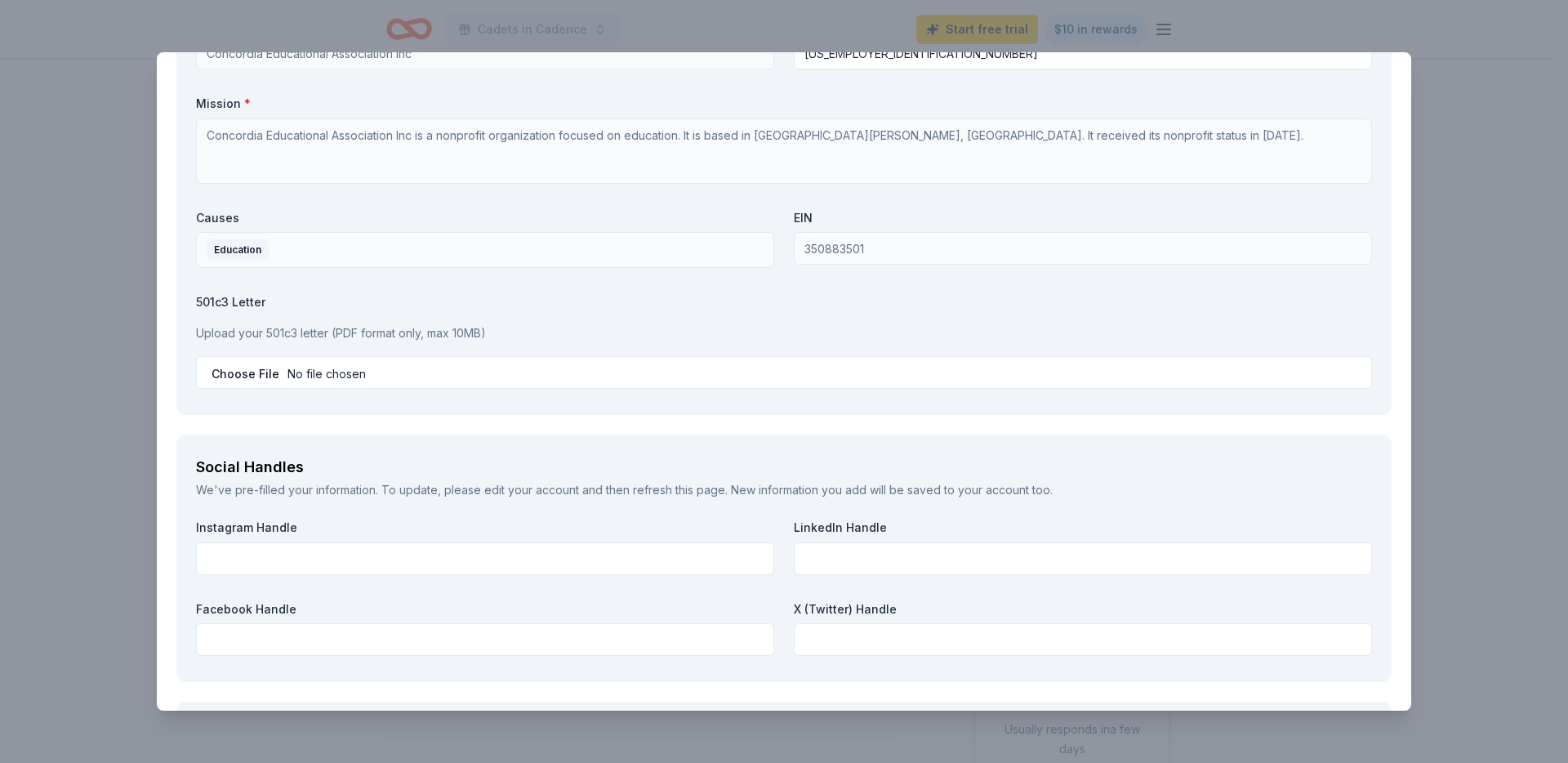
scroll to position [1582, 0]
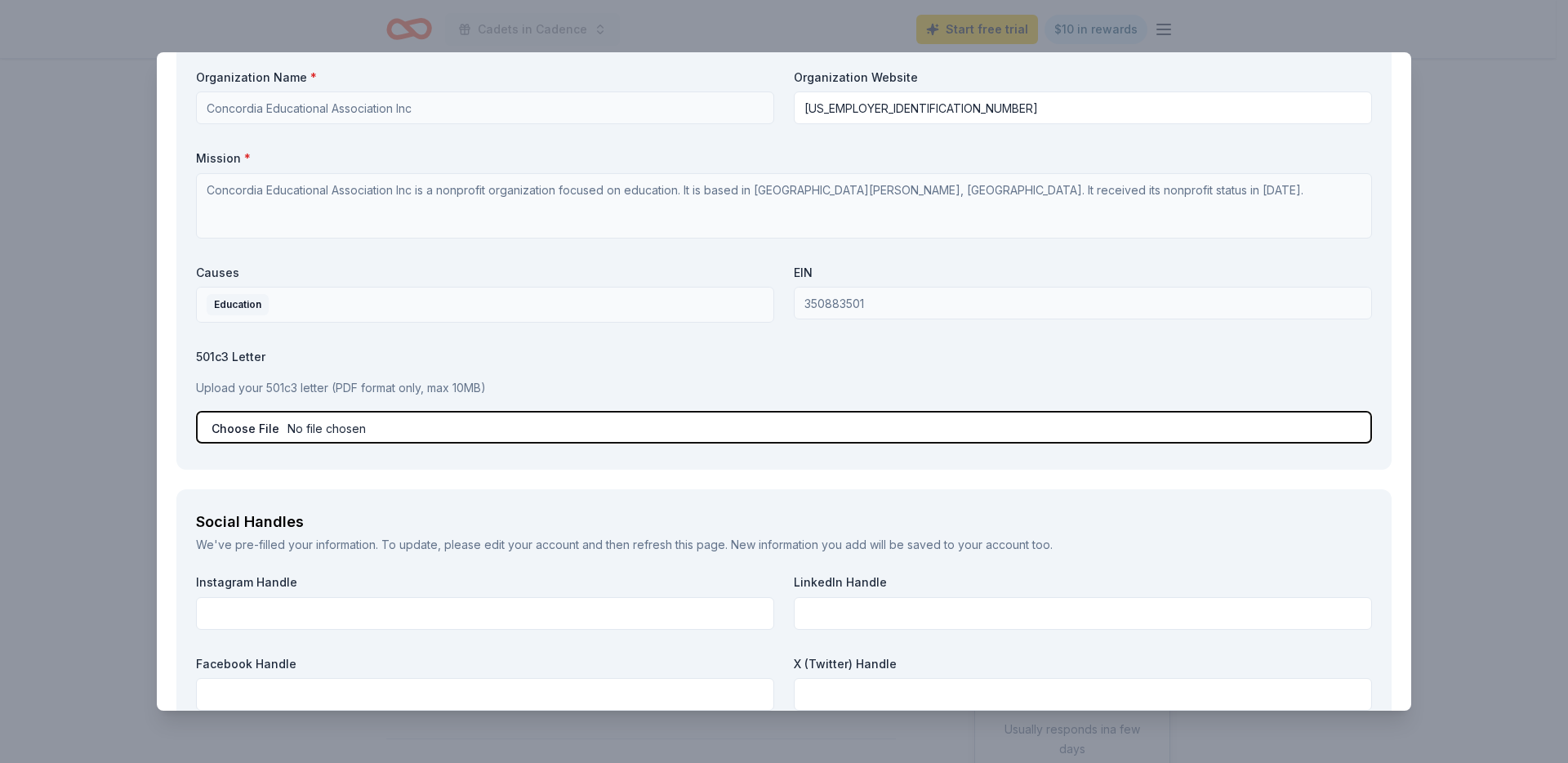
click at [257, 421] on input "file" at bounding box center [784, 427] width 1176 height 33
type input "C:\fakepath\CEA 501C3 Letter.pdf"
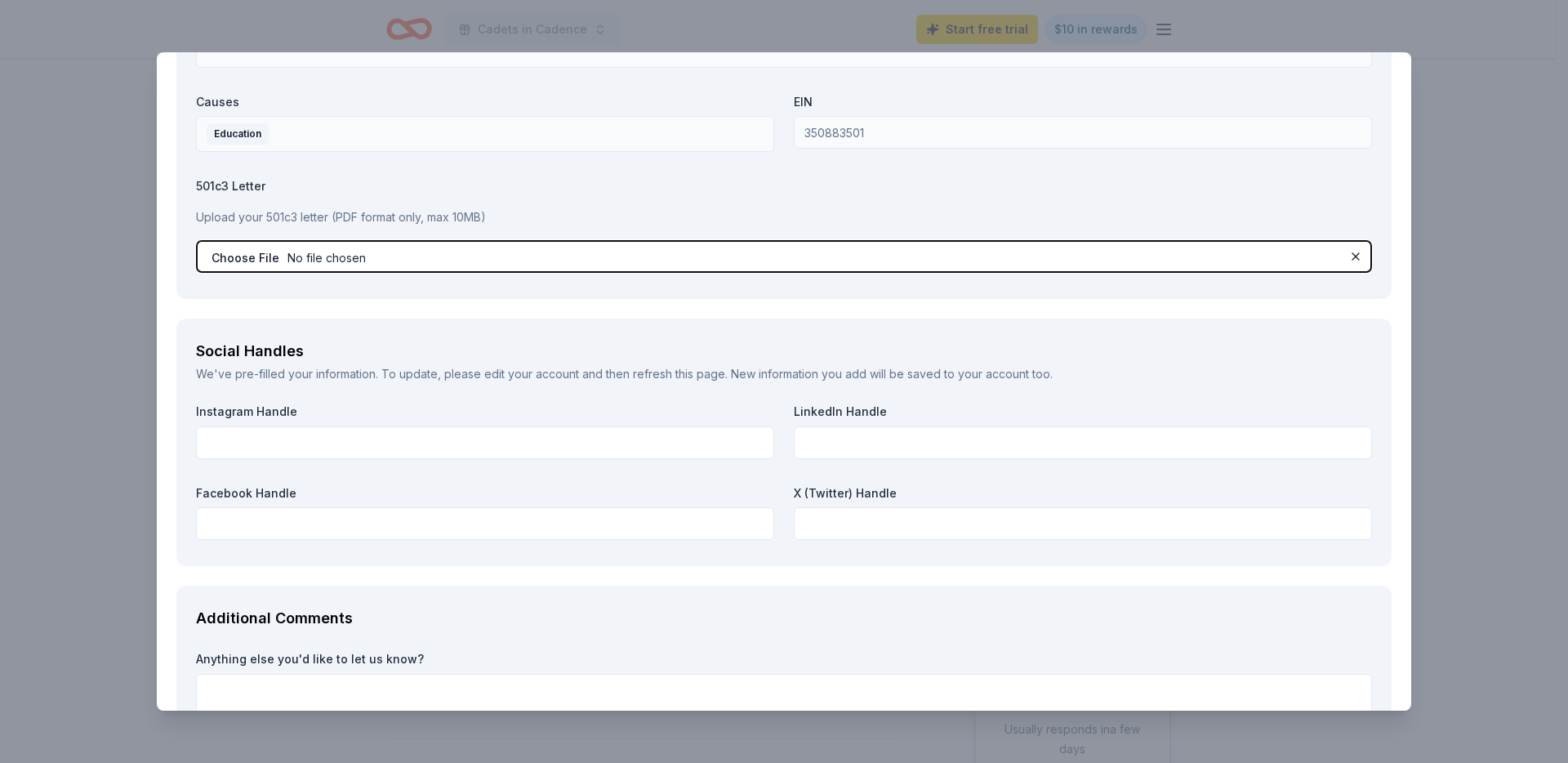
scroll to position [1756, 0]
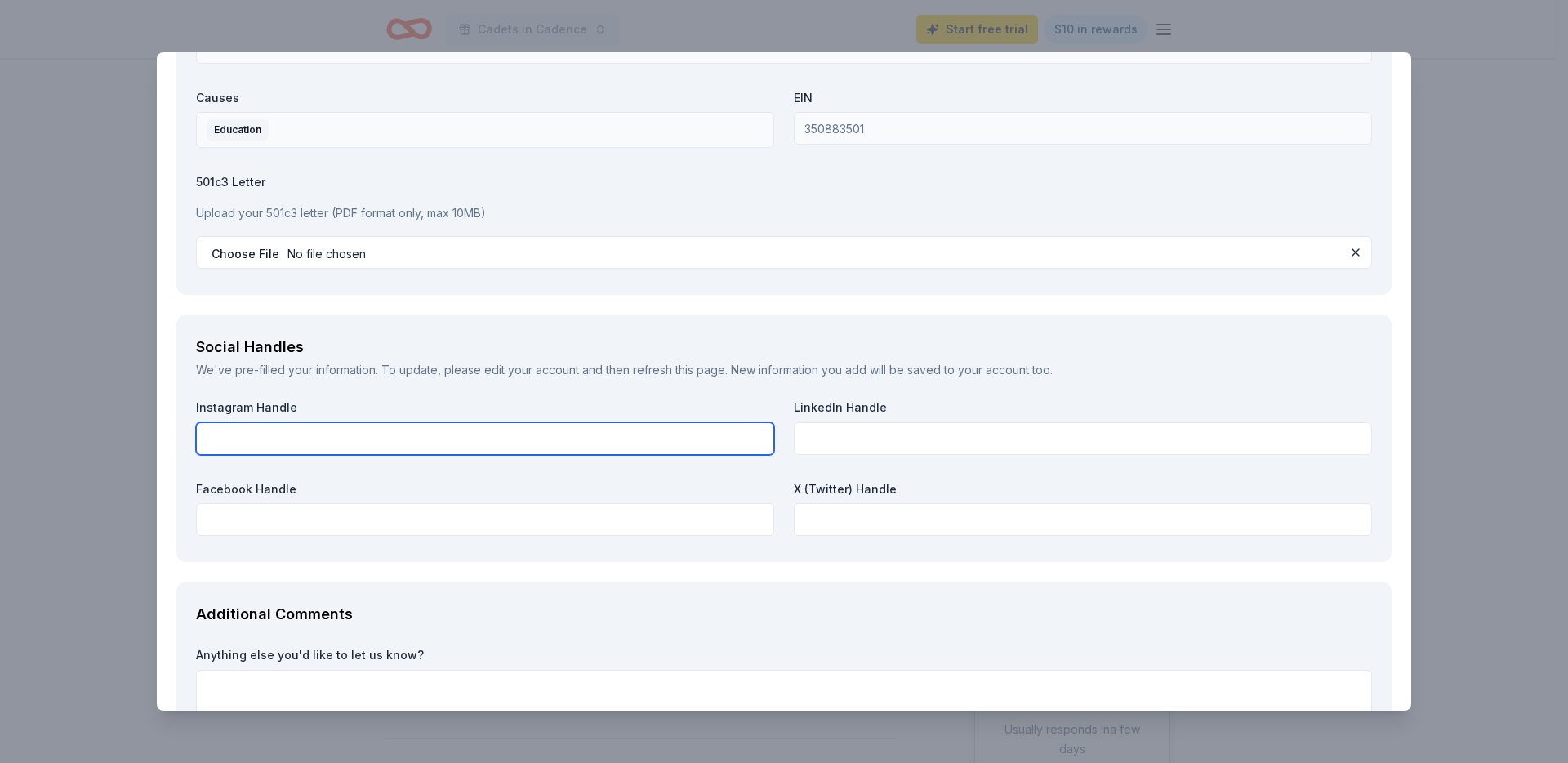
click at [354, 434] on input "text" at bounding box center [485, 439] width 578 height 33
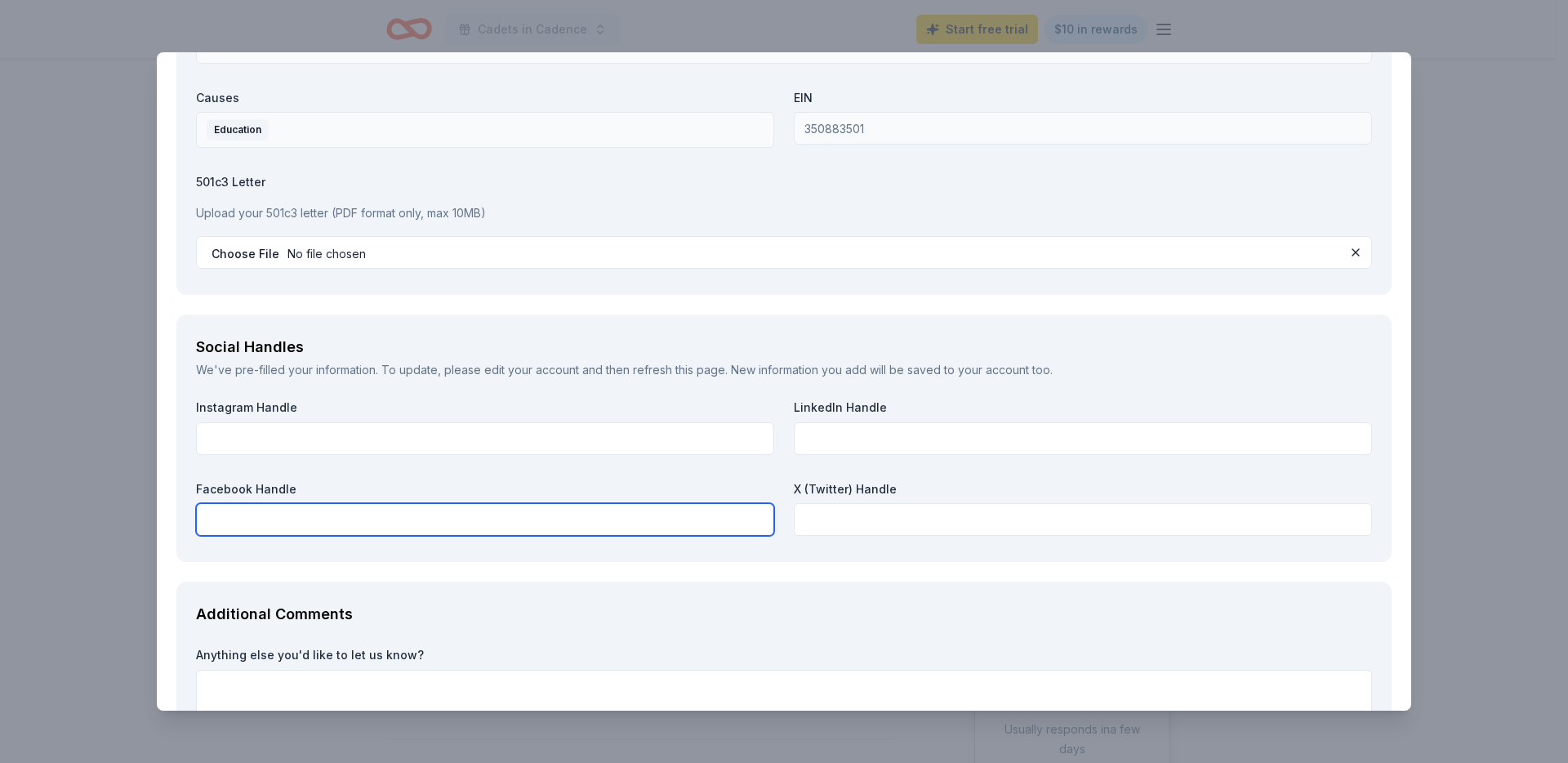
click at [328, 526] on input "text" at bounding box center [485, 520] width 578 height 33
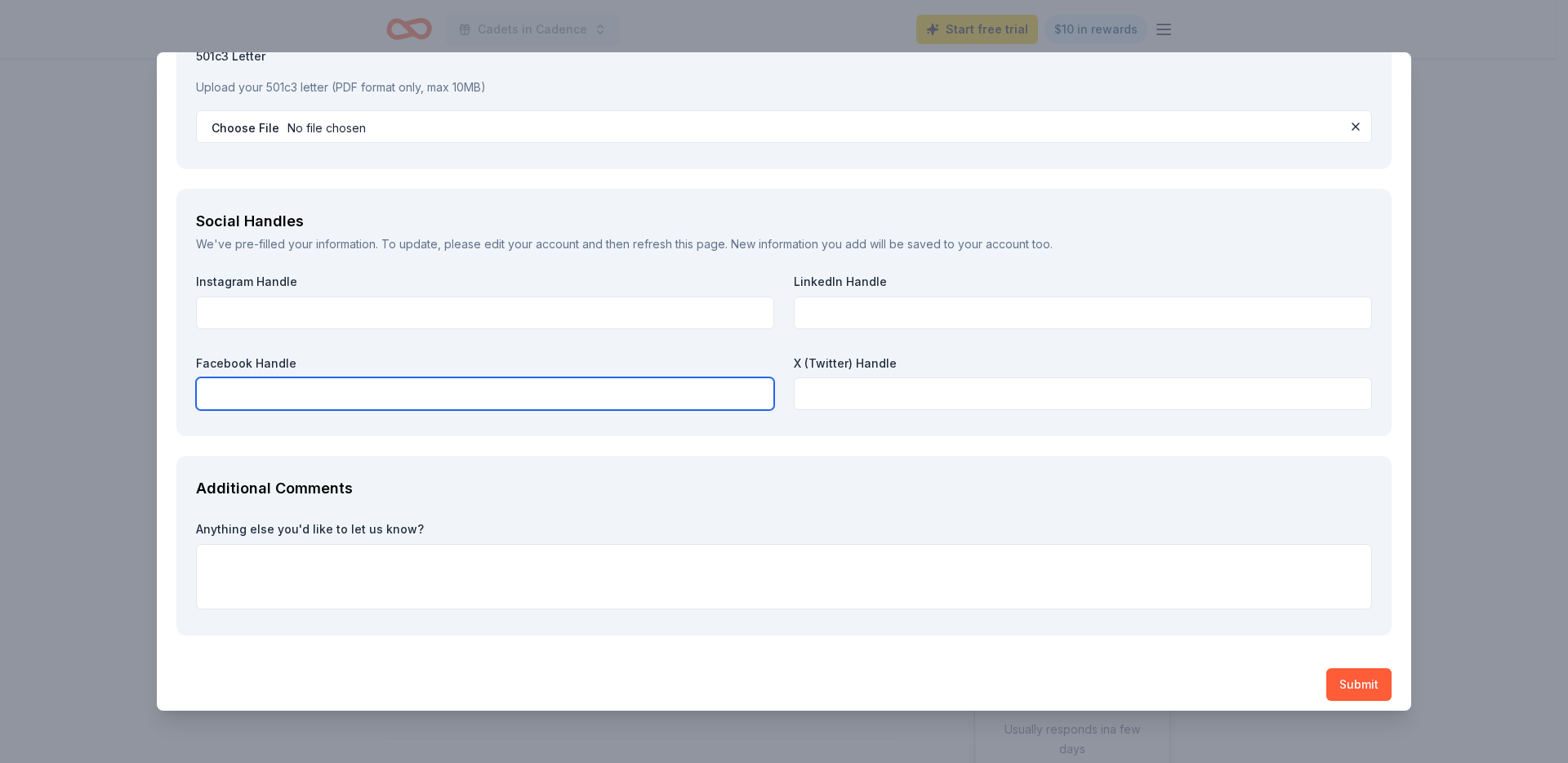
scroll to position [1891, 0]
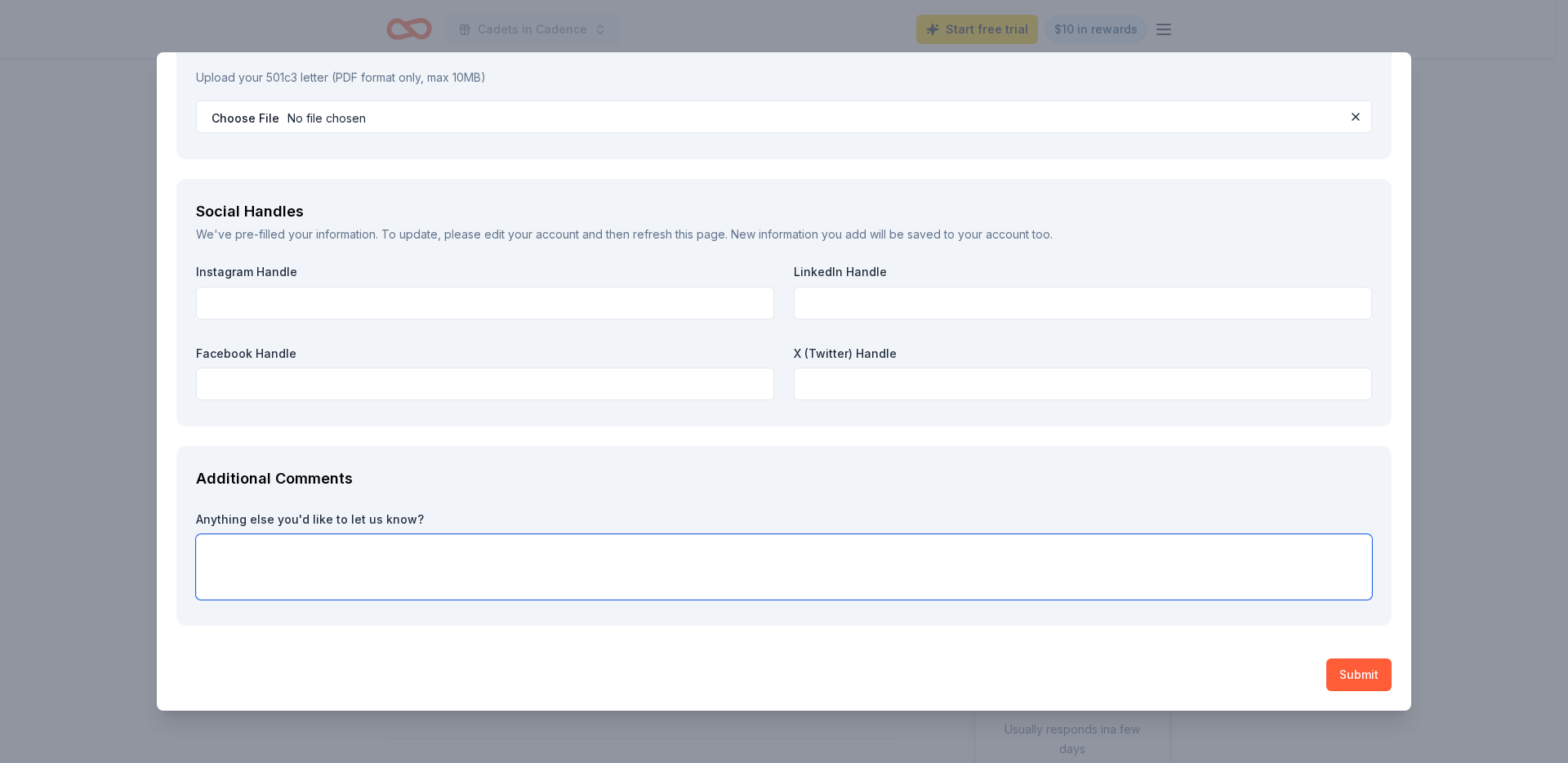
click at [326, 561] on textarea at bounding box center [784, 567] width 1176 height 66
click at [326, 561] on textarea "To enrich screen reader interactions, please activate Accessibility in Grammarl…" at bounding box center [784, 567] width 1176 height 66
paste textarea "Concordia Lutheran High School has been serving the Fort Wayne community for ne…"
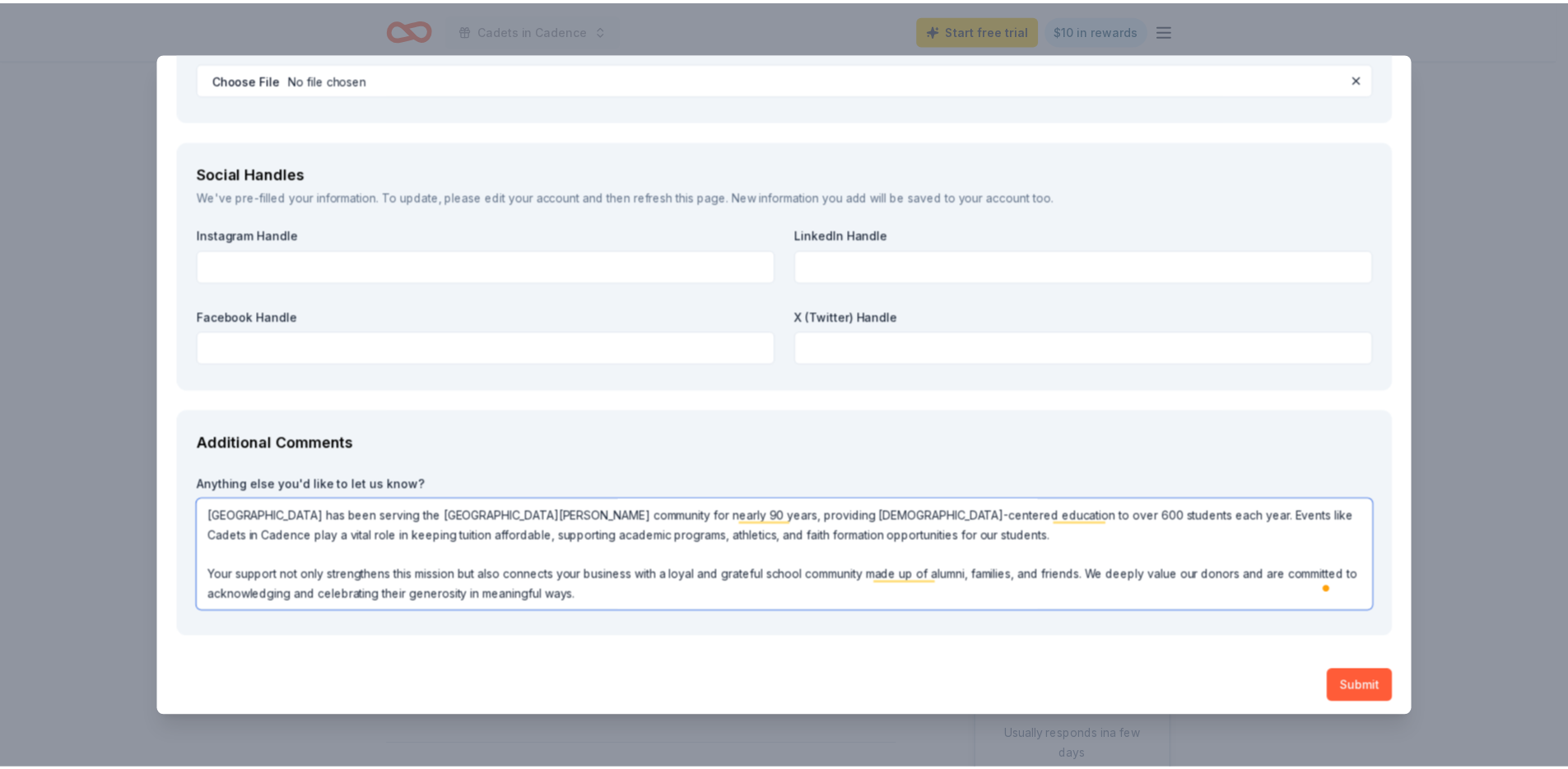
scroll to position [1953, 0]
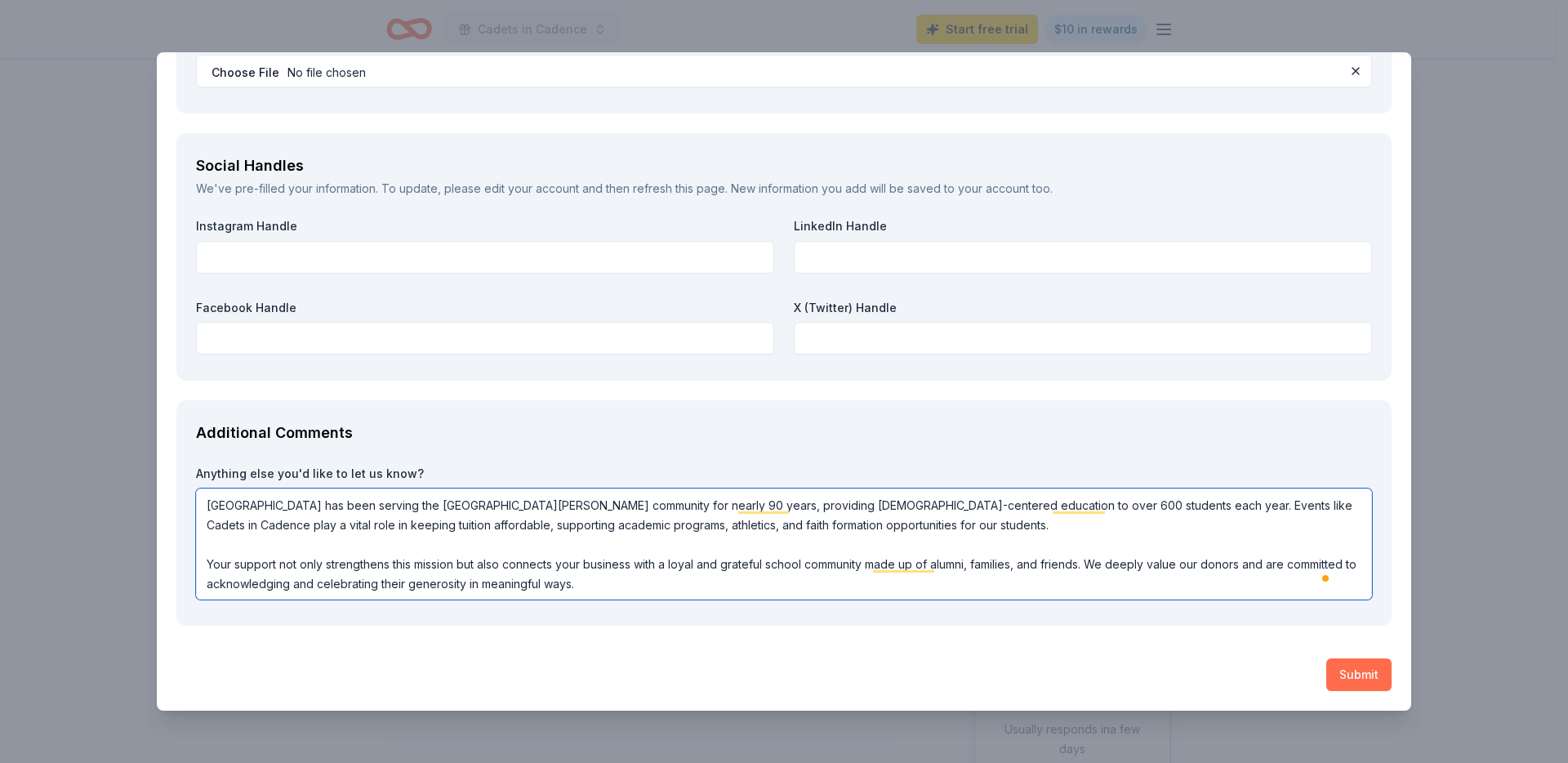
type textarea "Concordia Lutheran High School has been serving the Fort Wayne community for ne…"
click at [1337, 670] on button "Submit" at bounding box center [1359, 675] width 66 height 33
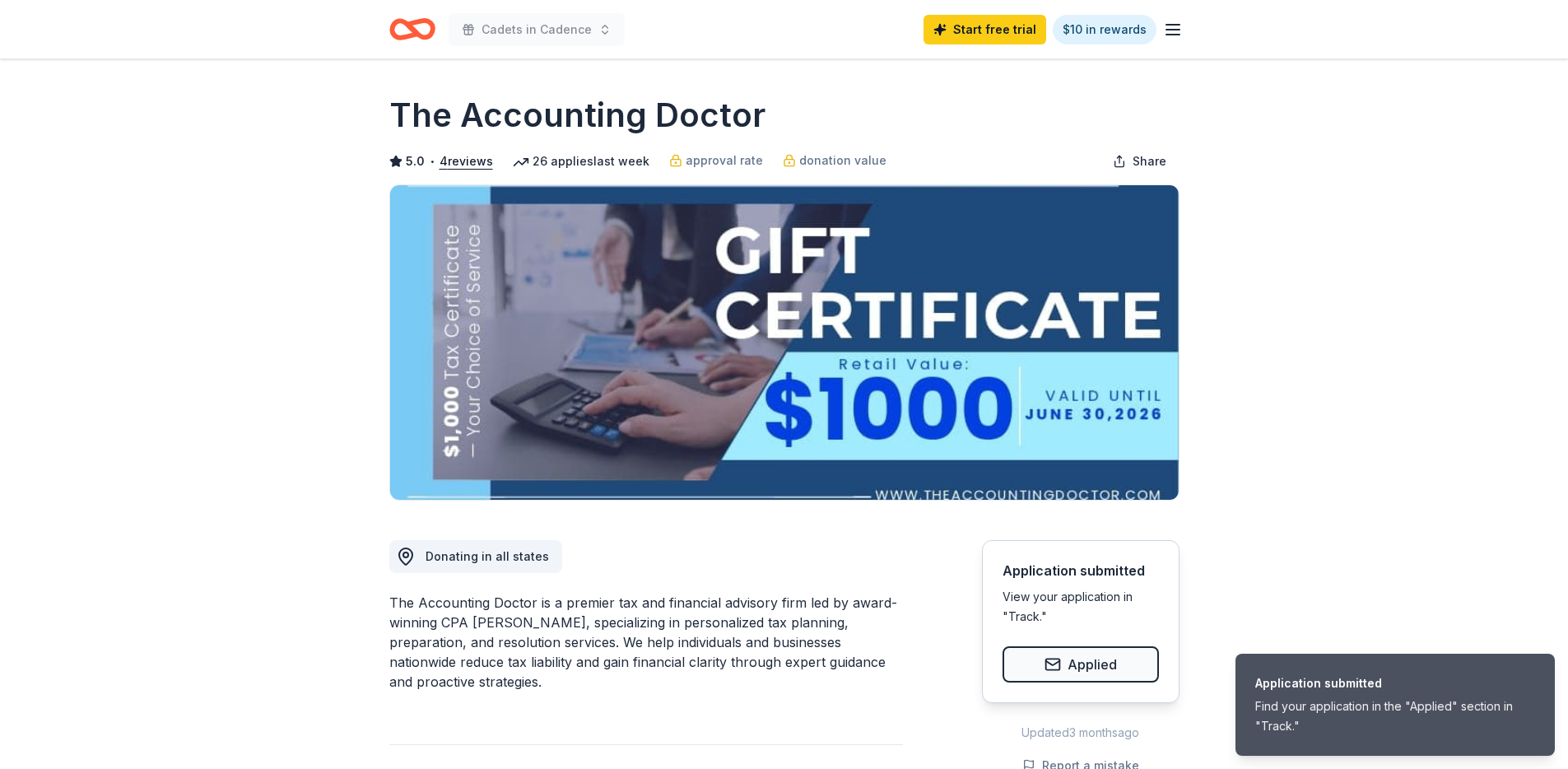
drag, startPoint x: 1278, startPoint y: 130, endPoint x: 1267, endPoint y: 103, distance: 29.2
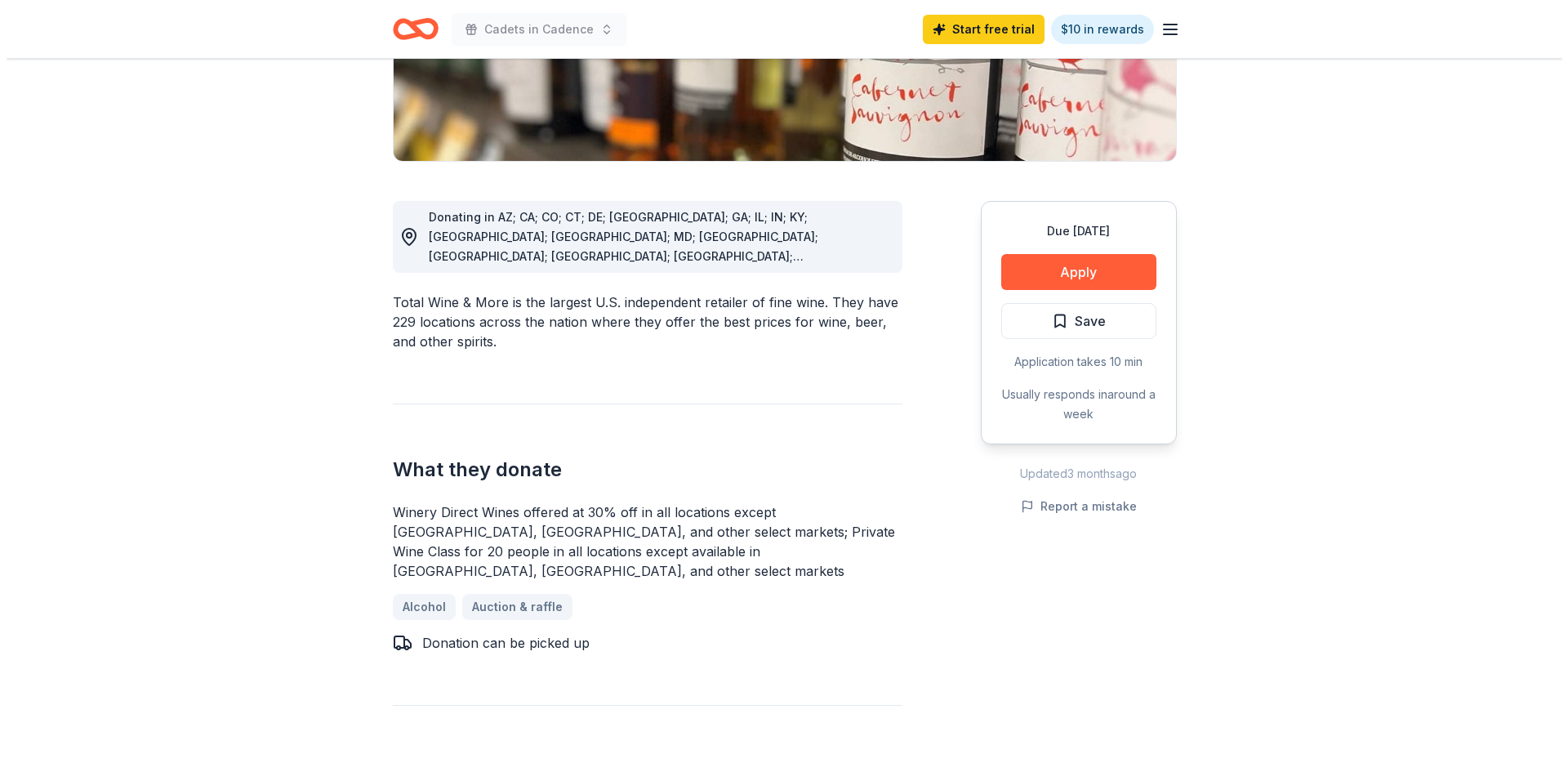
scroll to position [367, 0]
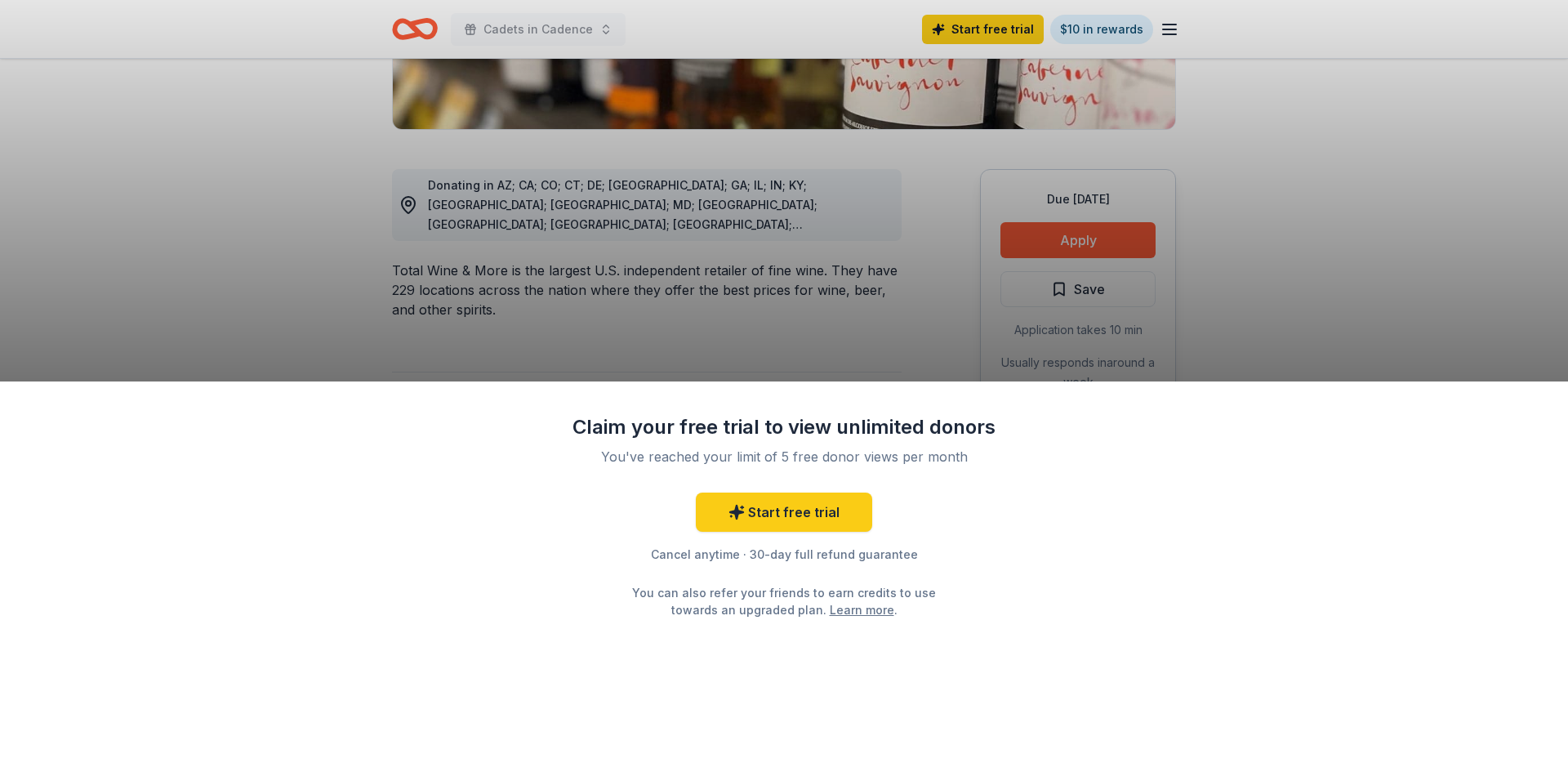
click at [1366, 324] on div "Claim your free trial to view unlimited donors You've reached your limit of 5 f…" at bounding box center [784, 381] width 1568 height 763
